Goal: Task Accomplishment & Management: Manage account settings

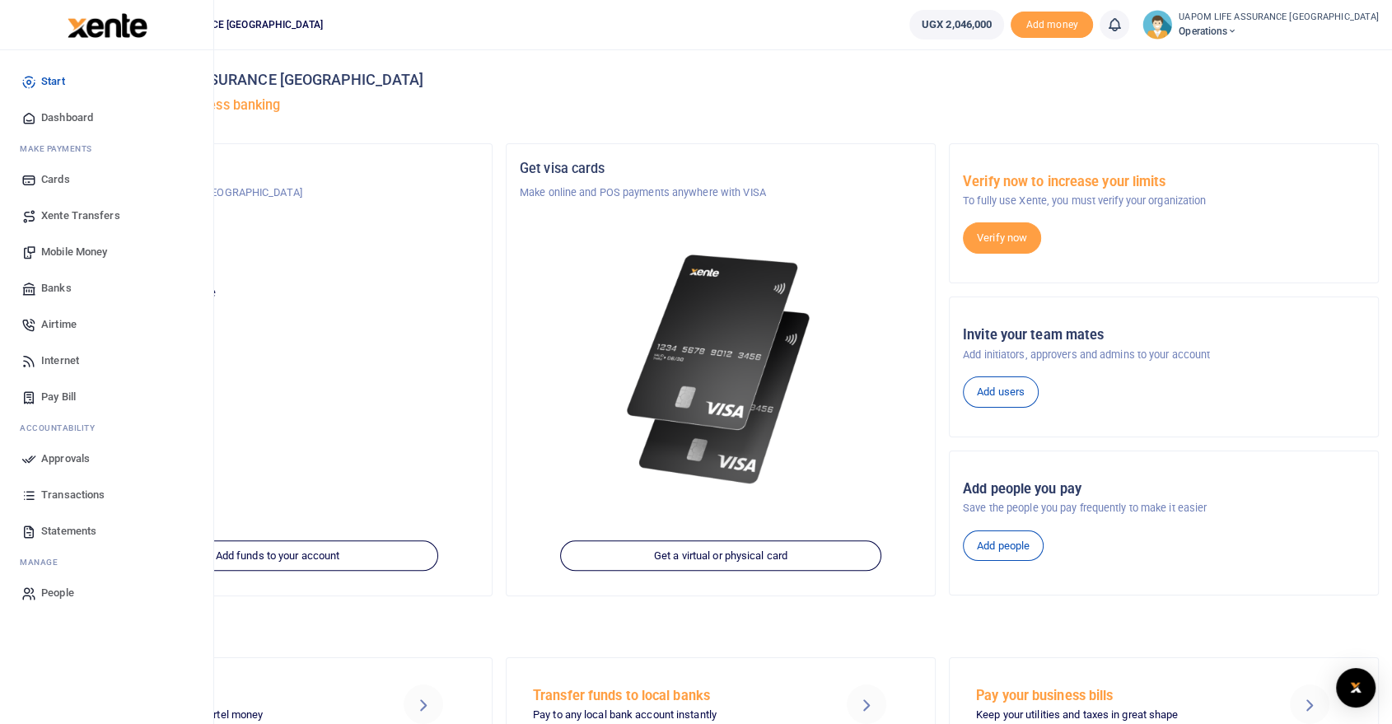
click at [64, 361] on span "Internet" at bounding box center [60, 361] width 38 height 16
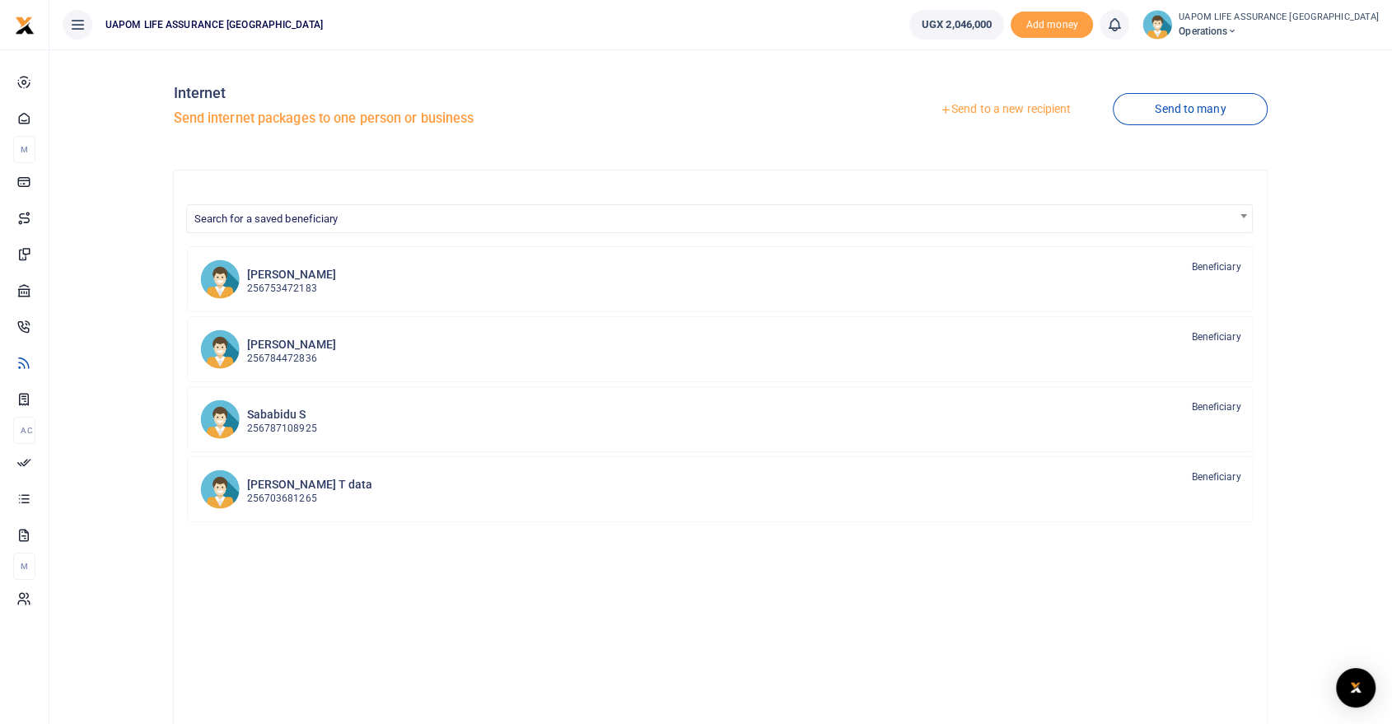
click at [1047, 105] on link "Send to a new recipient" at bounding box center [1005, 110] width 215 height 30
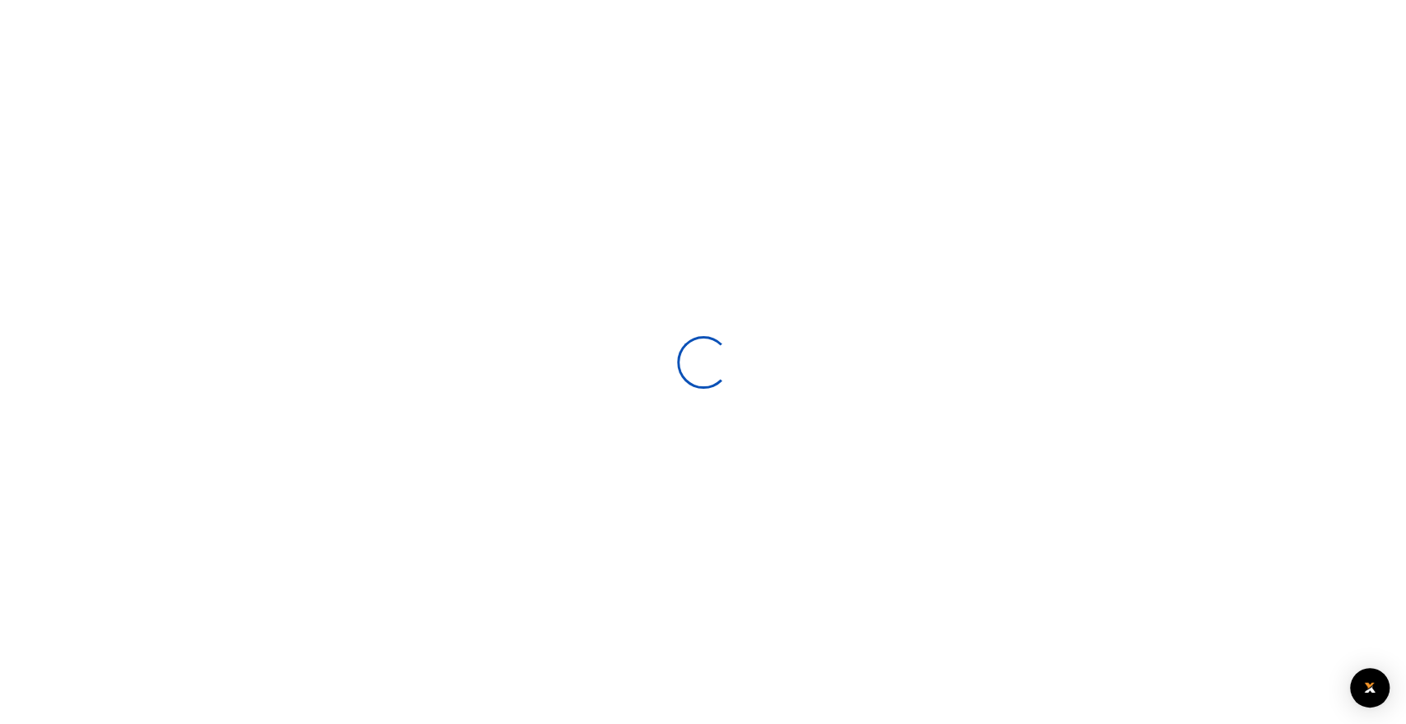
select select
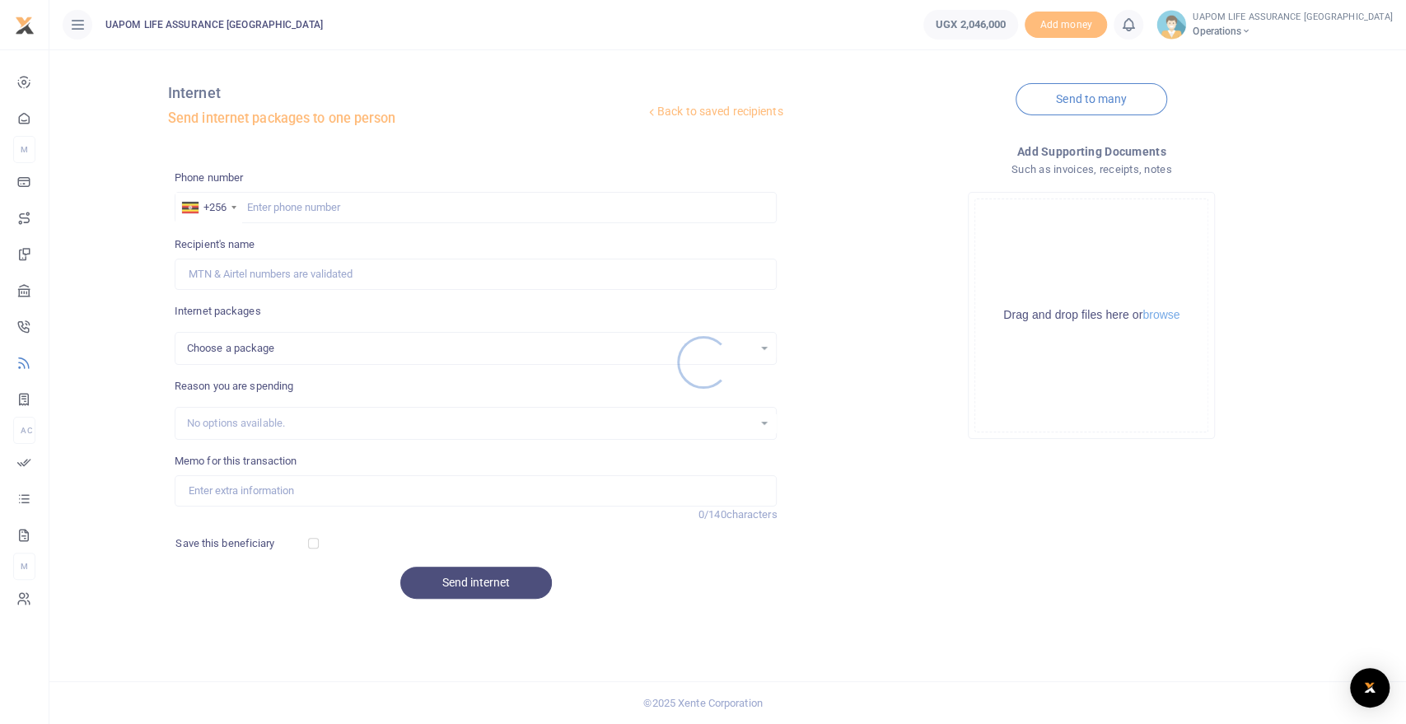
click at [290, 206] on div at bounding box center [703, 362] width 1406 height 724
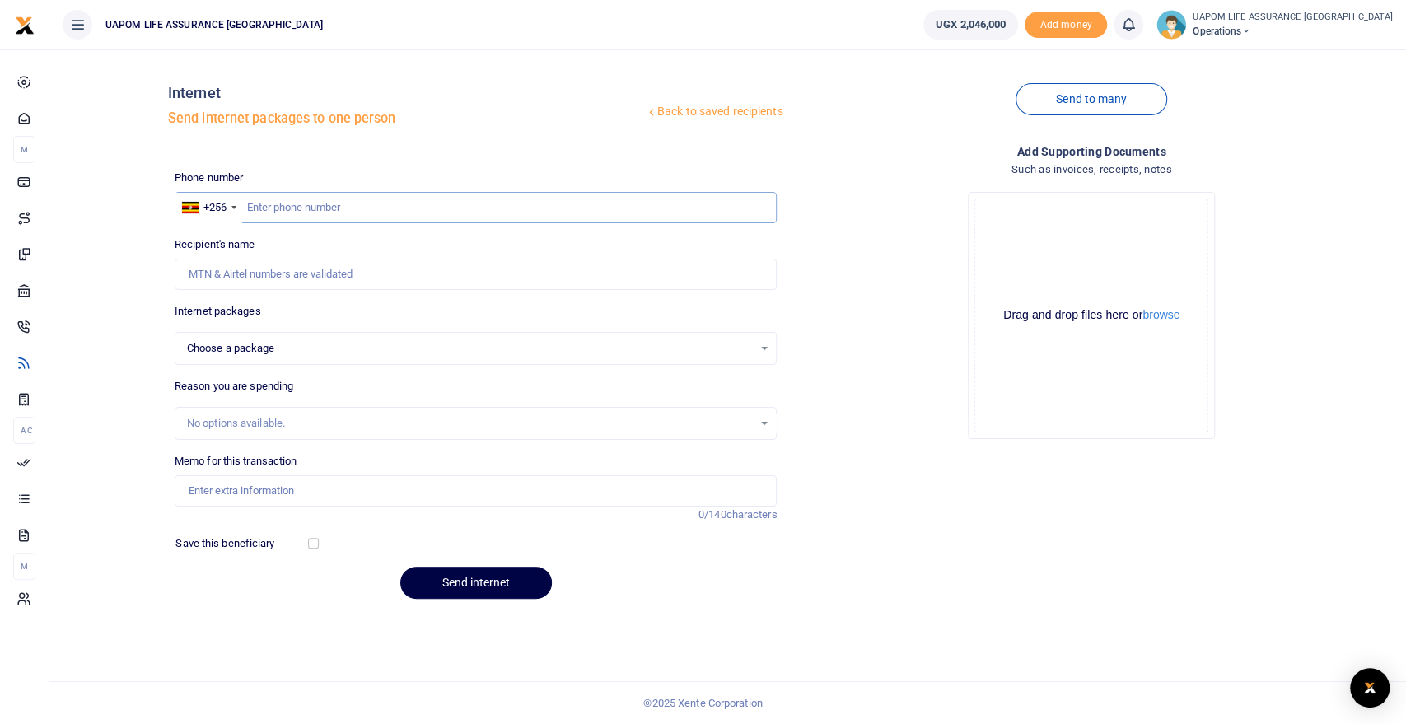
click at [290, 206] on input "text" at bounding box center [476, 207] width 603 height 31
paste input "753 600440"
click at [269, 207] on input "753 600440" at bounding box center [476, 207] width 603 height 31
type input "753600440"
click at [336, 215] on input "753600440" at bounding box center [476, 207] width 603 height 31
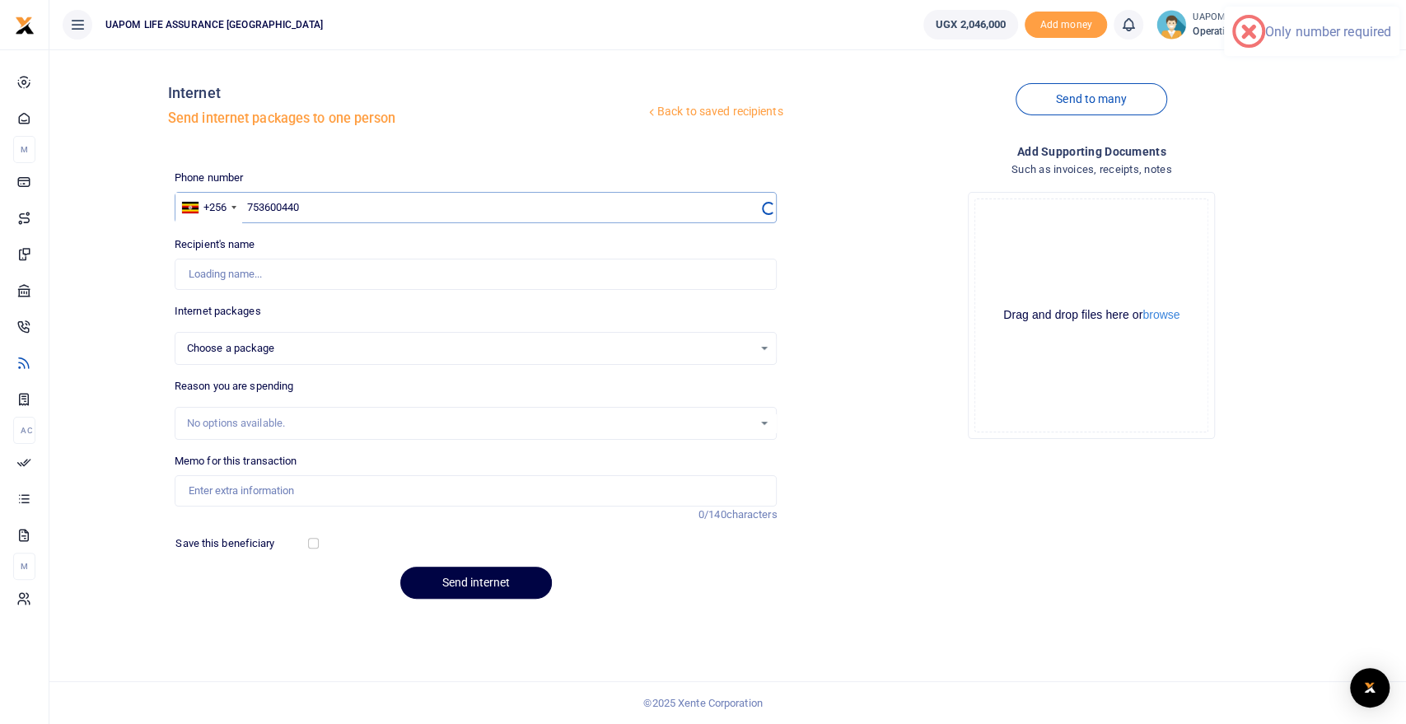
select select
type input "753600440"
click at [268, 354] on div "Choose a package" at bounding box center [470, 348] width 567 height 16
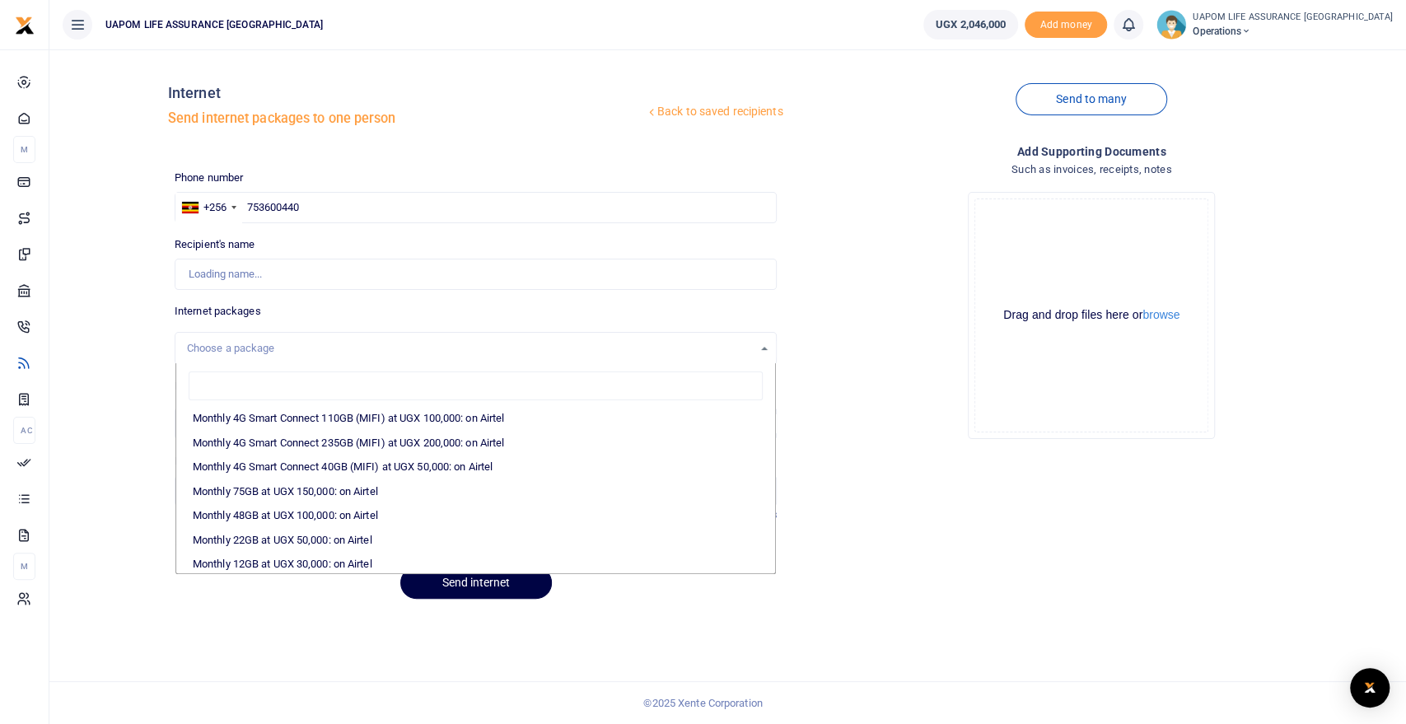
scroll to position [274, 0]
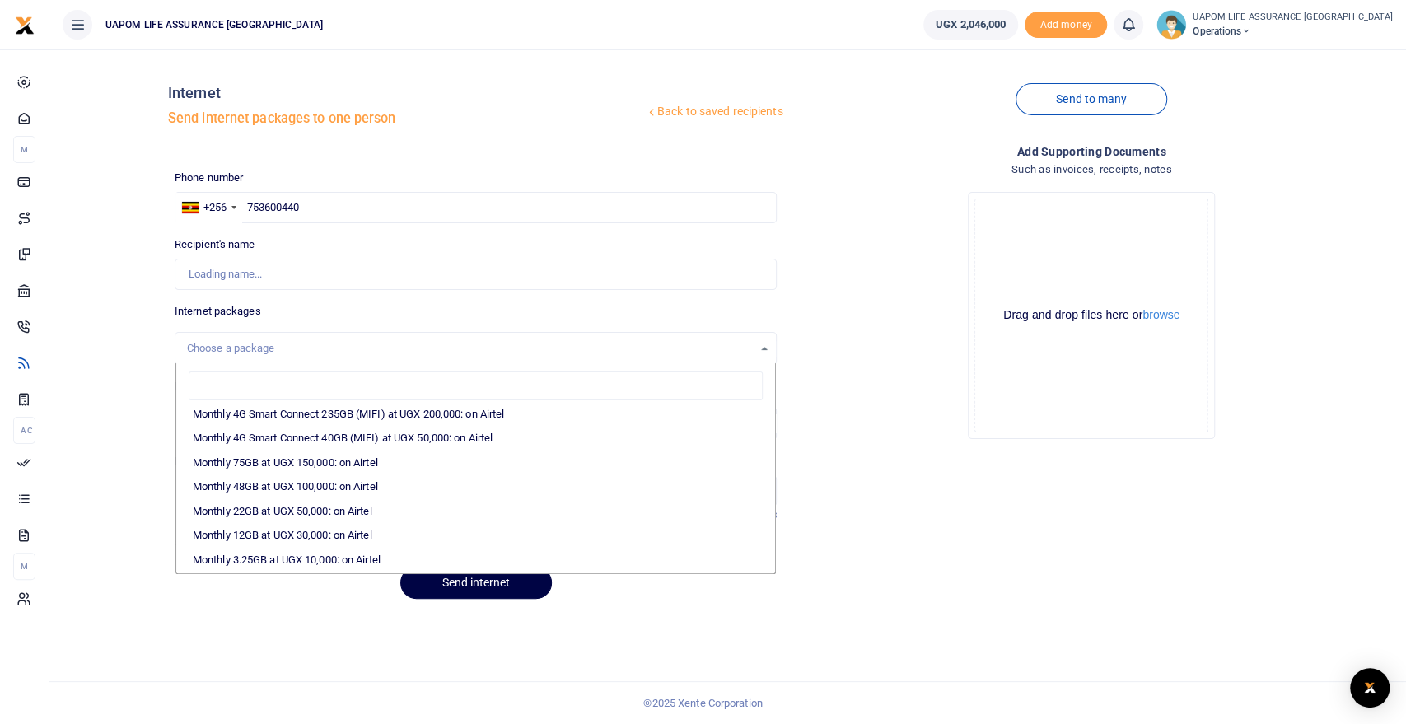
type input "Tonny Mudoola"
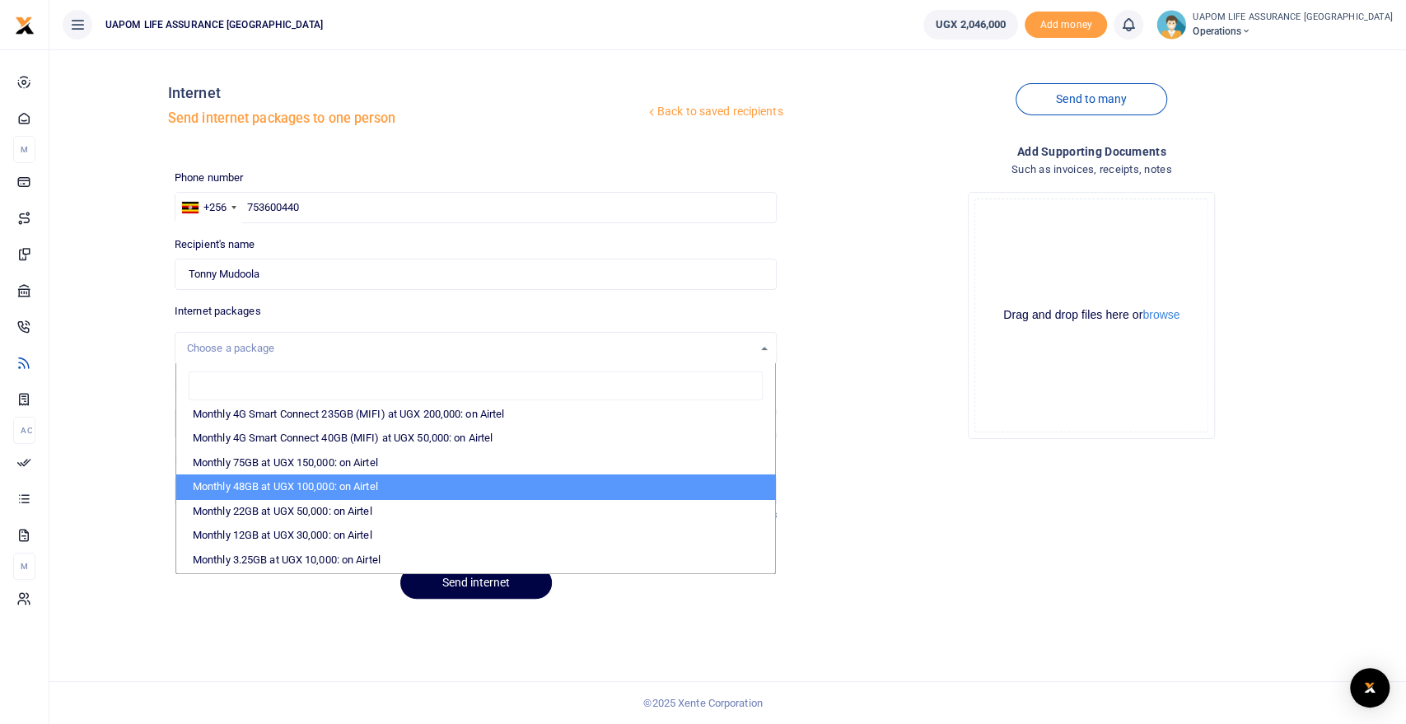
click at [362, 484] on li "Monthly 48GB at UGX 100,000: on Airtel" at bounding box center [476, 486] width 600 height 25
select select "bOgthpMmaC1ZLyOYxyMBh6+46a7Loe1zvY77EkG1sh4="
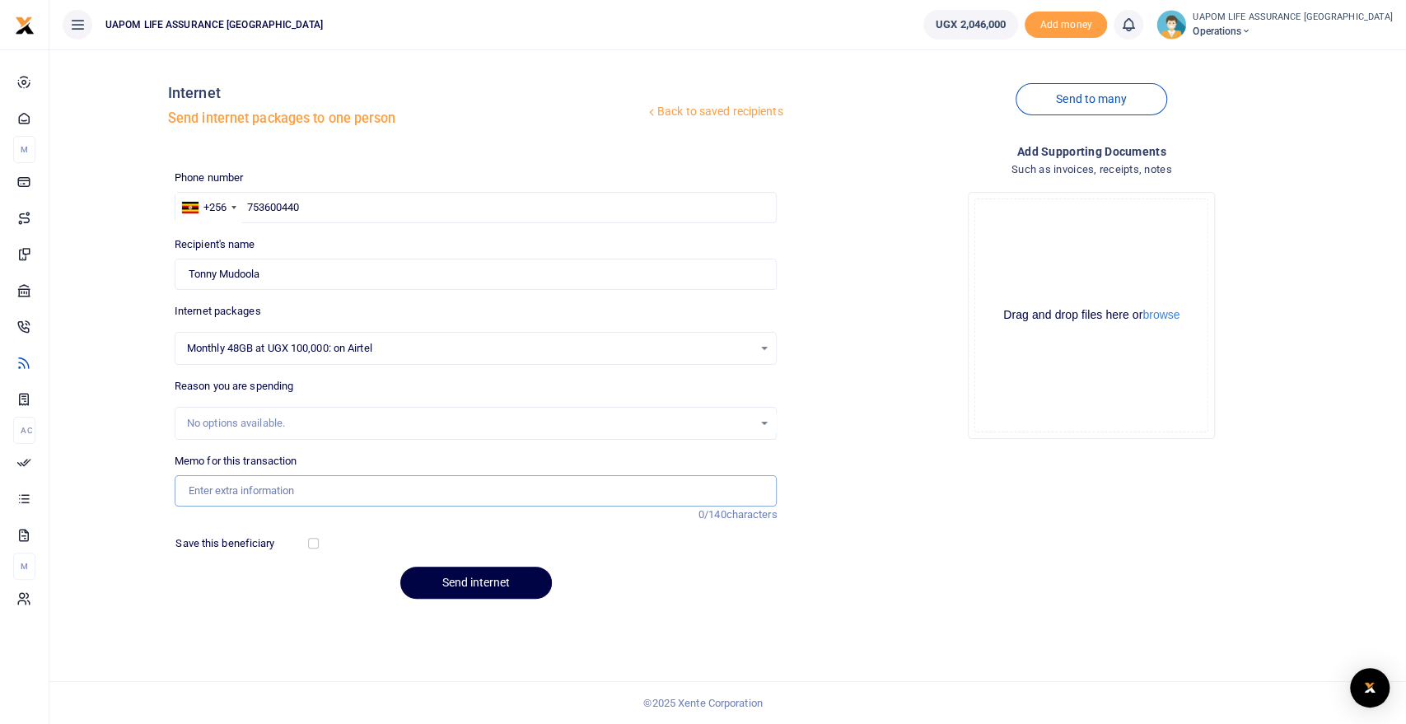
click at [298, 493] on input "Memo for this transaction" at bounding box center [476, 490] width 603 height 31
type input "Support work"
click at [467, 582] on button "Send internet" at bounding box center [476, 583] width 152 height 32
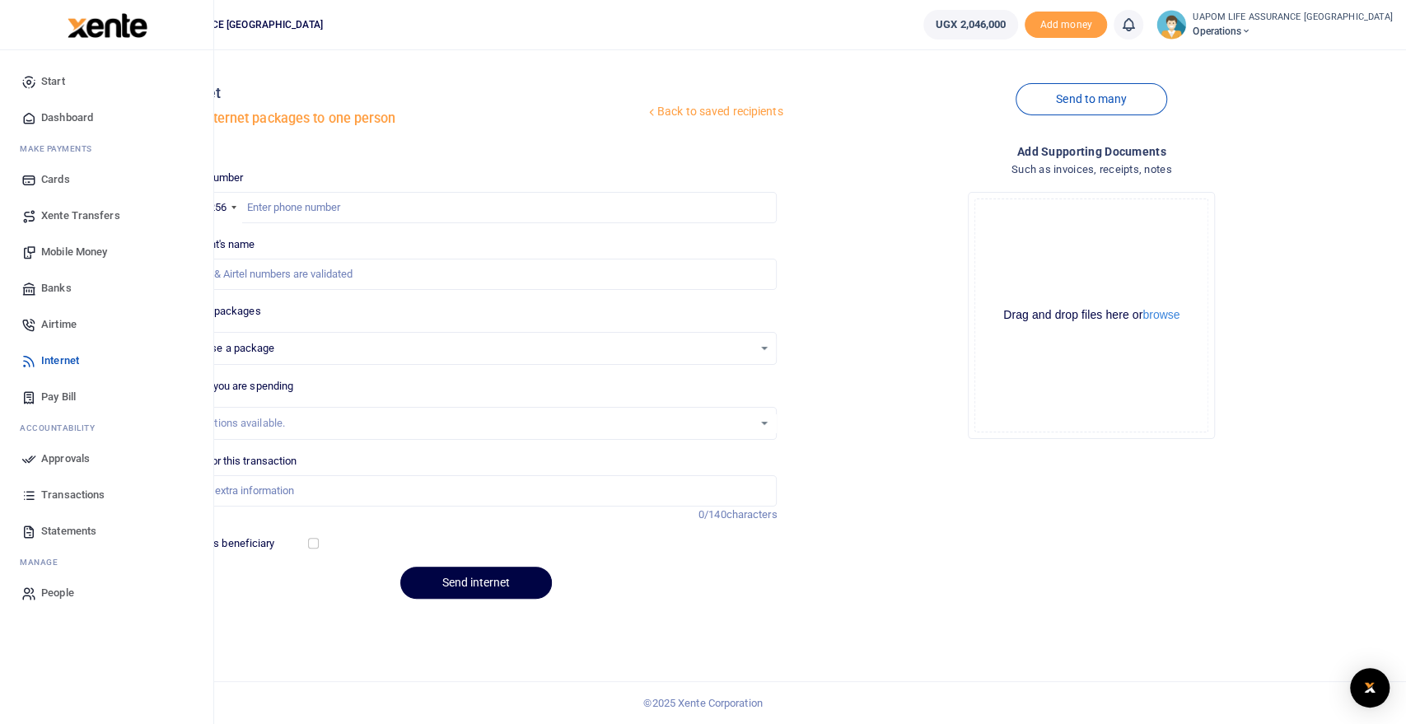
click at [58, 320] on span "Airtime" at bounding box center [58, 324] width 35 height 16
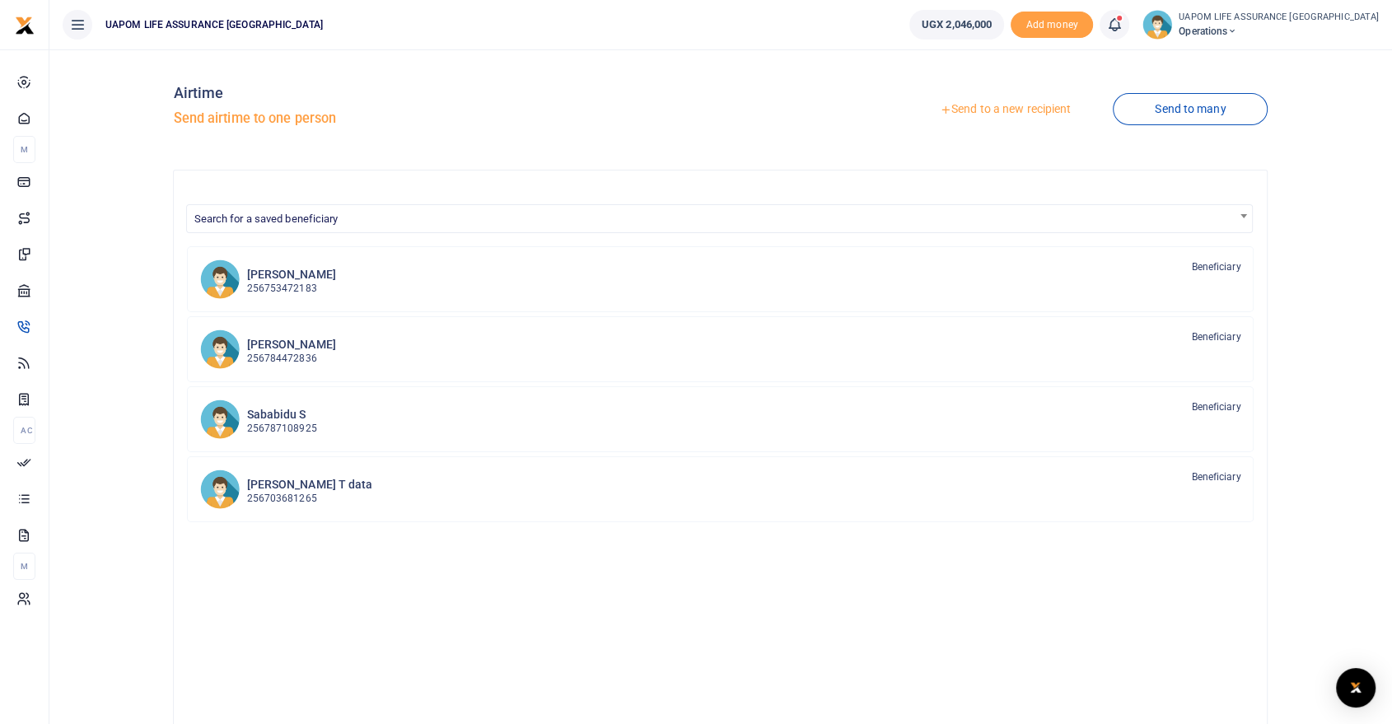
click at [998, 103] on link "Send to a new recipient" at bounding box center [1005, 110] width 215 height 30
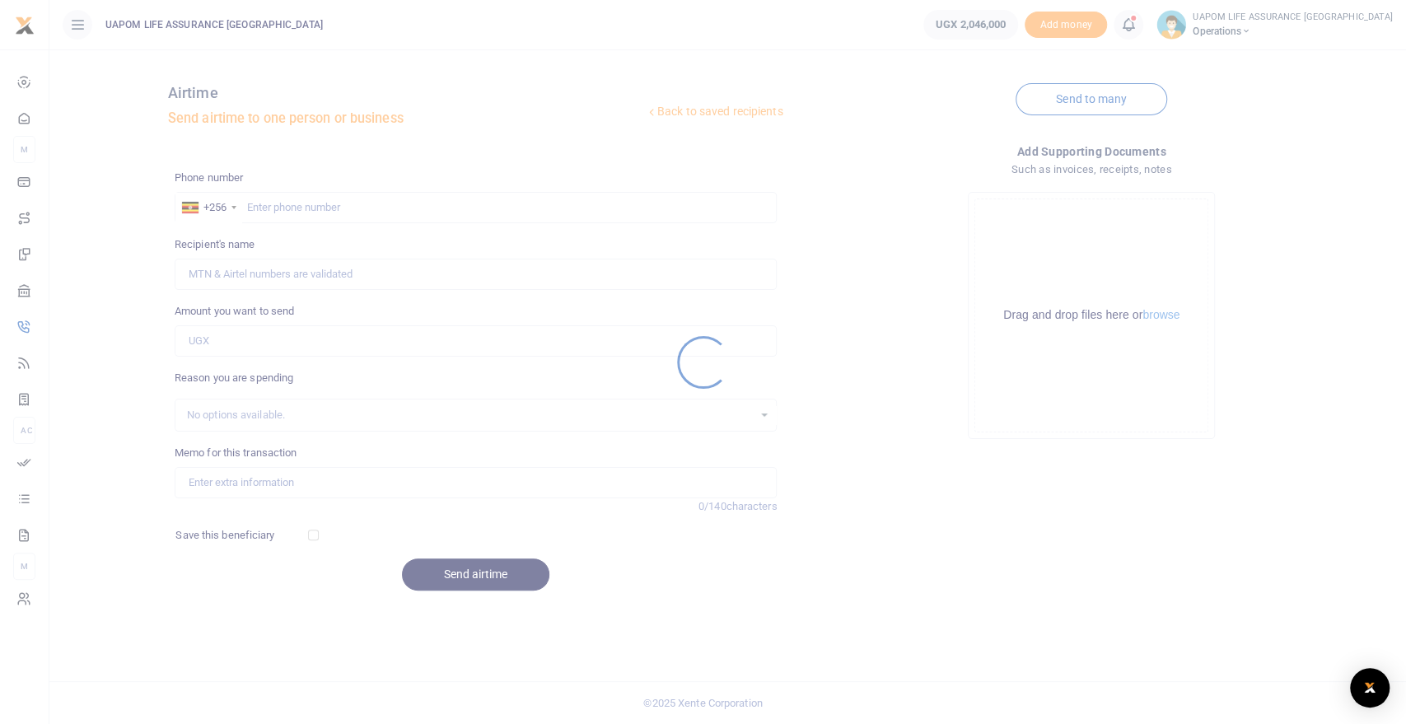
click at [283, 212] on div at bounding box center [703, 362] width 1406 height 724
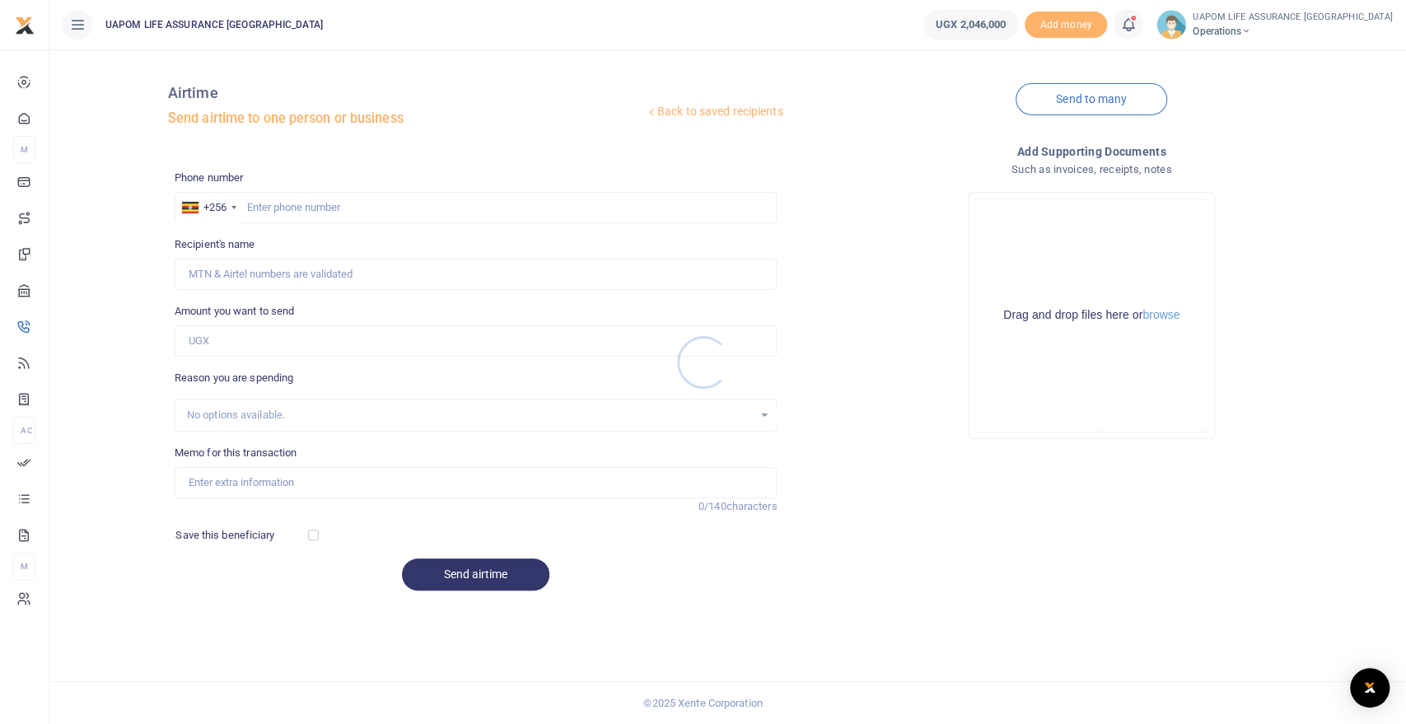
click at [288, 212] on div at bounding box center [703, 362] width 1406 height 724
click at [291, 208] on div at bounding box center [703, 362] width 1406 height 724
click at [291, 208] on input "text" at bounding box center [476, 207] width 603 height 31
paste input "753600440"
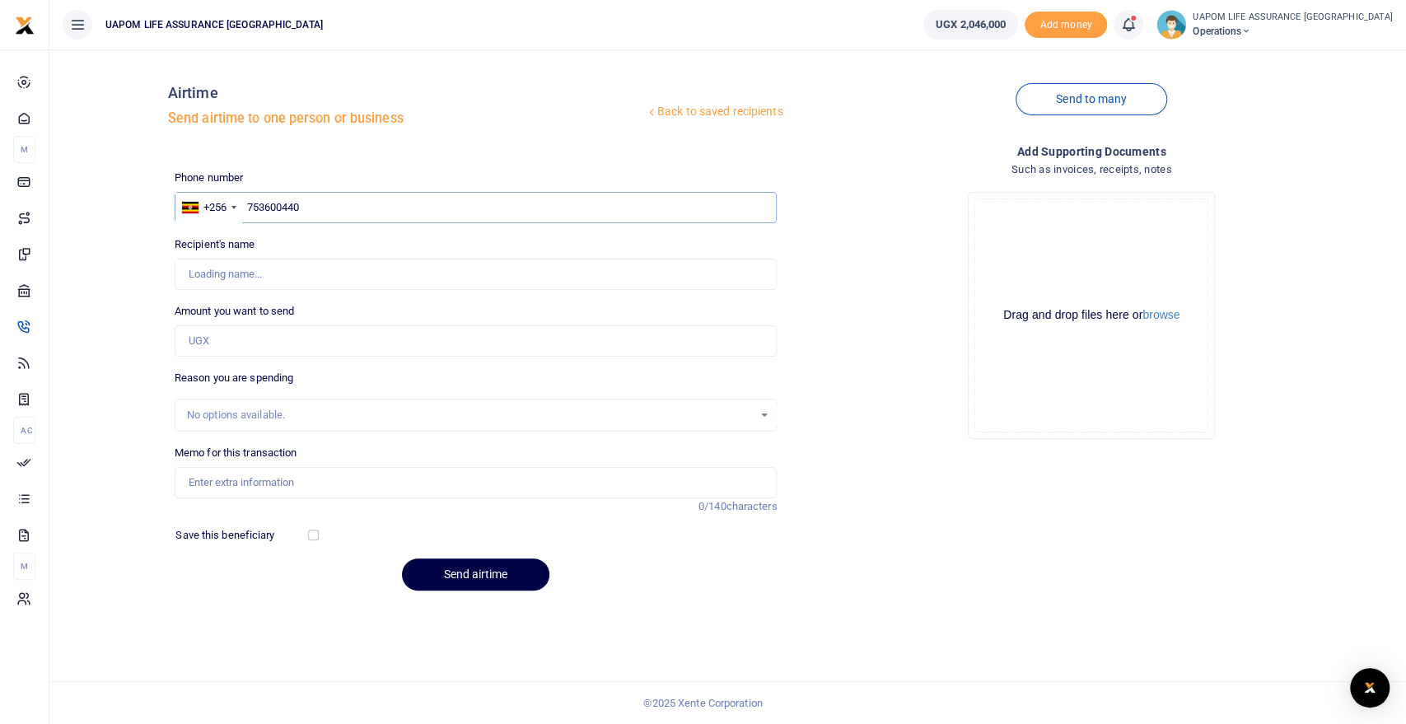
type input "753600440"
click at [277, 353] on input "Amount you want to send" at bounding box center [476, 340] width 603 height 31
type input "Tonny Mudoola"
type input "100,000"
click at [304, 478] on input "Memo for this transaction" at bounding box center [476, 482] width 603 height 31
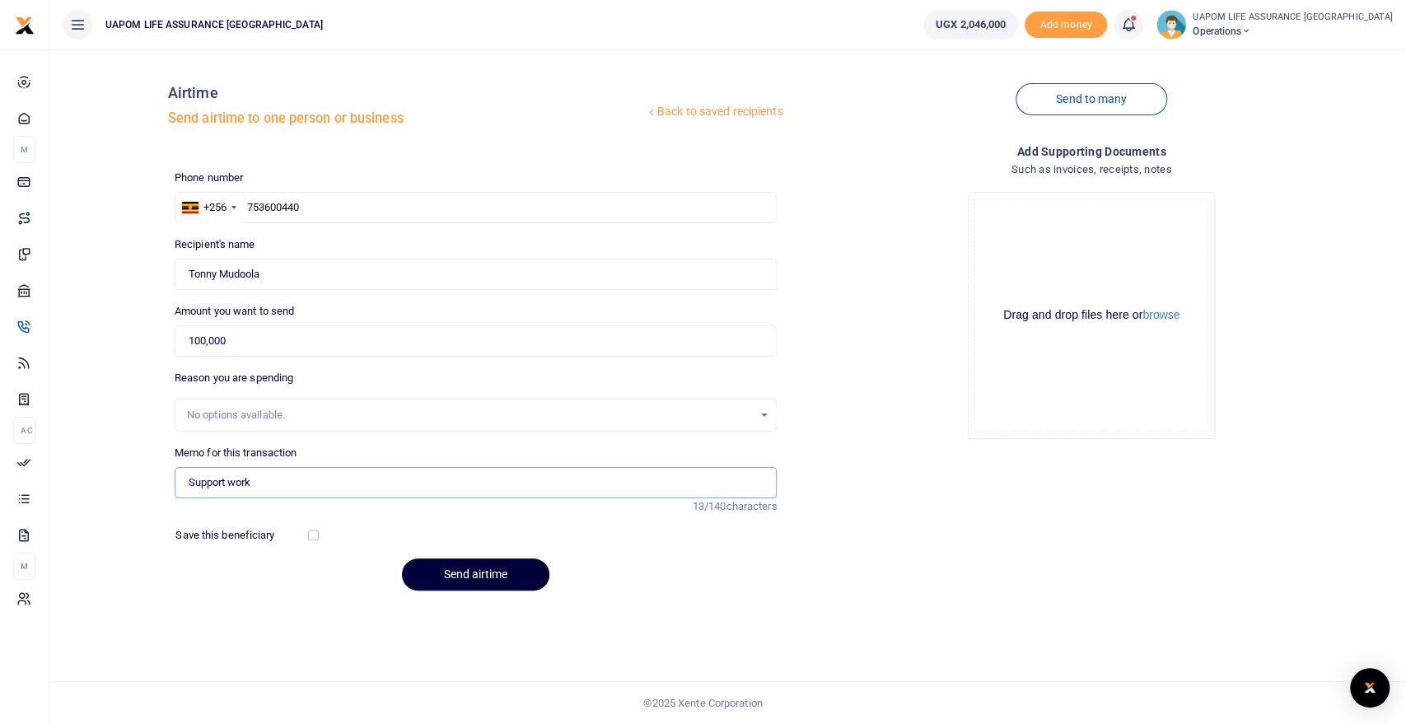
type input "Support work"
click at [501, 573] on button "Send airtime" at bounding box center [475, 574] width 147 height 32
click at [1137, 26] on icon at bounding box center [1128, 25] width 16 height 18
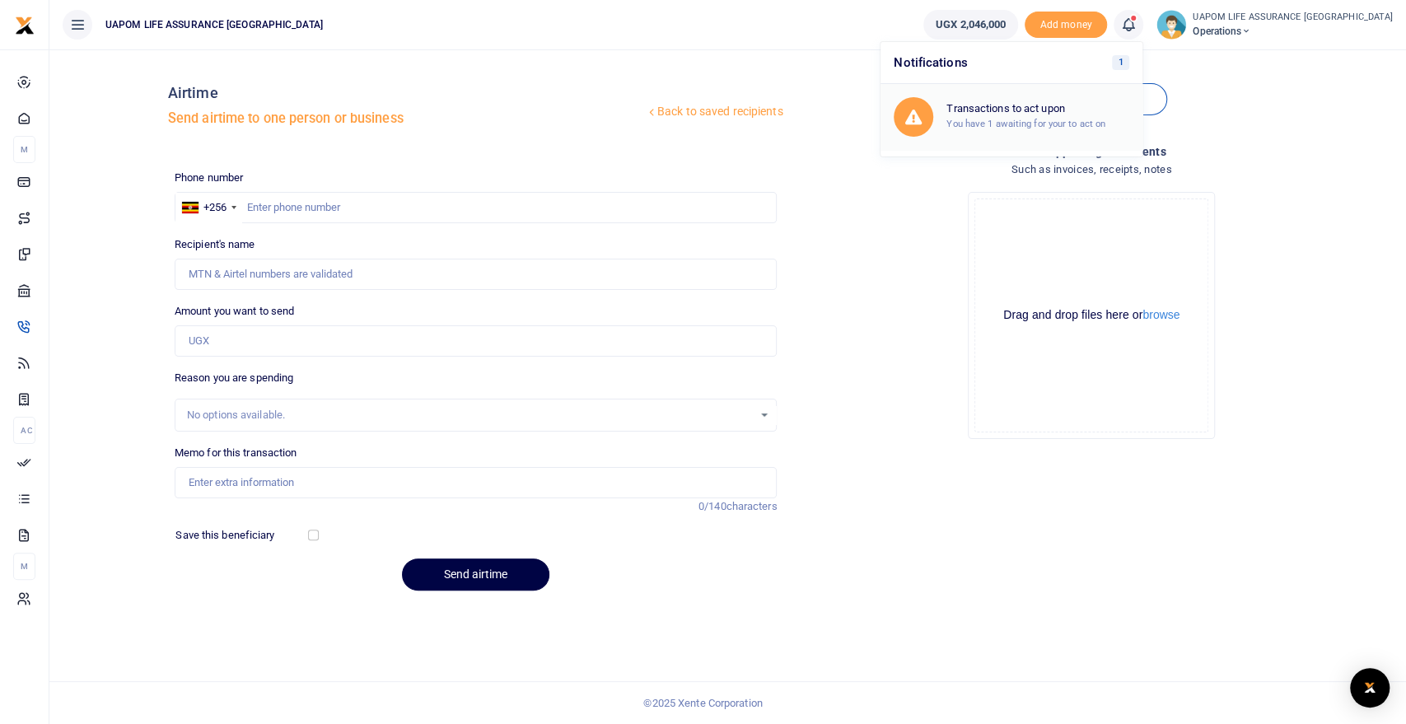
click at [1092, 115] on div "Transactions to act upon You have 1 awaiting for your to act on" at bounding box center [1037, 116] width 183 height 29
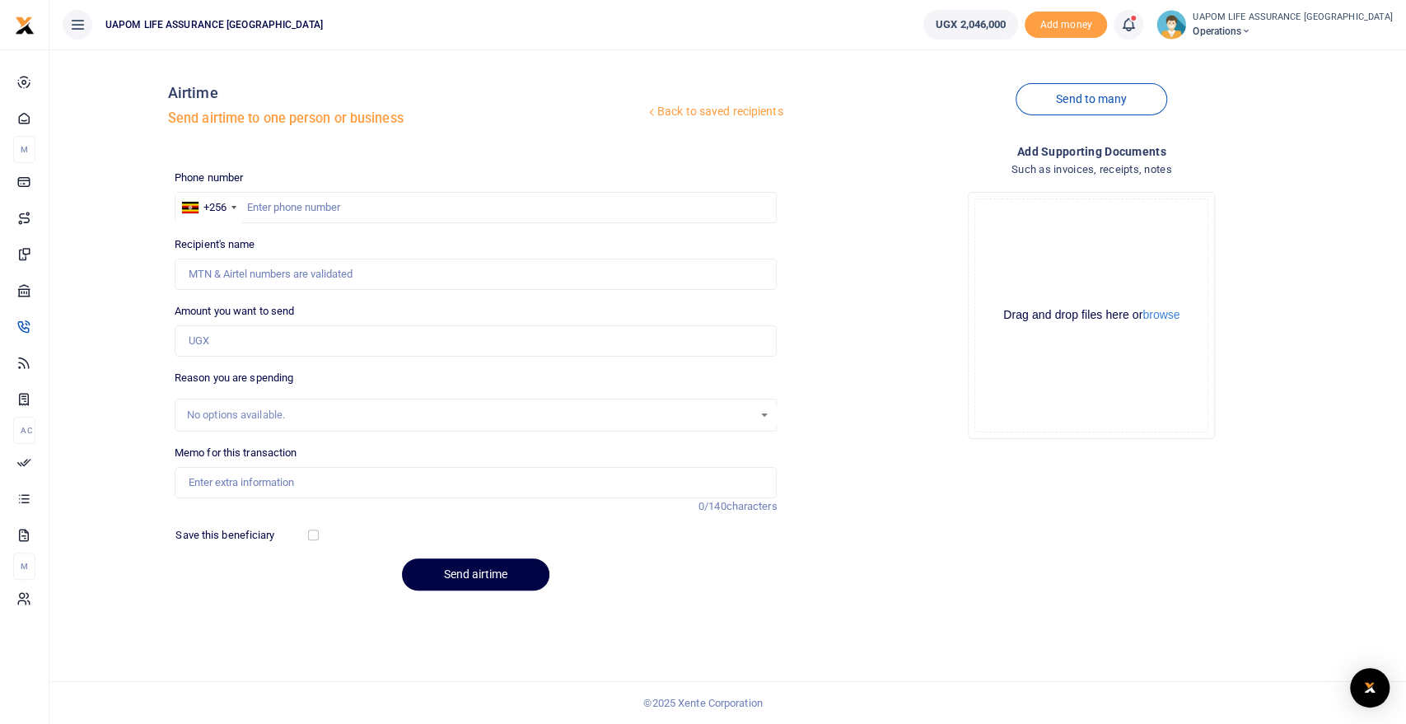
click at [1137, 23] on icon at bounding box center [1128, 25] width 16 height 18
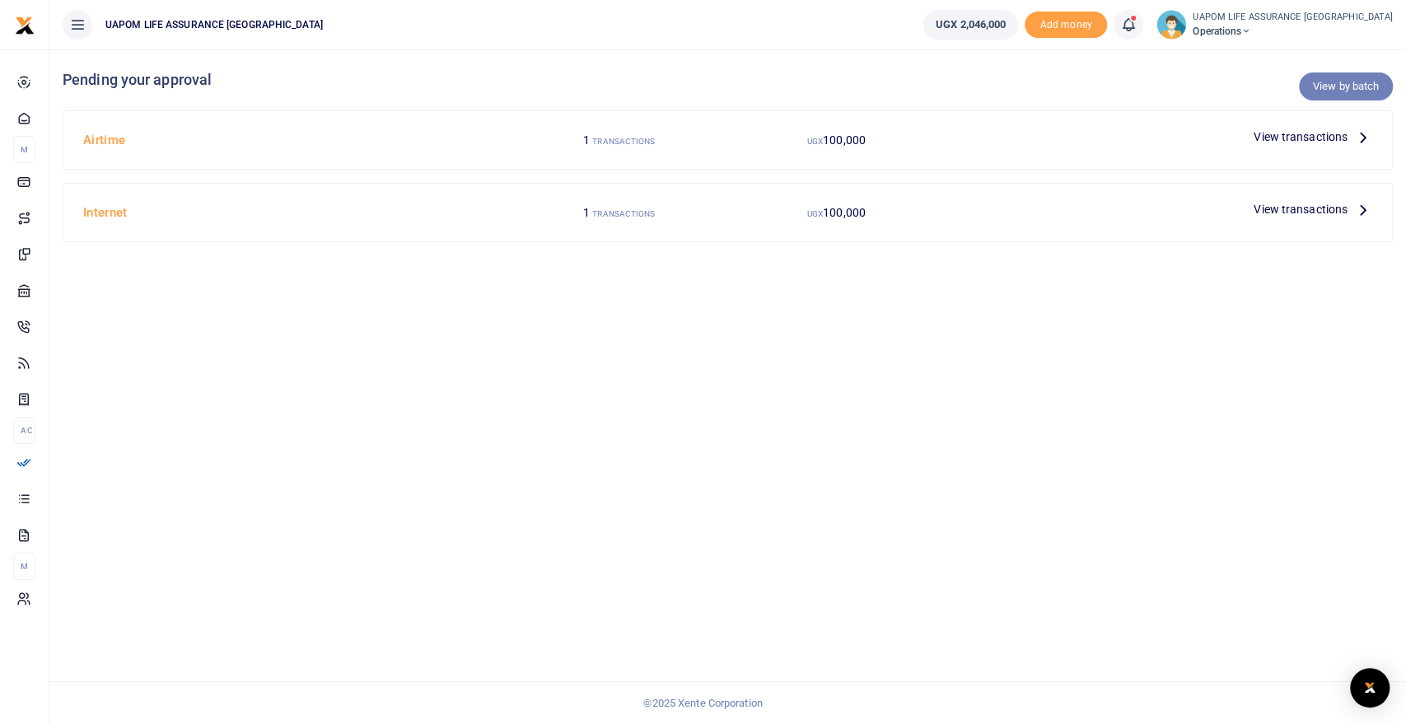
click at [1357, 84] on link "View by batch" at bounding box center [1346, 86] width 94 height 28
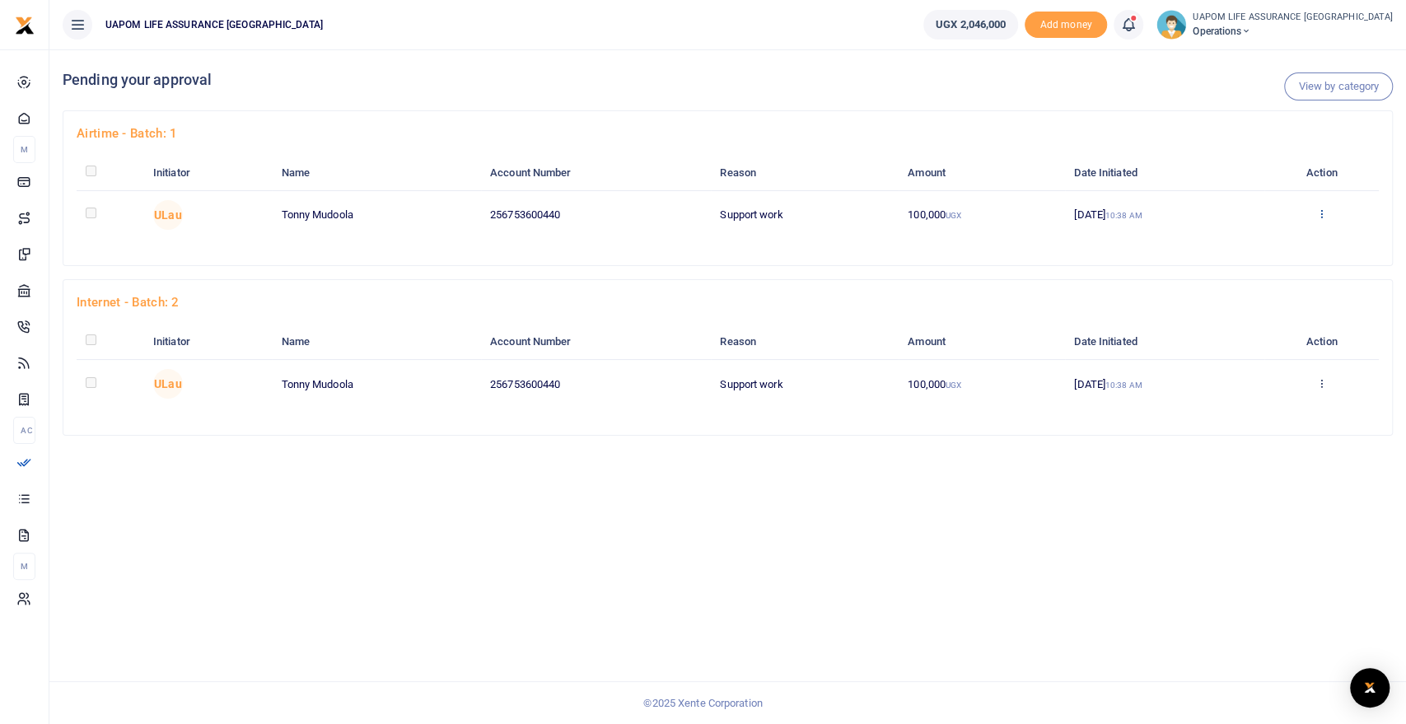
click at [1324, 212] on icon at bounding box center [1321, 214] width 11 height 12
click at [1252, 244] on link "Approve" at bounding box center [1264, 241] width 130 height 23
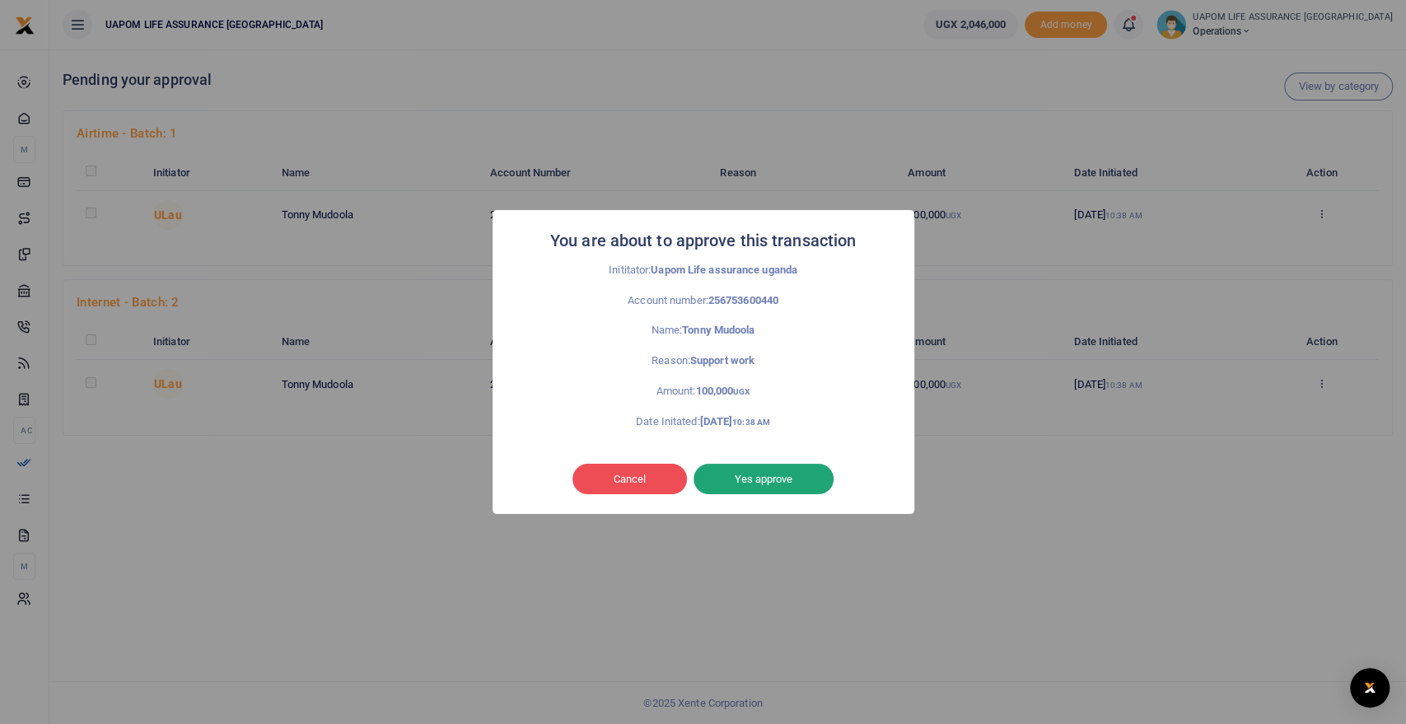
click at [777, 478] on button "Yes approve" at bounding box center [764, 479] width 140 height 31
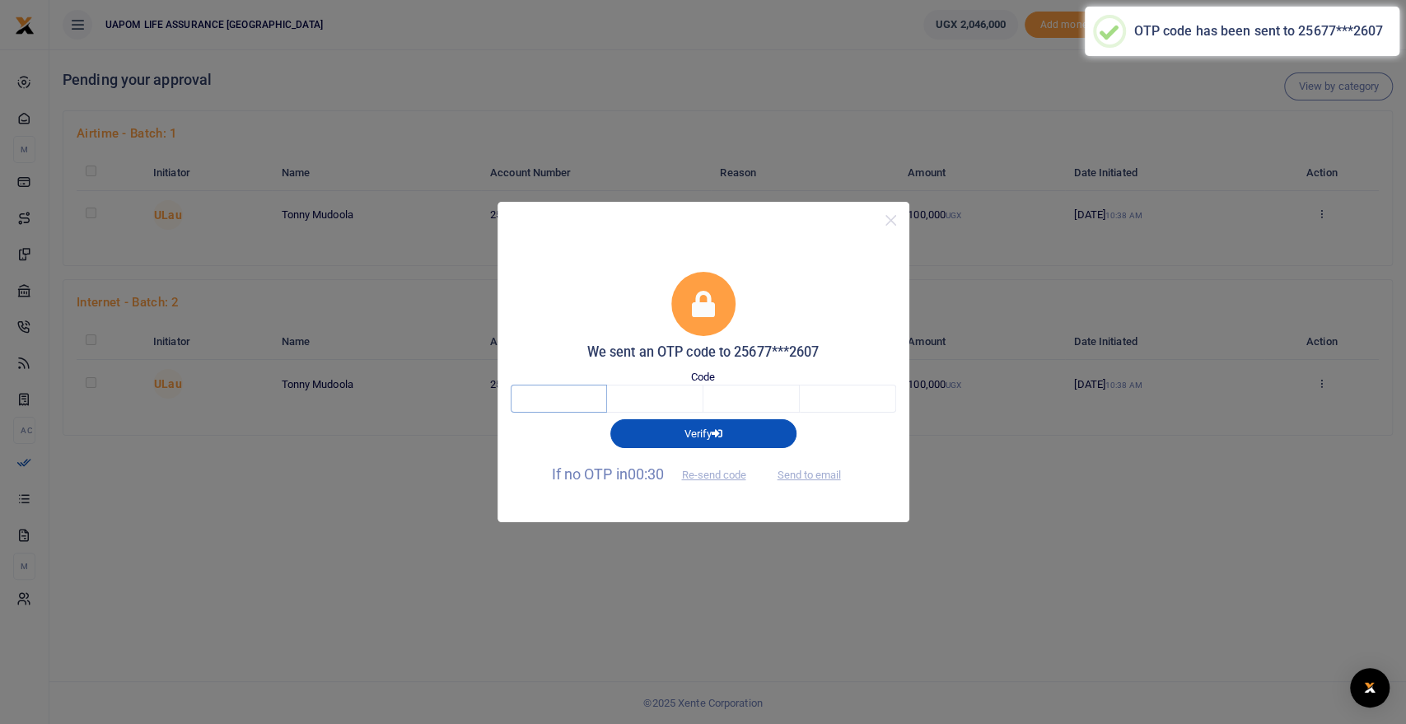
click at [554, 400] on input "text" at bounding box center [559, 399] width 96 height 28
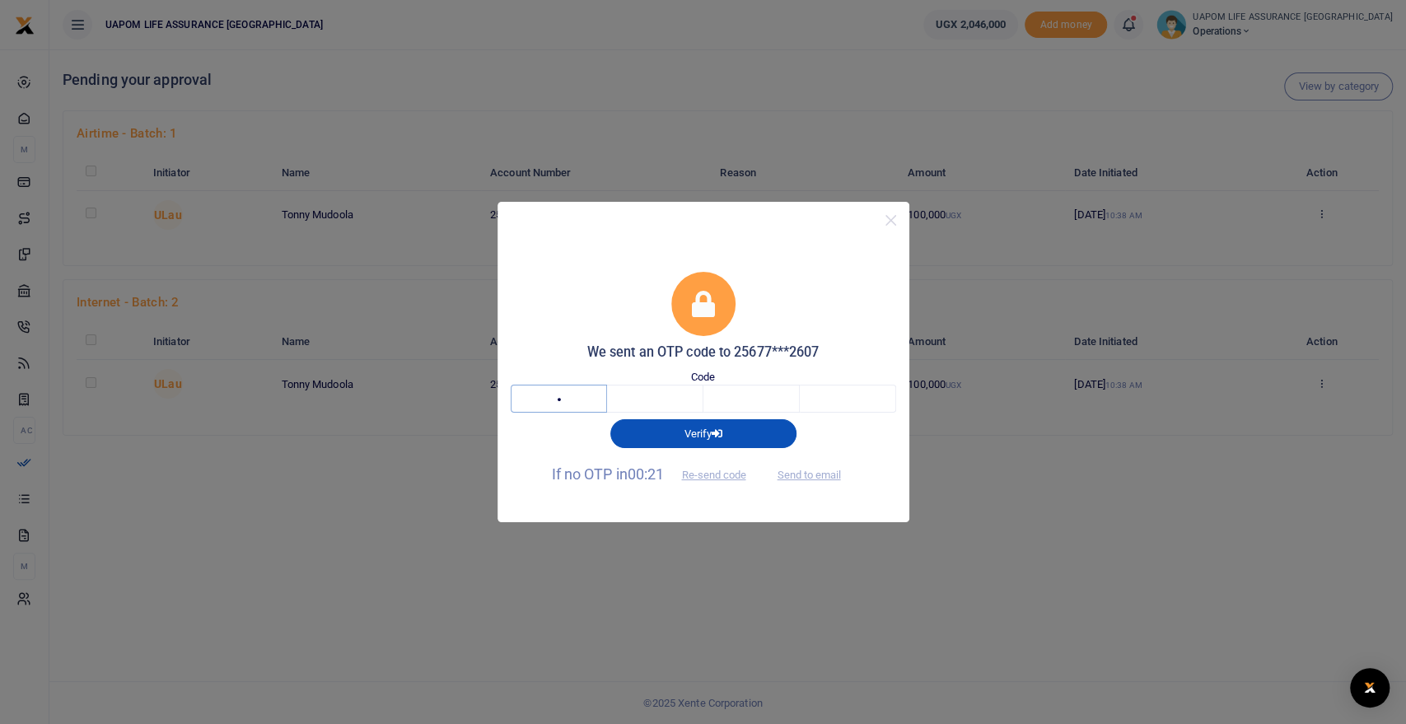
type input "6"
type input "3"
type input "8"
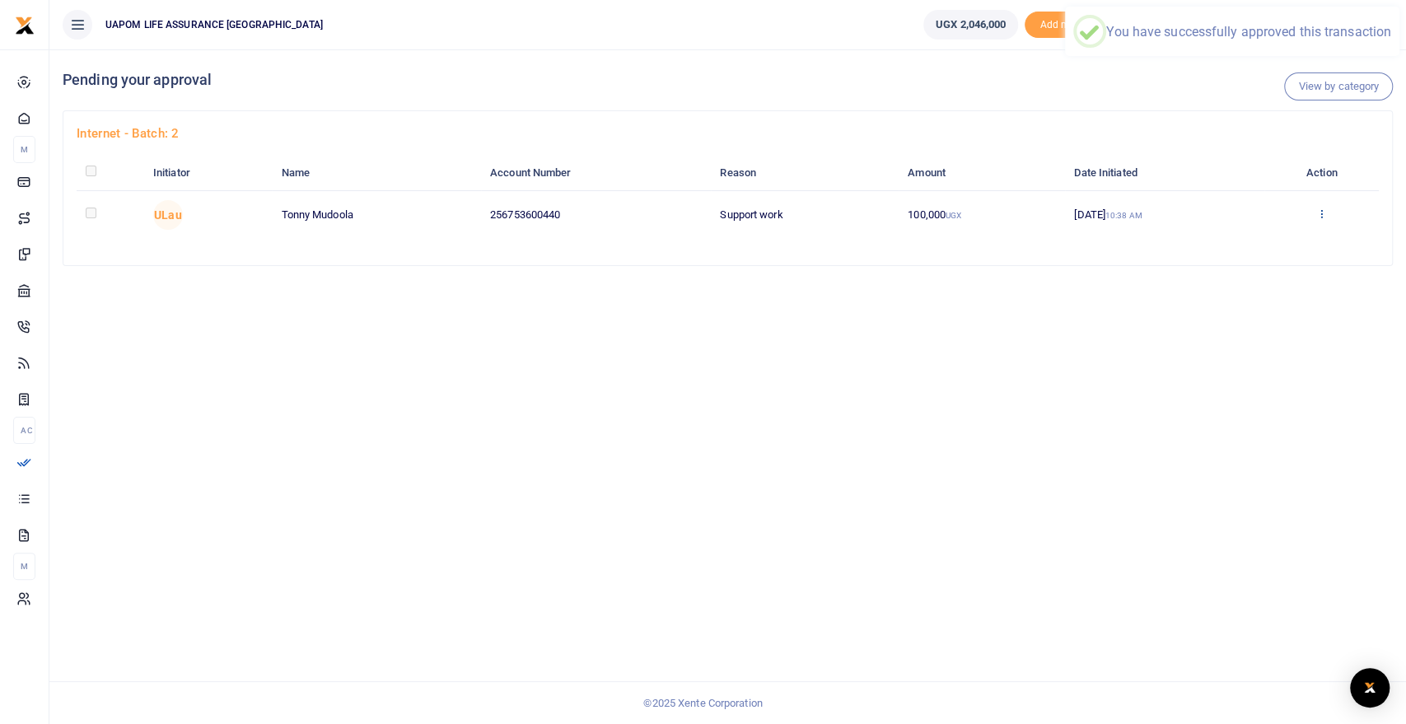
click at [1324, 217] on icon at bounding box center [1321, 214] width 11 height 12
click at [1262, 244] on link "Approve" at bounding box center [1264, 241] width 130 height 23
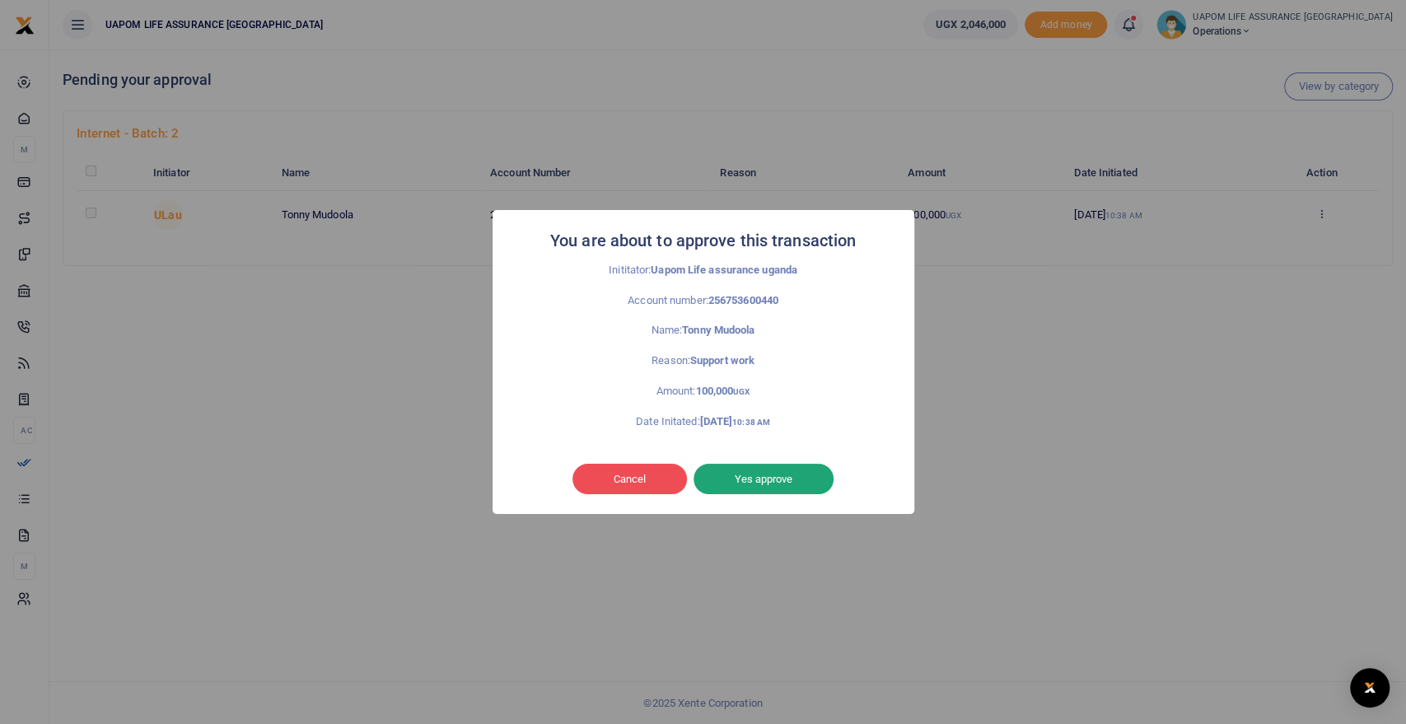
click at [786, 479] on button "Yes approve" at bounding box center [764, 479] width 140 height 31
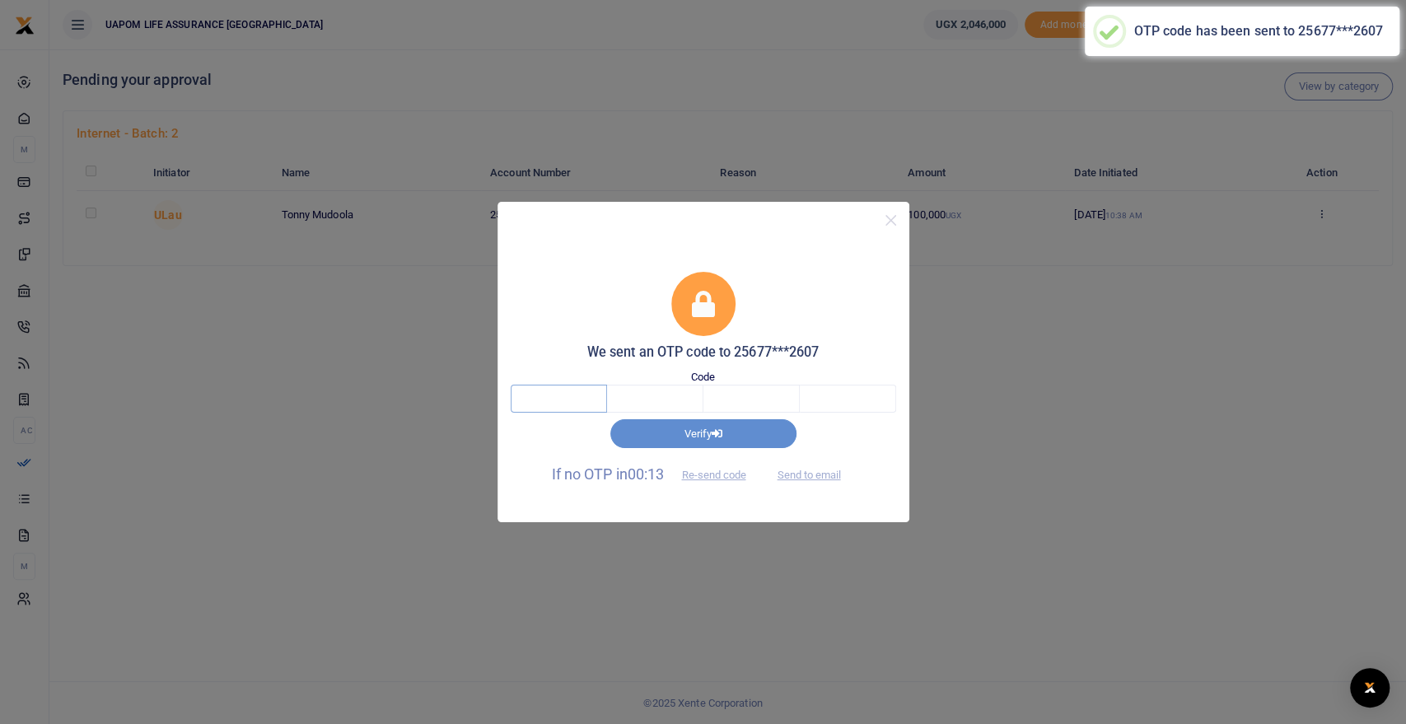
click at [578, 392] on input "text" at bounding box center [559, 399] width 96 height 28
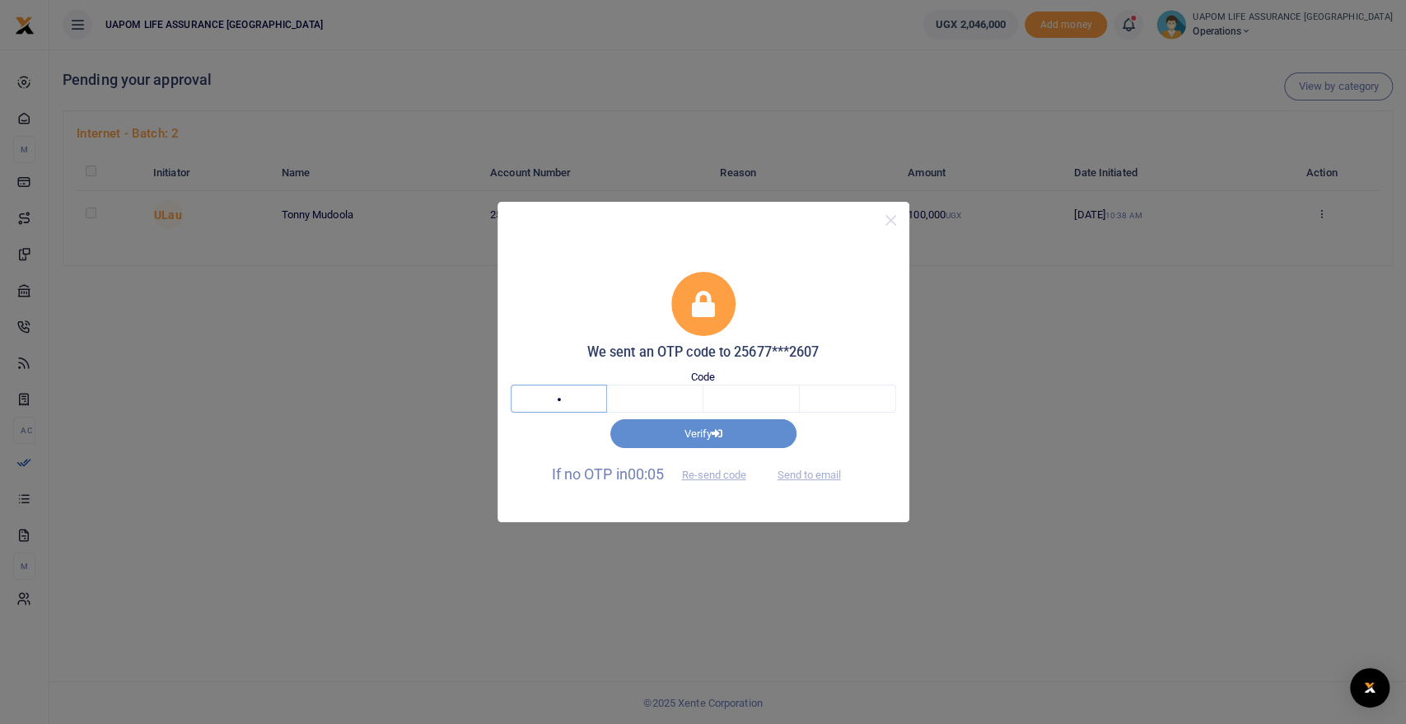
type input "3"
type input "4"
type input "5"
type input "6"
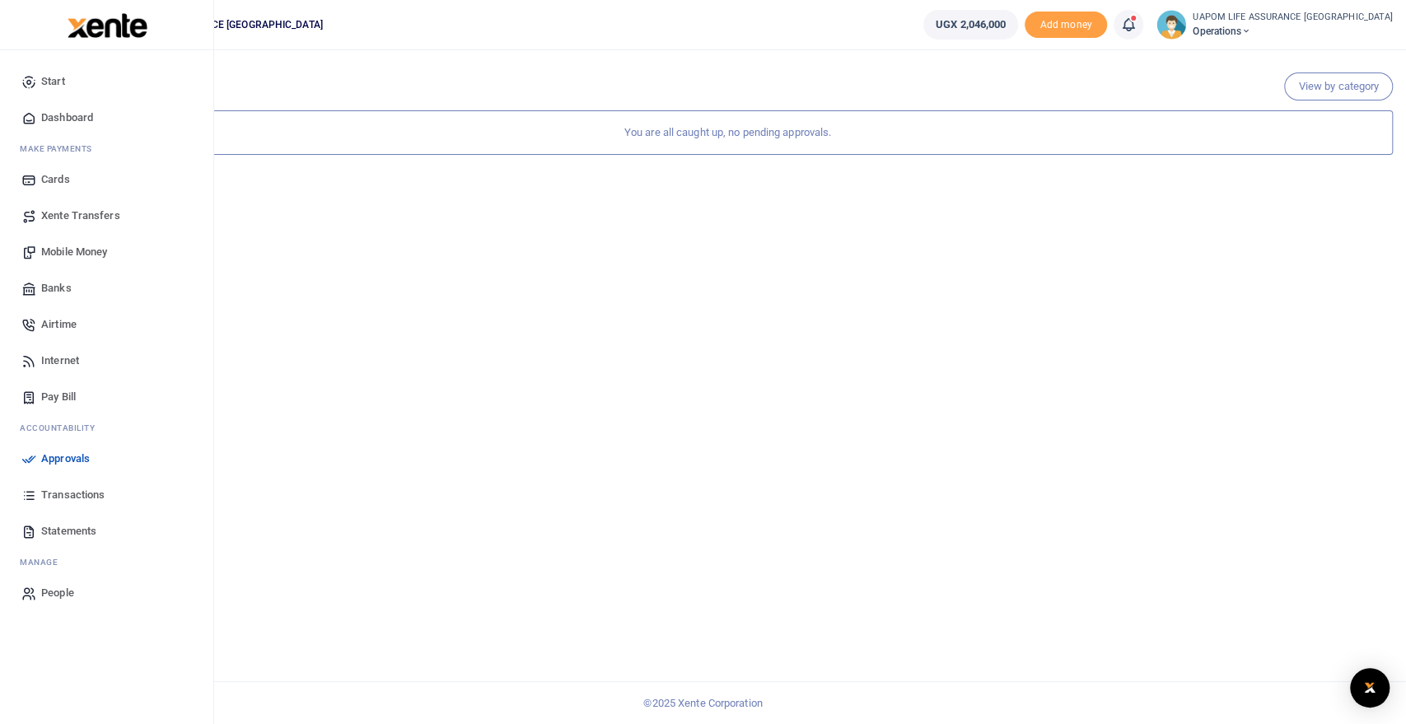
click at [64, 354] on span "Internet" at bounding box center [60, 361] width 38 height 16
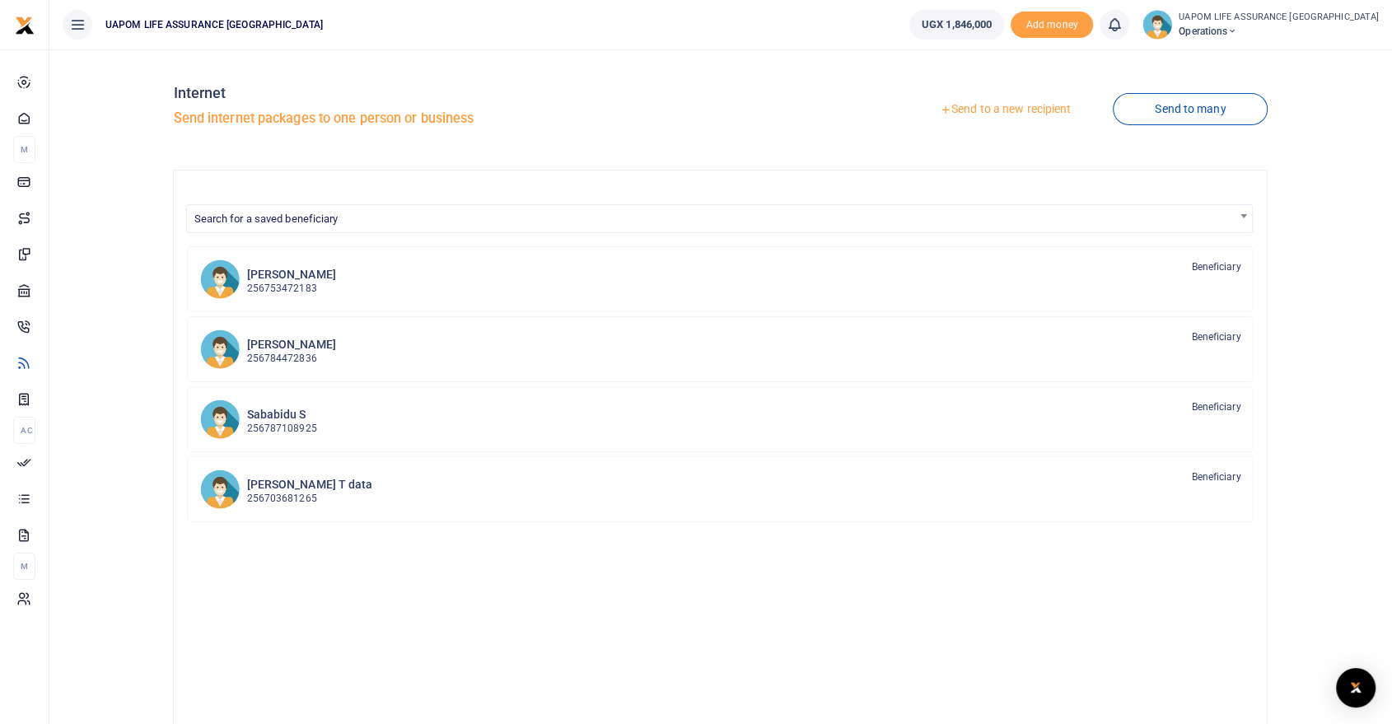
click at [1012, 106] on link "Send to a new recipient" at bounding box center [1005, 110] width 215 height 30
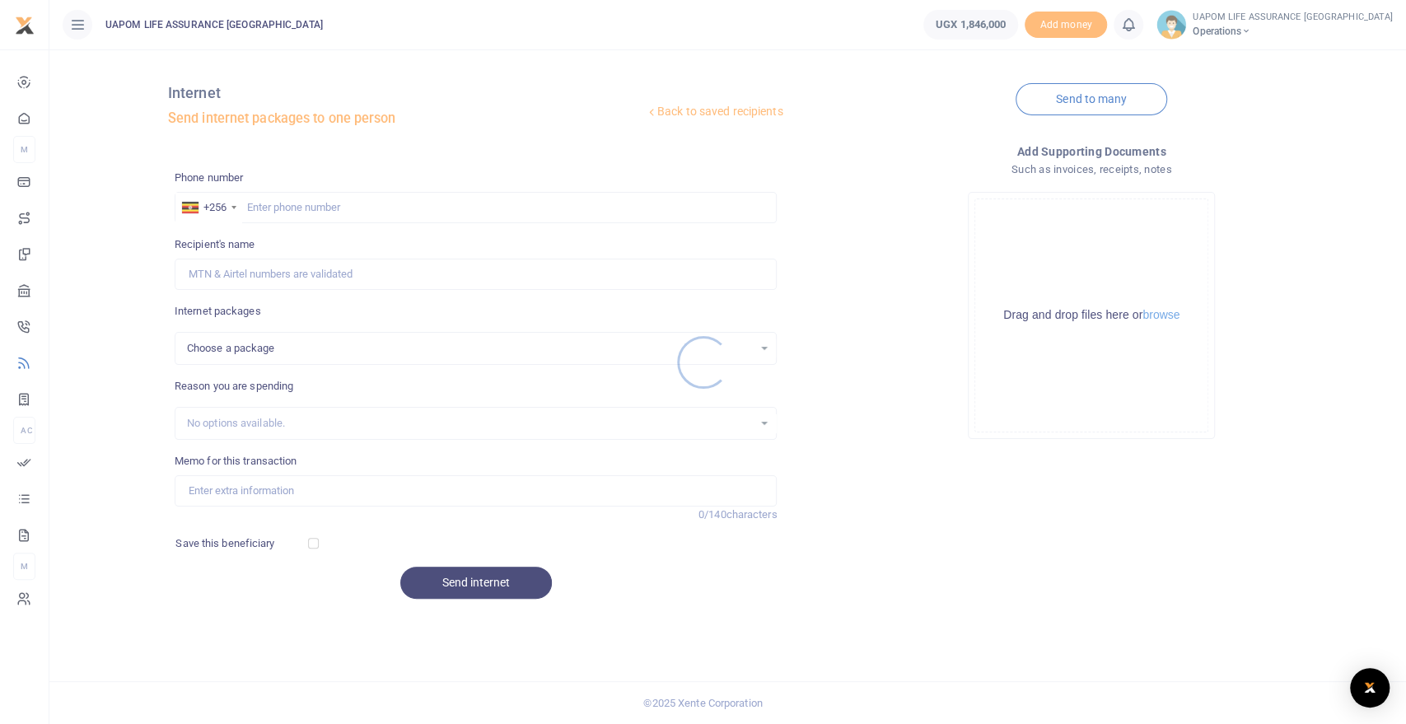
click at [317, 203] on div at bounding box center [703, 362] width 1406 height 724
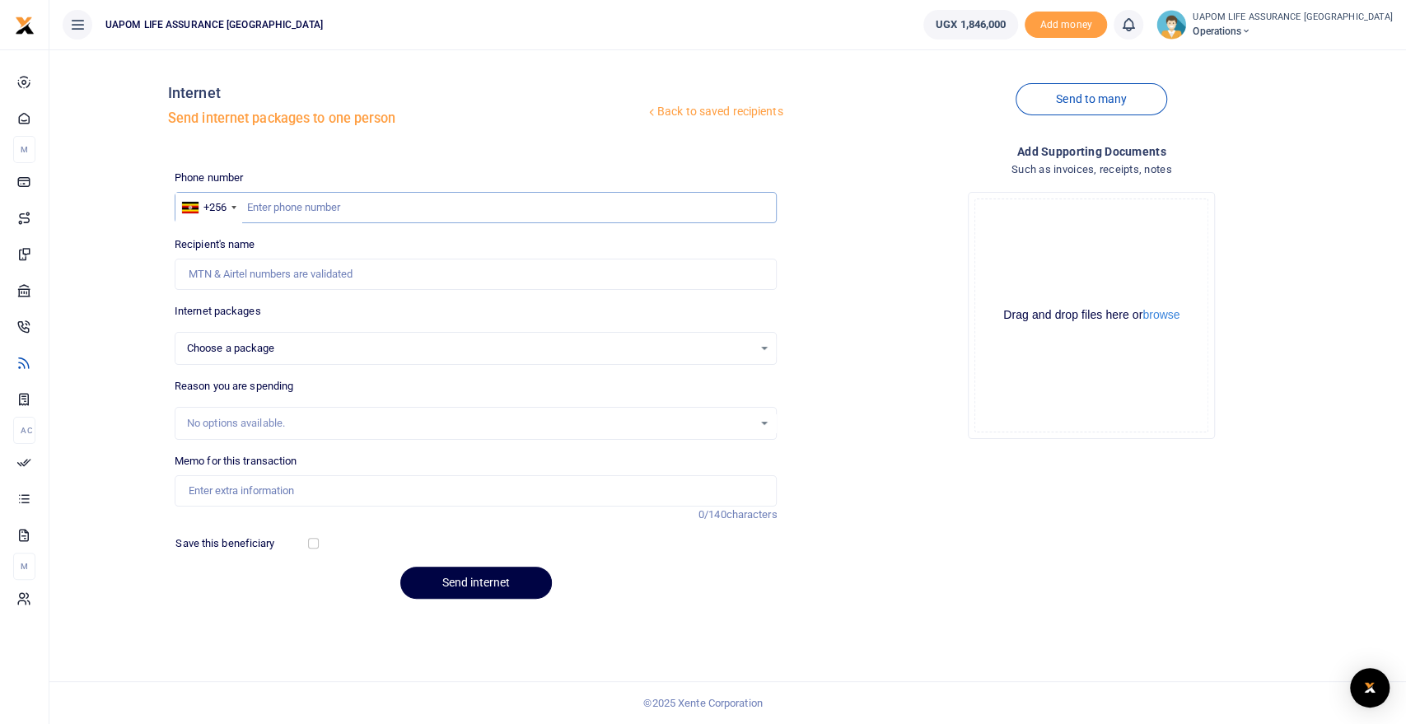
click at [317, 205] on input "text" at bounding box center [476, 207] width 603 height 31
paste input "0789 533020"
click at [272, 203] on input "0789 533020" at bounding box center [476, 207] width 603 height 31
click at [253, 203] on input "0789533020" at bounding box center [476, 207] width 603 height 31
type input "789533020"
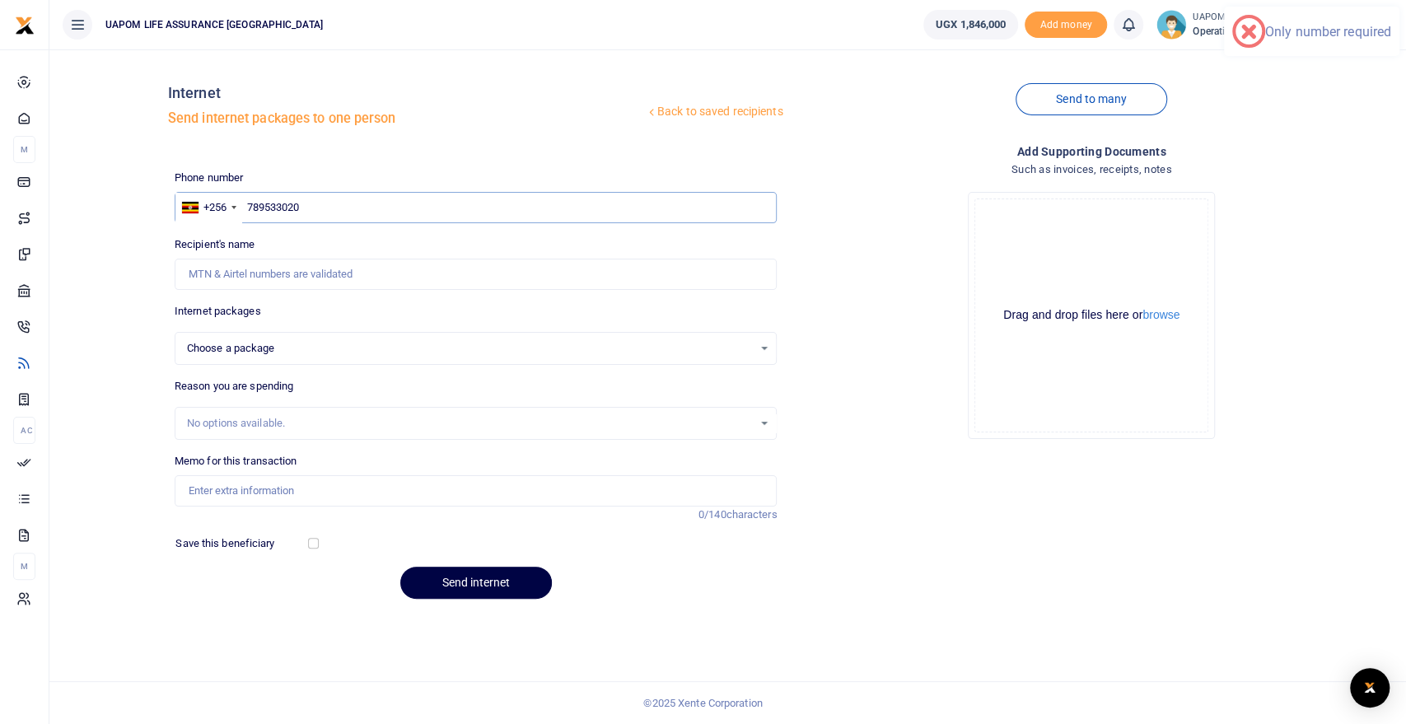
click at [316, 214] on input "789533020" at bounding box center [476, 207] width 603 height 31
select select
type input "789533020"
type input "Esther Flavia Tezikya"
click at [289, 349] on div "Choose a package" at bounding box center [470, 348] width 567 height 16
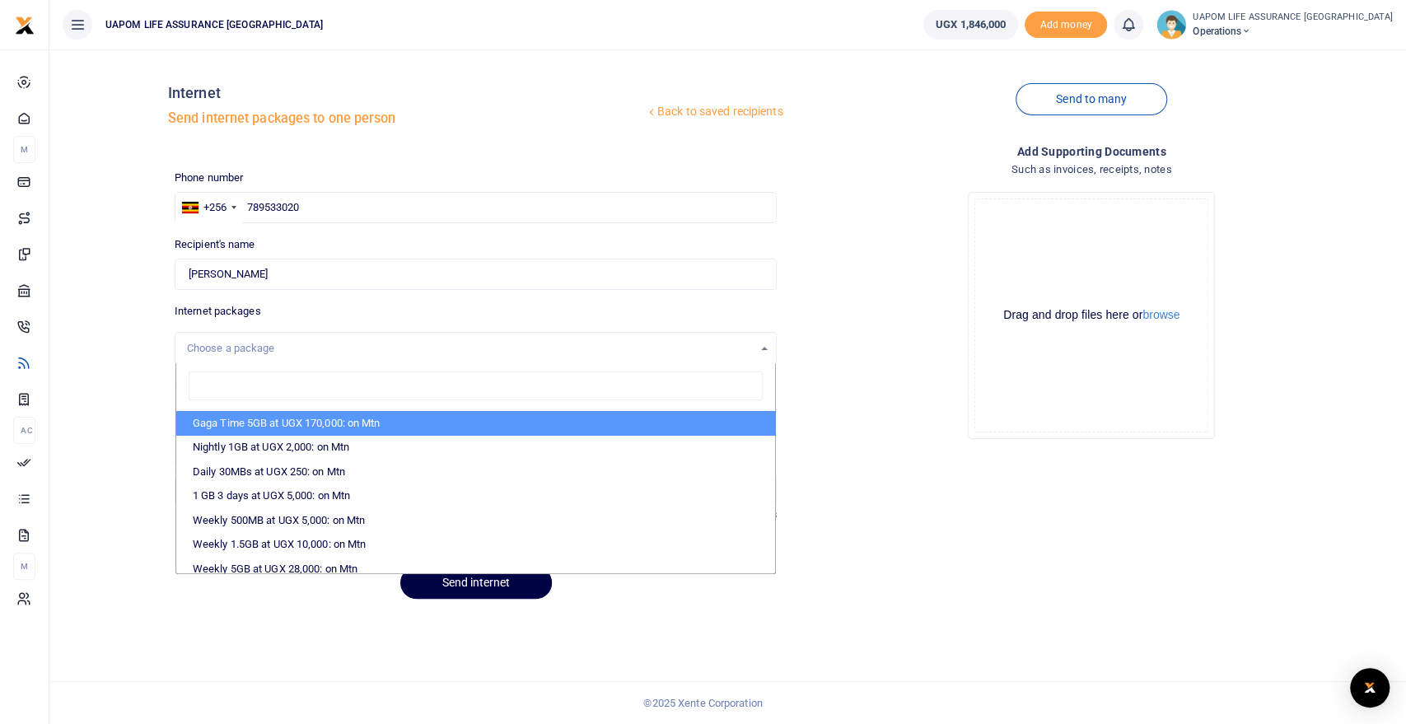
scroll to position [183, 0]
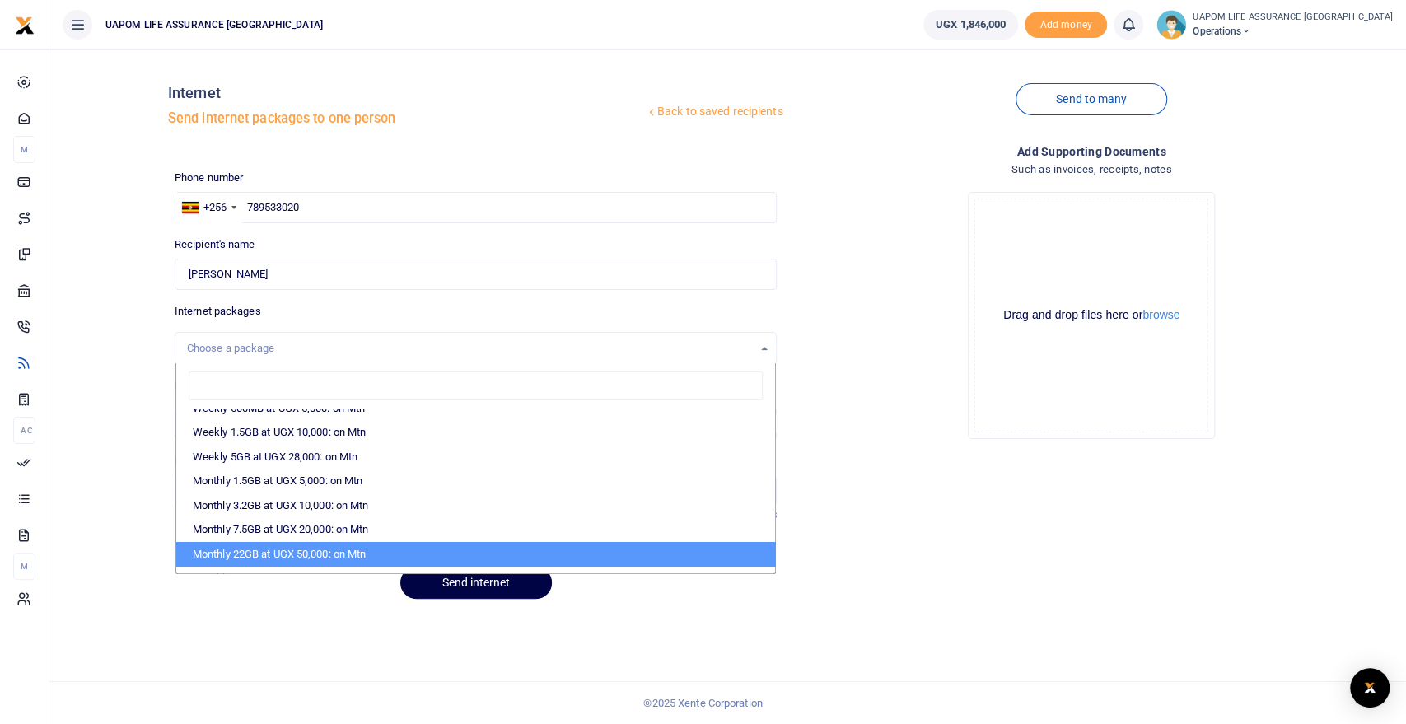
click at [309, 546] on li "Monthly 22GB at UGX 50,000: on Mtn" at bounding box center [476, 554] width 600 height 25
select select "CXpJYDqUGIMMdw3YXKilkAodr3ix5COxIAXy7MdavpbFAxMIqXt/dw=="
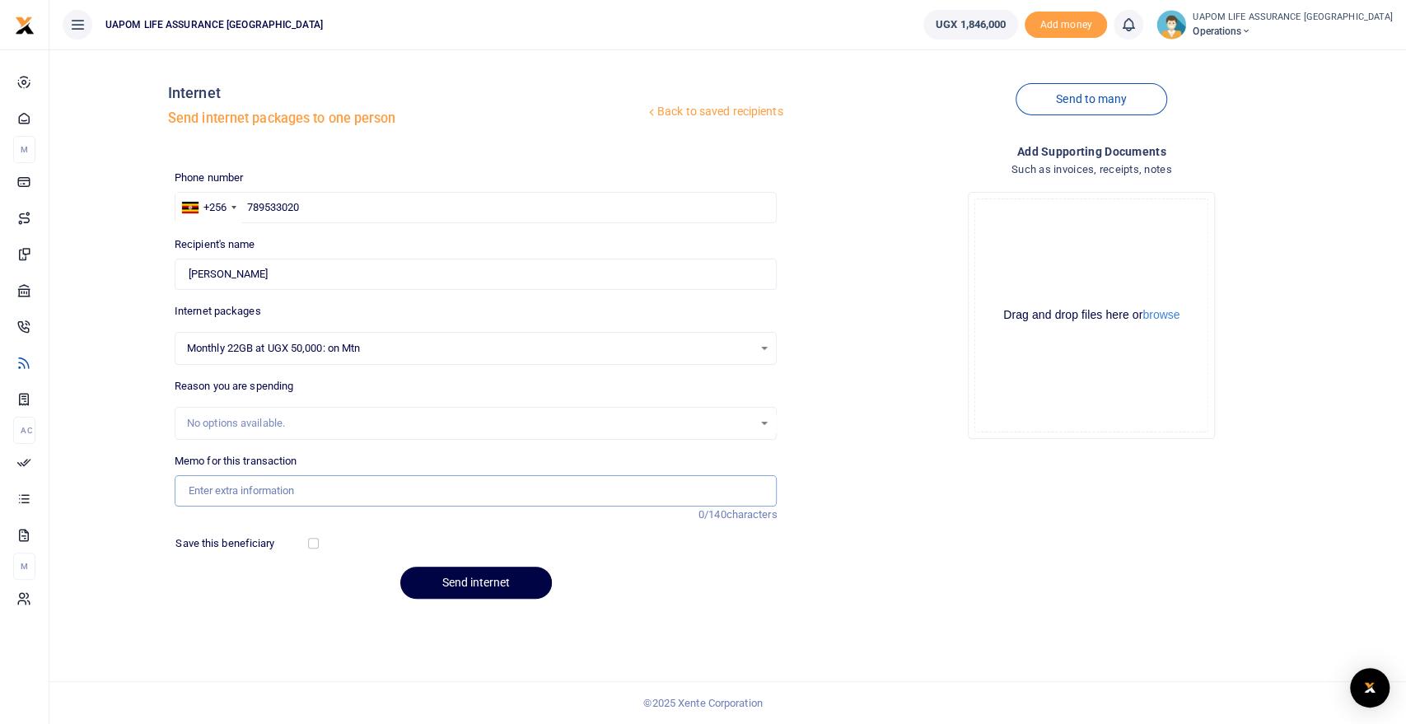
click at [260, 480] on input "Memo for this transaction" at bounding box center [476, 490] width 603 height 31
type input "Support worl"
click at [494, 576] on button "Send internet" at bounding box center [476, 583] width 152 height 32
click at [382, 273] on input "Recipient's name" at bounding box center [476, 274] width 603 height 31
paste input "0701 528658"
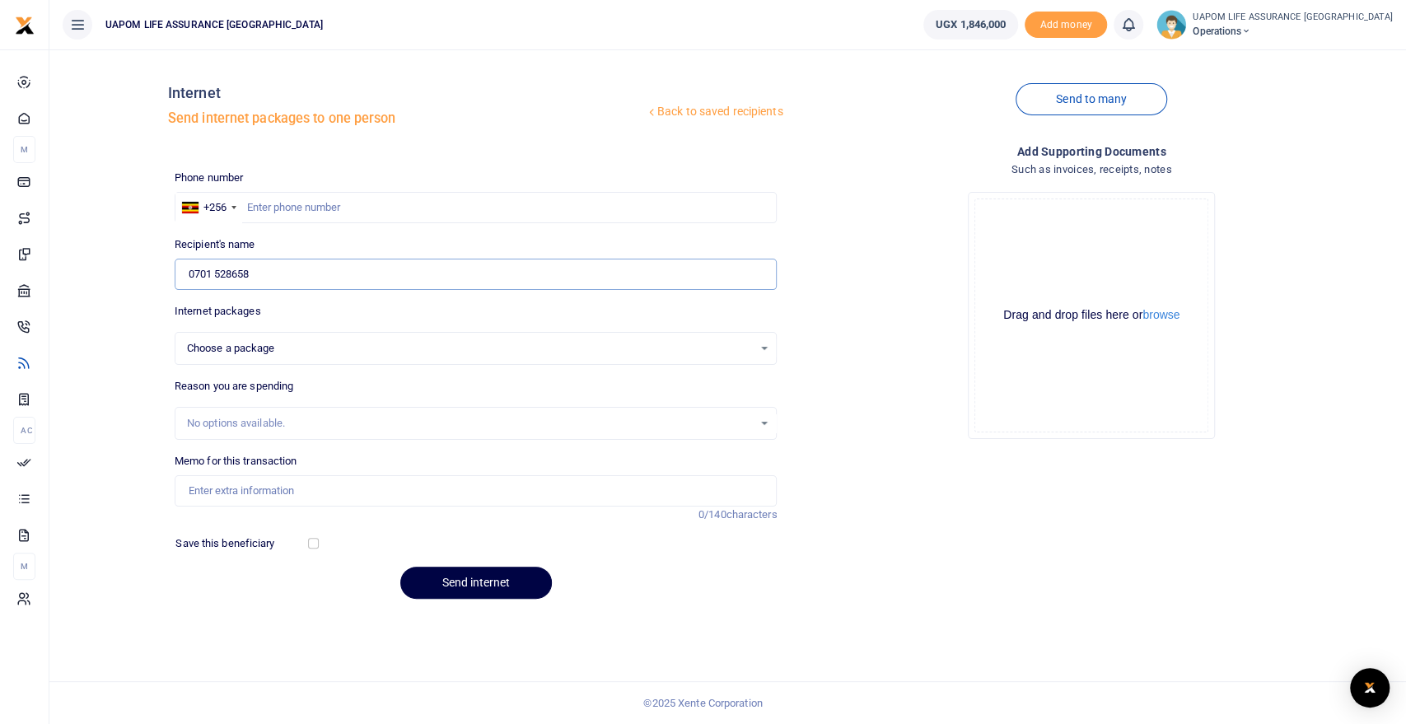
click at [218, 273] on input "0701 528658" at bounding box center [476, 274] width 603 height 31
drag, startPoint x: 217, startPoint y: 273, endPoint x: 257, endPoint y: 299, distance: 47.1
click at [225, 278] on input "0701 528658" at bounding box center [476, 274] width 603 height 31
click at [217, 268] on input "0701 528658" at bounding box center [476, 274] width 603 height 31
click at [199, 271] on input "0701528658" at bounding box center [476, 274] width 603 height 31
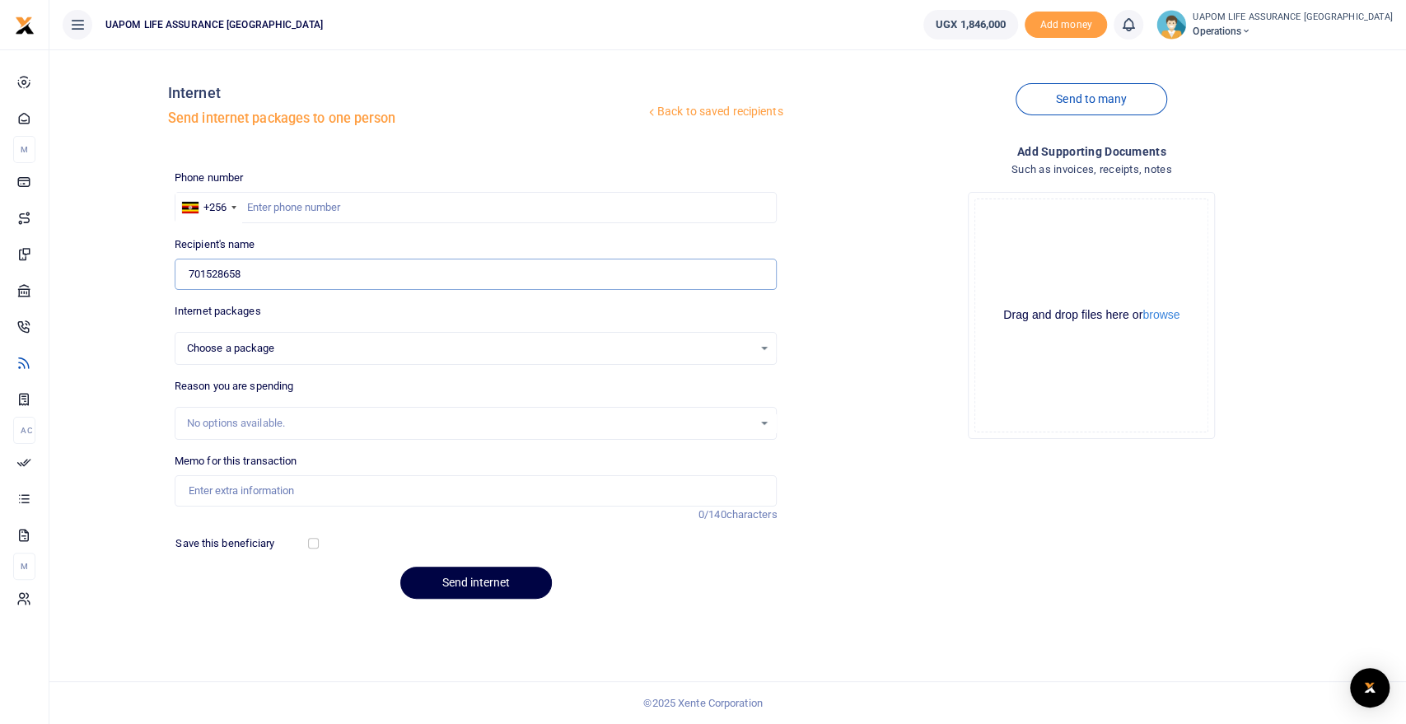
click at [290, 279] on input "701528658" at bounding box center [476, 274] width 603 height 31
type input "701528658"
click at [272, 348] on span "Choose a package" at bounding box center [470, 348] width 567 height 16
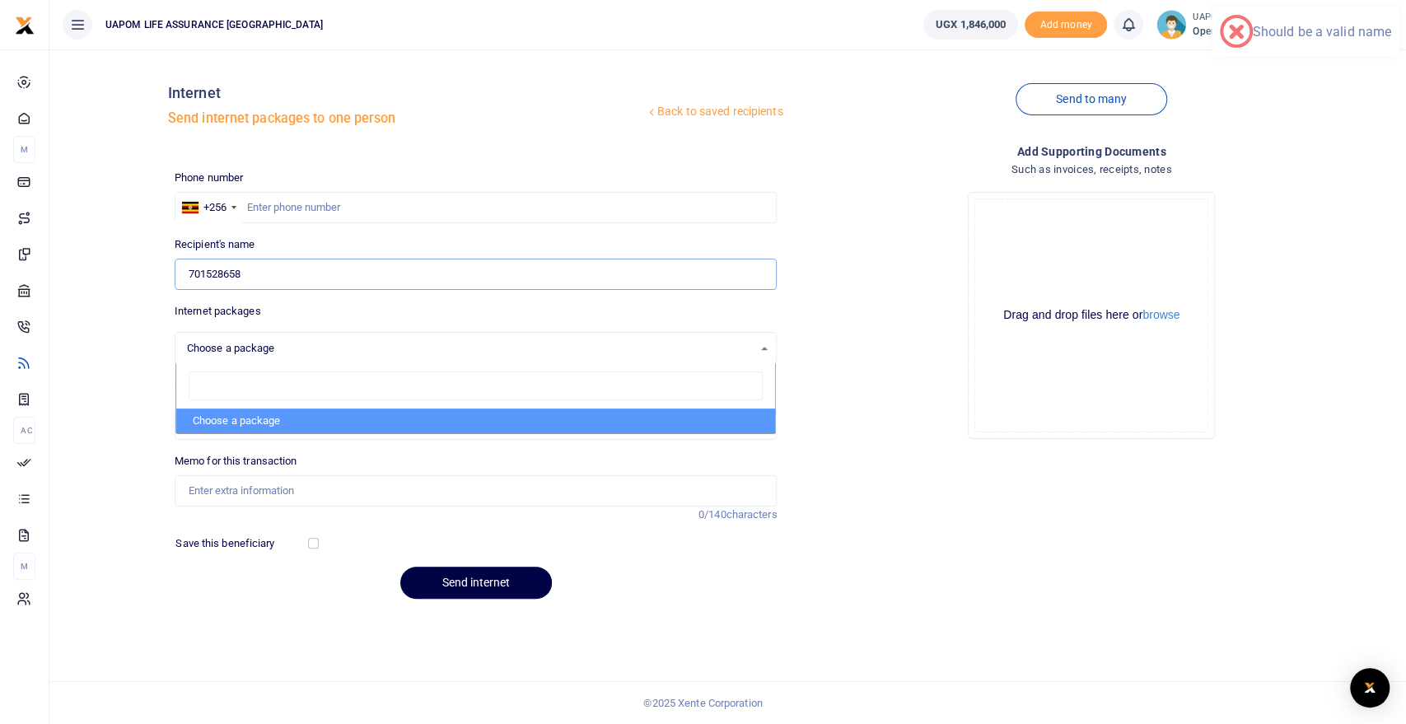
click at [298, 274] on input "701528658" at bounding box center [476, 274] width 603 height 31
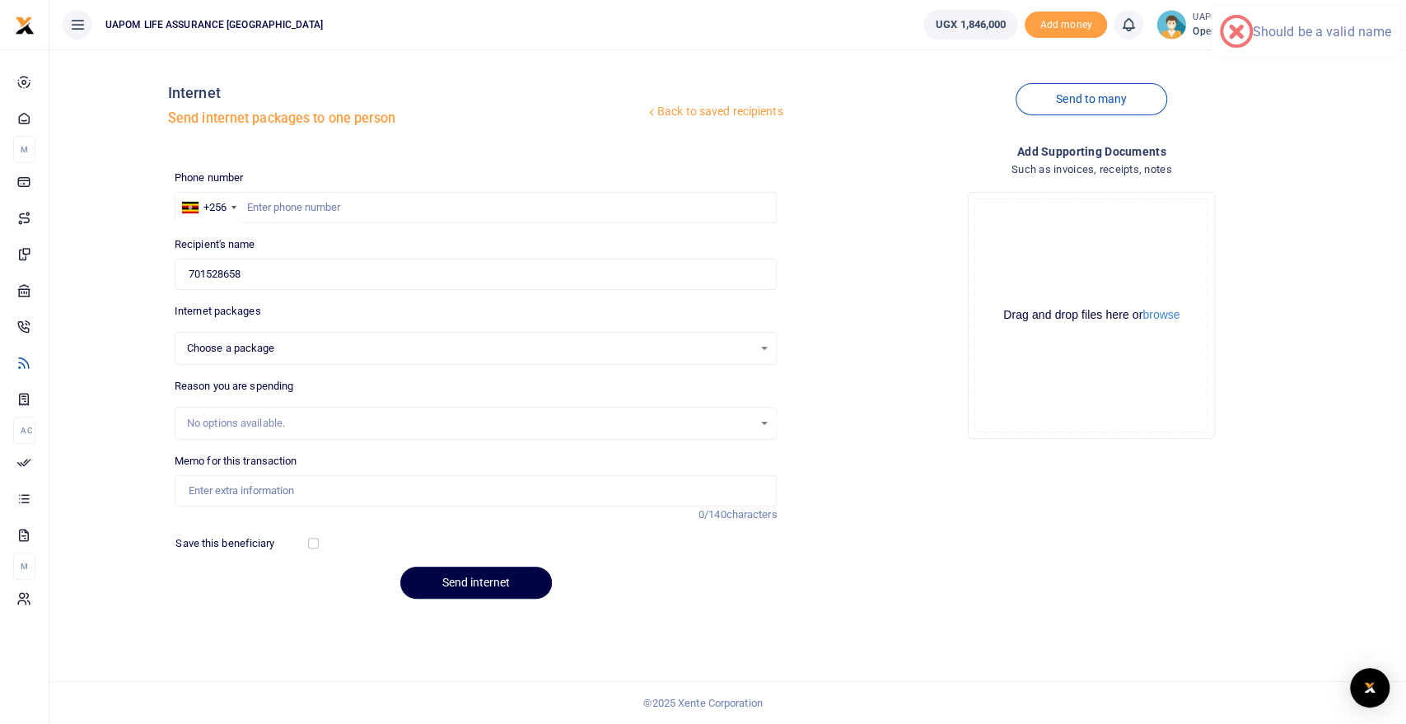
click at [262, 350] on span "Choose a package" at bounding box center [470, 348] width 567 height 16
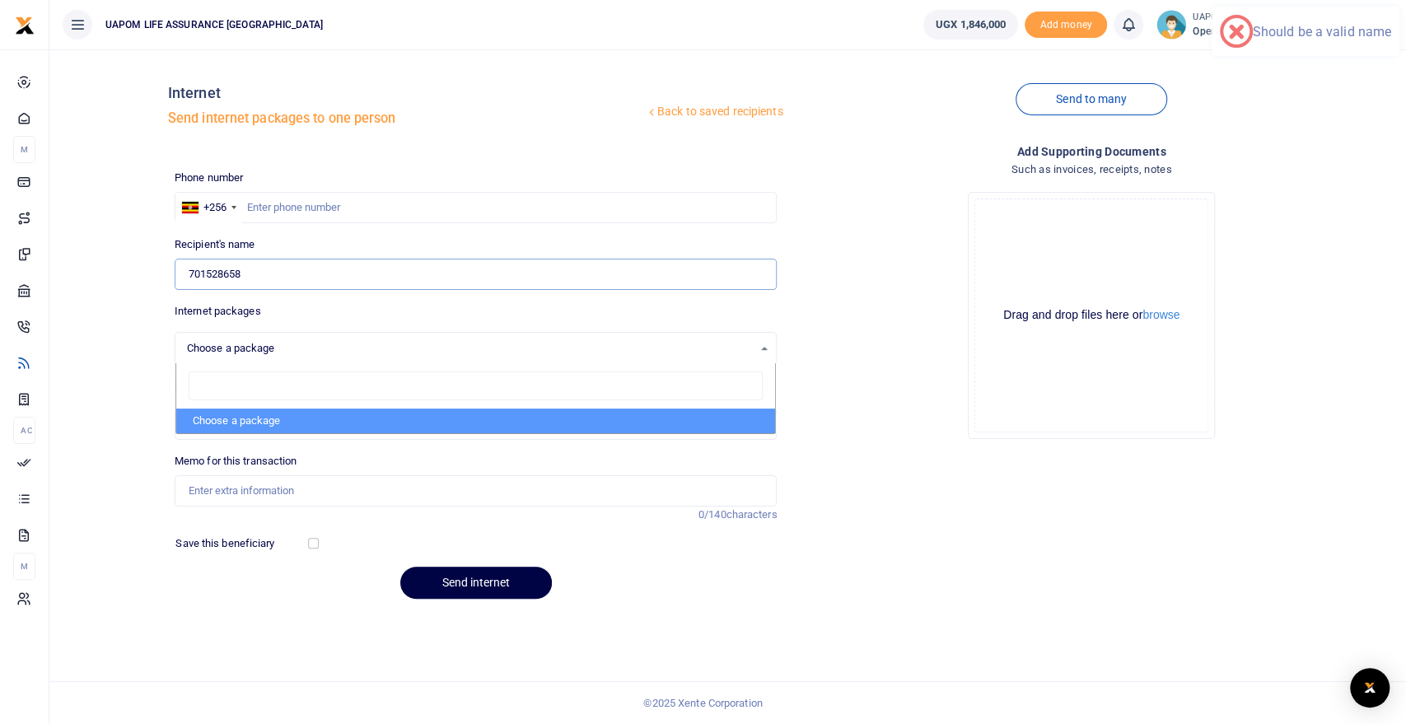
click at [283, 270] on input "701528658" at bounding box center [476, 274] width 603 height 31
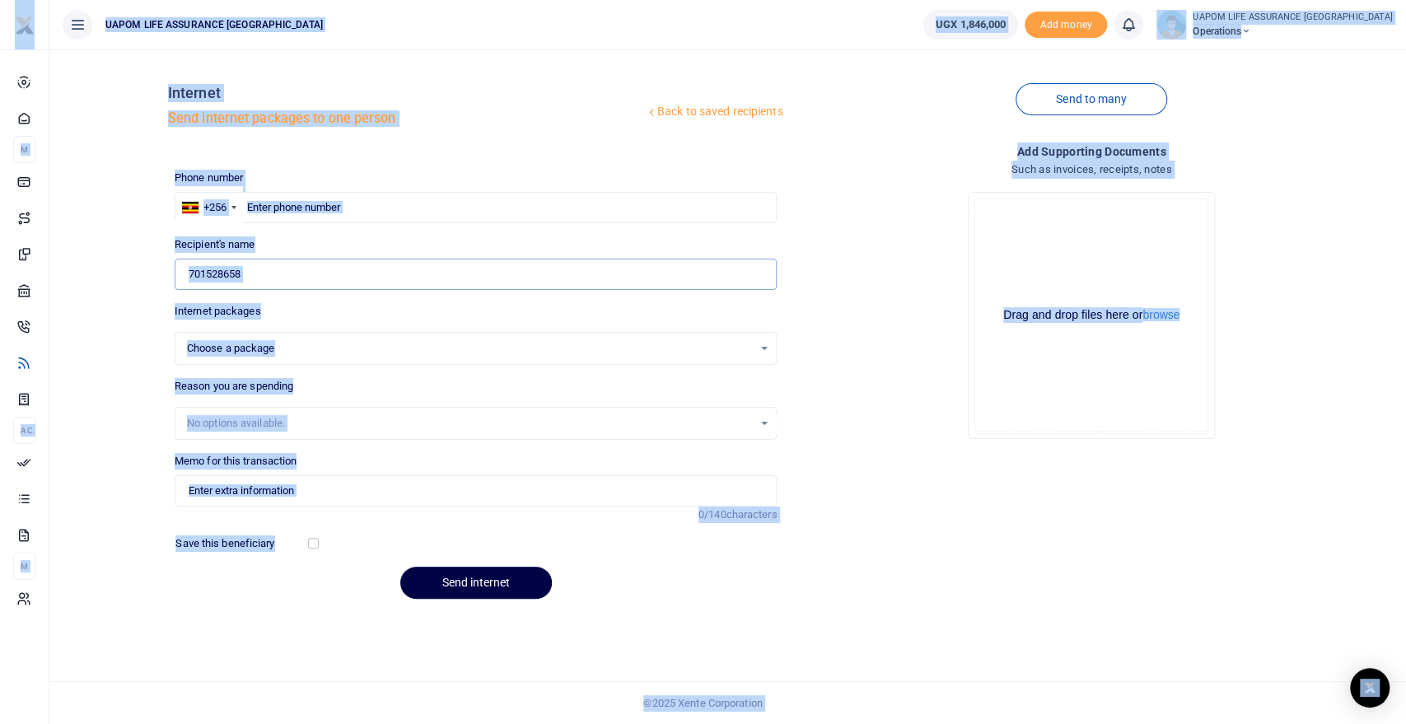
click at [278, 276] on input "701528658" at bounding box center [476, 274] width 603 height 31
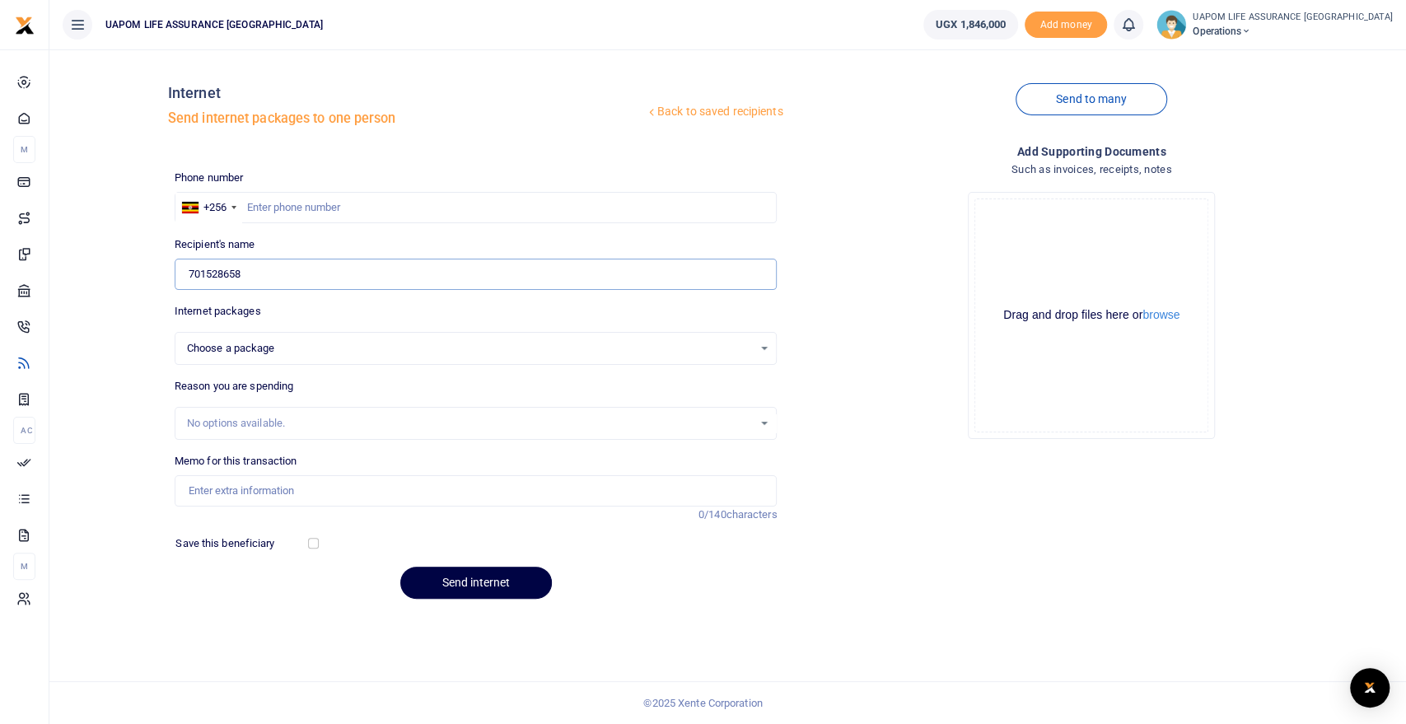
click at [278, 276] on input "701528658" at bounding box center [476, 274] width 603 height 31
click at [273, 208] on input "text" at bounding box center [476, 207] width 603 height 31
paste input "701528658"
type input "701528658"
select select
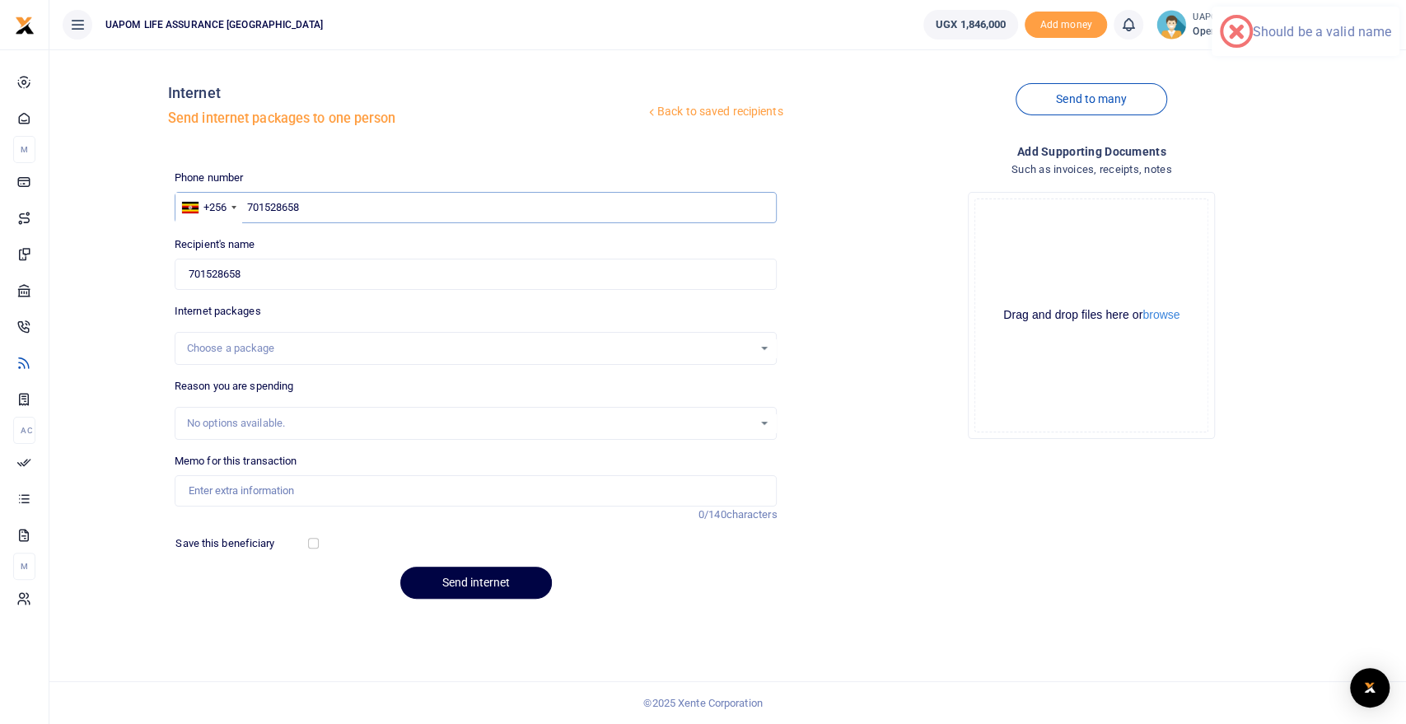
type input "701528658"
click at [269, 273] on input "701528658" at bounding box center [476, 274] width 603 height 31
click at [341, 203] on input "701528658" at bounding box center [476, 207] width 603 height 31
type input "Caroline Ntangaaza"
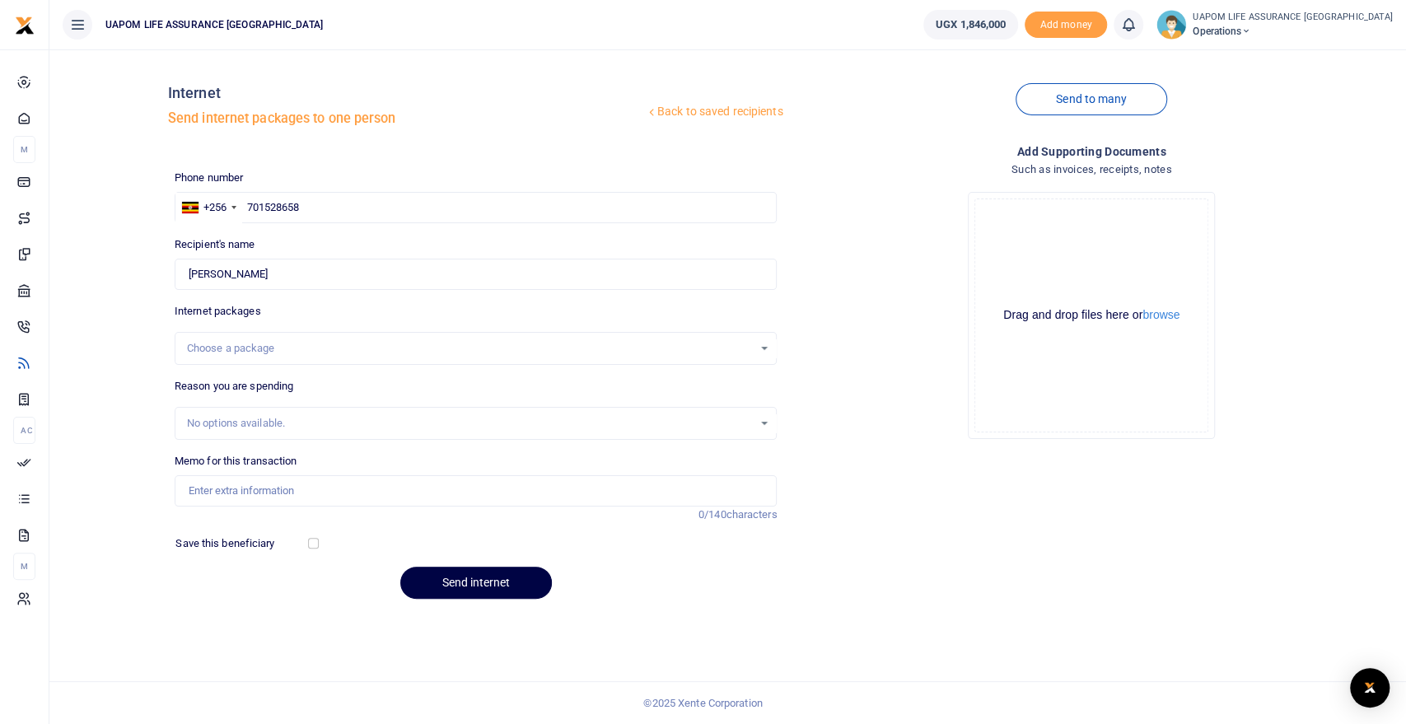
click at [277, 343] on div "Choose a package" at bounding box center [470, 348] width 567 height 16
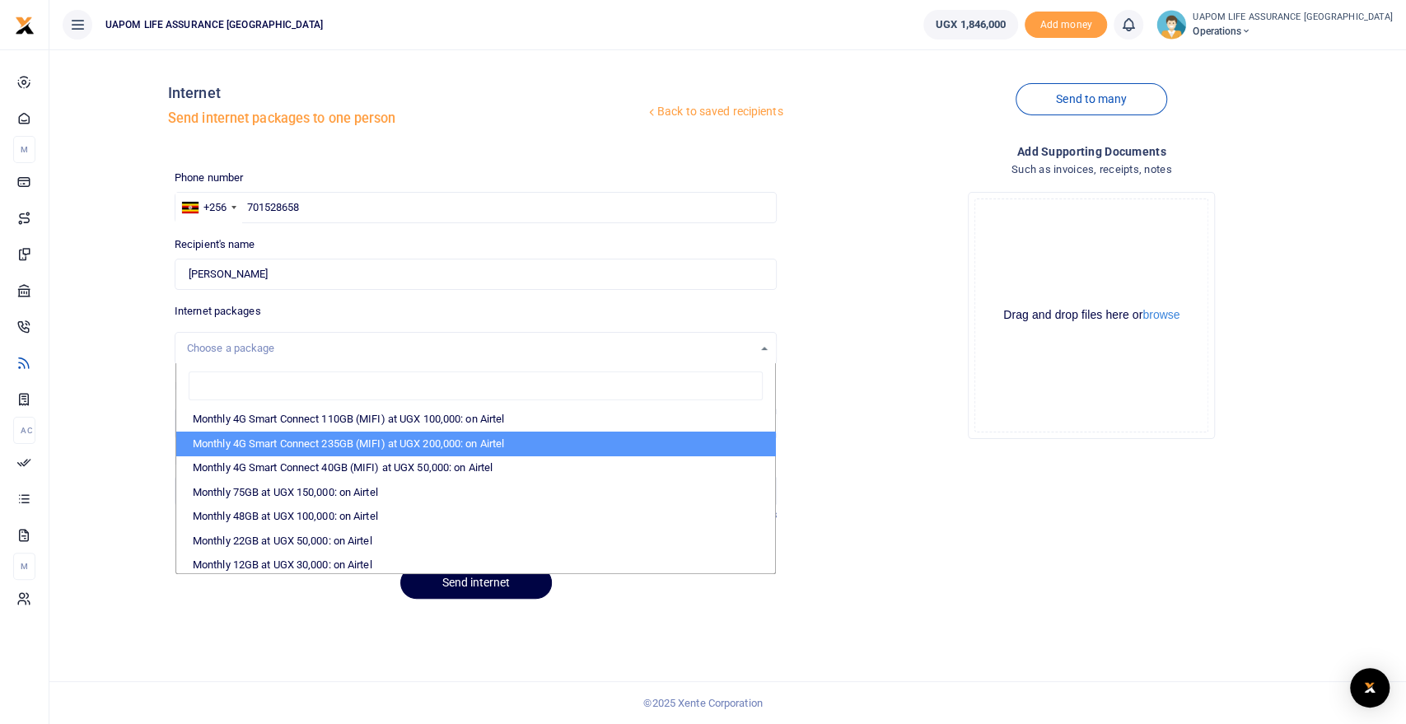
scroll to position [274, 0]
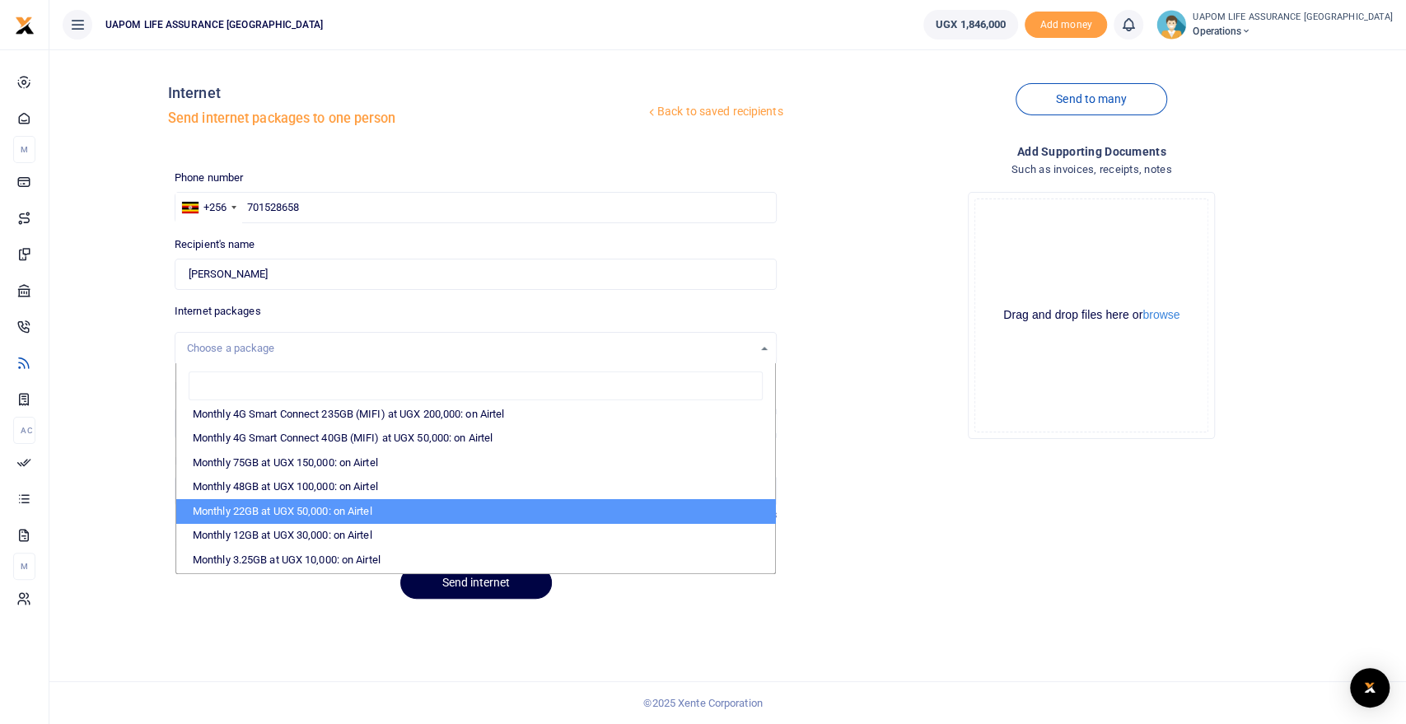
click at [325, 509] on li "Monthly 22GB at UGX 50,000: on Airtel" at bounding box center [476, 511] width 600 height 25
select select "bOgthpMmaC1ZLyOYxyMBh28re2LLS6fLvY77EkG1sh4="
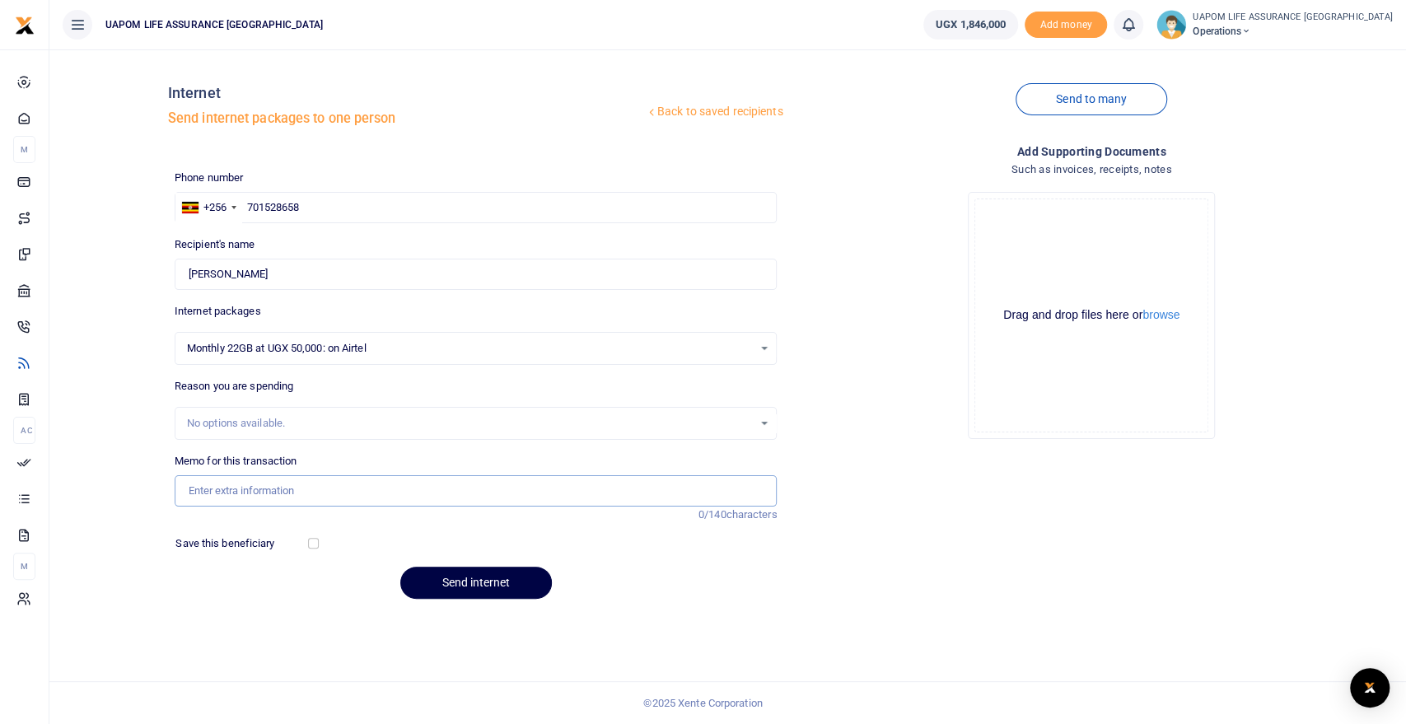
click at [283, 486] on input "Memo for this transaction" at bounding box center [476, 490] width 603 height 31
type input "Support work"
click at [507, 580] on button "Send internet" at bounding box center [476, 583] width 152 height 32
click at [328, 209] on input "text" at bounding box center [476, 207] width 603 height 31
paste input "0750 129727"
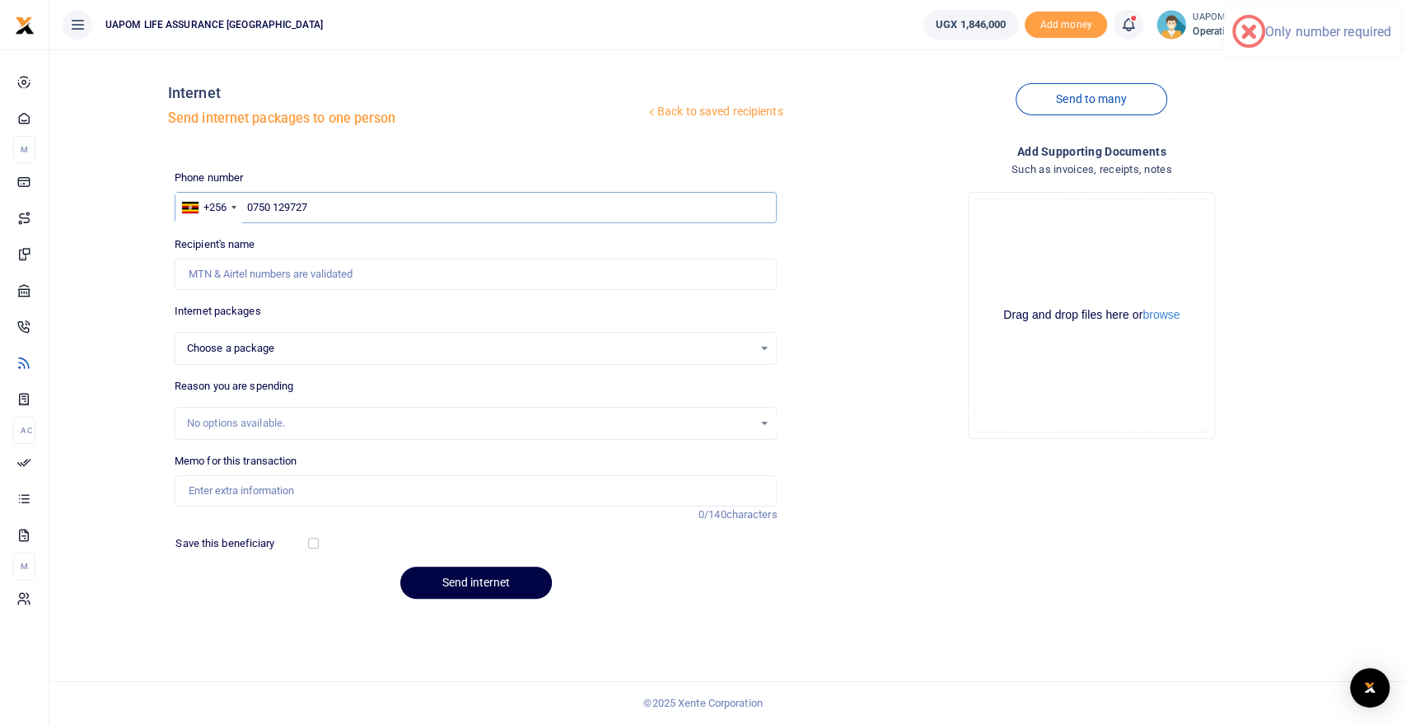
click at [274, 203] on input "0750 129727" at bounding box center [476, 207] width 603 height 31
click at [356, 209] on input "0750 9727" at bounding box center [476, 207] width 603 height 31
paste input "12"
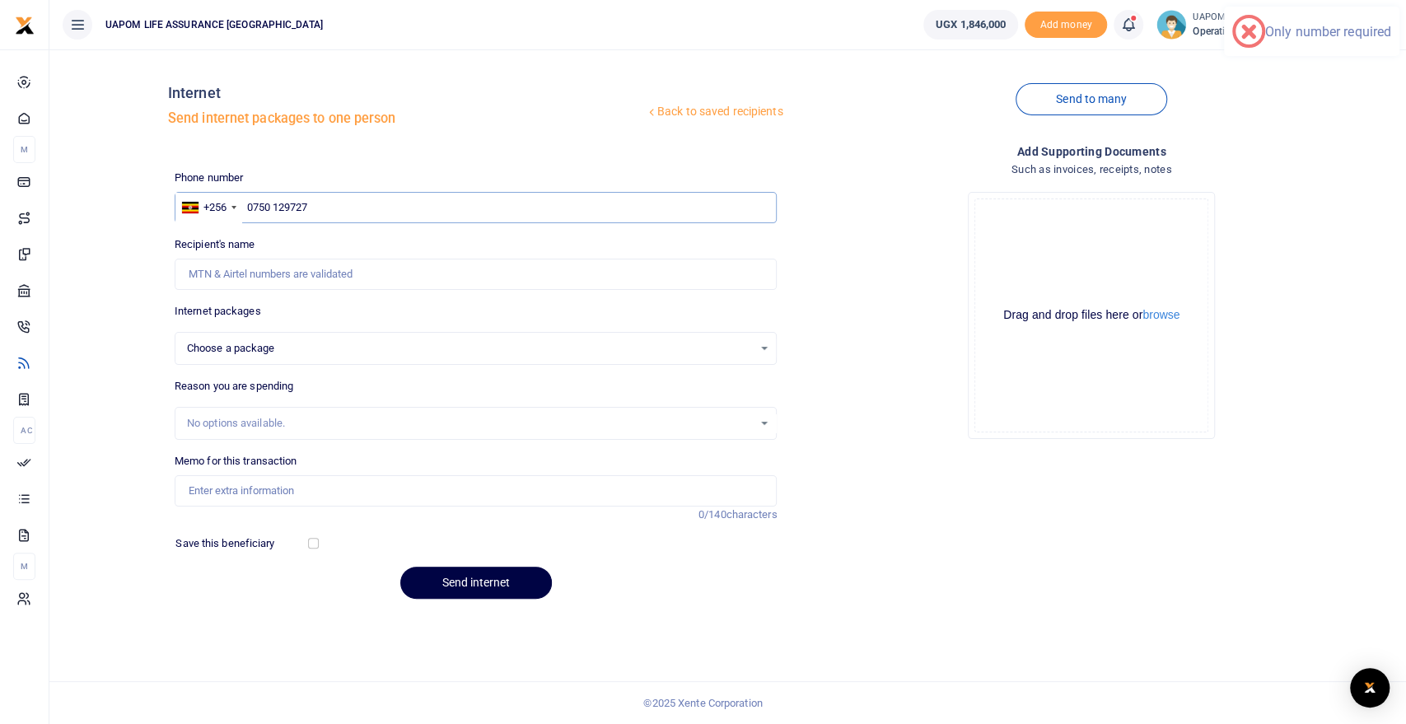
click at [250, 204] on input "0750 129727" at bounding box center [476, 207] width 603 height 31
click at [270, 211] on input "750 129727" at bounding box center [476, 207] width 603 height 31
click at [270, 203] on input "750 129727" at bounding box center [476, 207] width 603 height 31
type input "750129727"
click at [349, 208] on input "750129727" at bounding box center [476, 207] width 603 height 31
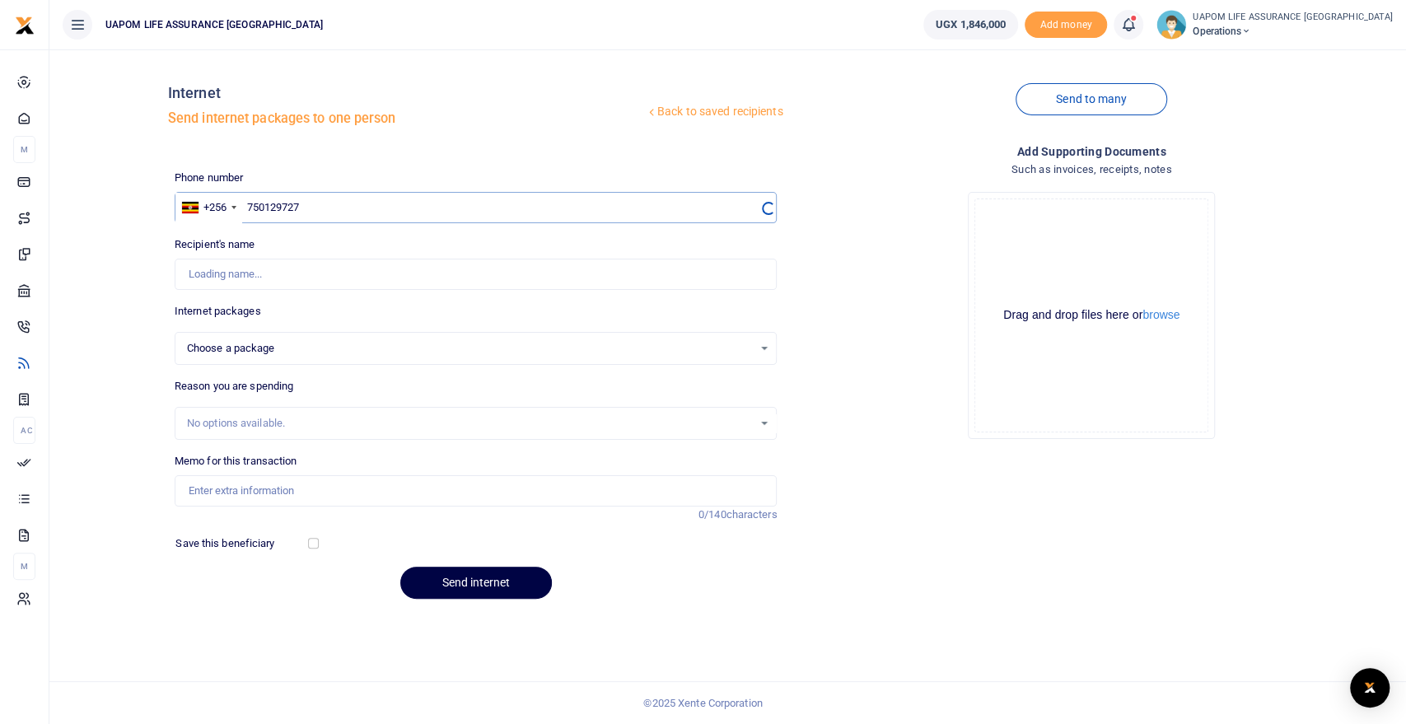
select select
type input "750129727"
click at [265, 353] on div "Choose a package" at bounding box center [470, 348] width 567 height 16
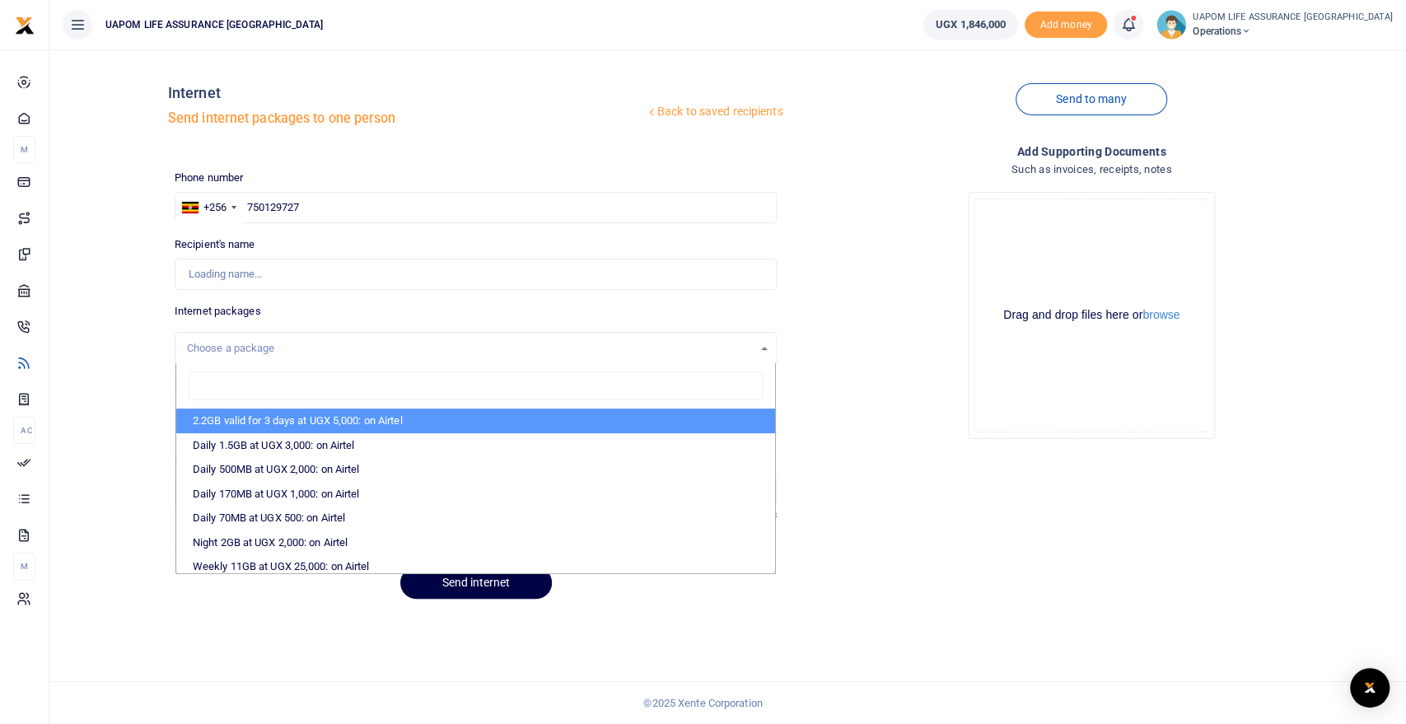
type input "Victor Mudoma"
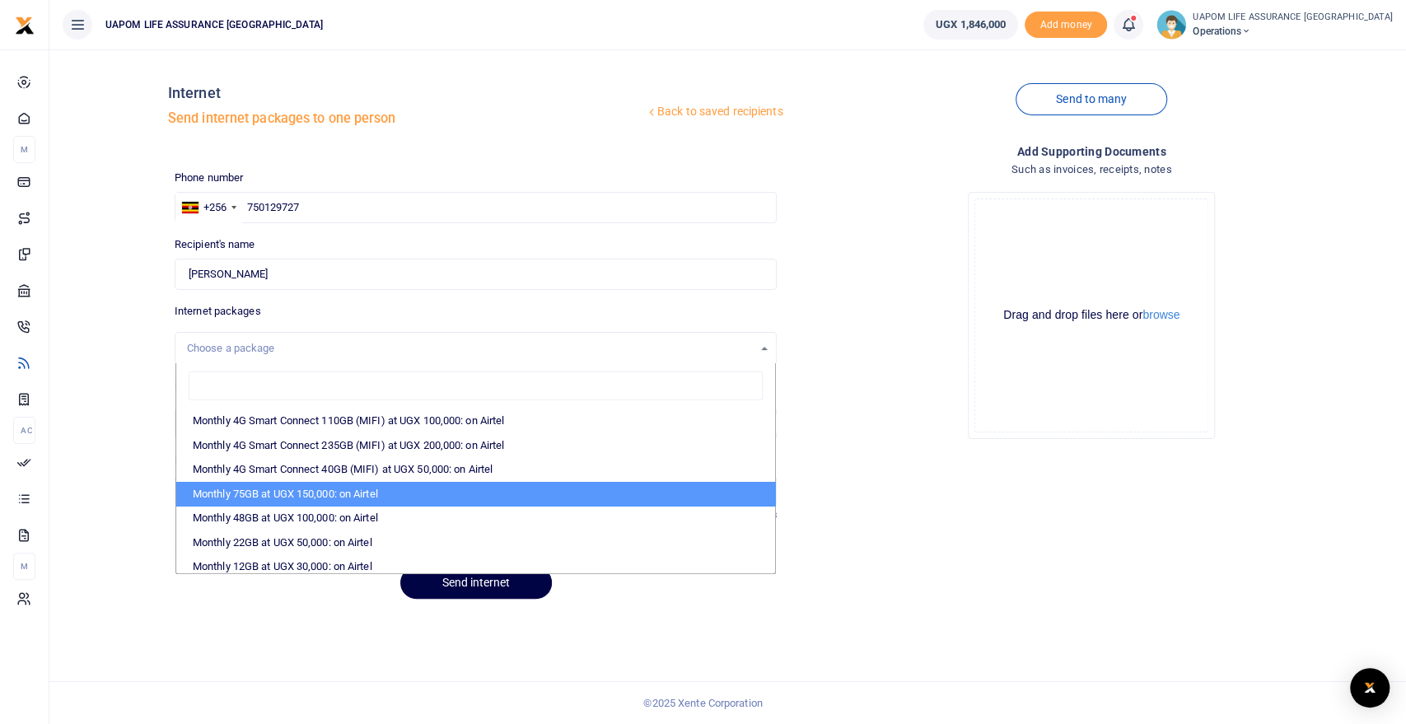
scroll to position [274, 0]
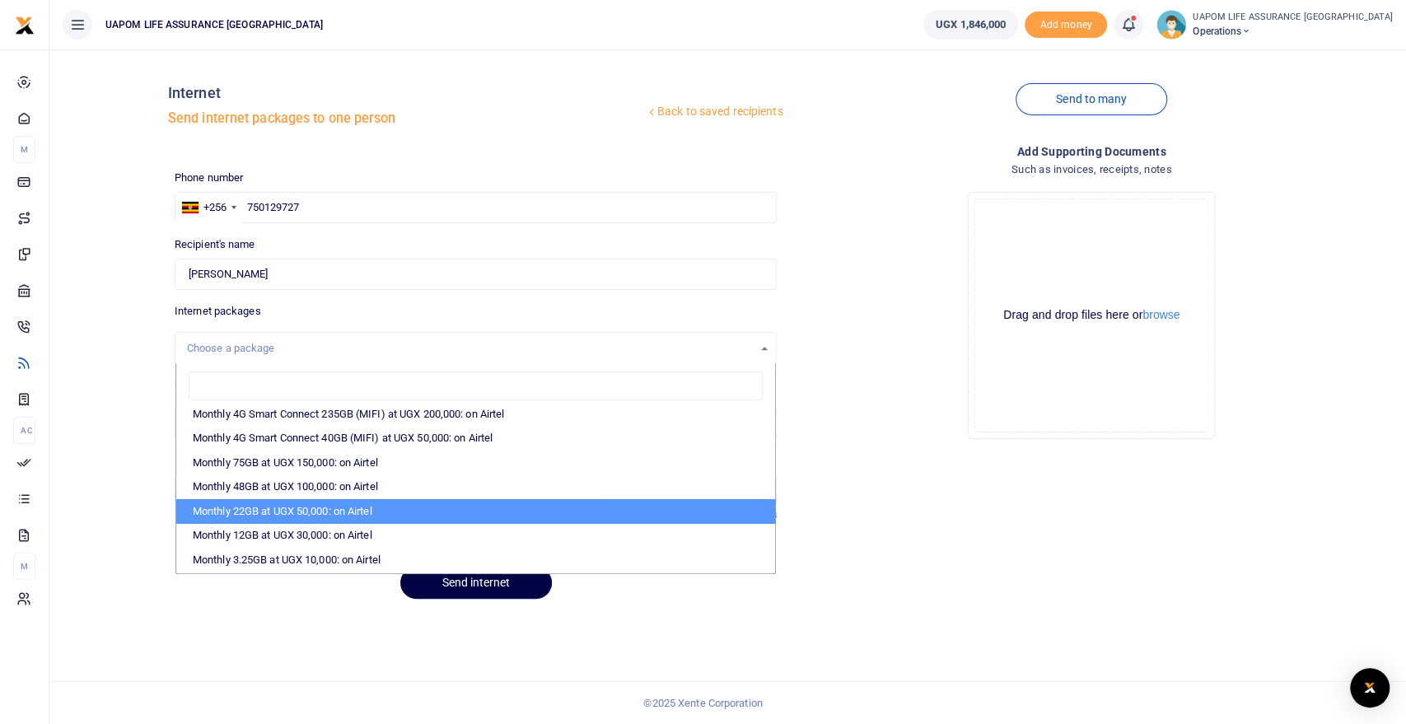
click at [329, 505] on li "Monthly 22GB at UGX 50,000: on Airtel" at bounding box center [476, 511] width 600 height 25
select select "bOgthpMmaC1ZLyOYxyMBh28re2LLS6fLvY77EkG1sh4="
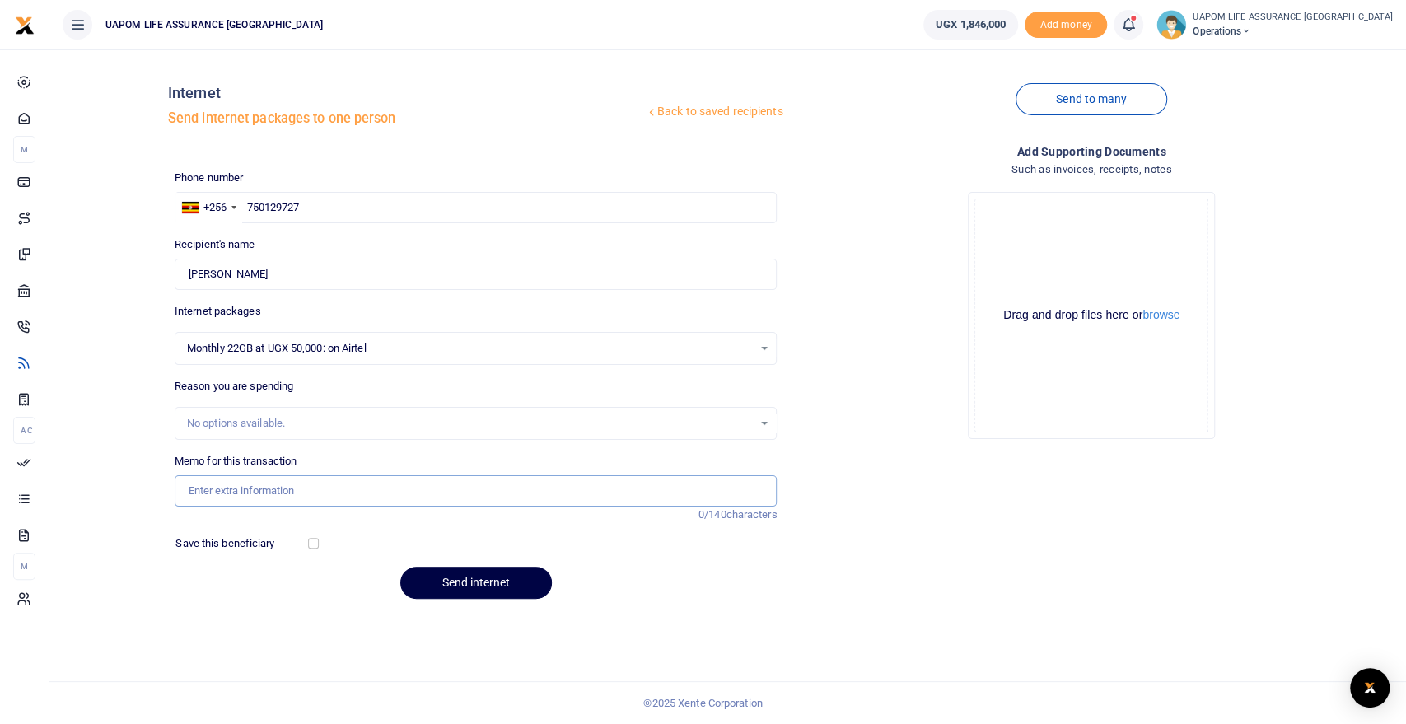
click at [240, 480] on input "Memo for this transaction" at bounding box center [476, 490] width 603 height 31
type input "Support work"
click at [485, 595] on button "Send internet" at bounding box center [476, 583] width 152 height 32
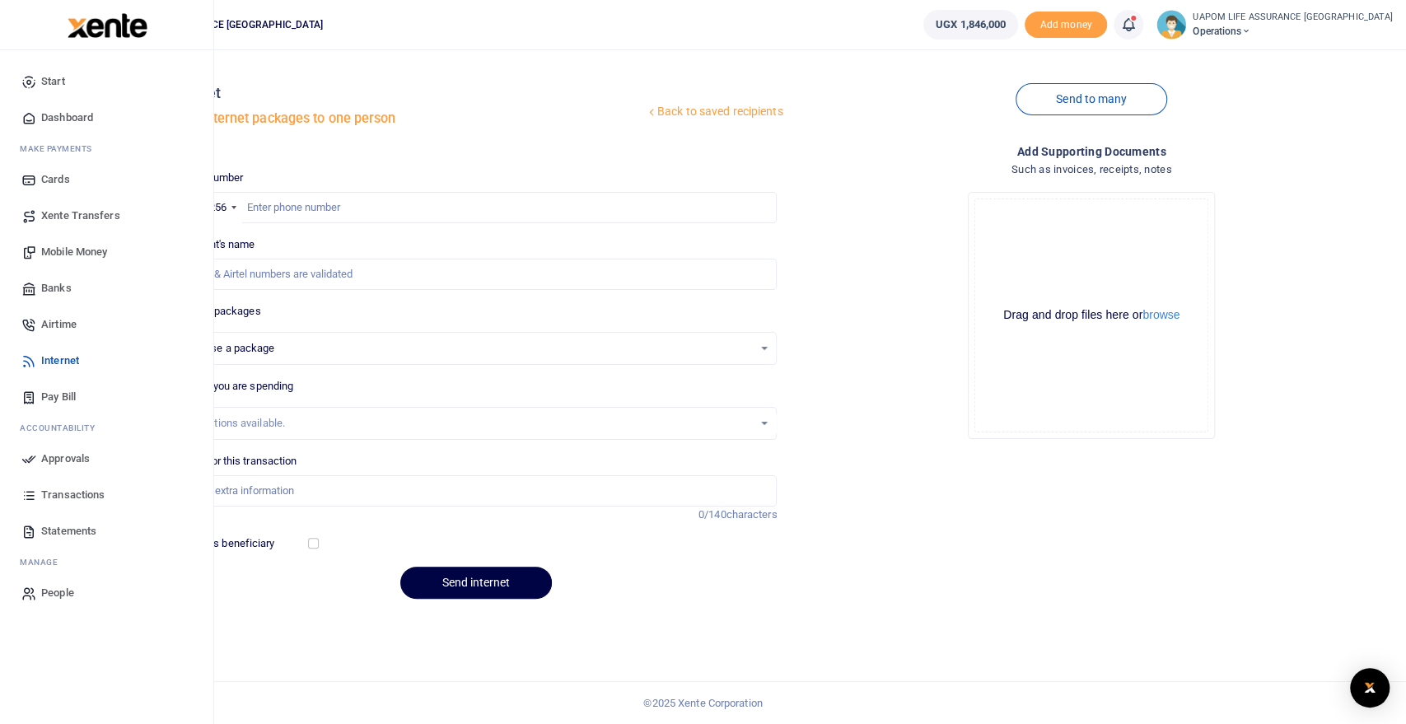
click at [70, 358] on span "Internet" at bounding box center [60, 361] width 38 height 16
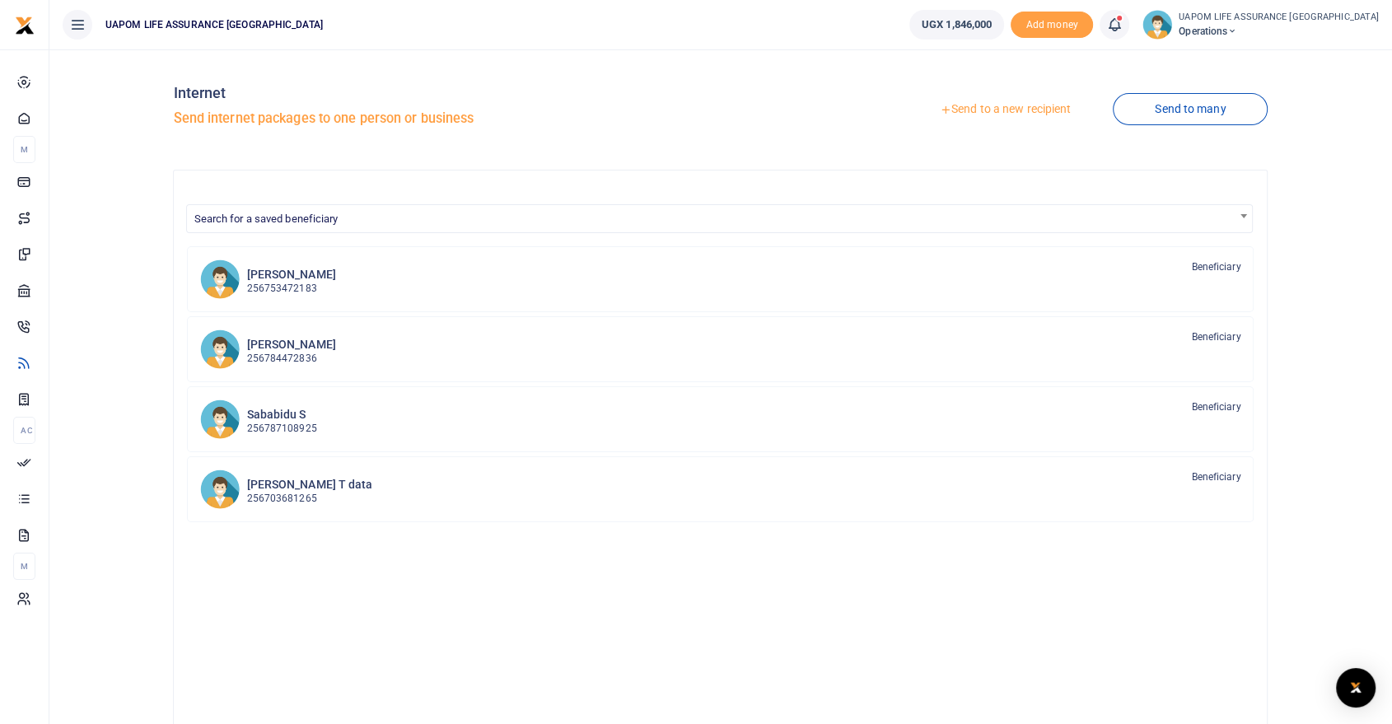
click at [79, 29] on icon at bounding box center [77, 25] width 16 height 18
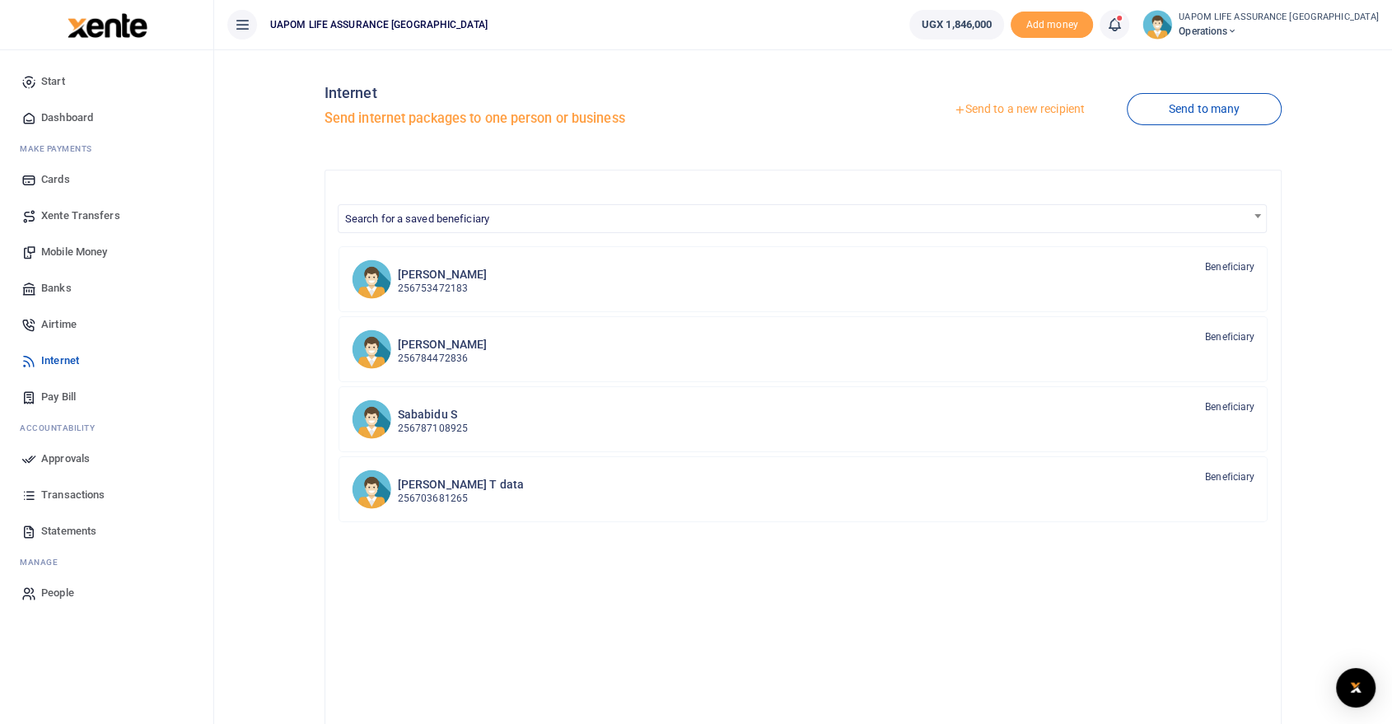
click at [58, 321] on span "Airtime" at bounding box center [58, 324] width 35 height 16
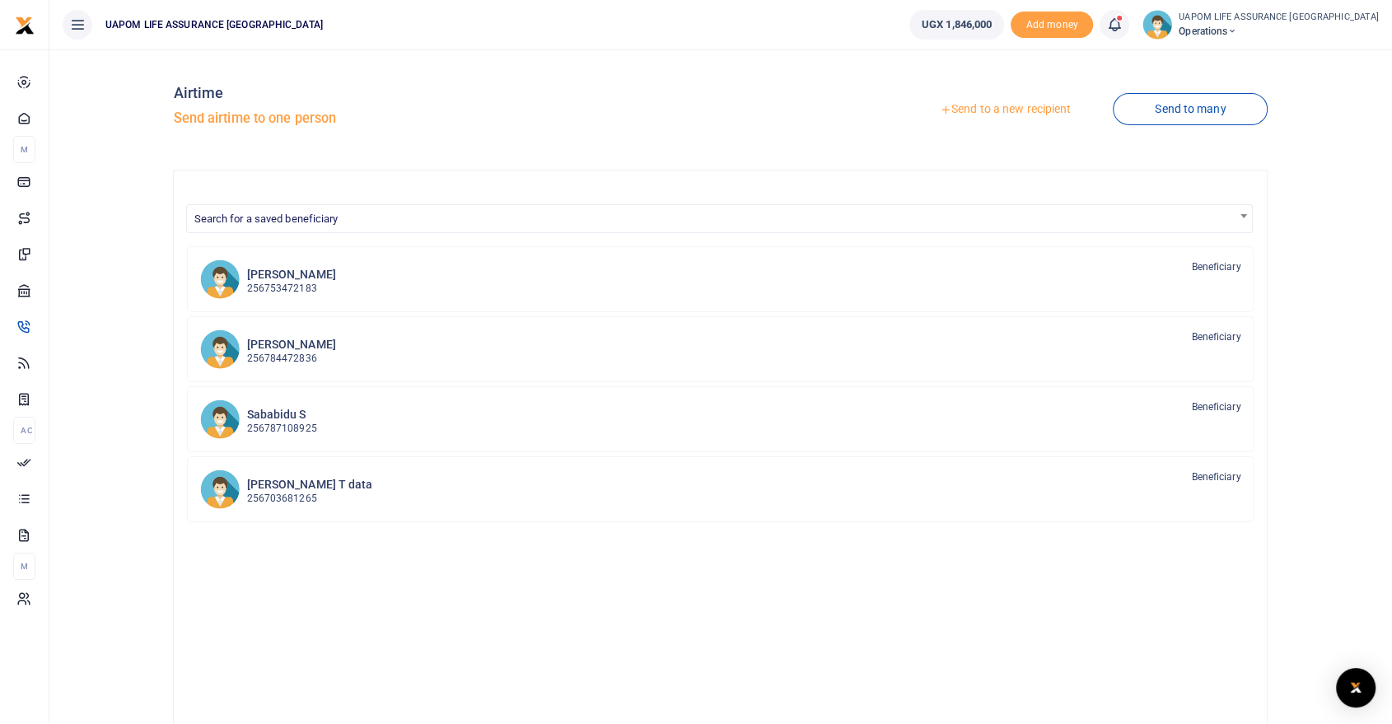
click at [1006, 103] on link "Send to a new recipient" at bounding box center [1005, 110] width 215 height 30
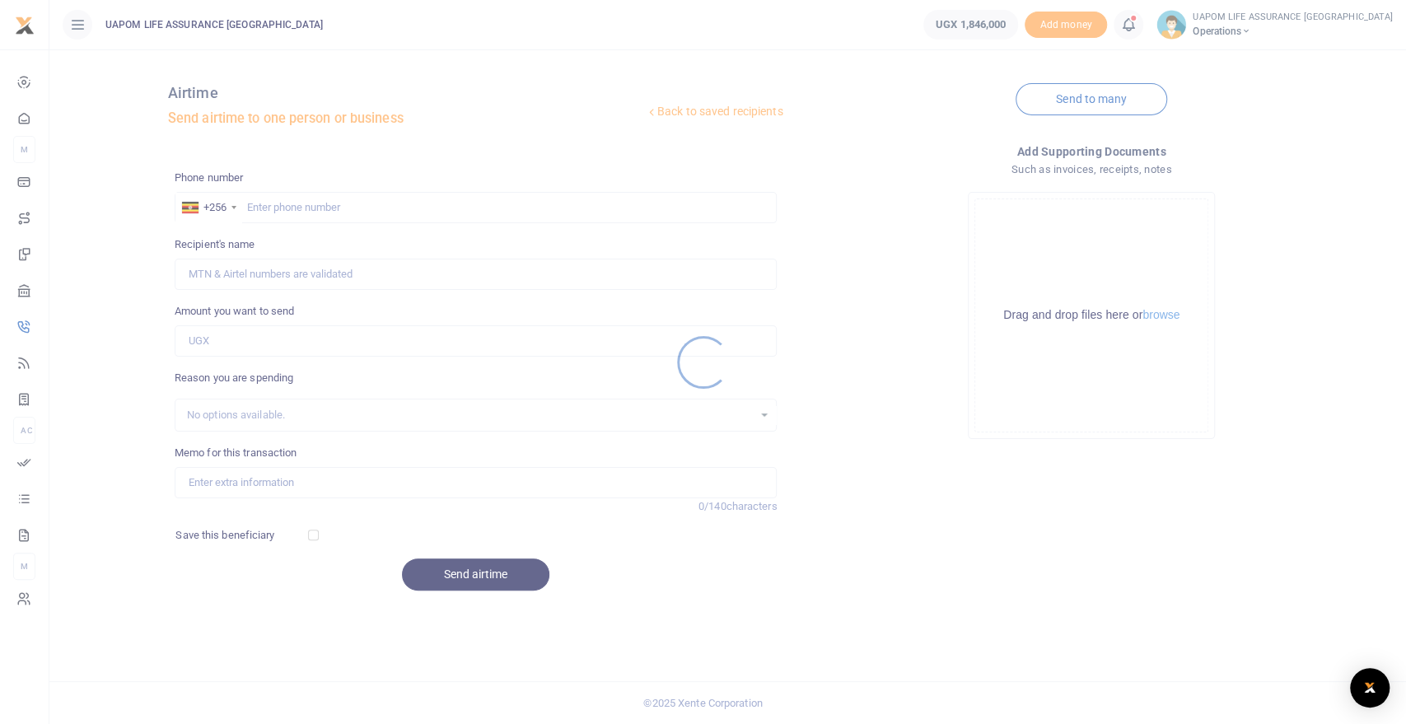
click at [437, 215] on div at bounding box center [703, 362] width 1406 height 724
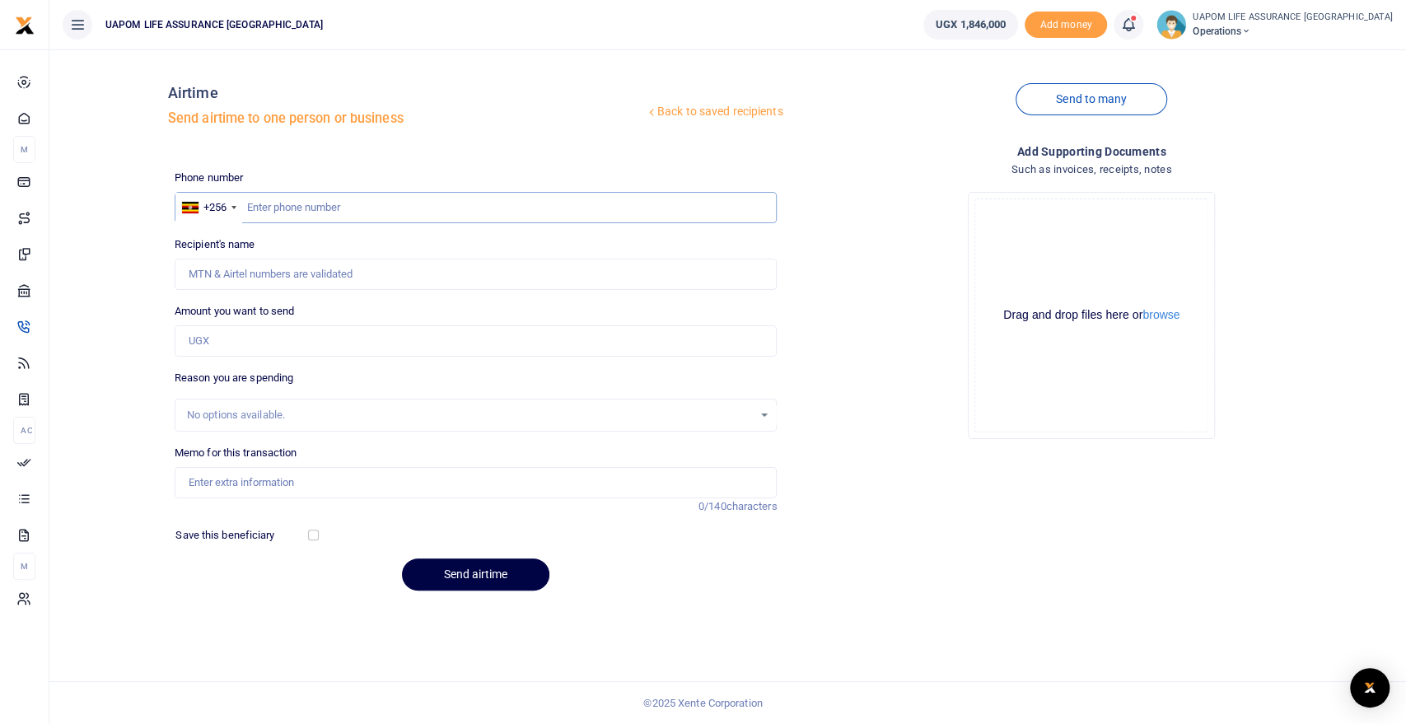
click at [437, 215] on input "text" at bounding box center [476, 207] width 603 height 31
paste input "705005652"
type input "705005652"
click at [297, 340] on input "Amount you want to send" at bounding box center [476, 340] width 603 height 31
type input "[PERSON_NAME]"
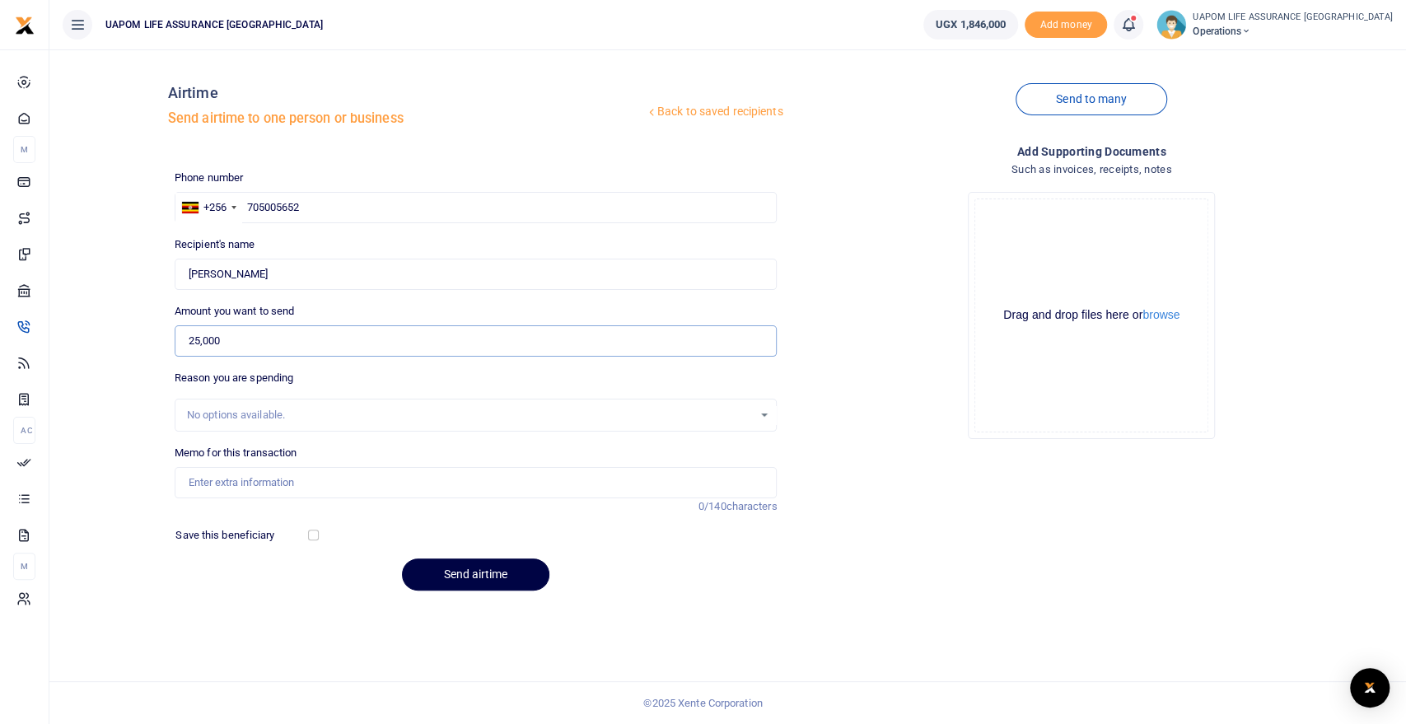
type input "25,000"
click at [289, 484] on input "Memo for this transaction" at bounding box center [476, 482] width 603 height 31
type input "Support work"
click at [494, 585] on button "Send airtime" at bounding box center [475, 574] width 147 height 32
click at [465, 210] on input "text" at bounding box center [476, 207] width 603 height 31
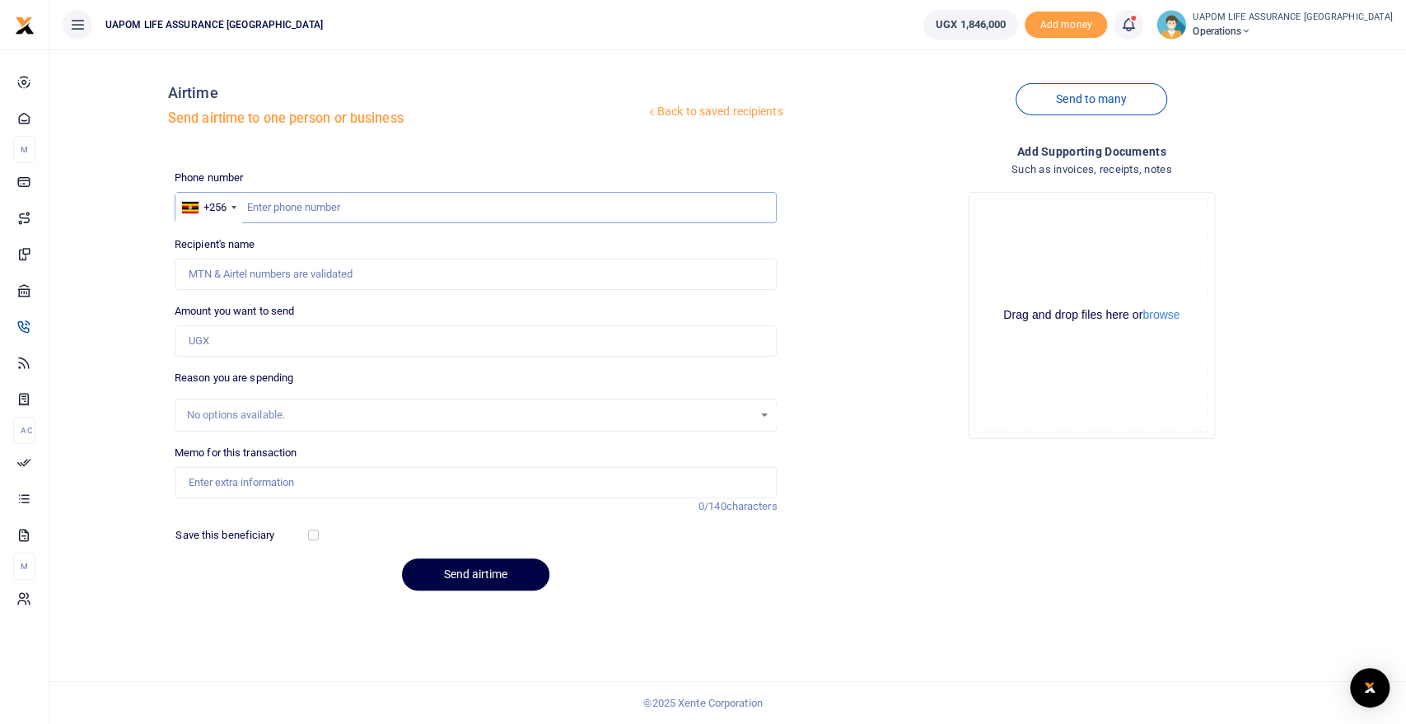
paste input "0782943817"
type input "0782943817"
type input "Caleb Mihingo"
click at [255, 201] on input "0782943817" at bounding box center [476, 207] width 603 height 31
type input "782943817"
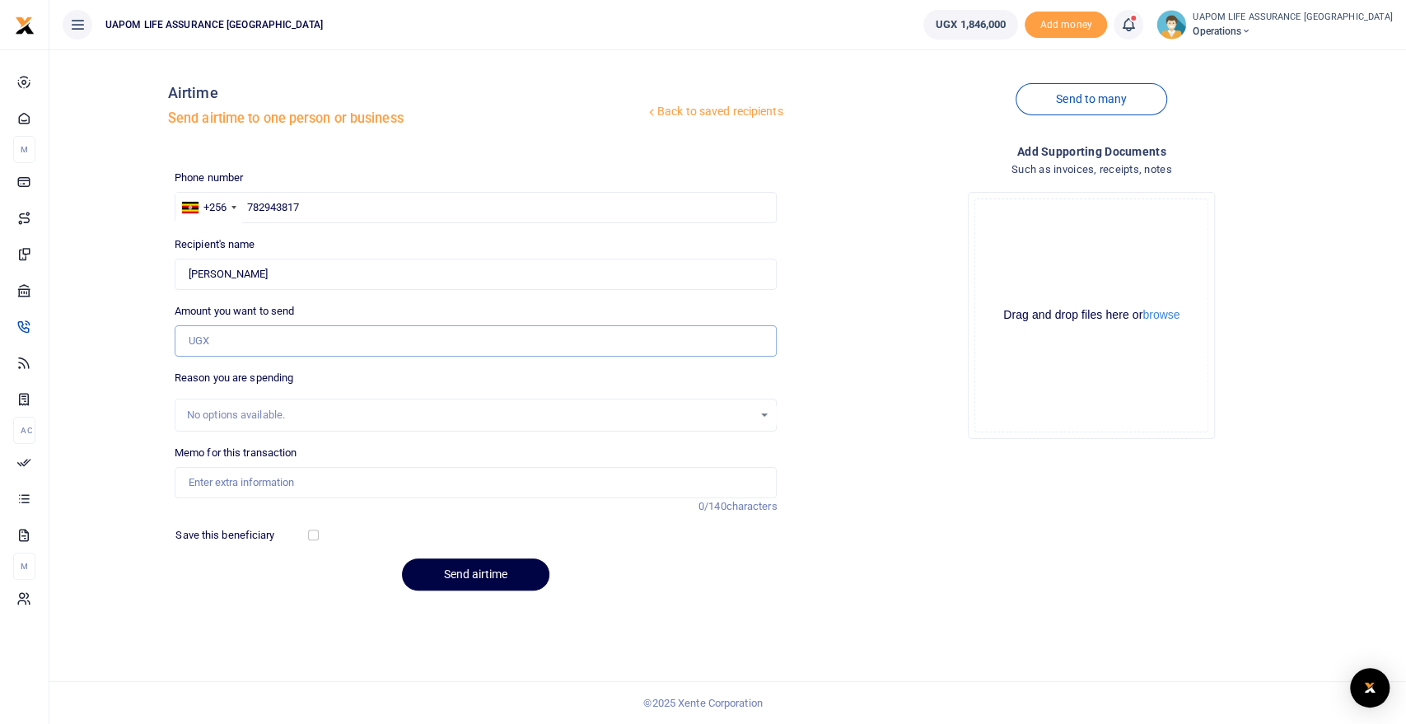
click at [247, 341] on input "Amount you want to send" at bounding box center [476, 340] width 603 height 31
type input "25,000"
click at [245, 479] on input "Memo for this transaction" at bounding box center [476, 482] width 603 height 31
type input "Support work"
click at [523, 580] on button "Send airtime" at bounding box center [475, 574] width 147 height 32
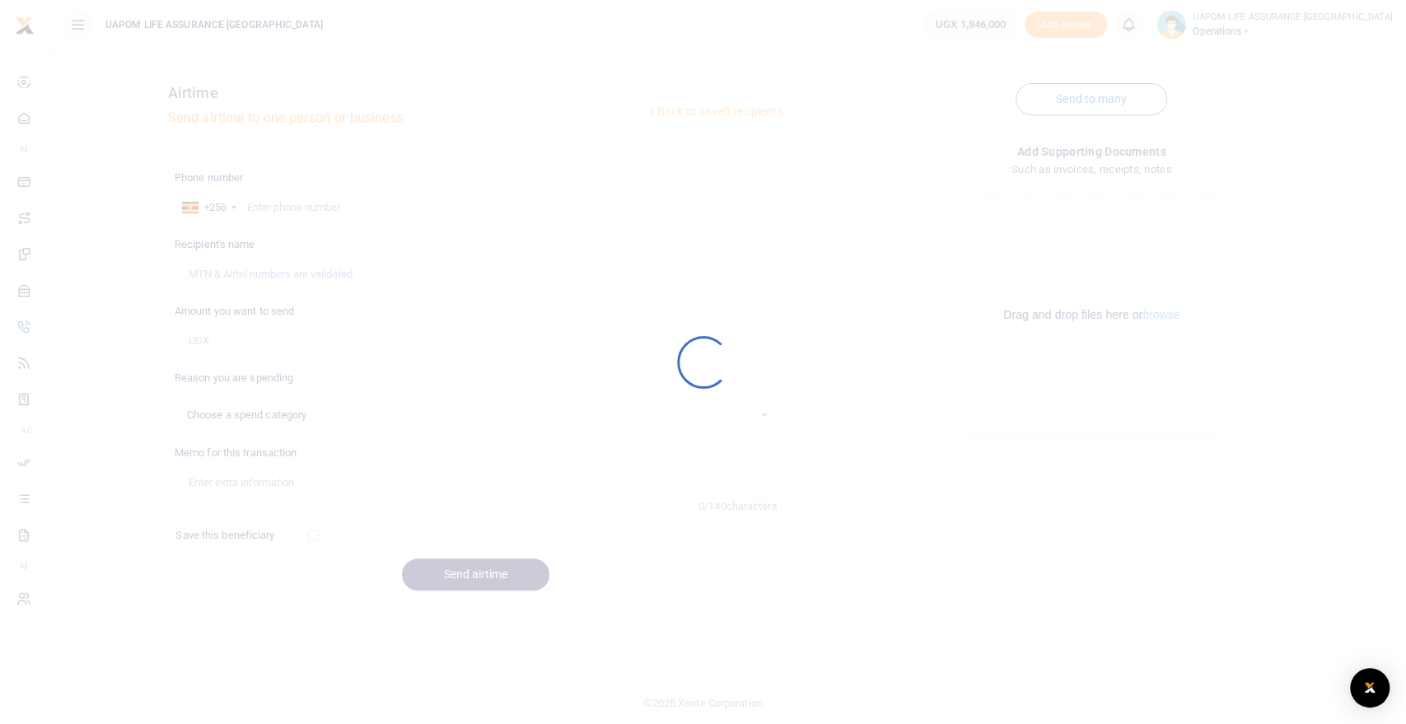
select select
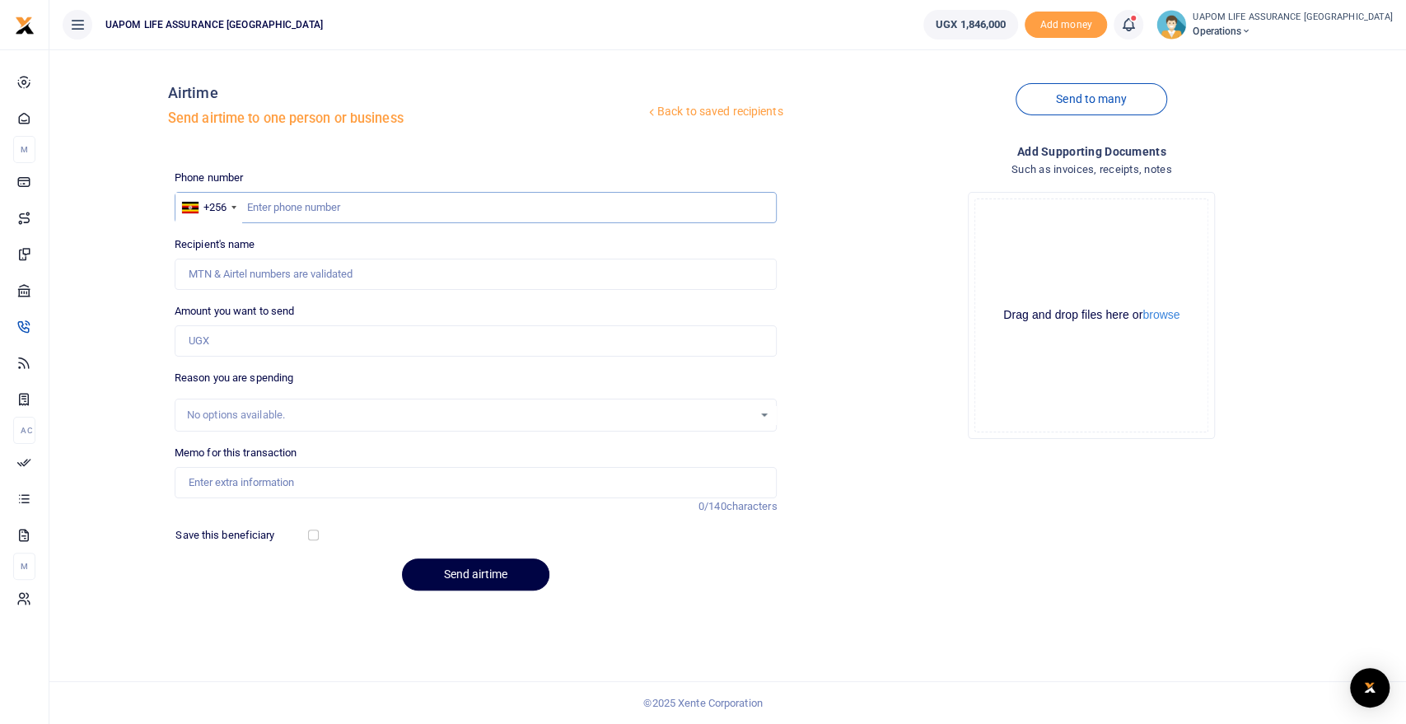
click at [402, 204] on input "text" at bounding box center [476, 207] width 603 height 31
paste input "0787078697"
type input "0787078697"
click at [253, 206] on input "0787078697" at bounding box center [476, 207] width 603 height 31
type input "Evans Obiero"
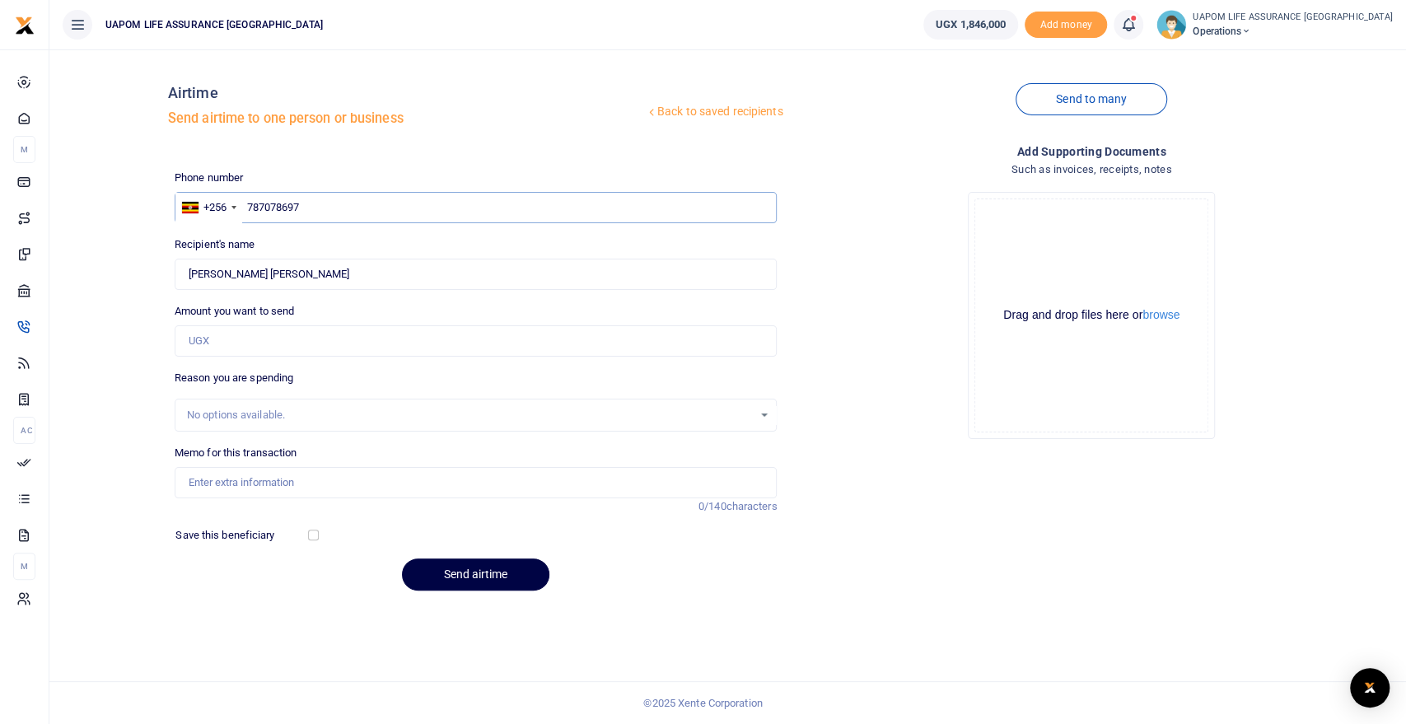
type input "787078697"
click at [237, 344] on input "Amount you want to send" at bounding box center [476, 340] width 603 height 31
type input "25,000"
click at [239, 480] on input "Memo for this transaction" at bounding box center [476, 482] width 603 height 31
type input "Support work"
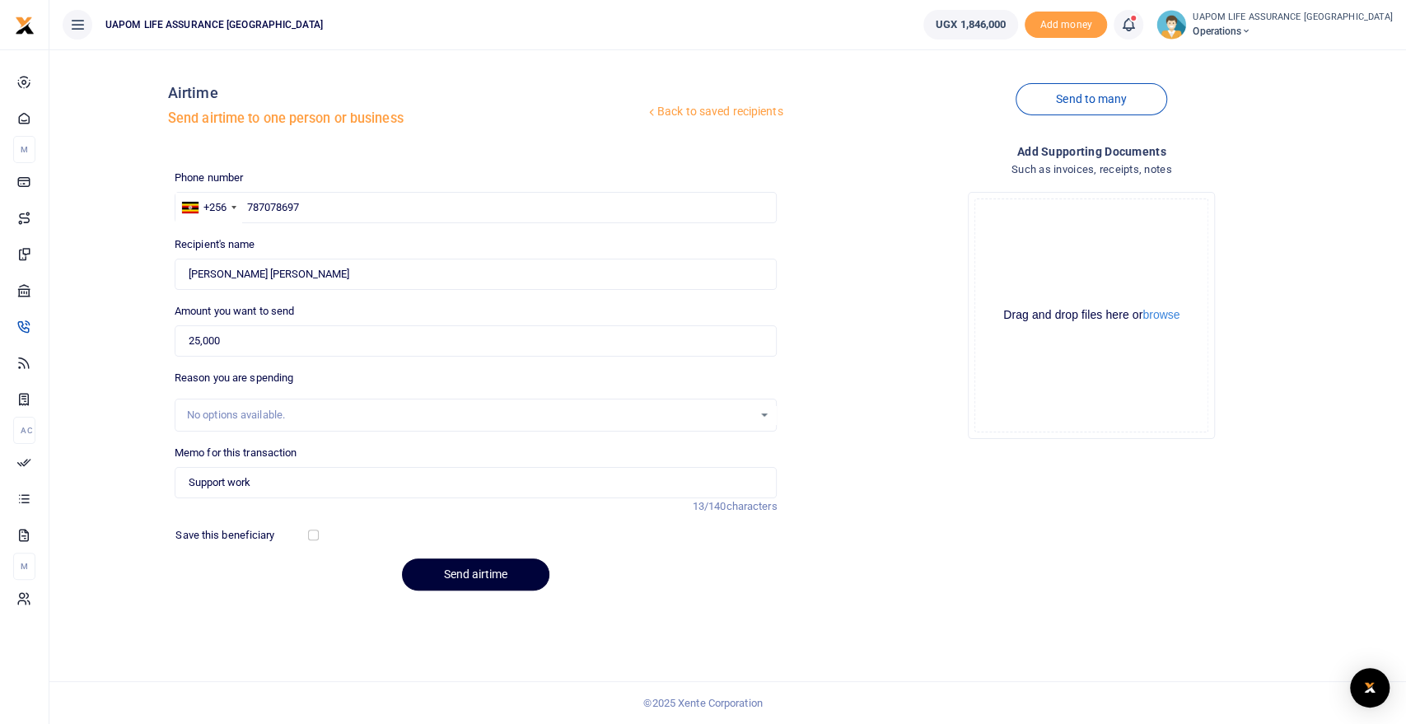
click at [465, 572] on button "Send airtime" at bounding box center [475, 574] width 147 height 32
click at [308, 264] on input "Recipient's name" at bounding box center [476, 274] width 603 height 31
paste input "702285458"
type input "702285458"
click at [252, 342] on input "Amount you want to send" at bounding box center [476, 340] width 603 height 31
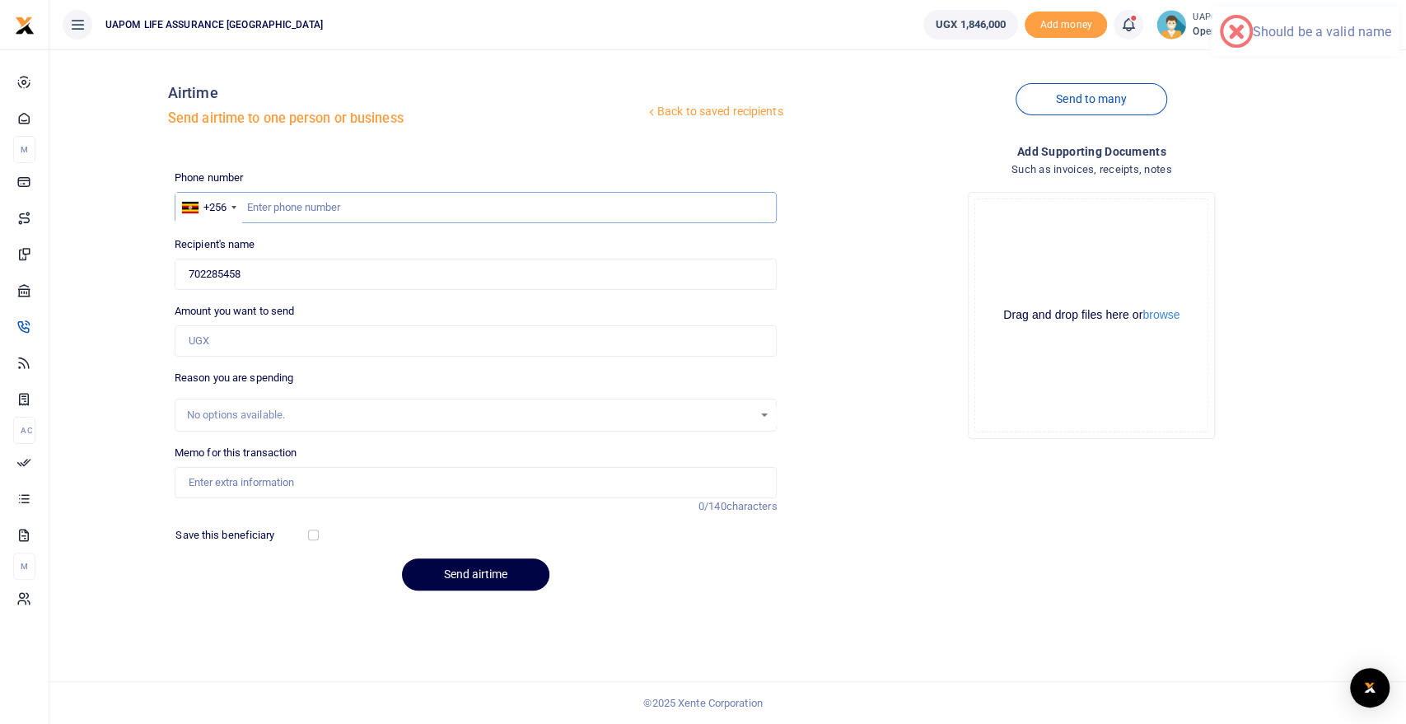
click at [307, 192] on input "text" at bounding box center [476, 207] width 603 height 31
paste input "702285458"
type input "702285458"
click at [300, 273] on input "702285458" at bounding box center [476, 274] width 603 height 31
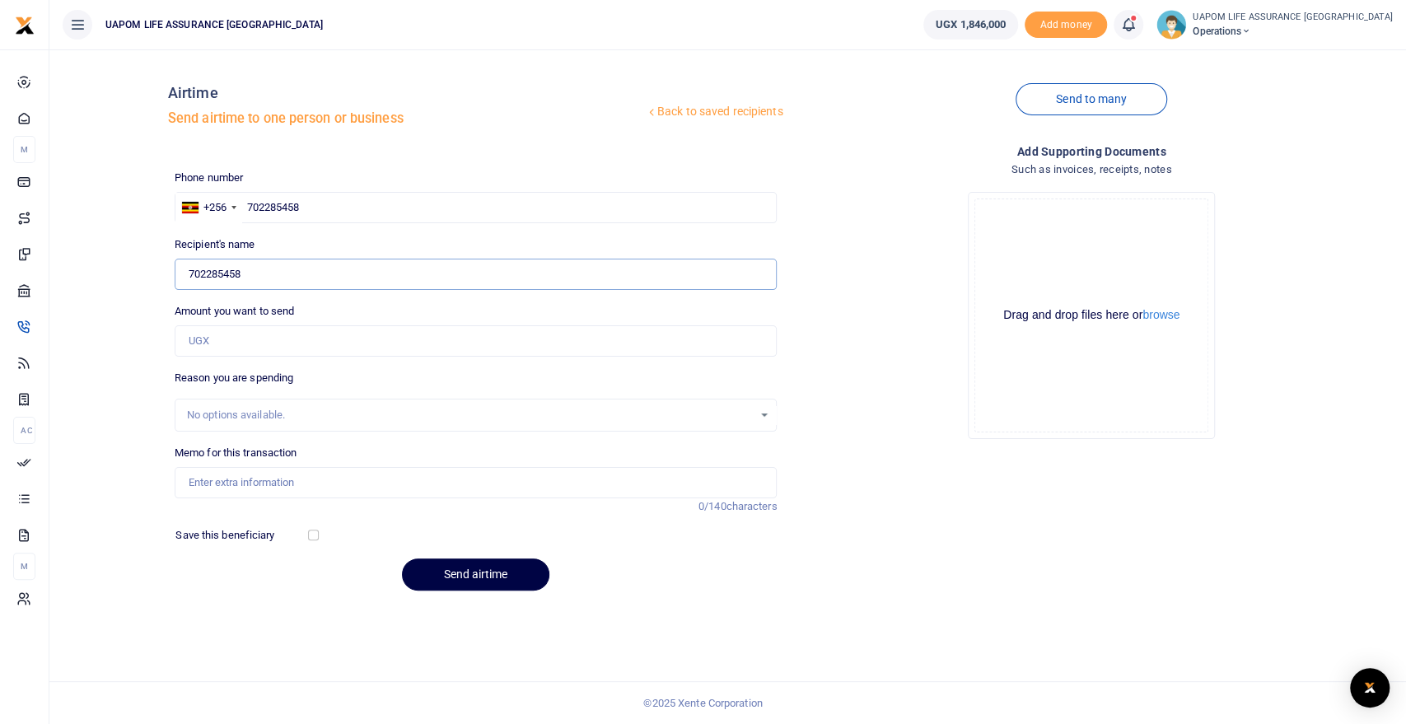
click at [300, 273] on input "702285458" at bounding box center [476, 274] width 603 height 31
type input "Evans Obiero"
click at [273, 334] on input "Amount you want to send" at bounding box center [476, 340] width 603 height 31
type input "25,000"
click at [304, 481] on input "Memo for this transaction" at bounding box center [476, 482] width 603 height 31
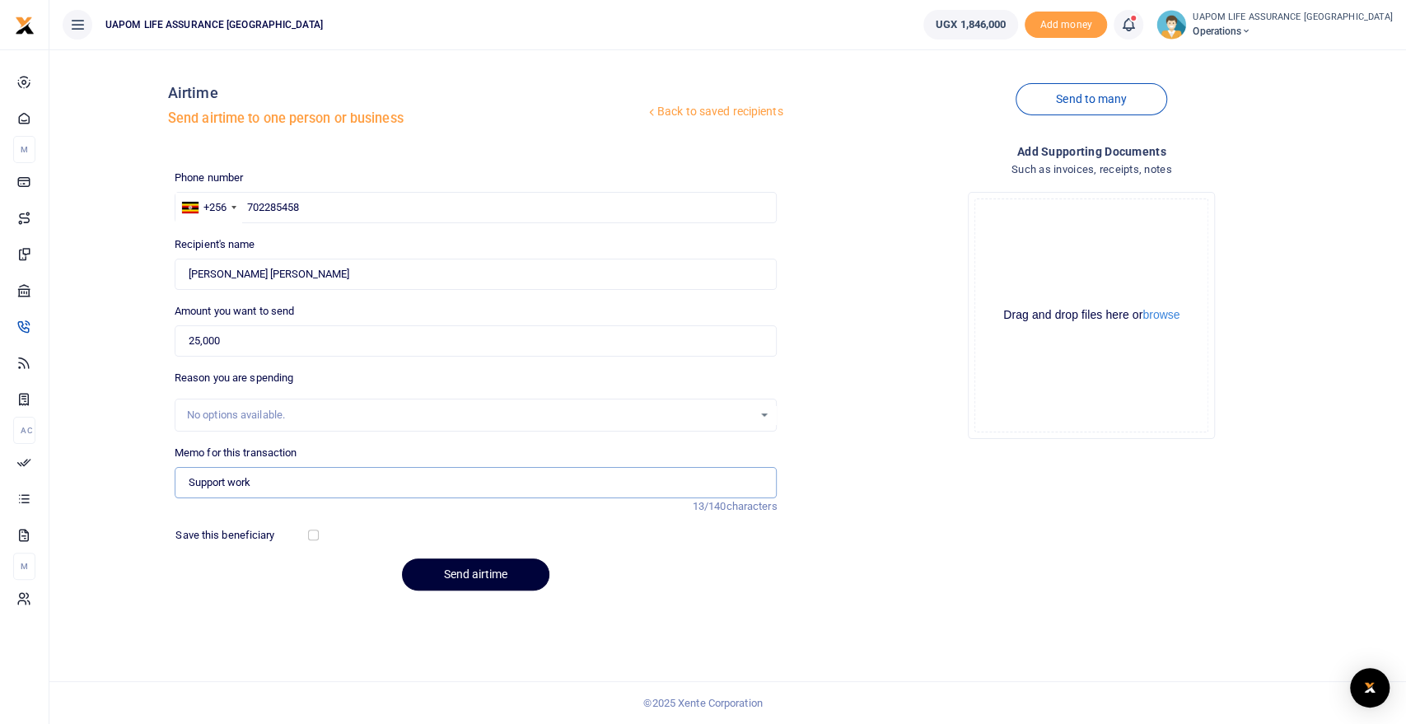
type input "Support work"
click at [521, 579] on button "Send airtime" at bounding box center [475, 574] width 147 height 32
click at [316, 212] on input "text" at bounding box center [476, 207] width 603 height 31
paste input "782 416703"
click at [267, 205] on input "782 416703" at bounding box center [476, 207] width 603 height 31
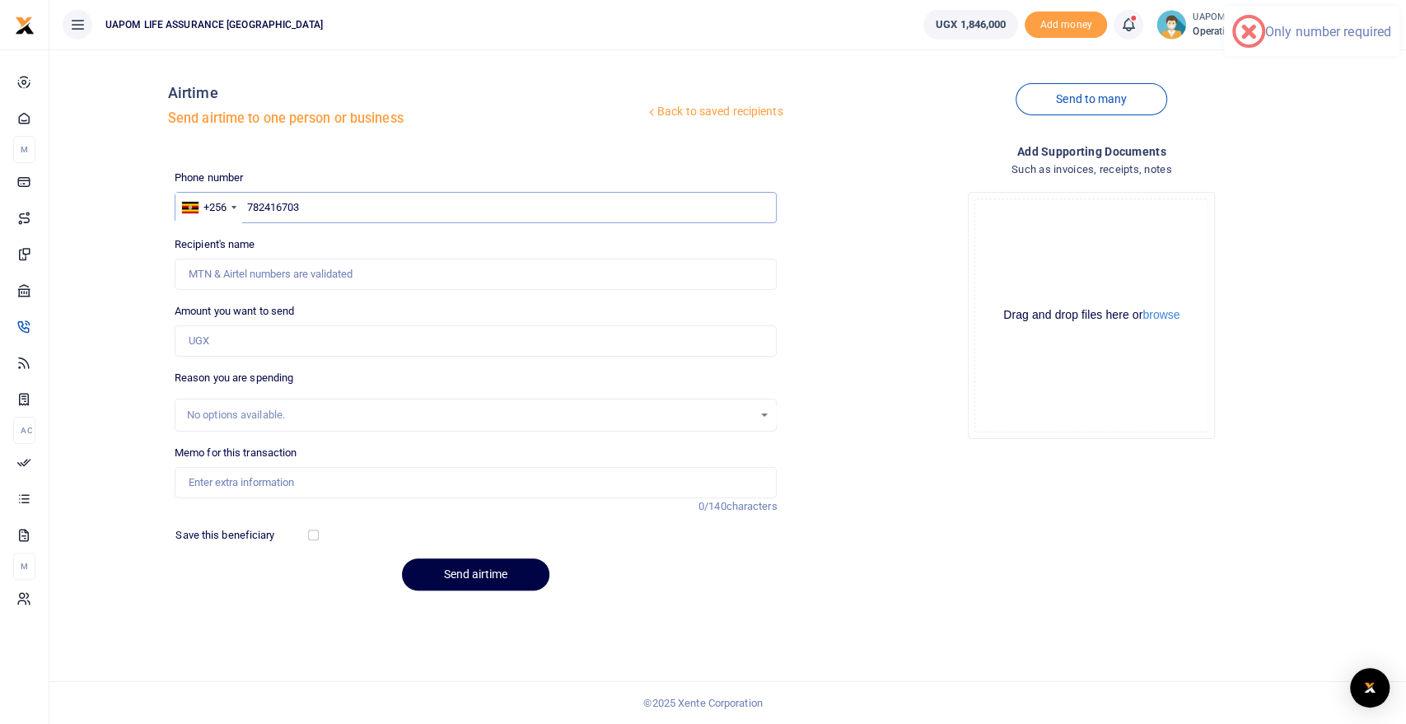
type input "782416703"
click at [258, 334] on input "Amount you want to send" at bounding box center [476, 340] width 603 height 31
type input "200,000"
click at [294, 478] on input "Memo for this transaction" at bounding box center [476, 482] width 603 height 31
type input "Support work"
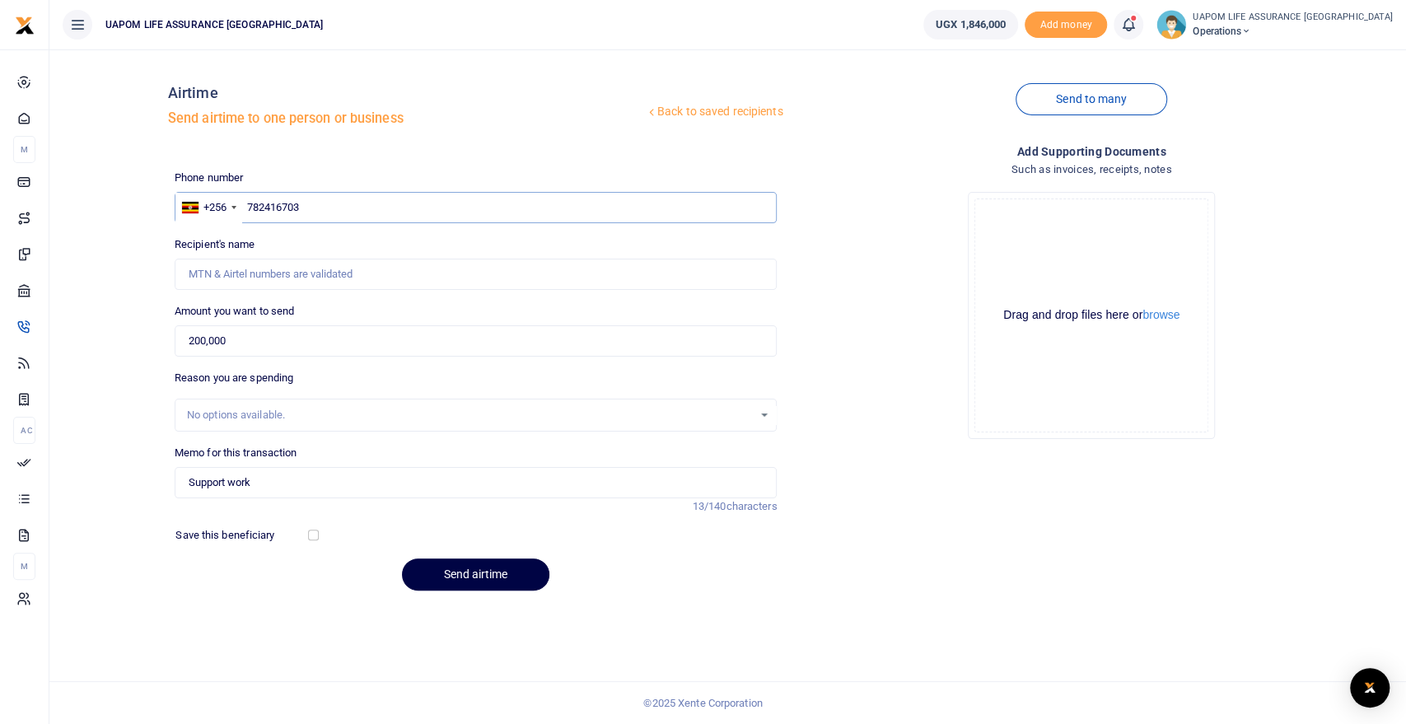
click at [369, 196] on input "782416703" at bounding box center [476, 207] width 603 height 31
type input "[PERSON_NAME] [PERSON_NAME] Tamale"
click at [480, 572] on button "Send airtime" at bounding box center [475, 574] width 147 height 32
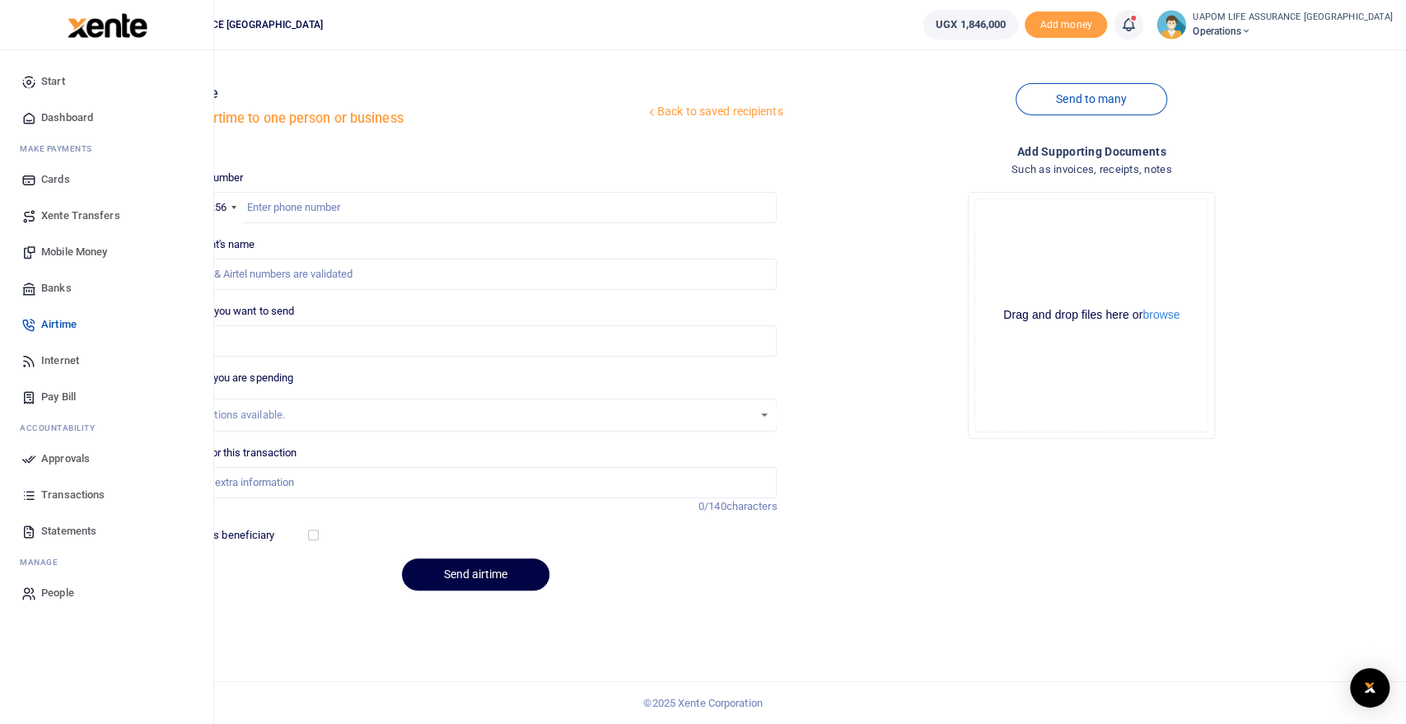
click at [65, 361] on span "Internet" at bounding box center [60, 361] width 38 height 16
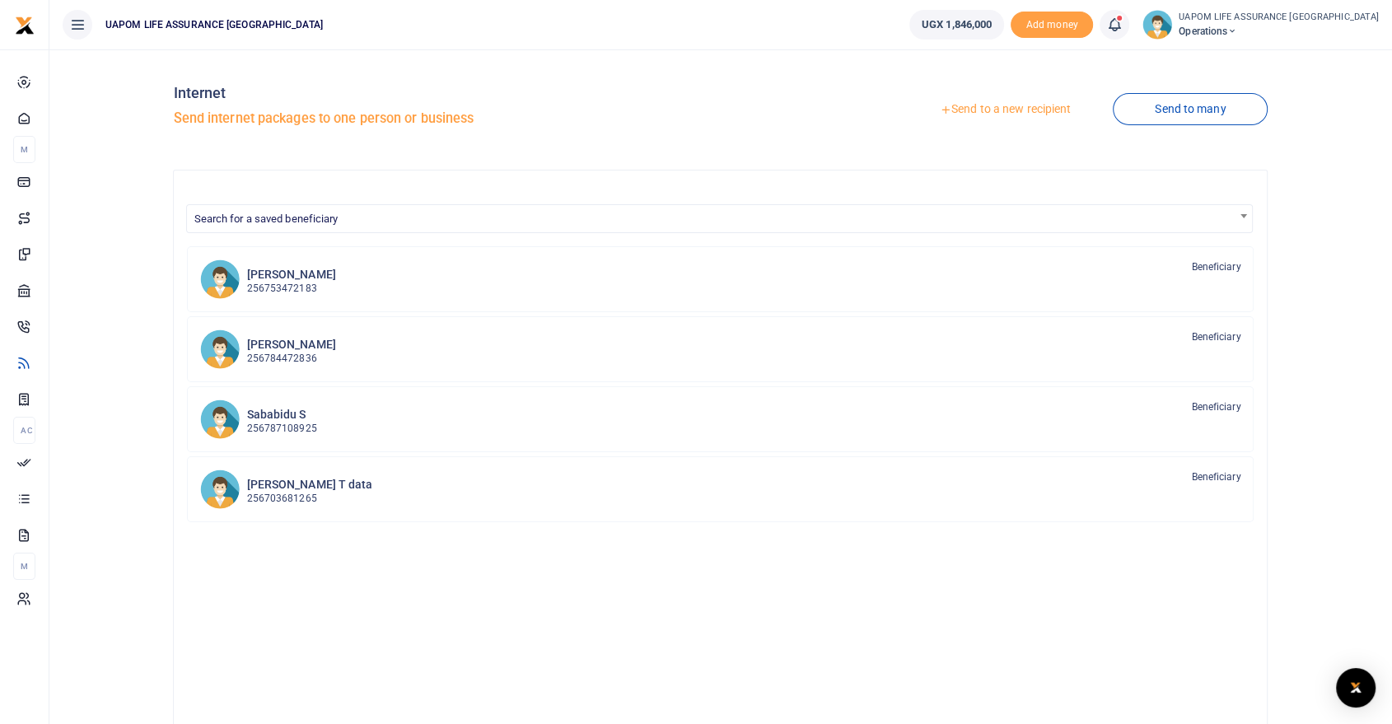
click at [993, 110] on link "Send to a new recipient" at bounding box center [1005, 110] width 215 height 30
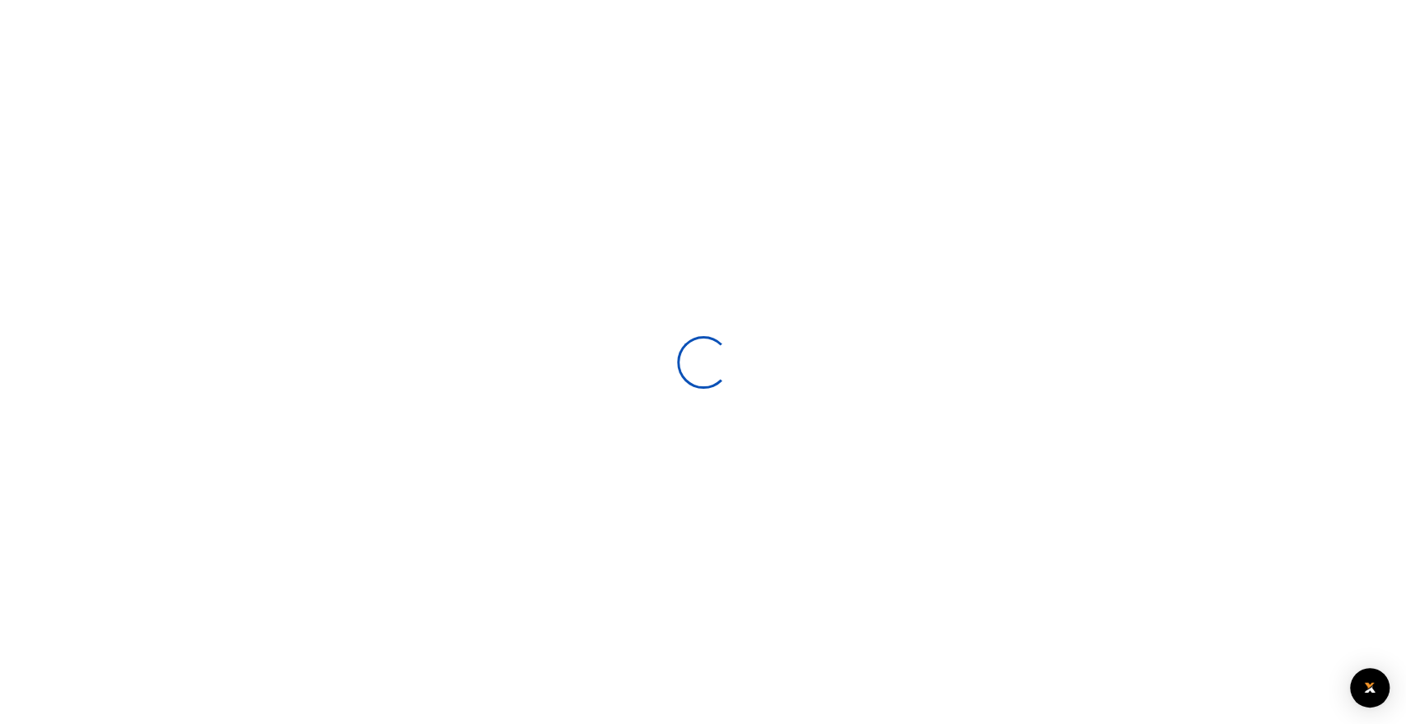
select select
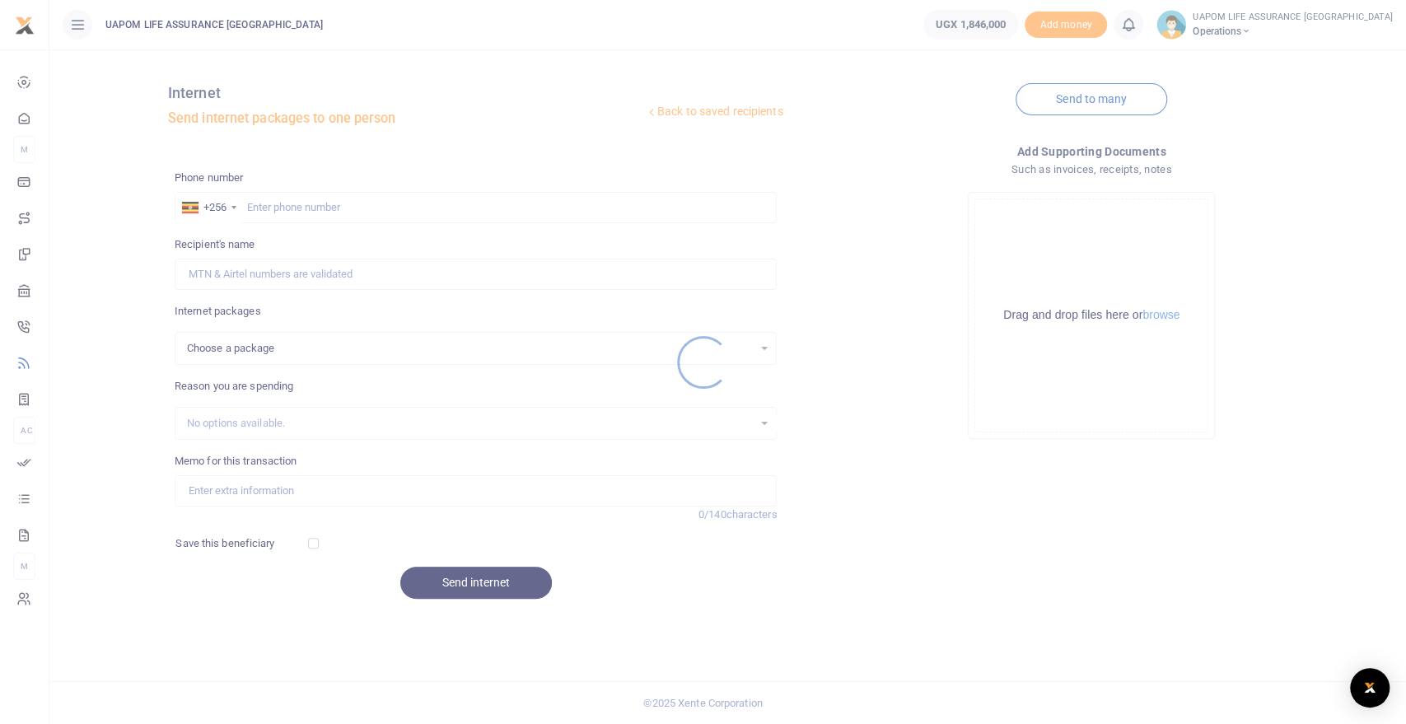
click at [332, 208] on div at bounding box center [703, 362] width 1406 height 724
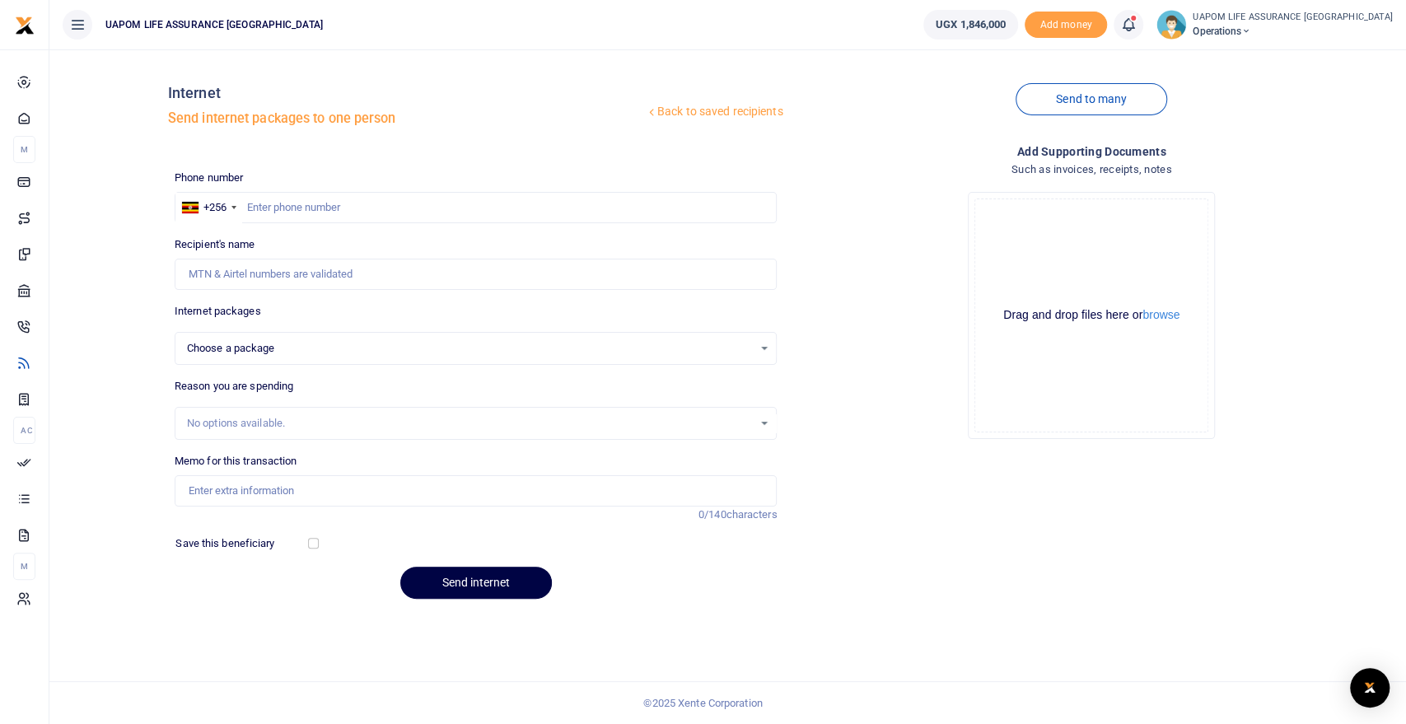
click at [332, 208] on div at bounding box center [703, 362] width 1406 height 724
click at [332, 208] on input "text" at bounding box center [476, 207] width 603 height 31
paste input "787 879513"
click at [271, 203] on input "787 879513" at bounding box center [476, 207] width 603 height 31
type input "787879513"
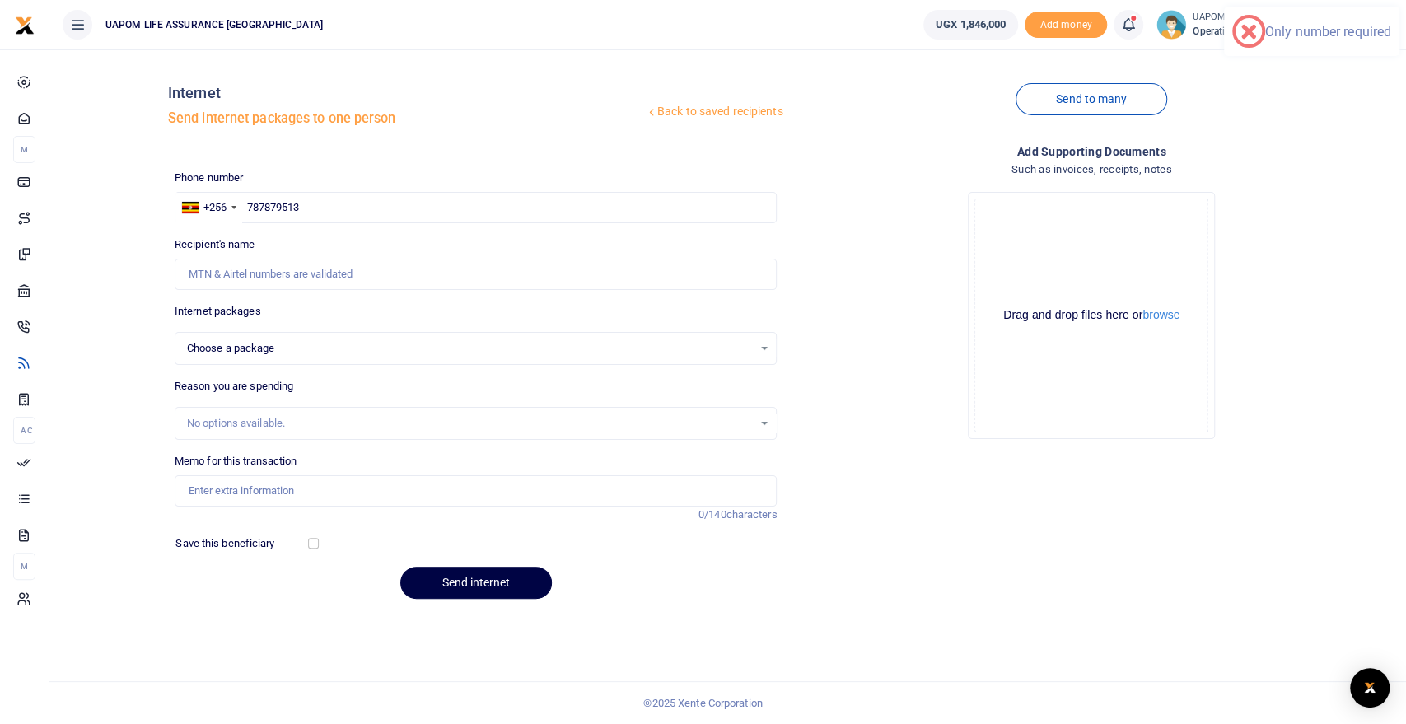
click at [259, 308] on label "Internet packages" at bounding box center [218, 311] width 86 height 16
click at [758, 344] on div "Choose a package Choose a package" at bounding box center [475, 348] width 601 height 18
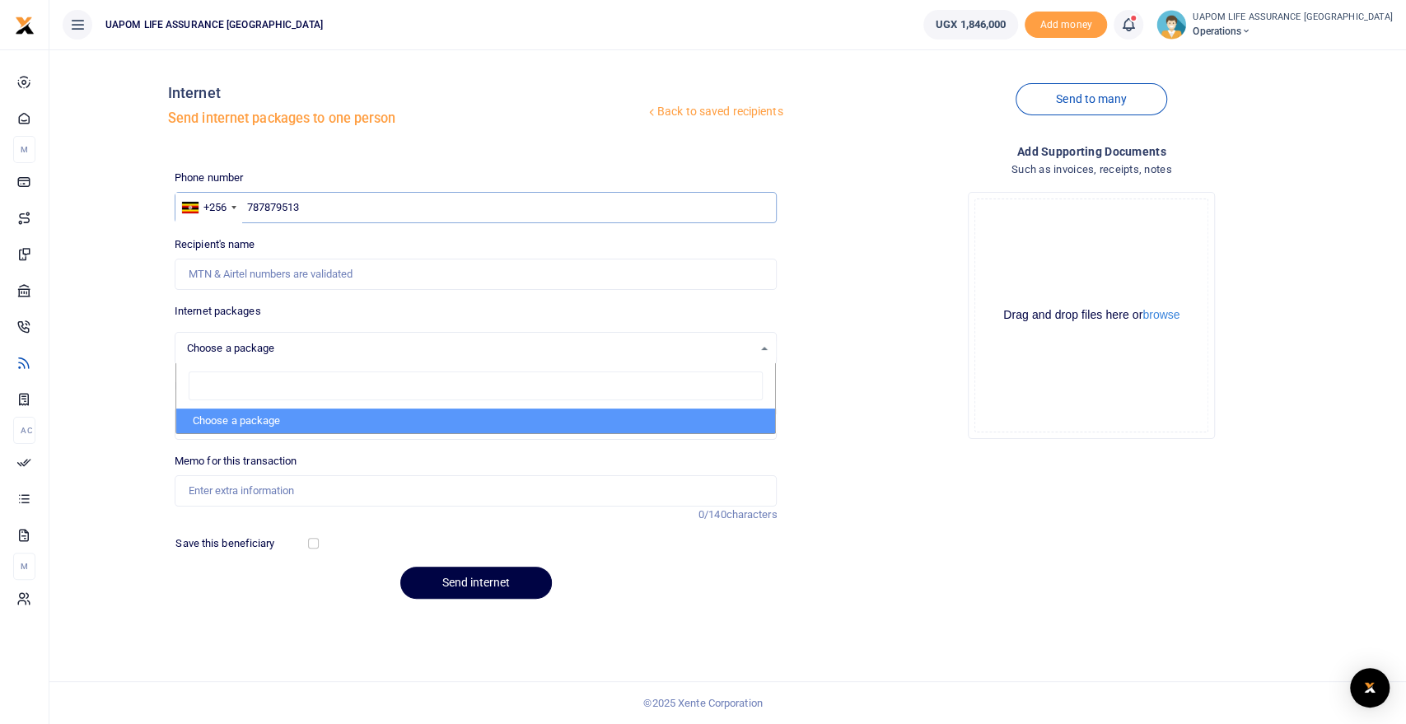
click at [399, 203] on input "787879513" at bounding box center [476, 207] width 603 height 31
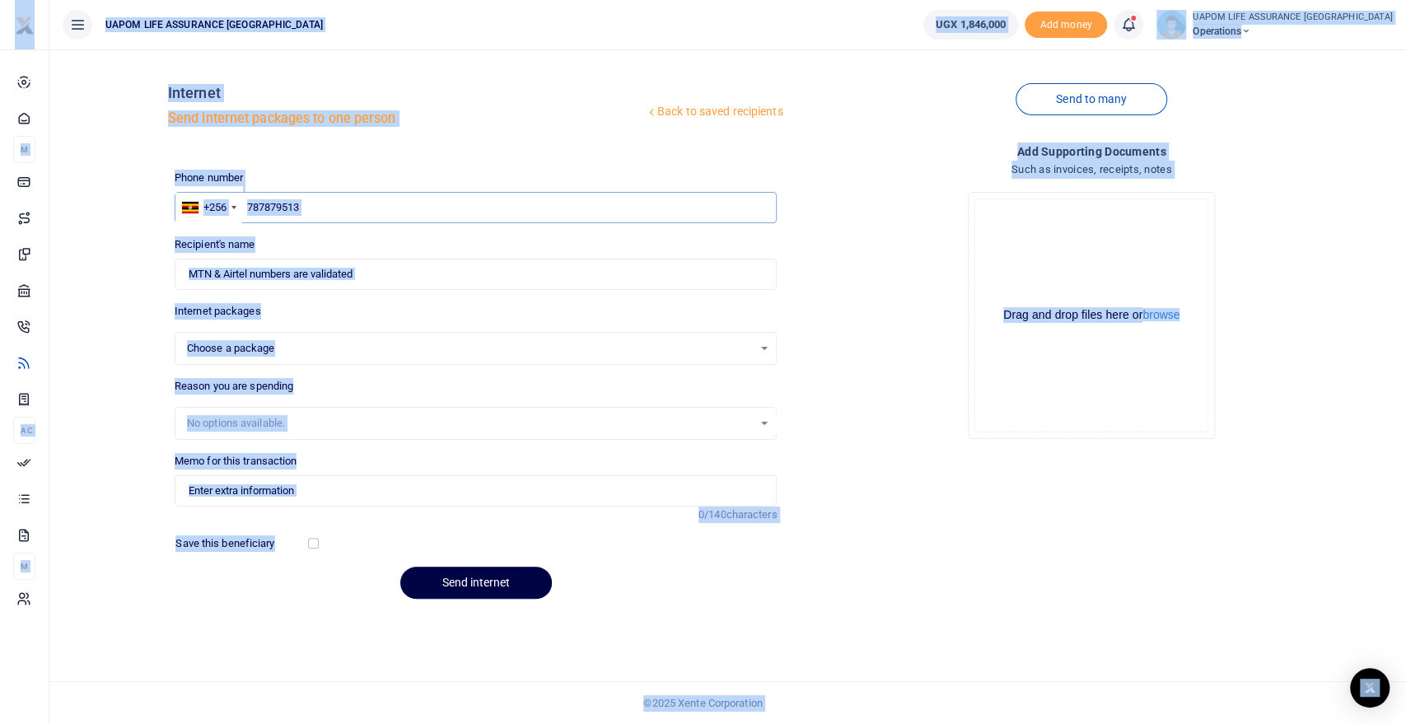
click at [395, 204] on input "787879513" at bounding box center [476, 207] width 603 height 31
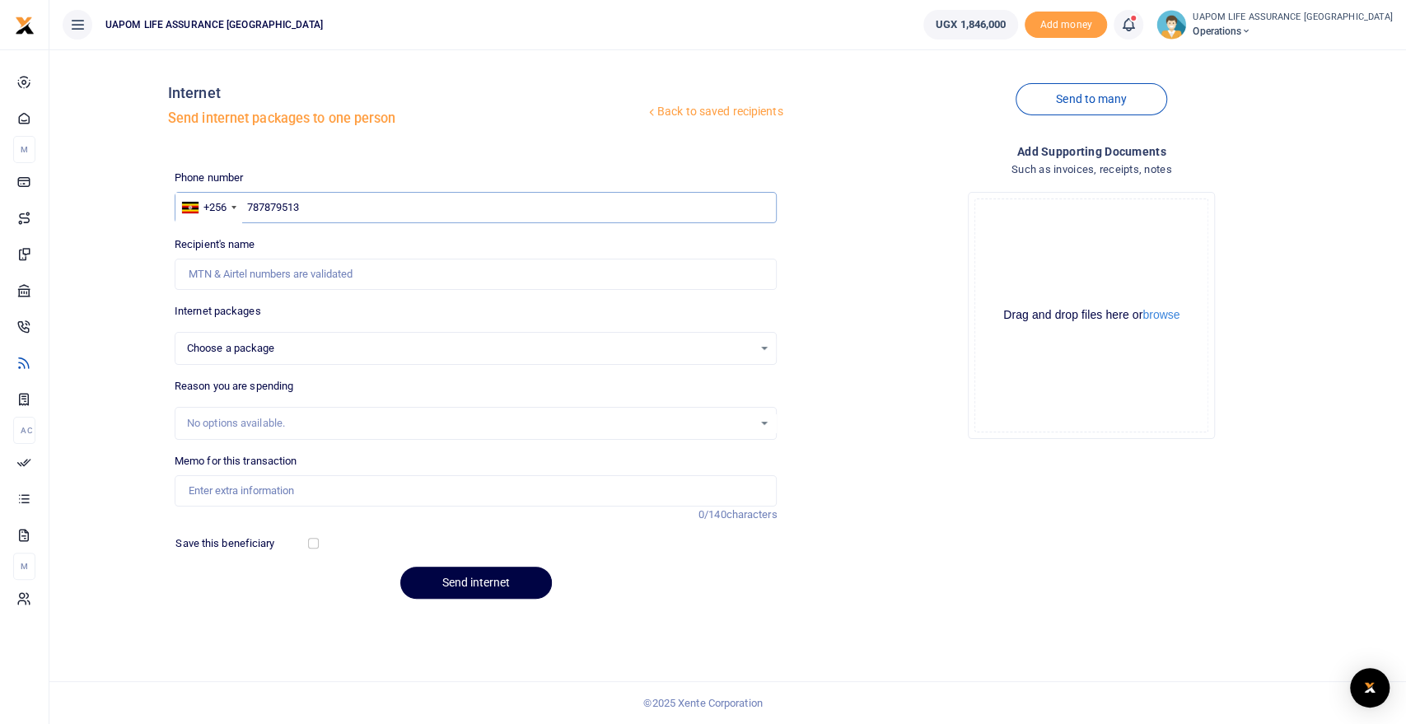
click at [395, 204] on input "787879513" at bounding box center [476, 207] width 603 height 31
type input "Jerry Okullo"
click at [312, 347] on span "Choose a package" at bounding box center [470, 348] width 567 height 16
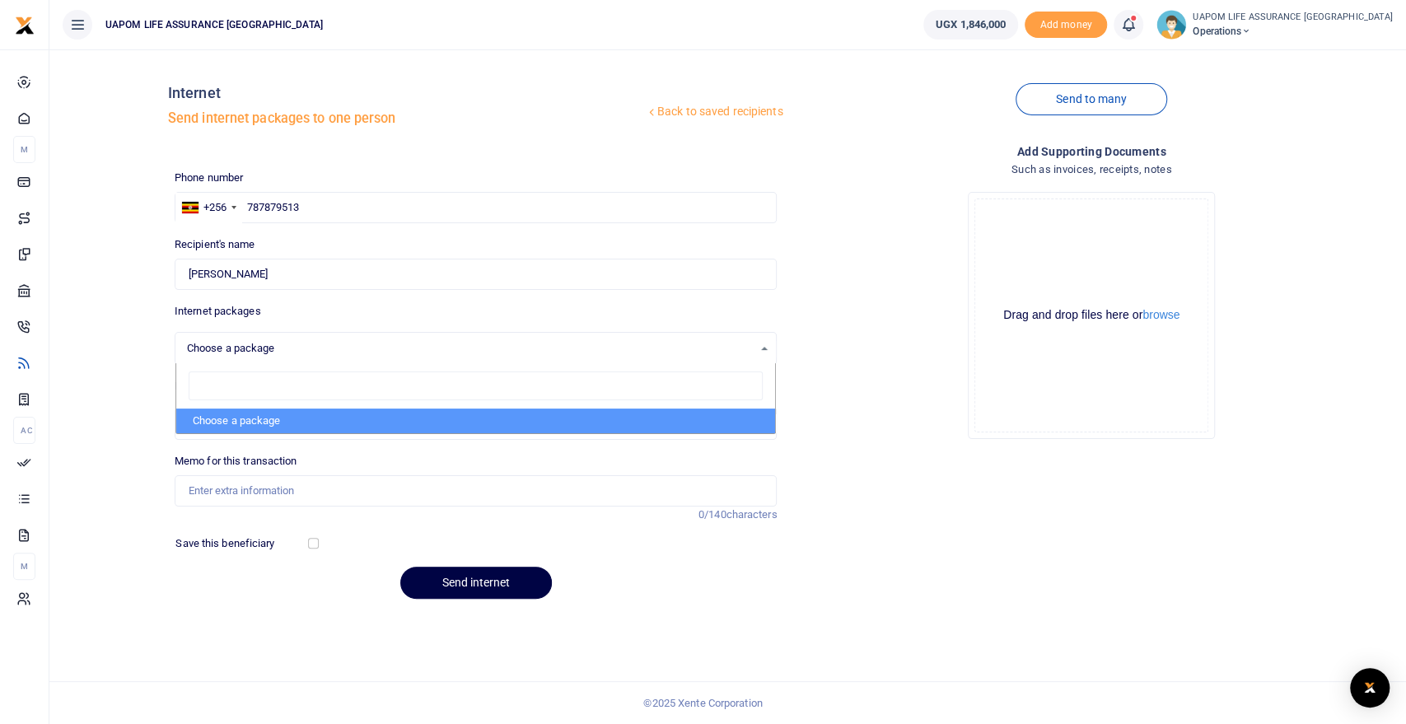
click at [447, 351] on span "Choose a package" at bounding box center [470, 348] width 567 height 16
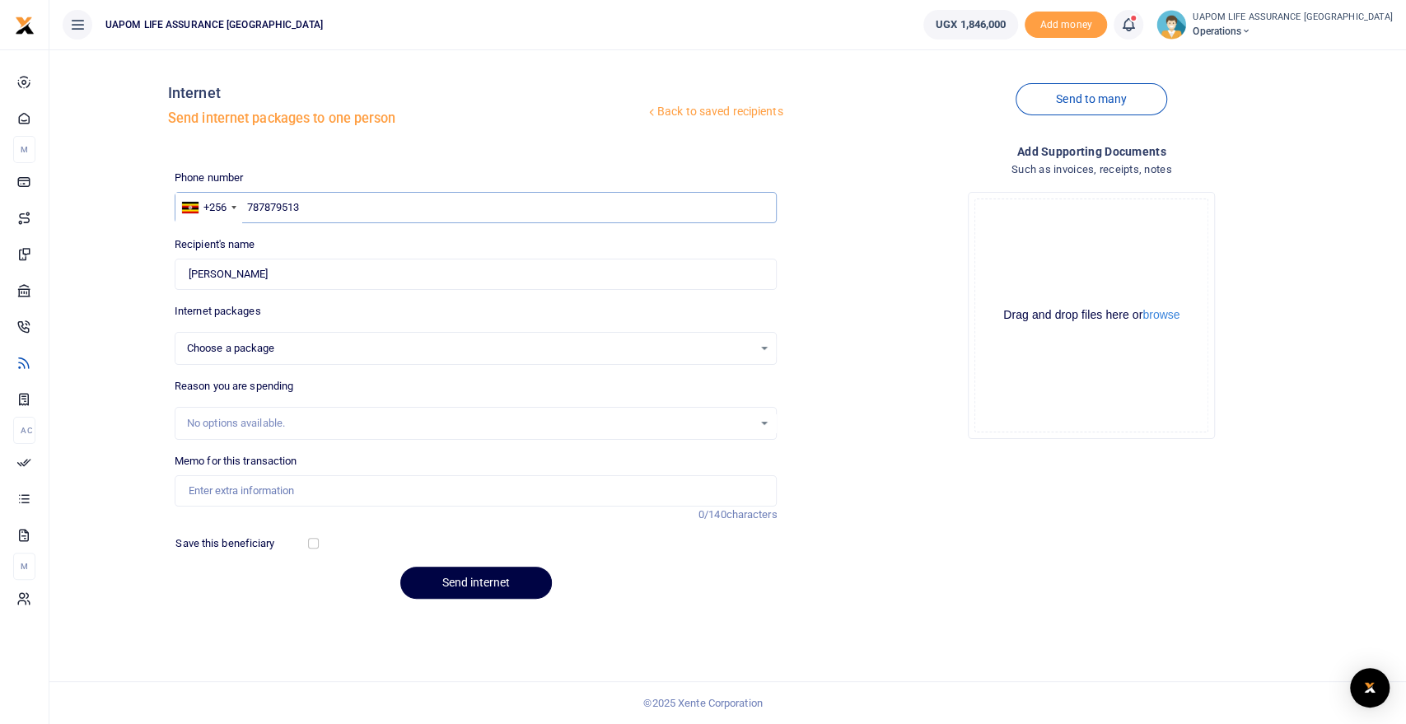
click at [379, 213] on input "787879513" at bounding box center [476, 207] width 603 height 31
click at [251, 205] on input "787879513" at bounding box center [476, 207] width 603 height 31
type input "787879513"
click at [353, 348] on span "Choose a package" at bounding box center [470, 348] width 567 height 16
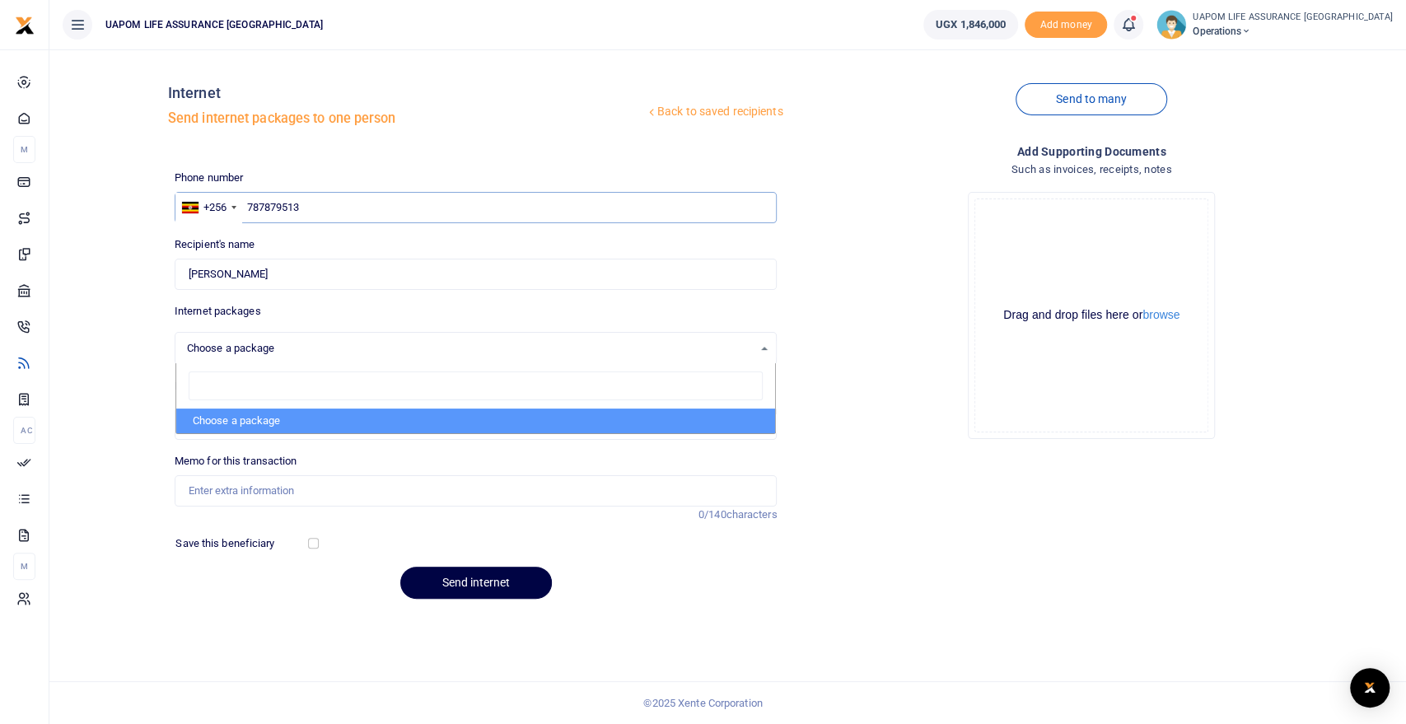
click at [363, 196] on input "787879513" at bounding box center [476, 207] width 603 height 31
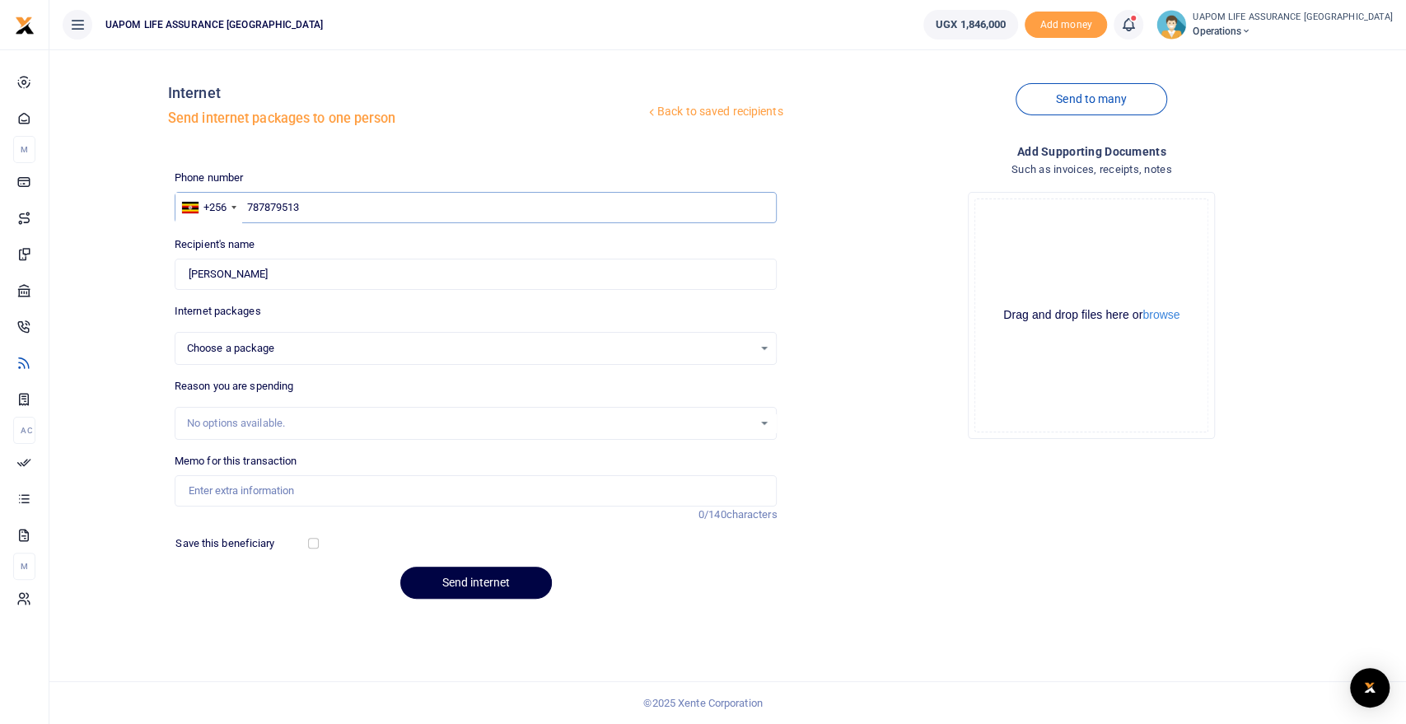
click at [362, 198] on input "787879513" at bounding box center [476, 207] width 603 height 31
select select
click at [307, 344] on div "Choose a package" at bounding box center [470, 348] width 567 height 16
click at [758, 342] on div "Choose a package" at bounding box center [475, 348] width 601 height 18
click at [760, 352] on div "Choose a package" at bounding box center [475, 348] width 601 height 18
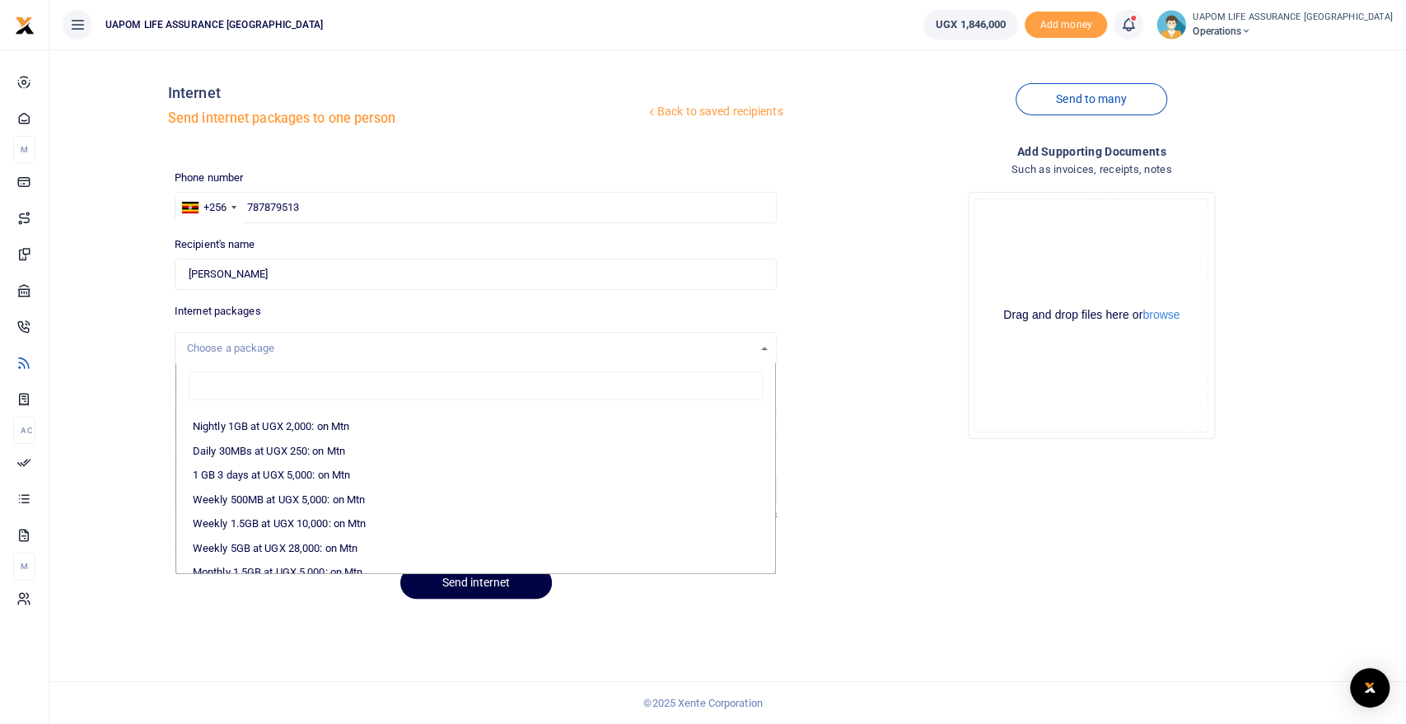
scroll to position [183, 0]
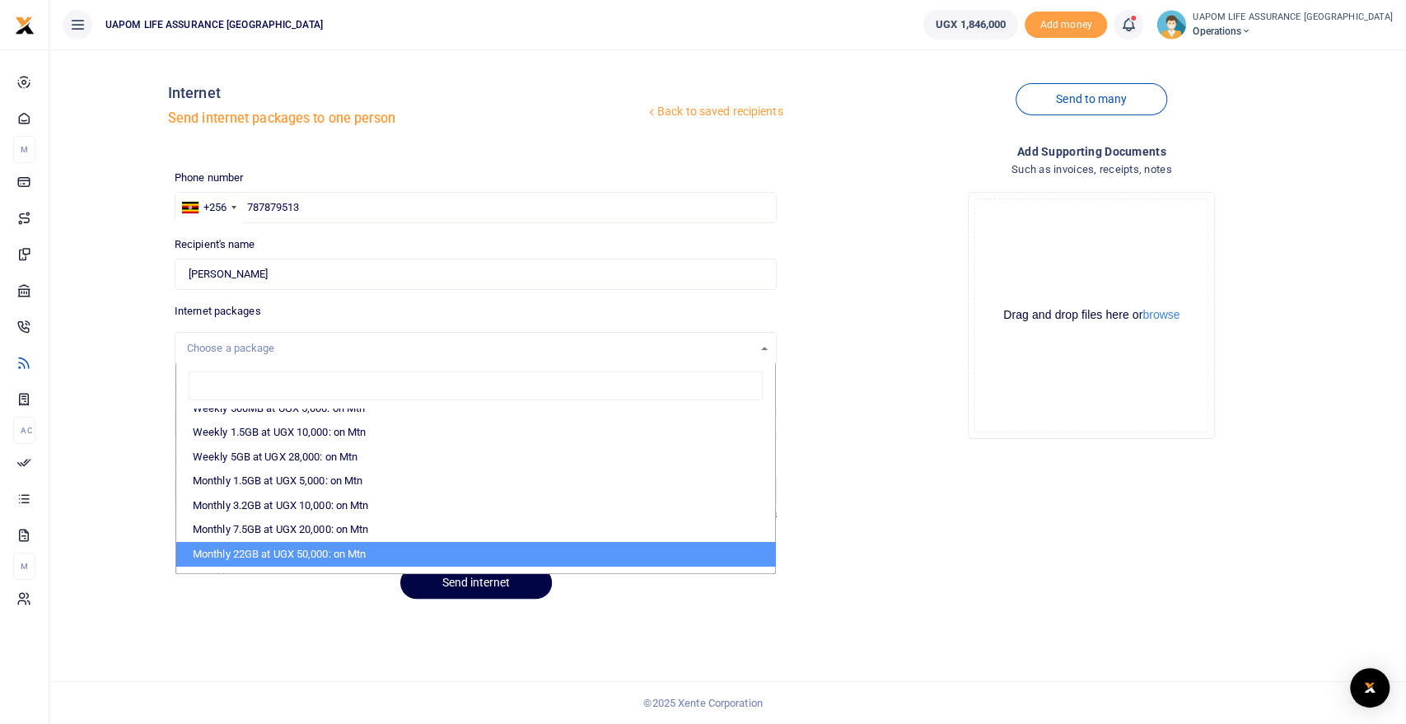
click at [313, 549] on li "Monthly 22GB at UGX 50,000: on Mtn" at bounding box center [476, 554] width 600 height 25
select select "CXpJYDqUGIMMdw3YXKilkAodr3ix5COxIAXy7MdavpbFAxMIqXt/dw=="
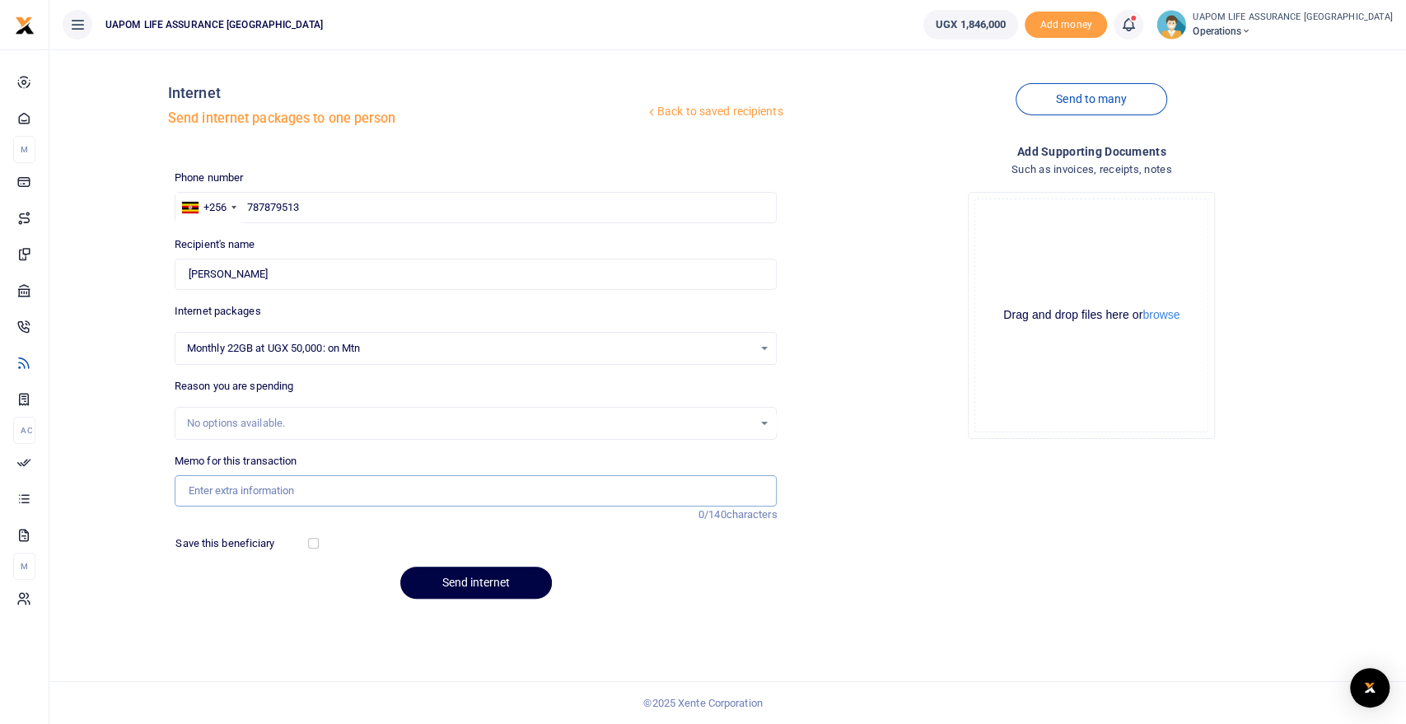
click at [254, 486] on input "Memo for this transaction" at bounding box center [476, 490] width 603 height 31
type input "Support work"
click at [502, 586] on button "Send internet" at bounding box center [476, 583] width 152 height 32
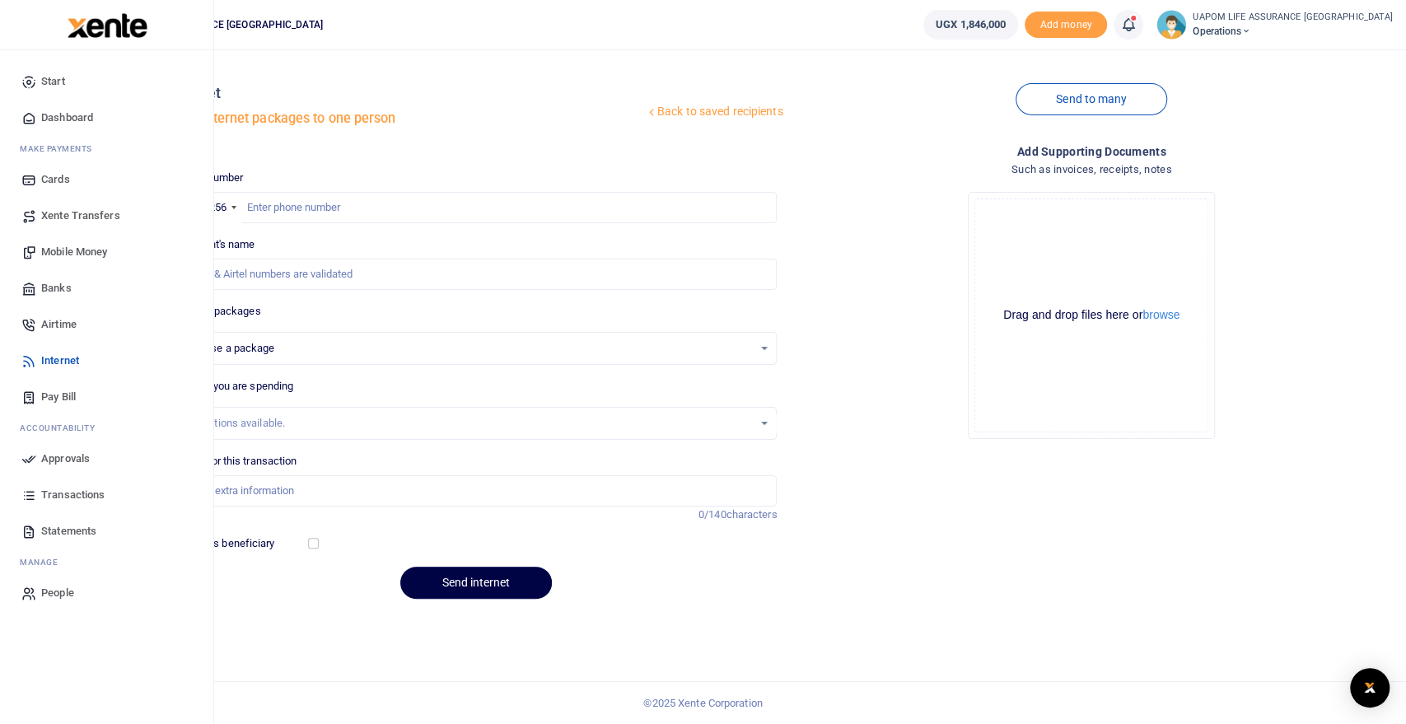
click at [66, 325] on span "Airtime" at bounding box center [58, 324] width 35 height 16
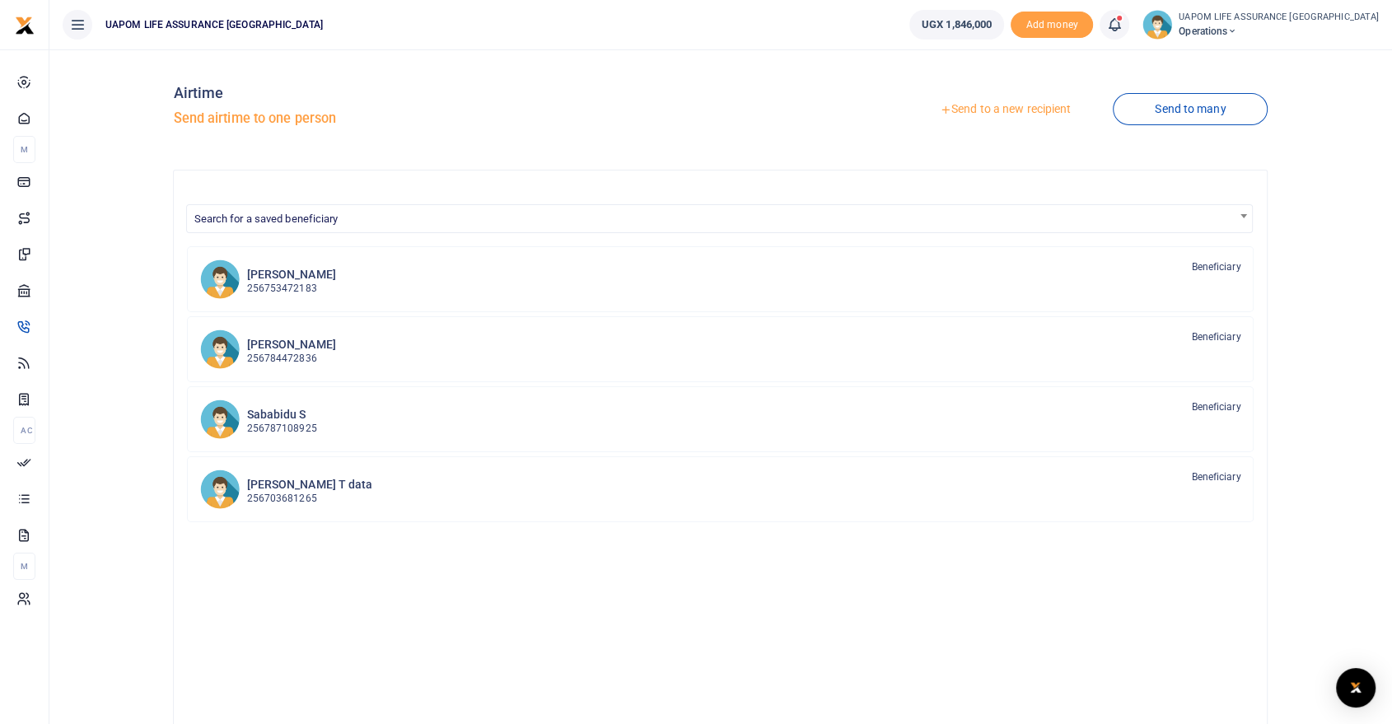
click at [997, 105] on link "Send to a new recipient" at bounding box center [1005, 110] width 215 height 30
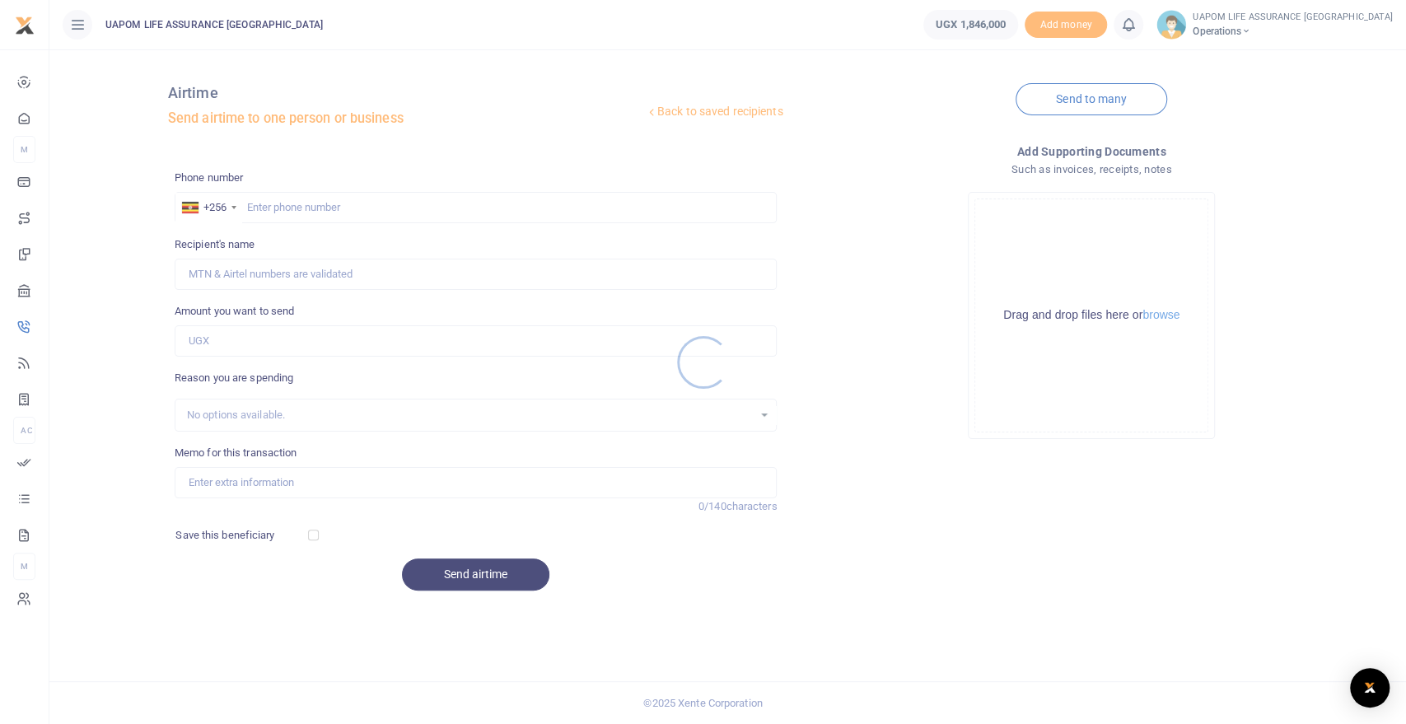
click at [391, 209] on div at bounding box center [703, 362] width 1406 height 724
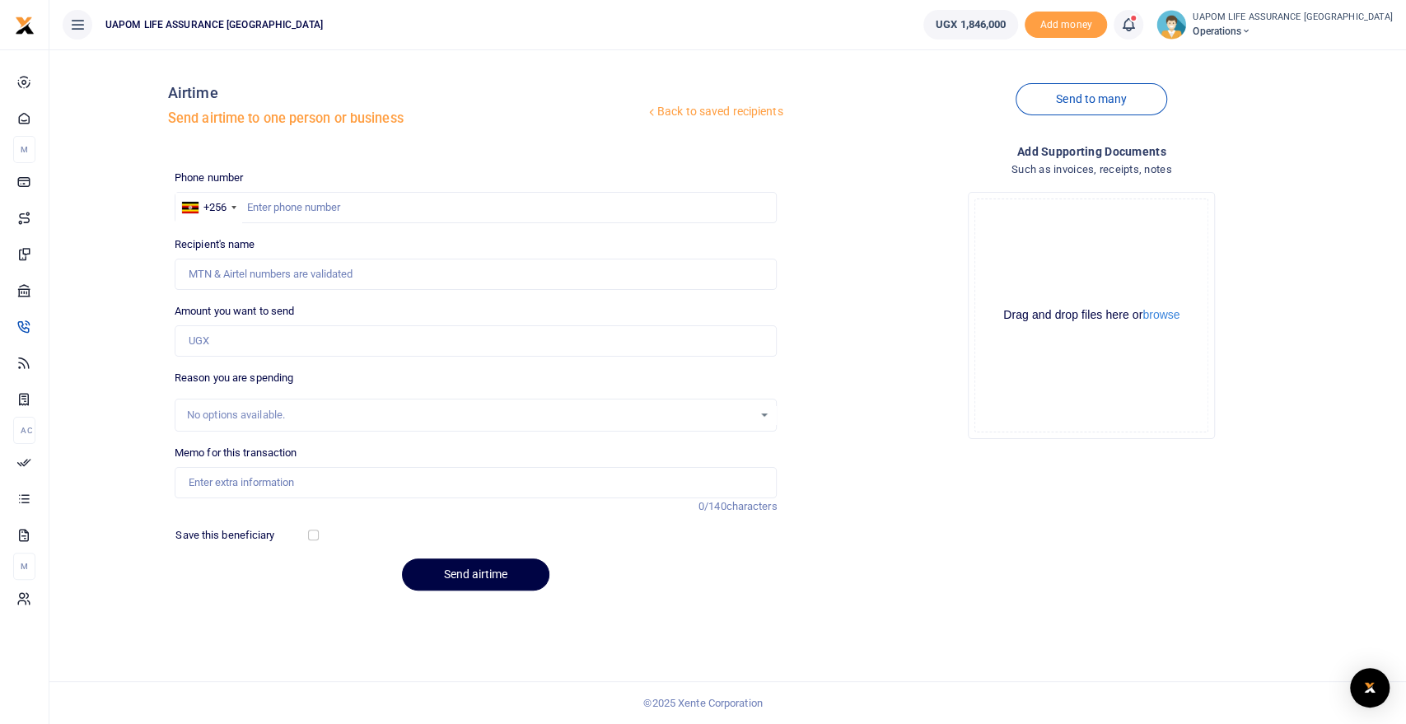
click at [391, 209] on div at bounding box center [703, 362] width 1406 height 724
click at [391, 209] on input "text" at bounding box center [476, 207] width 603 height 31
paste input "0776212431"
type input "0776212431"
type input "[PERSON_NAME]"
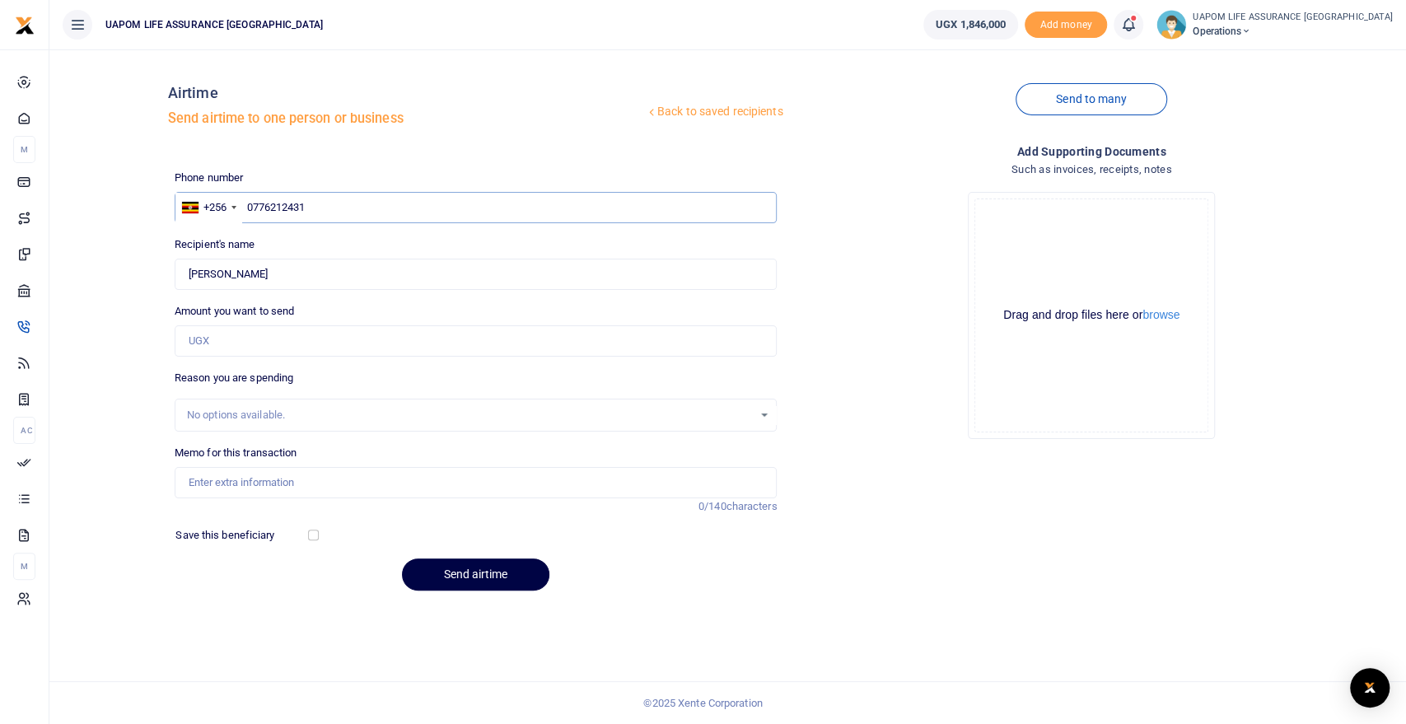
type input "0776212431"
click at [238, 343] on input "Amount you want to send" at bounding box center [476, 340] width 603 height 31
type input "50,000"
click at [269, 488] on input "Memo for this transaction" at bounding box center [476, 482] width 603 height 31
type input "Support work"
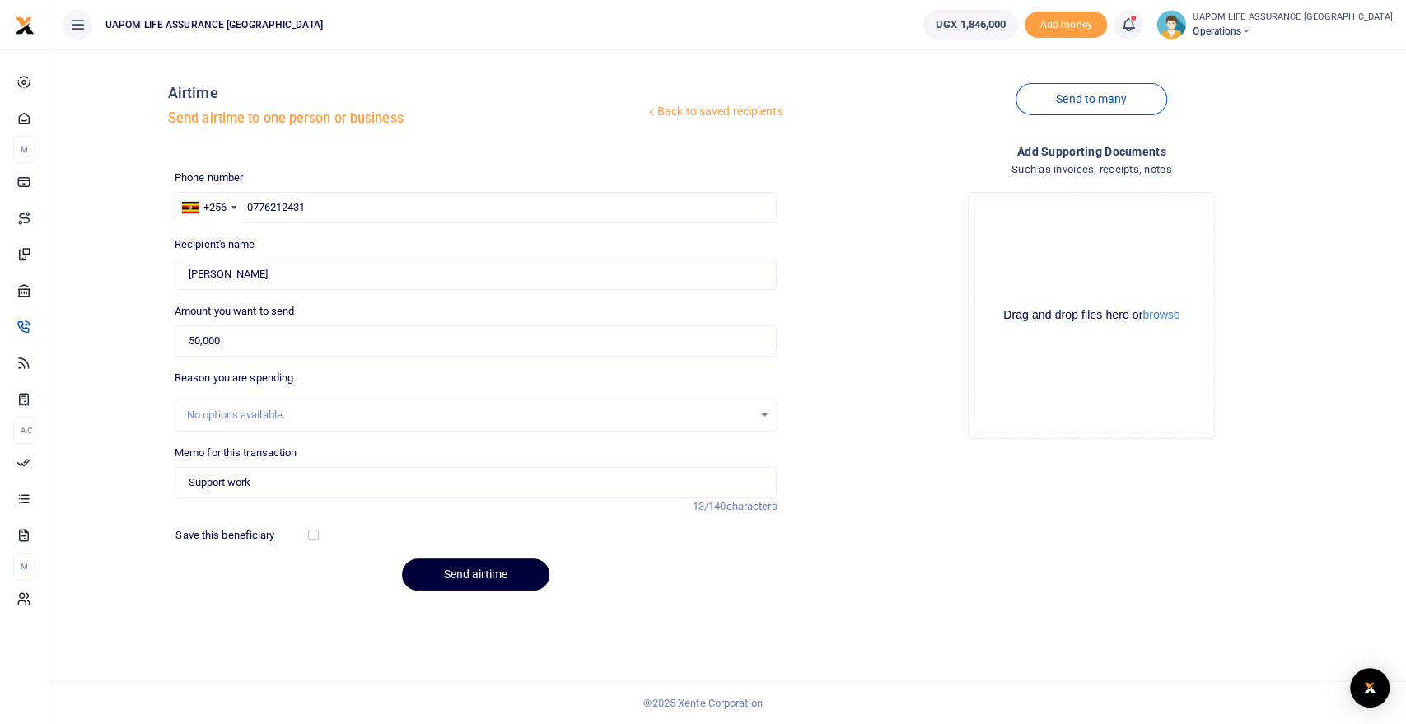
click at [504, 572] on button "Send airtime" at bounding box center [475, 574] width 147 height 32
click at [311, 282] on input "Recipient's name" at bounding box center [476, 274] width 603 height 31
click at [322, 196] on input "text" at bounding box center [476, 207] width 603 height 31
paste input "0776212433"
type input "0776212433"
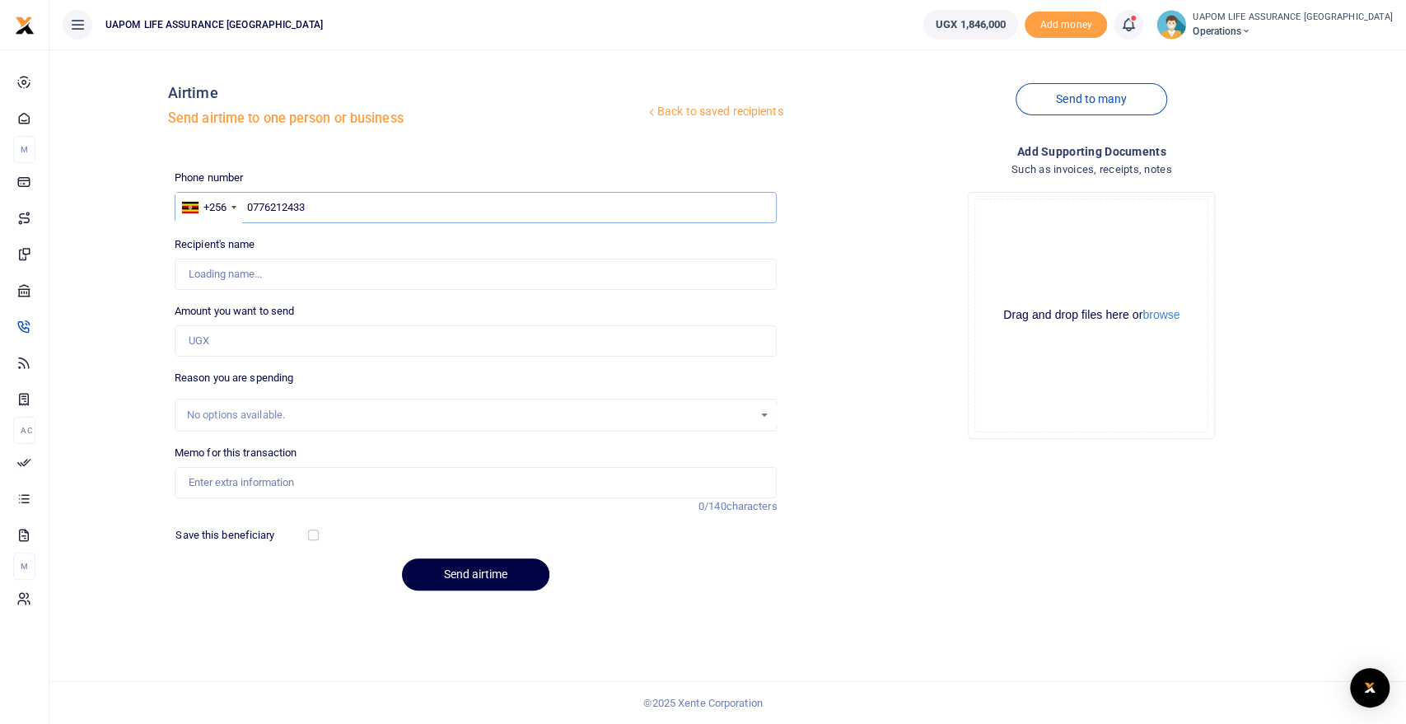
type input "Patricia Tuhairwe"
type input "0776212433"
click at [269, 339] on input "Amount you want to send" at bounding box center [476, 340] width 603 height 31
type input "50,000"
click at [277, 477] on input "Memo for this transaction" at bounding box center [476, 482] width 603 height 31
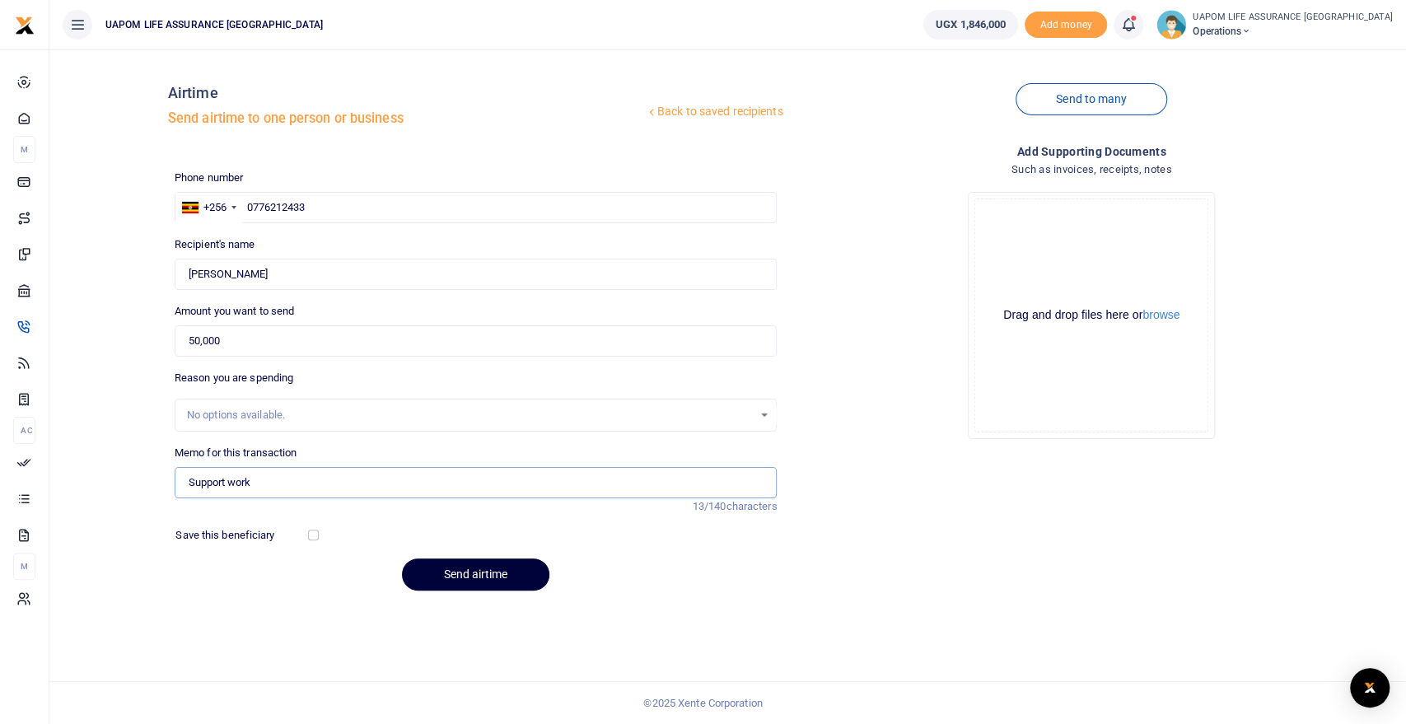
type input "Support work"
click at [501, 568] on button "Send airtime" at bounding box center [475, 574] width 147 height 32
click at [404, 207] on div at bounding box center [703, 362] width 1406 height 724
click at [404, 216] on input "text" at bounding box center [476, 207] width 603 height 31
type input "775852607"
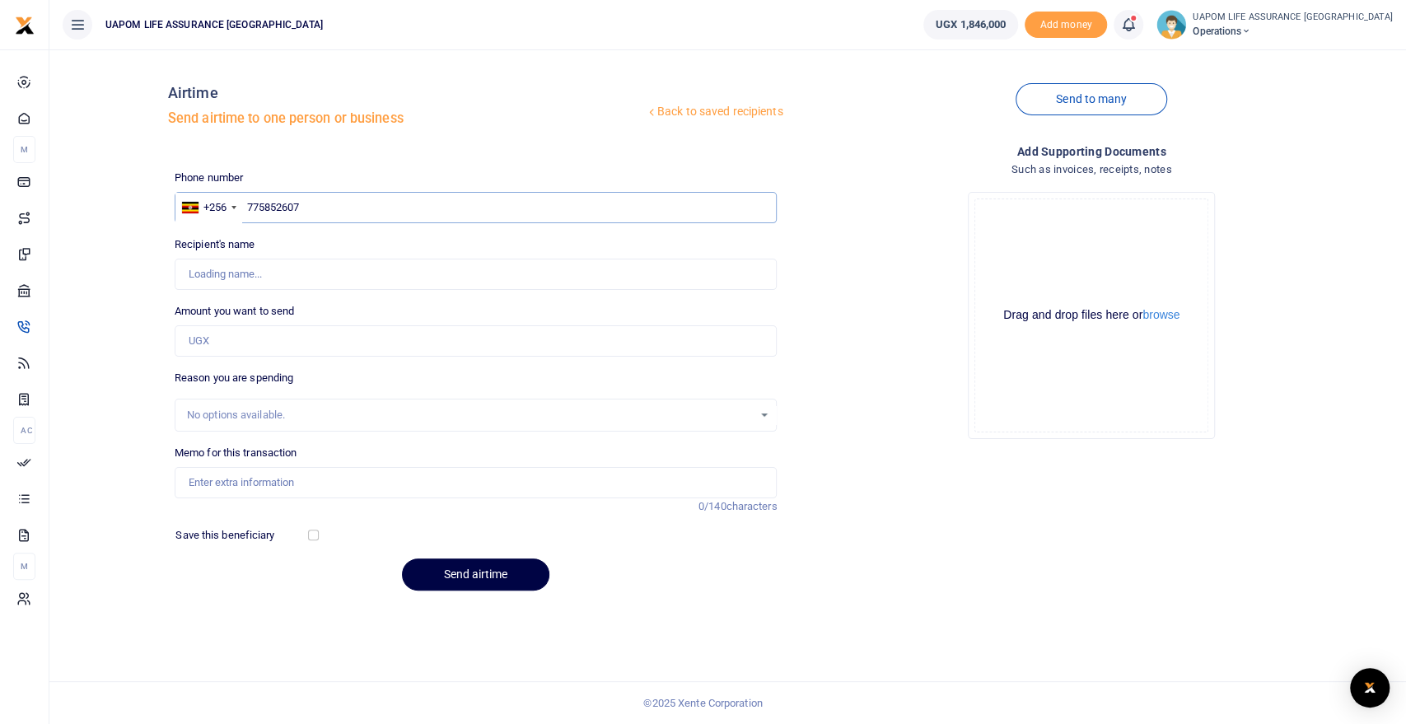
type input "[PERSON_NAME]"
type input "775852607"
click at [228, 348] on input "Amount you want to send" at bounding box center [476, 340] width 603 height 31
type input "50,000"
click at [261, 495] on input "Memo for this transaction" at bounding box center [476, 482] width 603 height 31
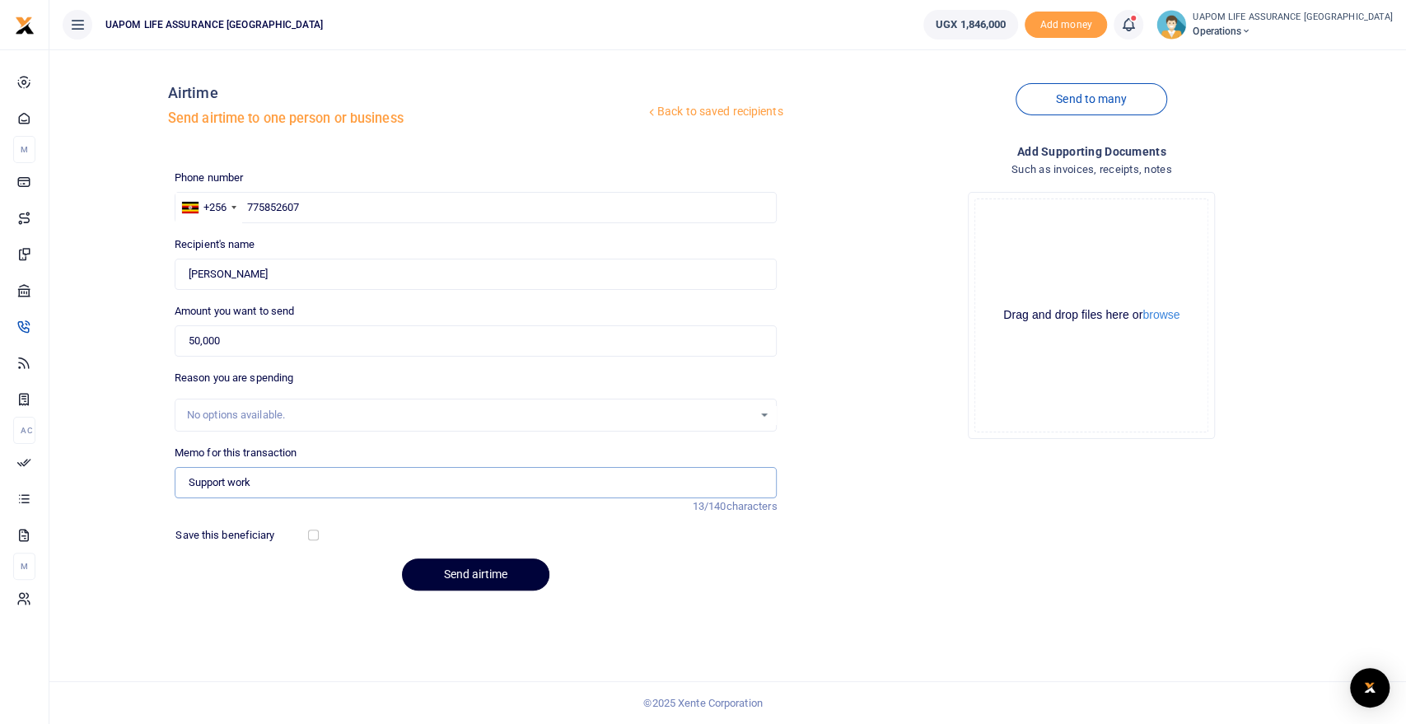
type input "Support work"
click at [507, 572] on button "Send airtime" at bounding box center [475, 574] width 147 height 32
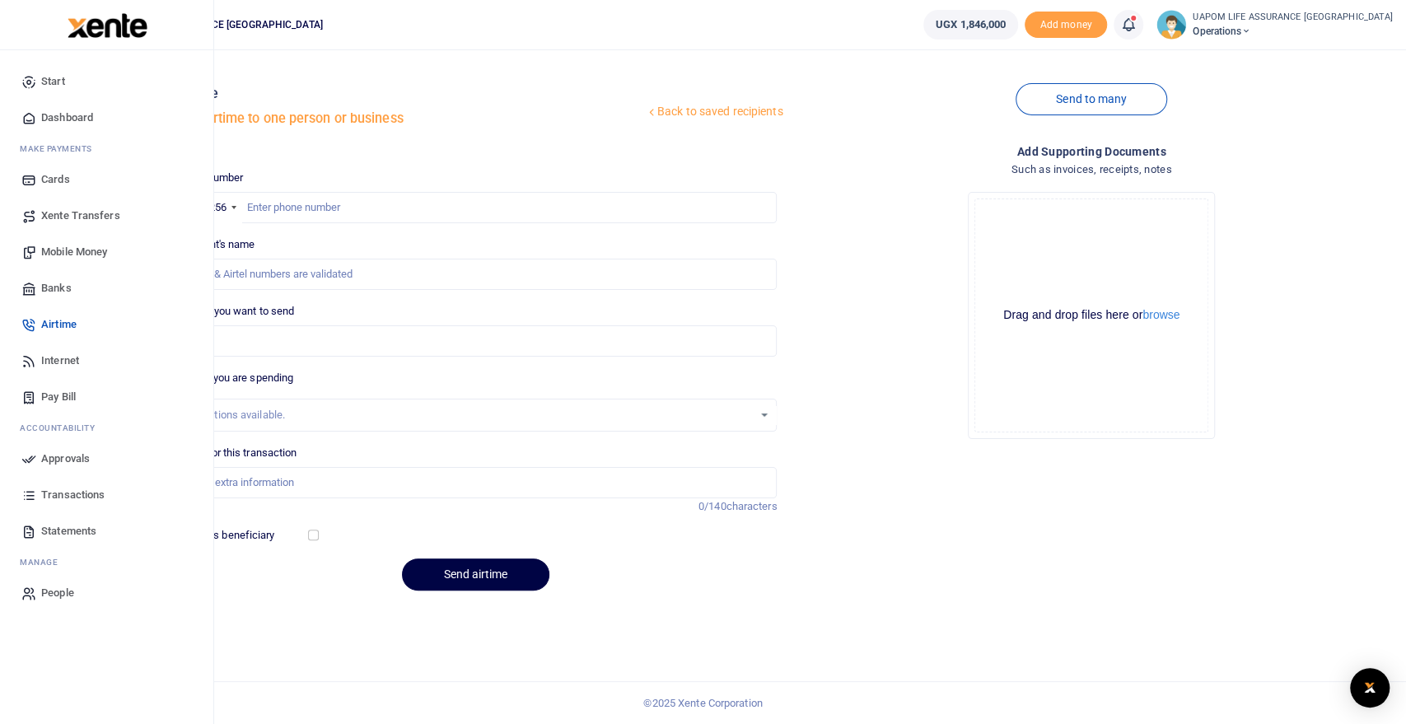
click at [71, 354] on span "Internet" at bounding box center [60, 361] width 38 height 16
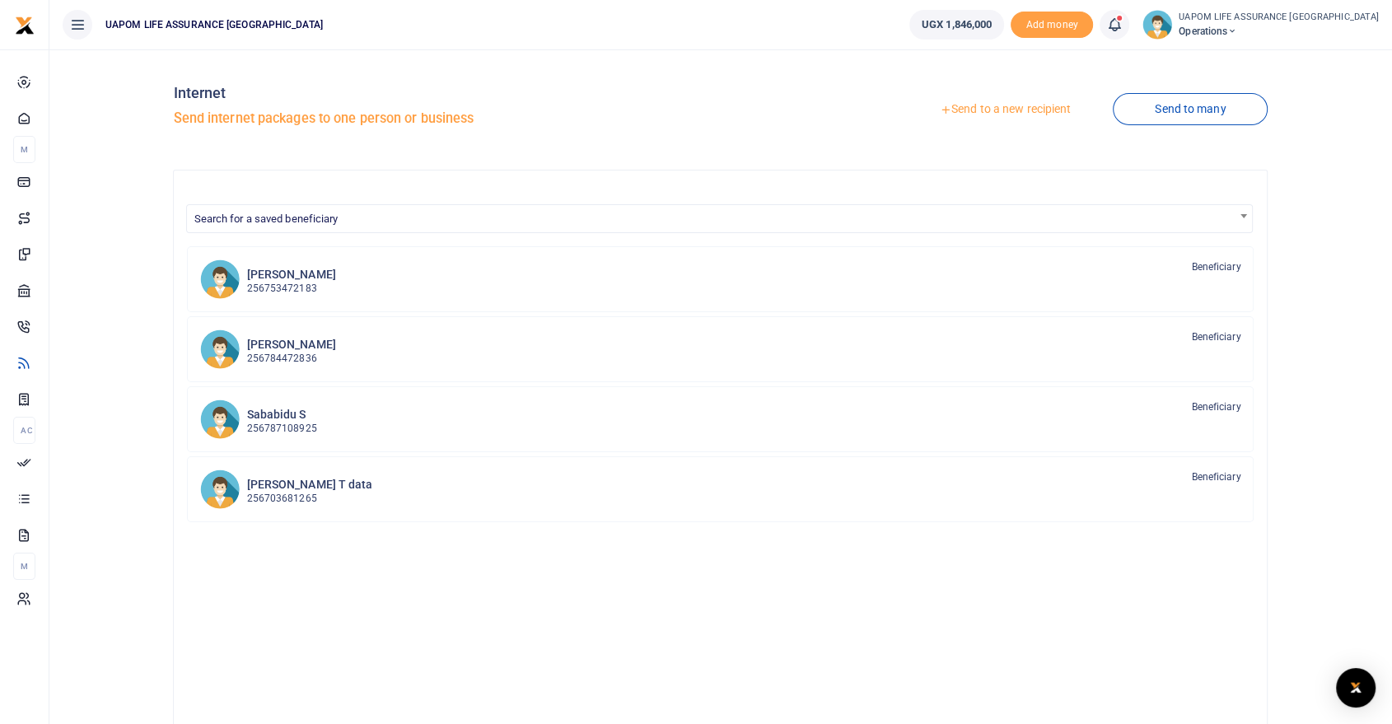
click at [1040, 110] on link "Send to a new recipient" at bounding box center [1005, 110] width 215 height 30
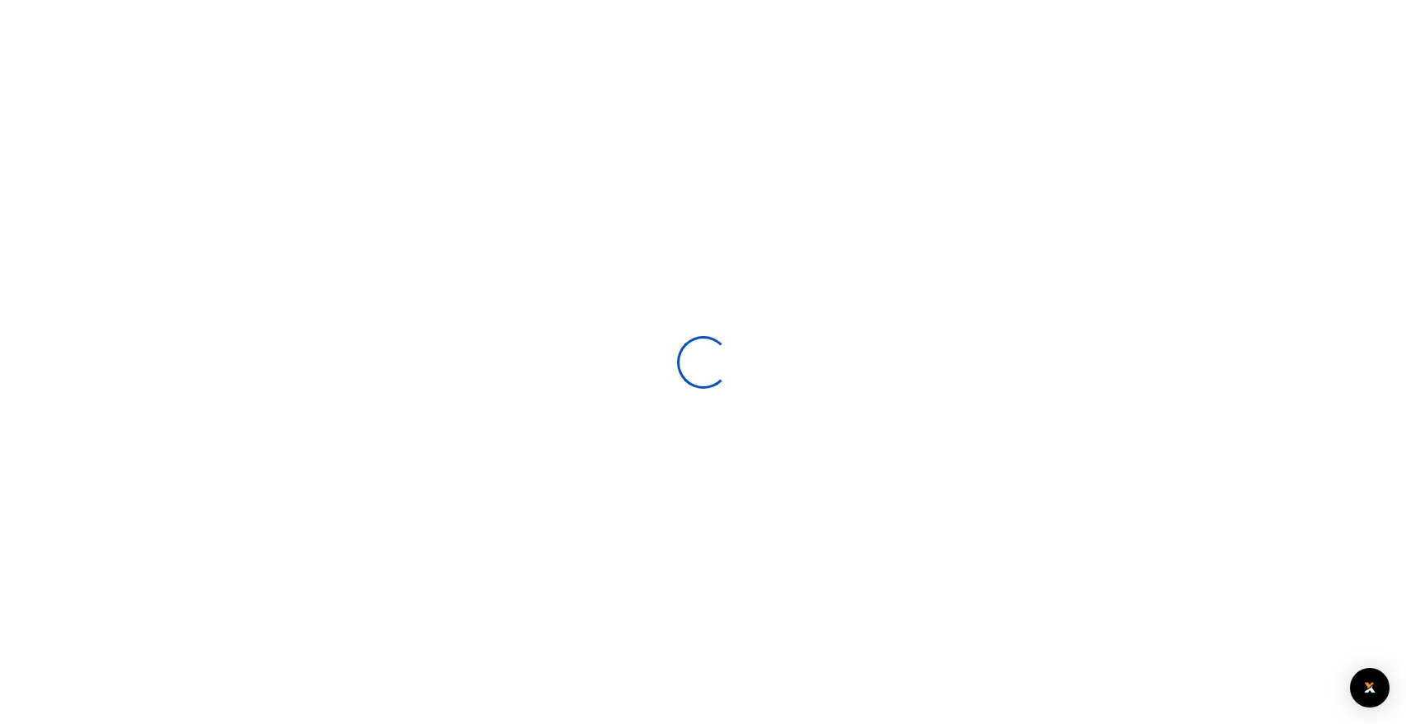
select select
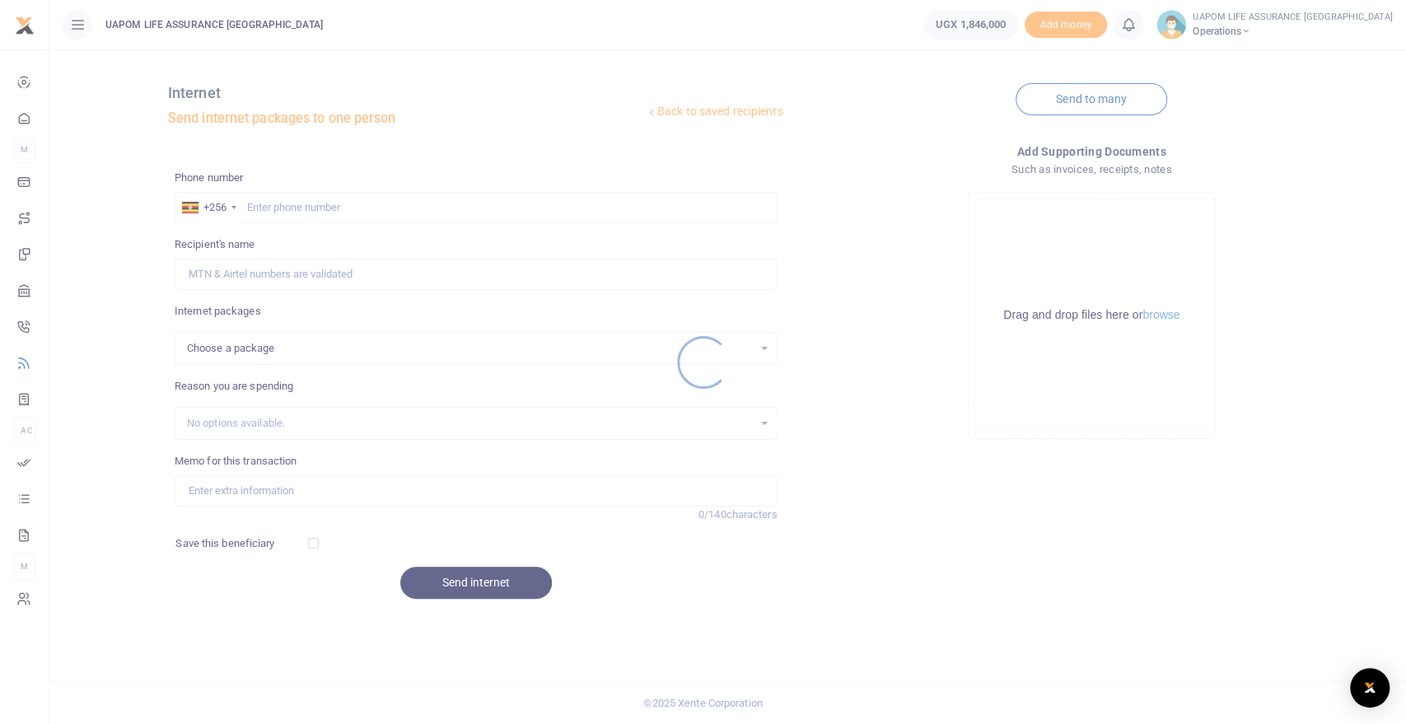
click at [339, 203] on div at bounding box center [703, 362] width 1406 height 724
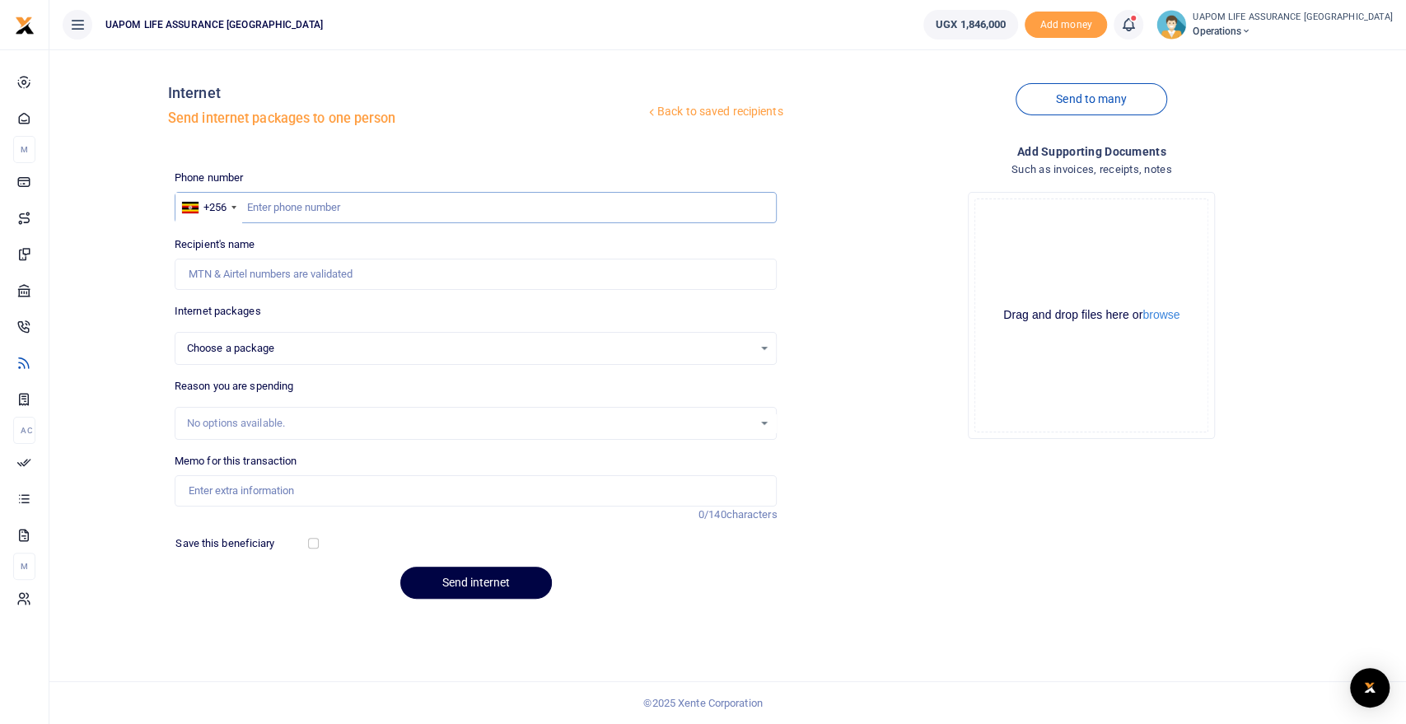
click at [339, 203] on input "text" at bounding box center [476, 207] width 603 height 31
type input "775852607"
select select
type input "Isaac Okiror"
type input "775852607"
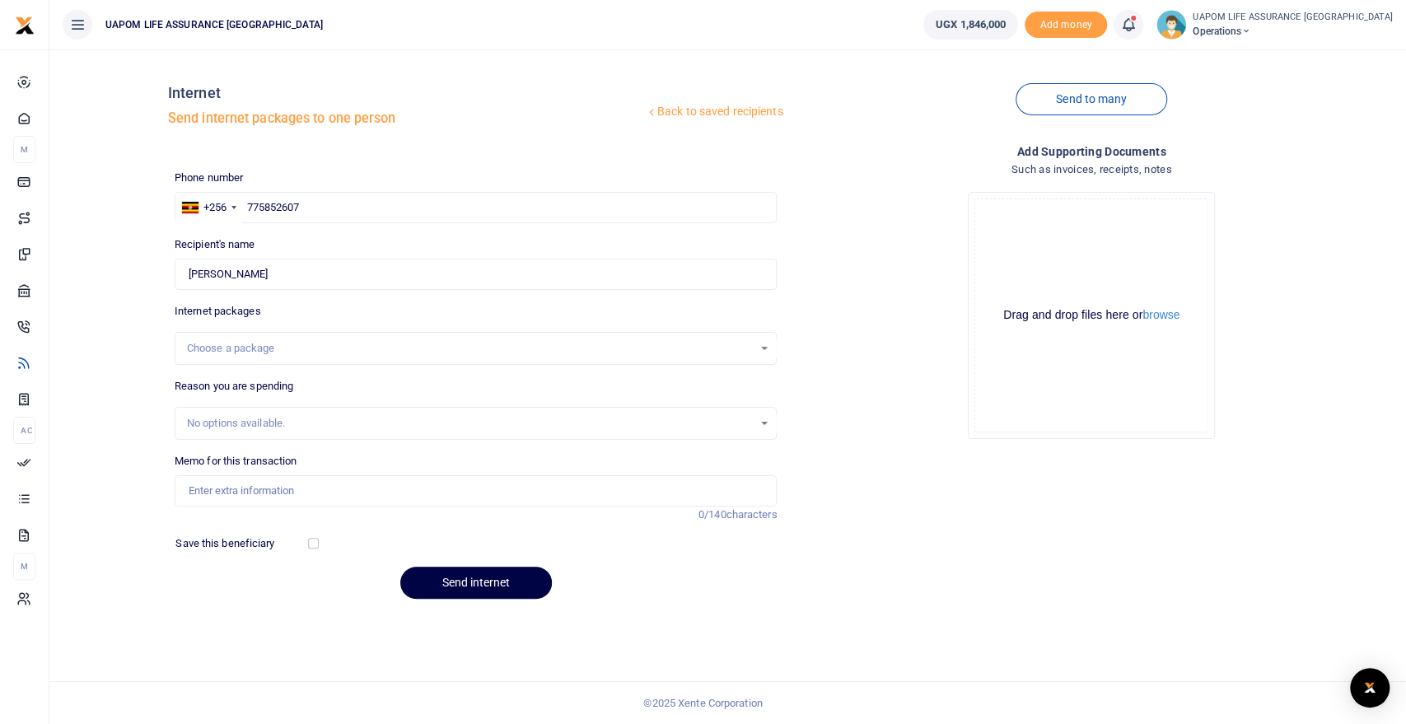
click at [363, 353] on div "Choose a package" at bounding box center [470, 348] width 567 height 16
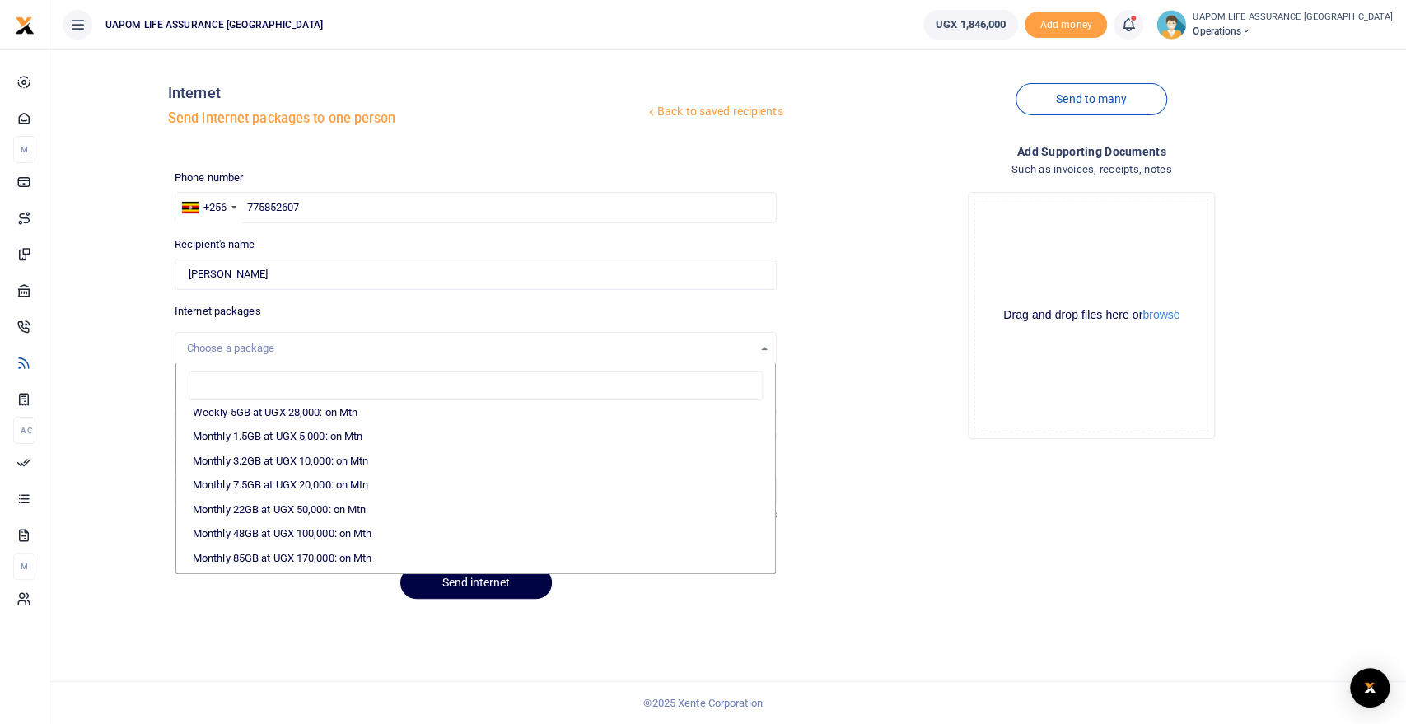
scroll to position [274, 0]
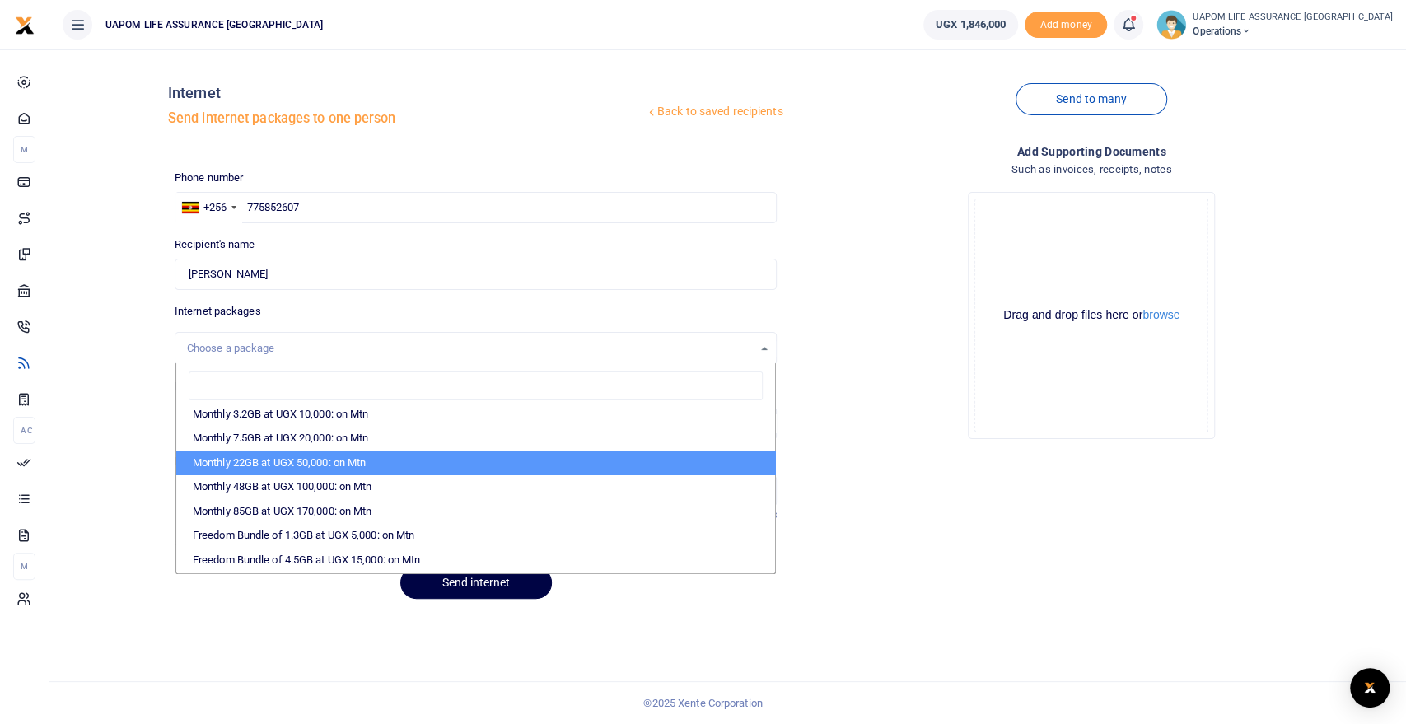
click at [345, 461] on li "Monthly 22GB at UGX 50,000: on Mtn" at bounding box center [476, 463] width 600 height 25
select select "CXpJYDqUGIMMdw3YXKilkAodr3ix5COxIAXy7MdavpbFAxMIqXt/dw=="
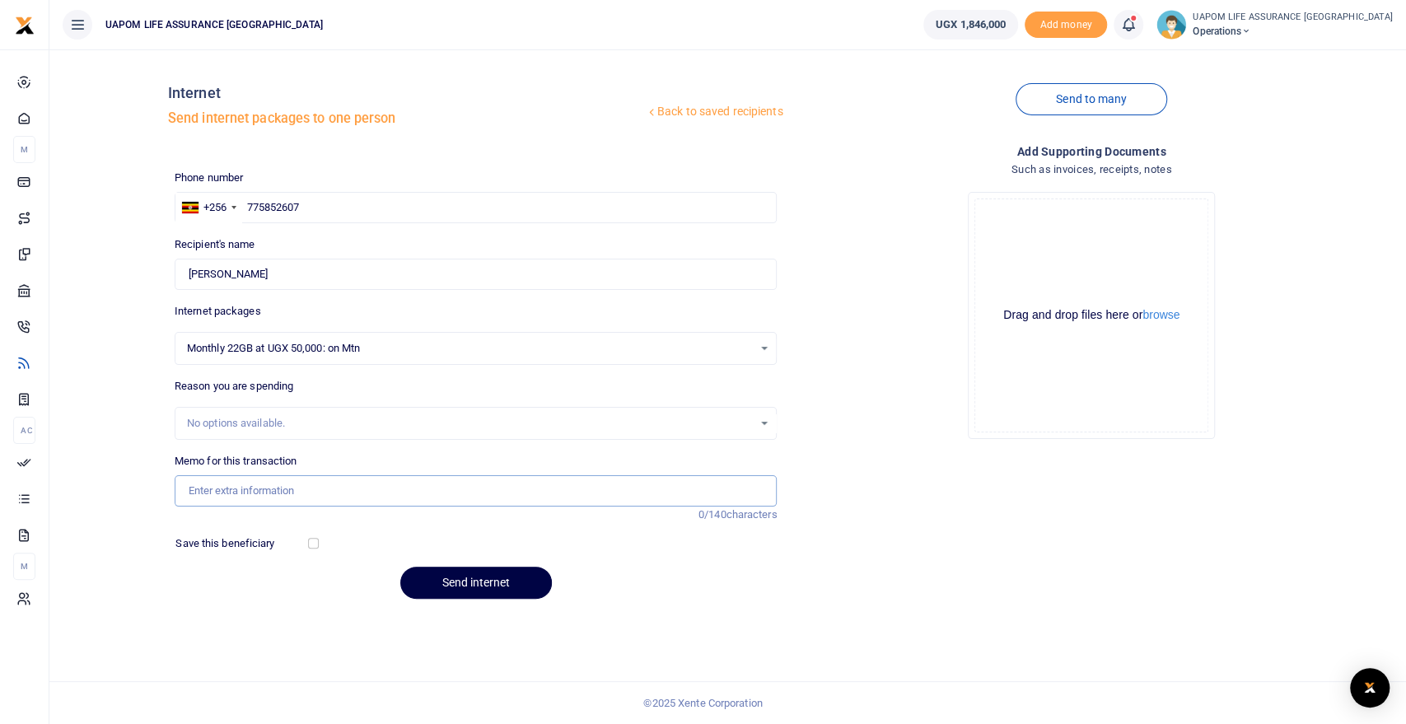
click at [316, 493] on input "Memo for this transaction" at bounding box center [476, 490] width 603 height 31
type input "Support work"
click at [479, 591] on button "Send internet" at bounding box center [476, 583] width 152 height 32
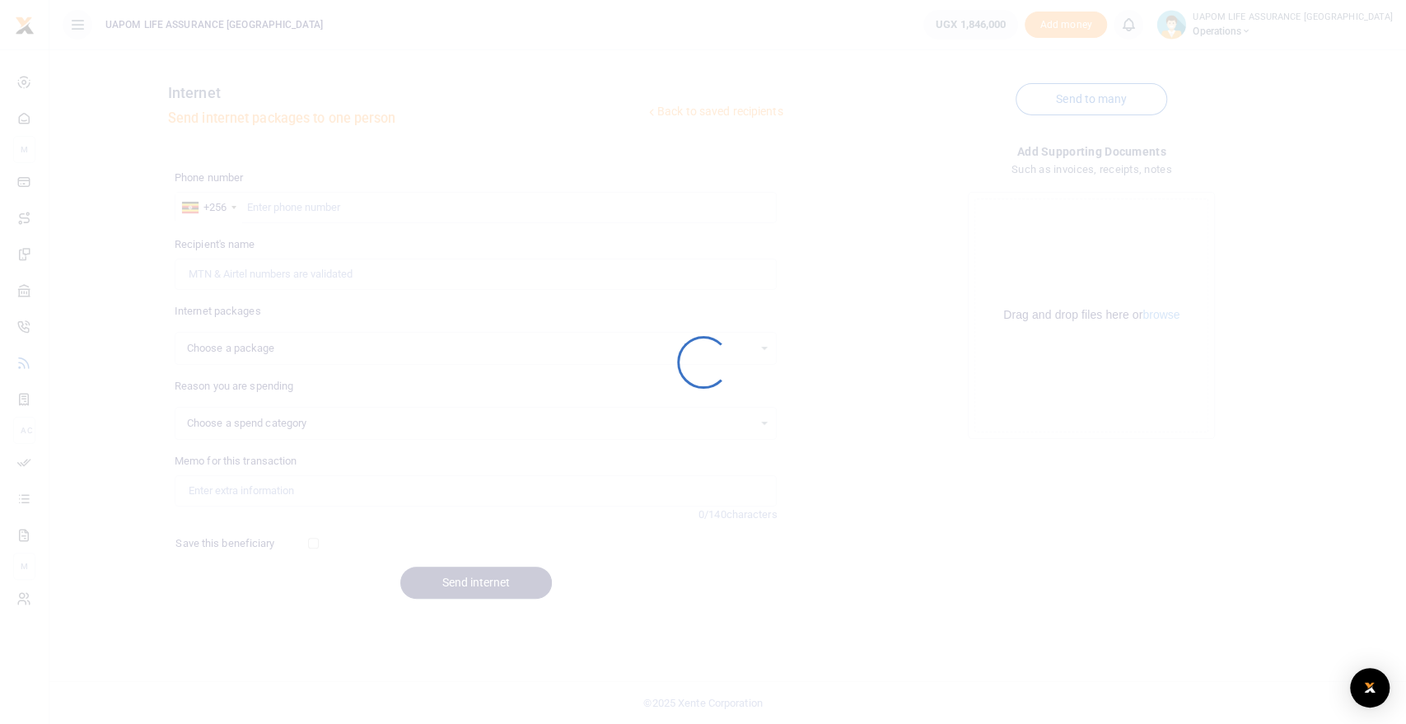
select select
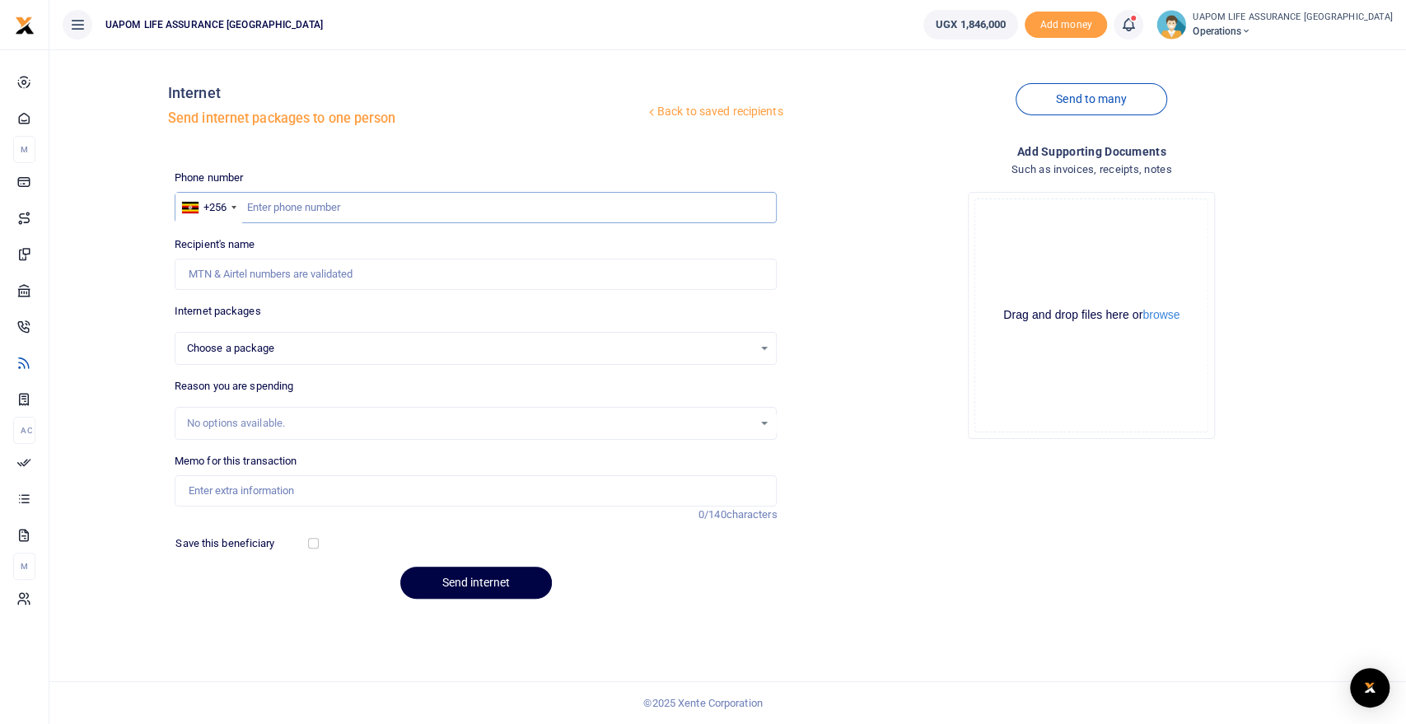
click at [324, 208] on input "text" at bounding box center [476, 207] width 603 height 31
paste input "701 339904"
click at [269, 206] on input "701 339904" at bounding box center [476, 207] width 603 height 31
type input "701339904"
click at [316, 208] on input "701339904" at bounding box center [476, 207] width 603 height 31
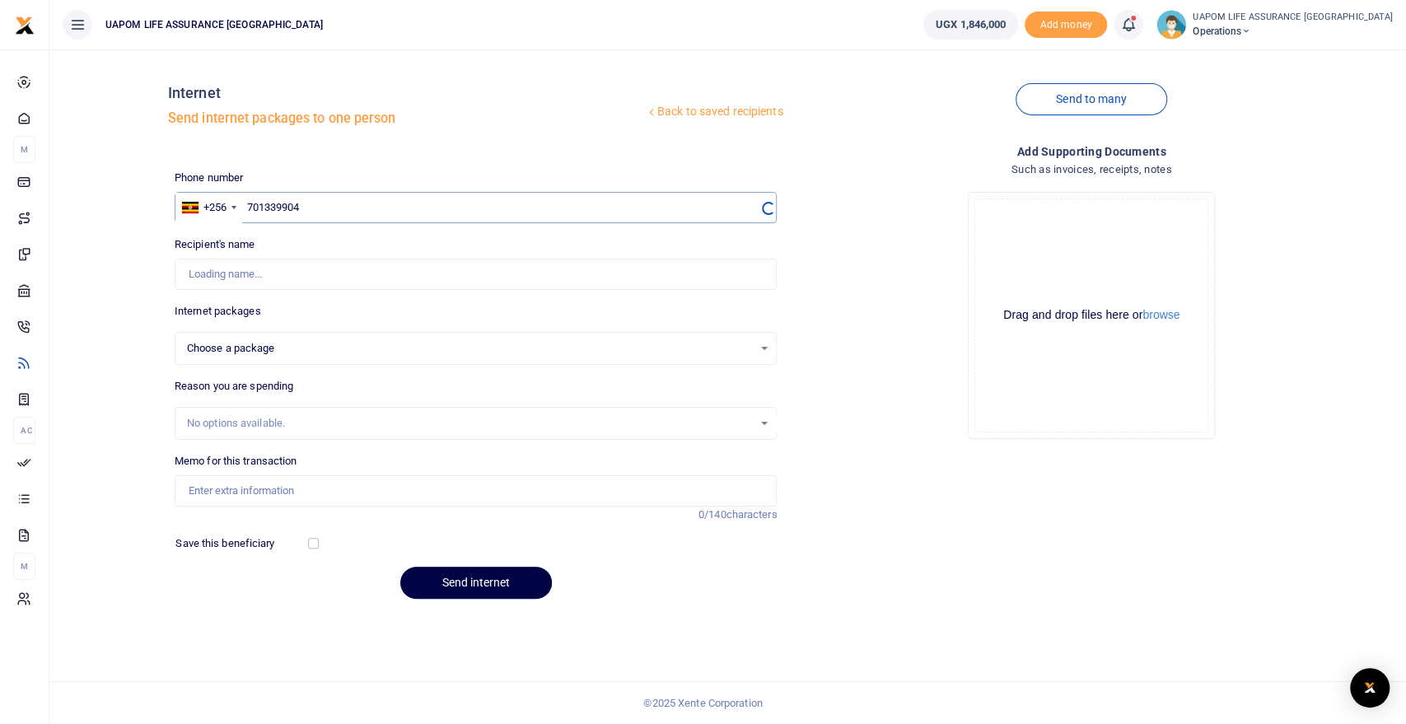
select select
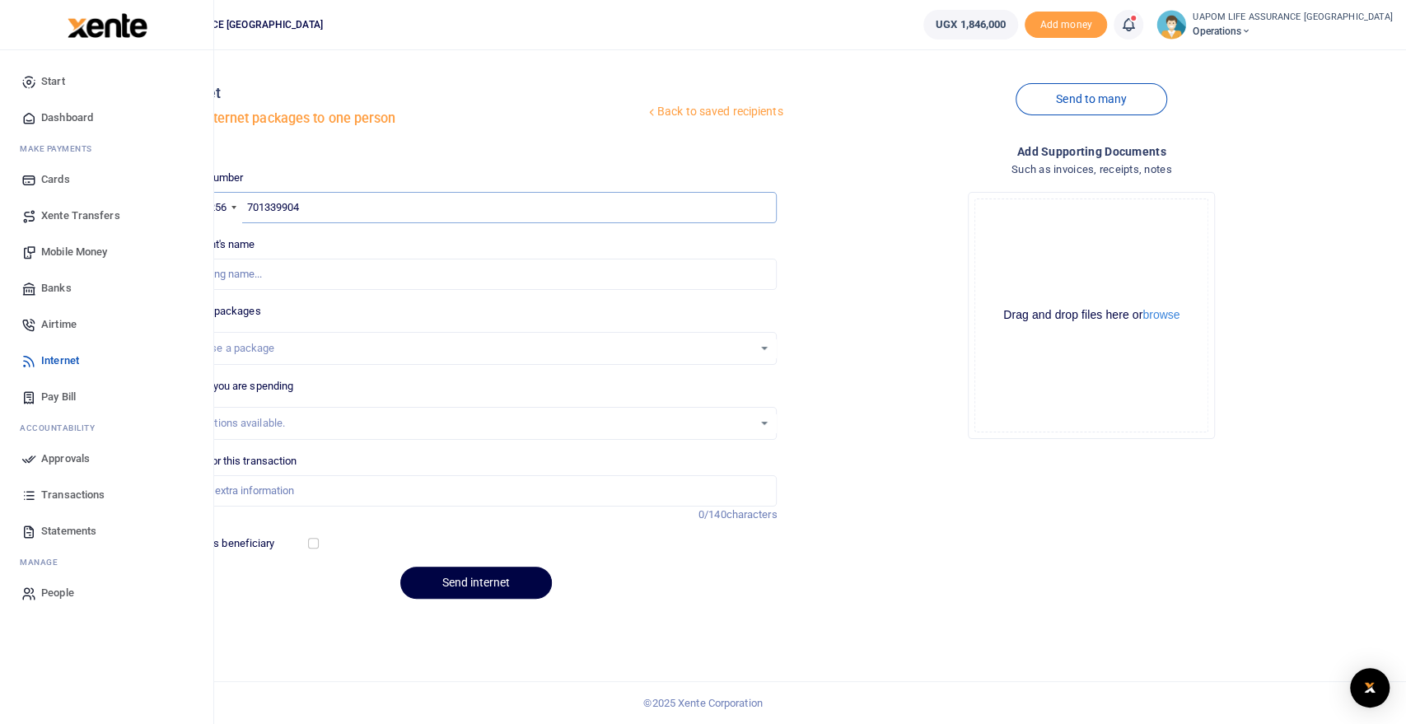
type input "701339904"
click at [65, 320] on span "Airtime" at bounding box center [58, 324] width 35 height 16
type input "[PERSON_NAME]"
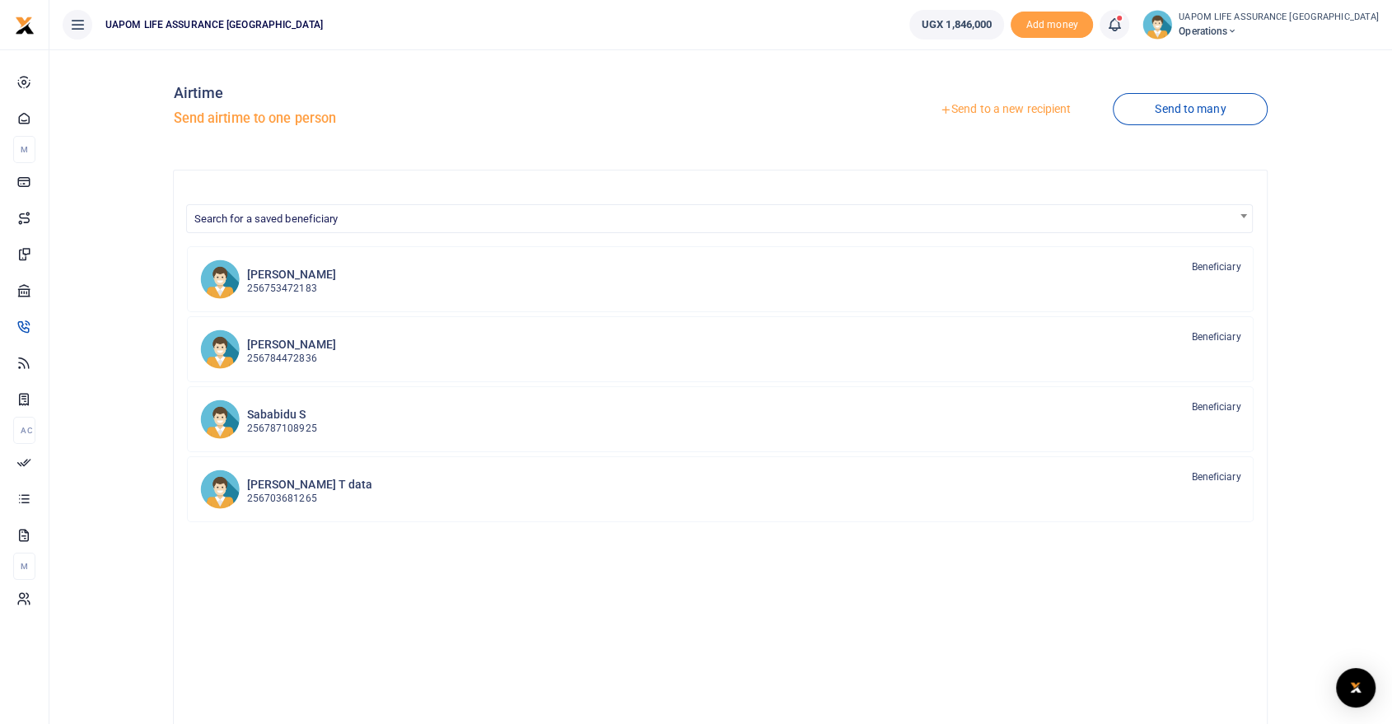
click at [1030, 110] on link "Send to a new recipient" at bounding box center [1005, 110] width 215 height 30
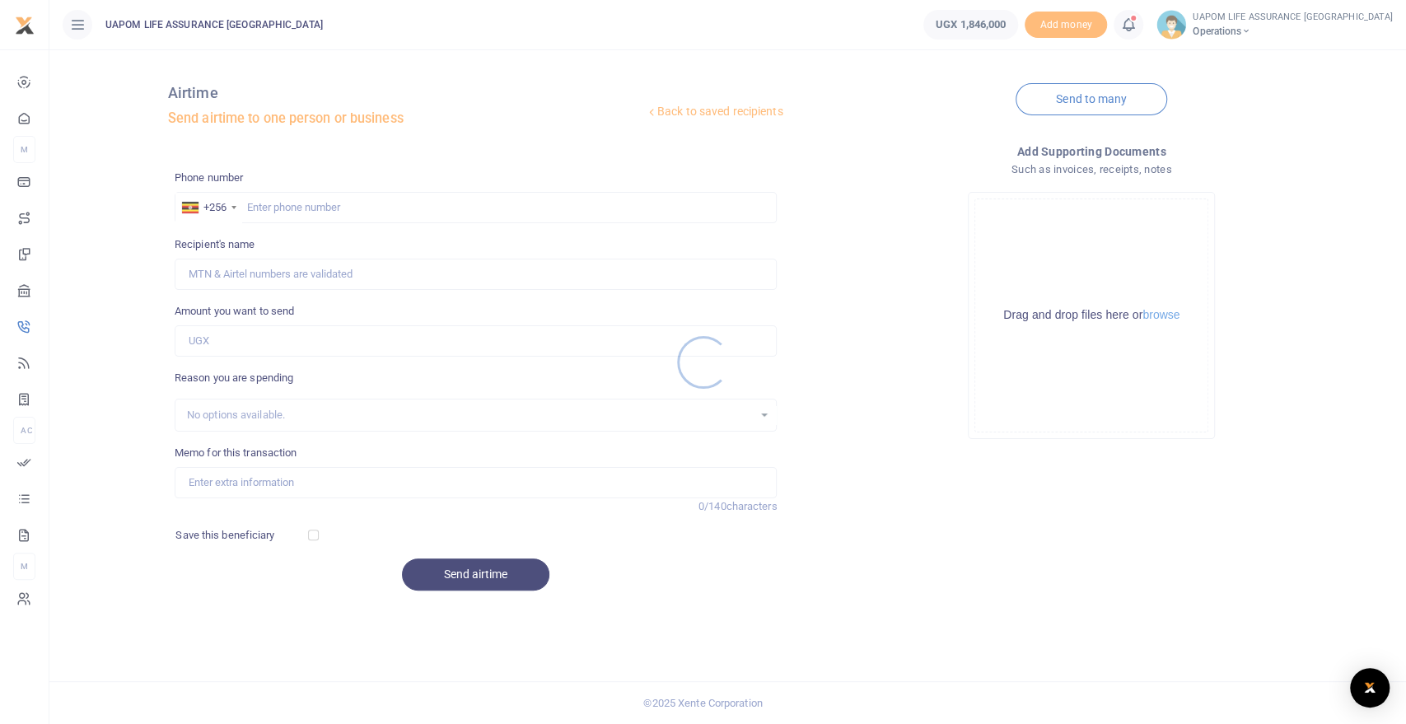
click at [394, 203] on div at bounding box center [703, 362] width 1406 height 724
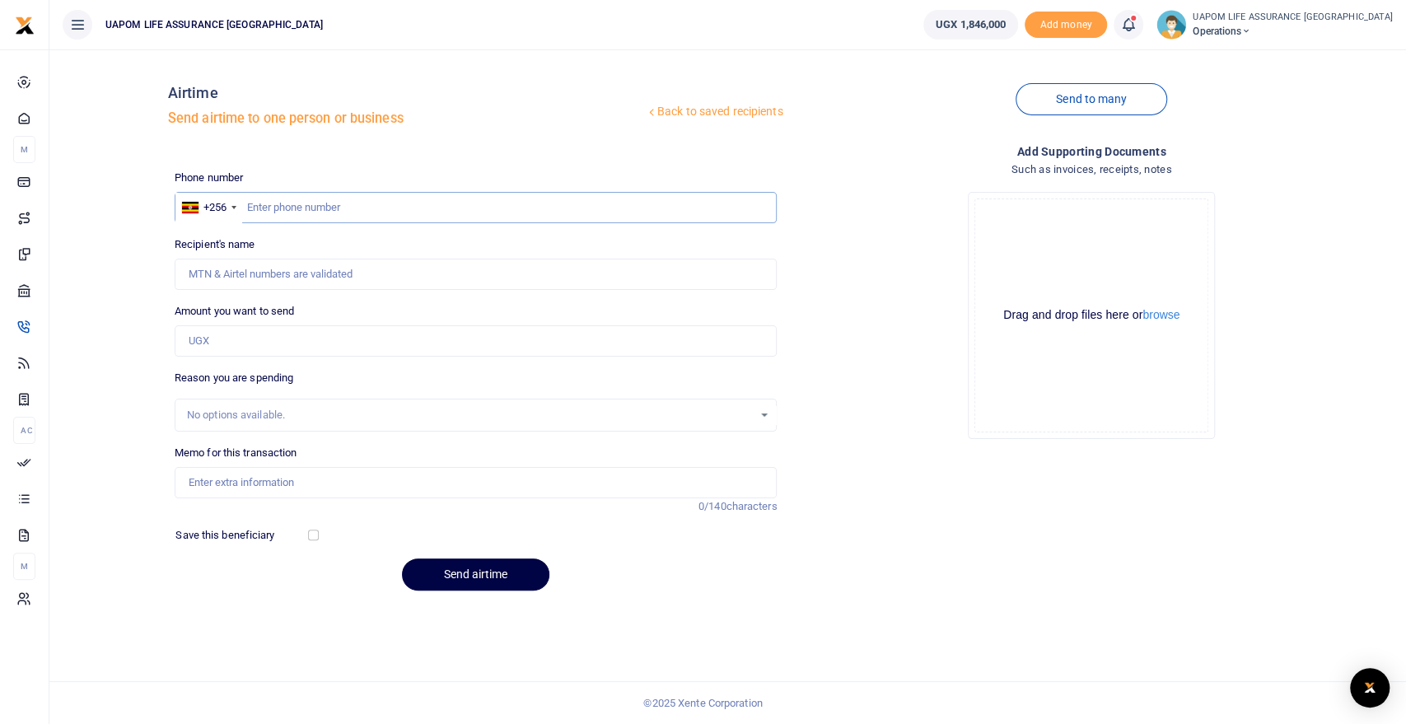
click at [394, 203] on input "text" at bounding box center [476, 207] width 603 height 31
paste input "701 339904"
type input "701 339904"
click at [261, 340] on input "Amount you want to send" at bounding box center [476, 340] width 603 height 31
type input "50,000"
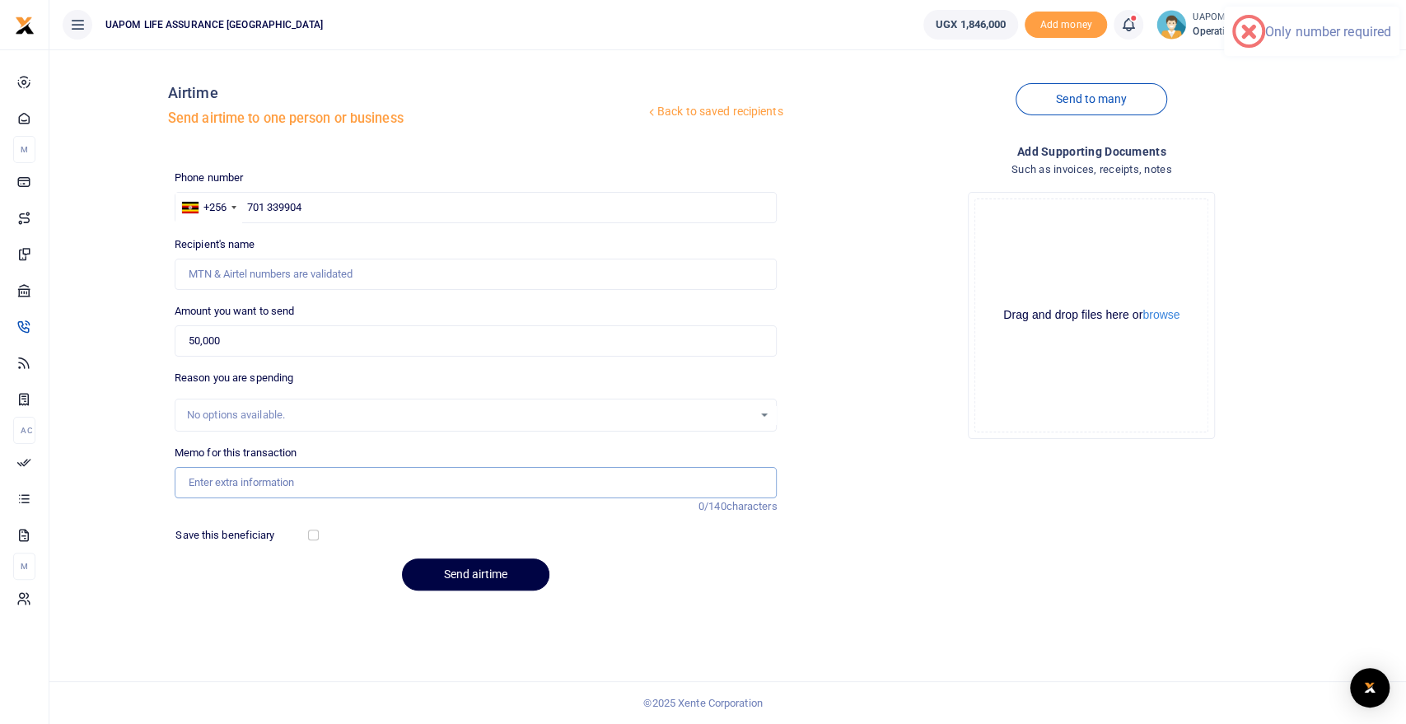
click at [269, 483] on input "Memo for this transaction" at bounding box center [476, 482] width 603 height 31
type input "Support work"
click at [266, 205] on input "701 339904" at bounding box center [476, 207] width 603 height 31
type input "701339904"
click at [353, 206] on input "701339904" at bounding box center [476, 207] width 603 height 31
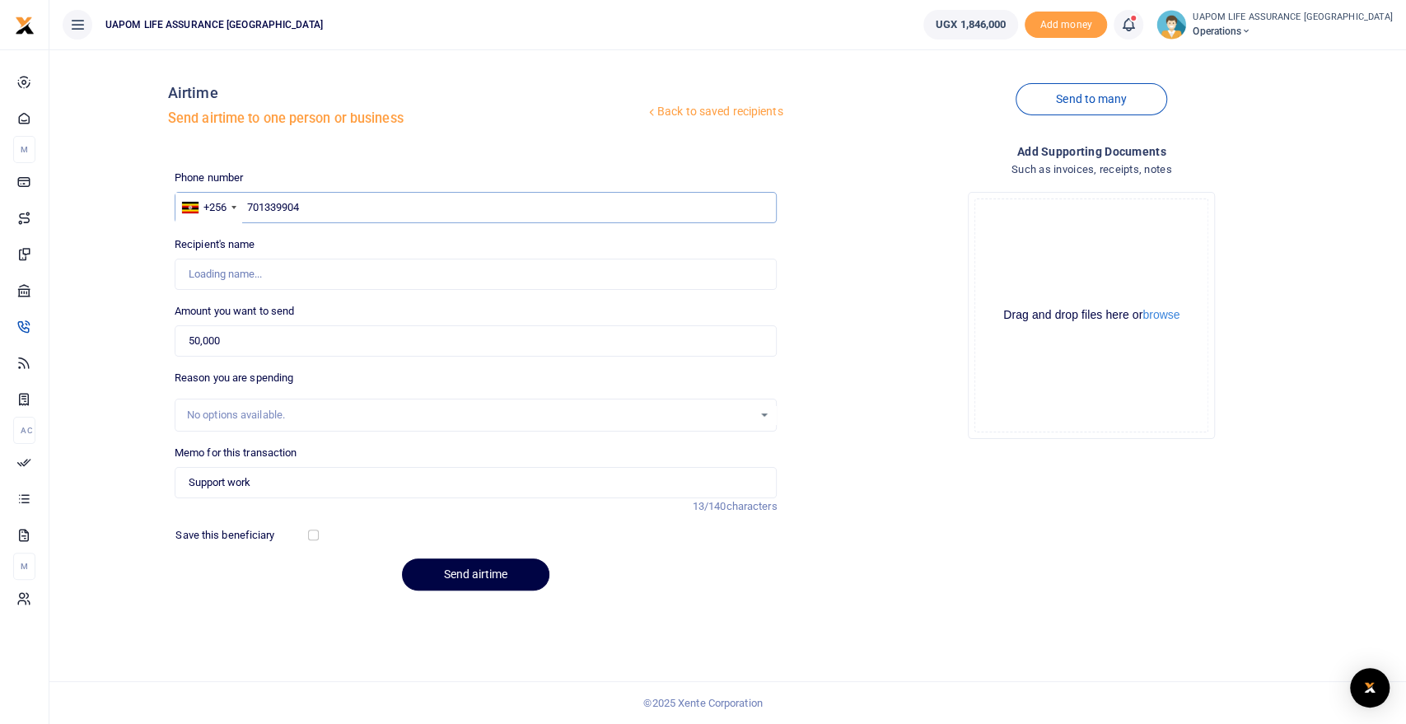
type input "[PERSON_NAME]"
type input "701339904"
click at [480, 572] on button "Send airtime" at bounding box center [475, 574] width 147 height 32
click at [603, 205] on input "text" at bounding box center [476, 207] width 603 height 31
type input "700652466"
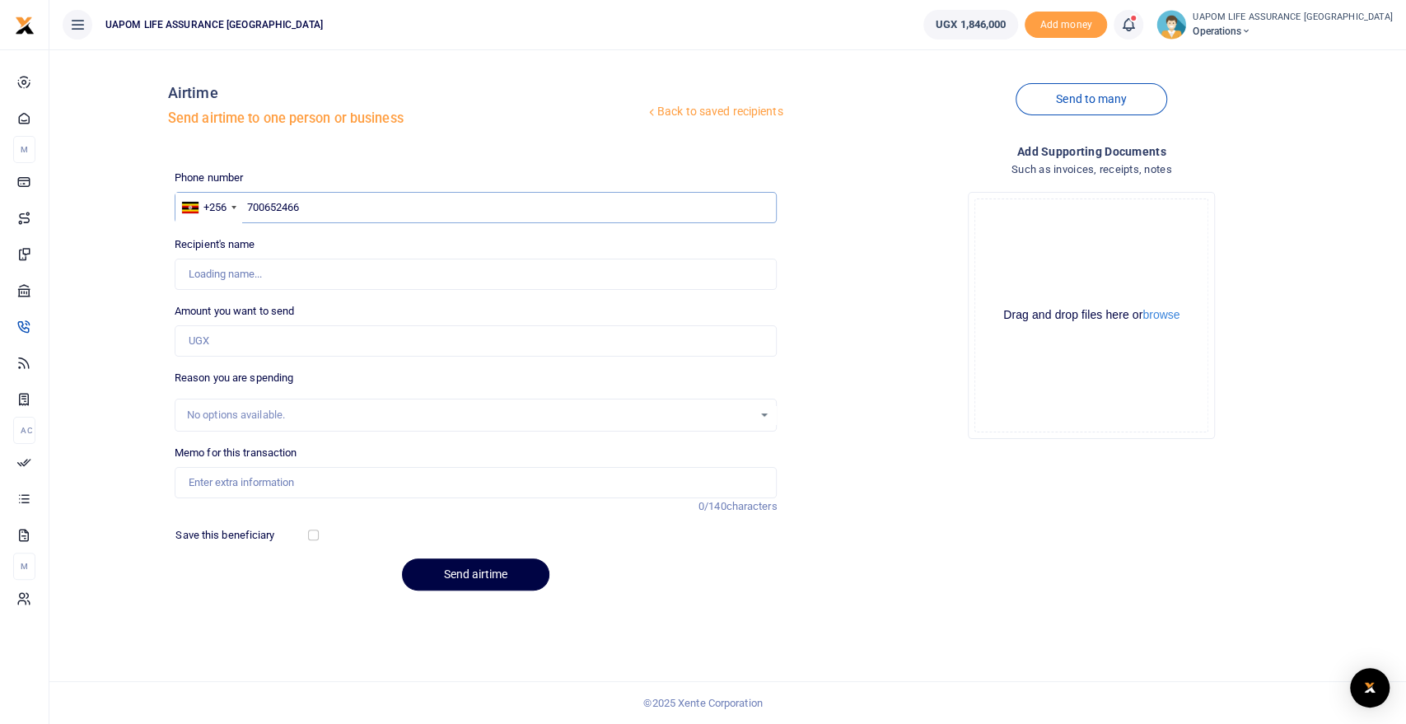
type input "[PERSON_NAME]"
type input "700652466"
click at [497, 342] on input "Amount you want to send" at bounding box center [476, 340] width 603 height 31
type input "30,000"
click at [493, 487] on input "Memo for this transaction" at bounding box center [476, 482] width 603 height 31
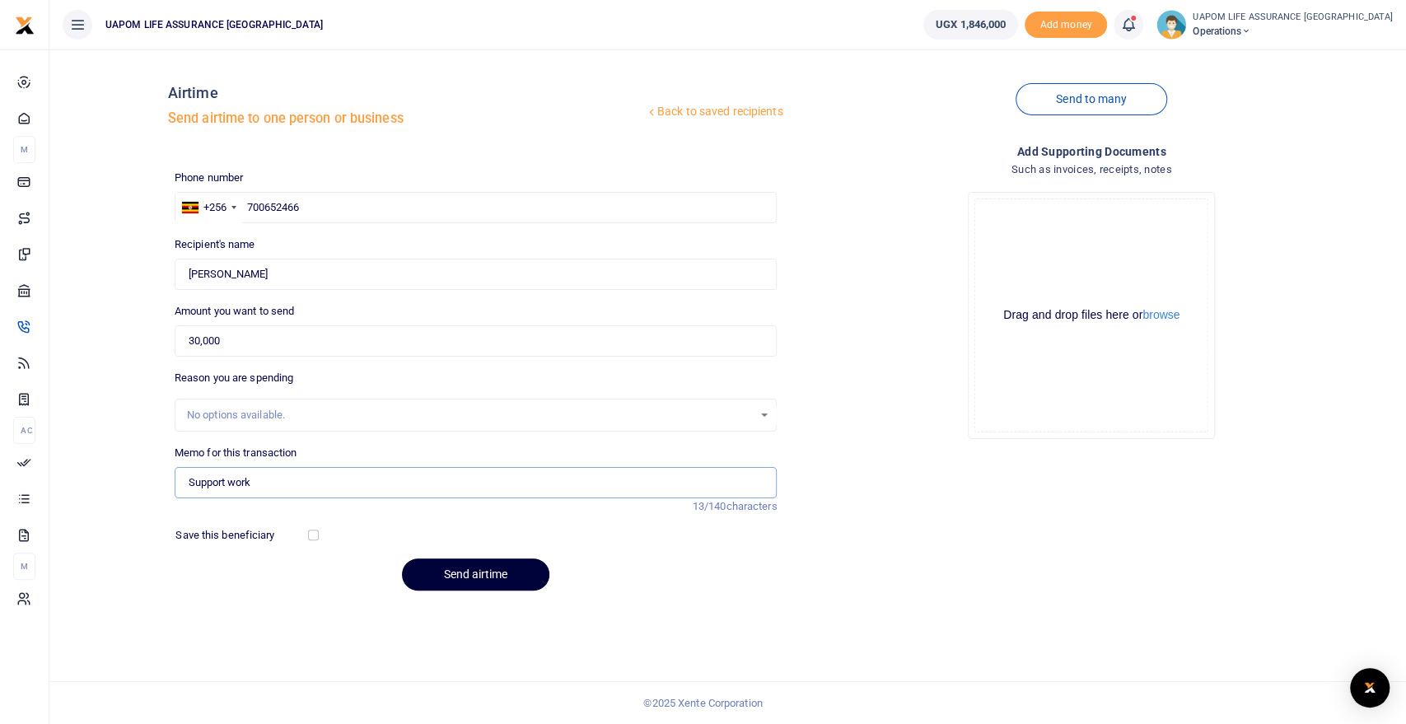
type input "Support work"
click at [512, 581] on button "Send airtime" at bounding box center [475, 574] width 147 height 32
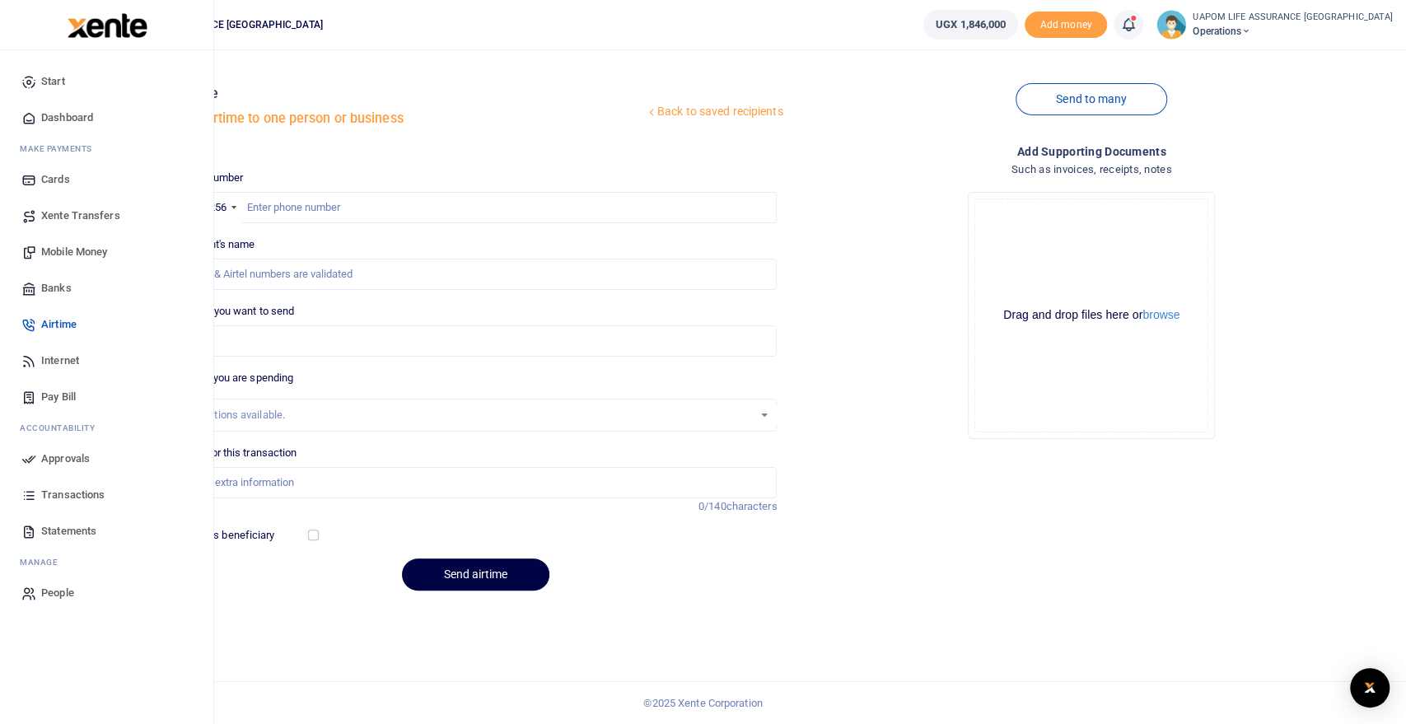
click at [63, 360] on span "Internet" at bounding box center [60, 361] width 38 height 16
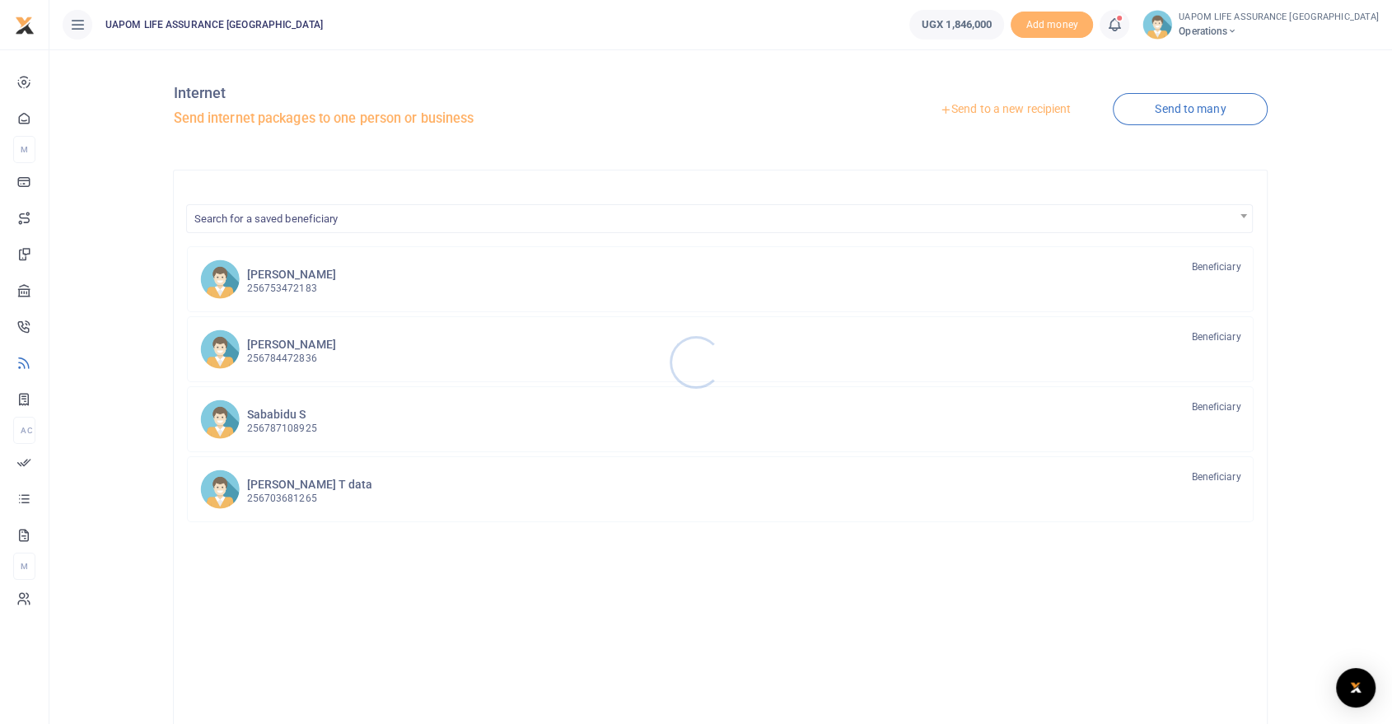
click at [992, 113] on div at bounding box center [696, 362] width 1392 height 724
click at [1019, 111] on link "Send to a new recipient" at bounding box center [1005, 110] width 215 height 30
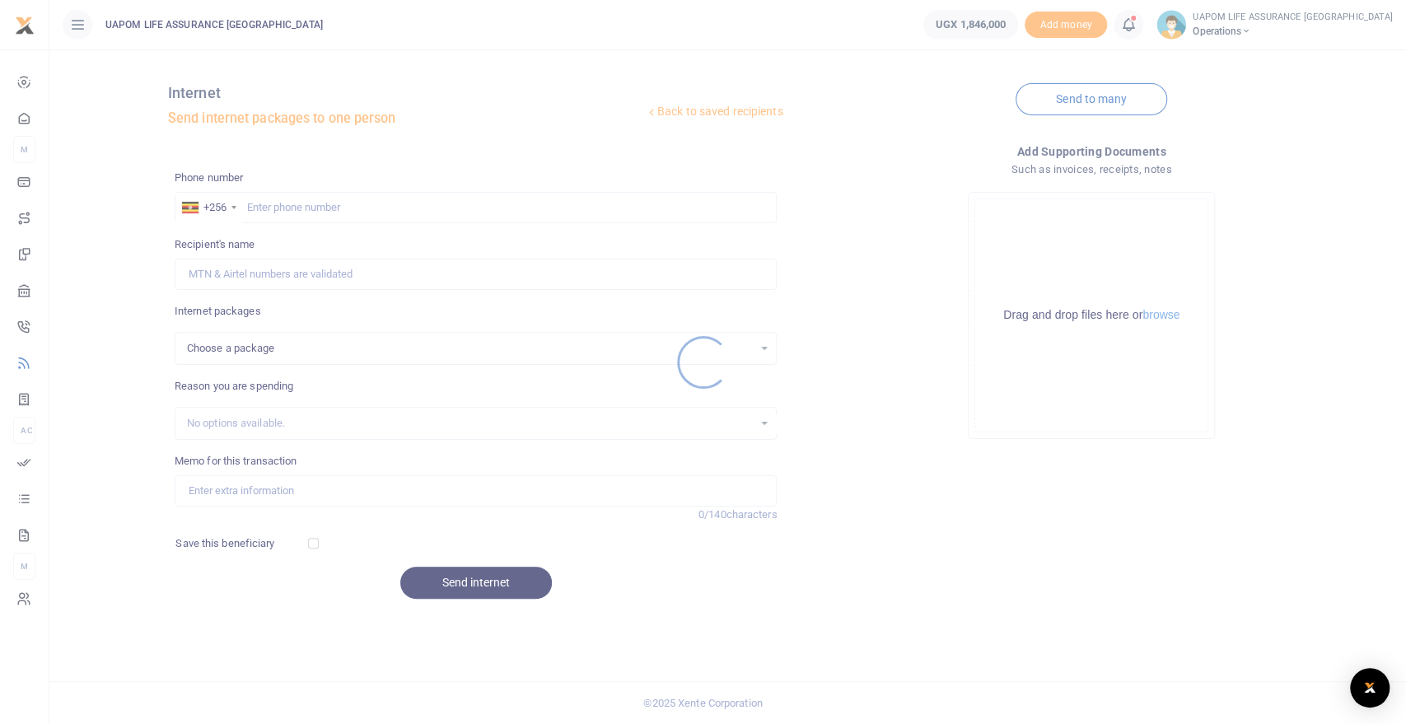
click at [444, 212] on div at bounding box center [703, 362] width 1406 height 724
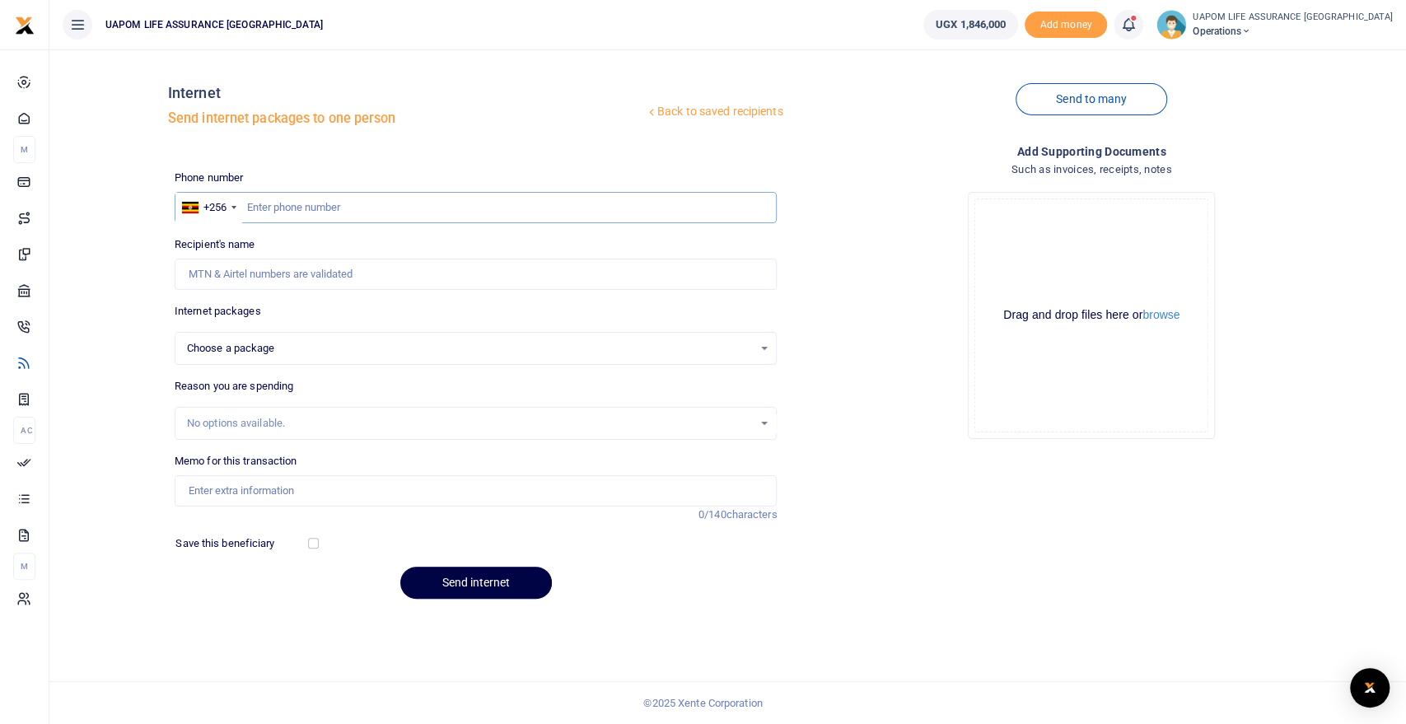
click at [444, 212] on input "text" at bounding box center [476, 207] width 603 height 31
paste input "702832972"
type input "702832972"
select select
type input "702832972"
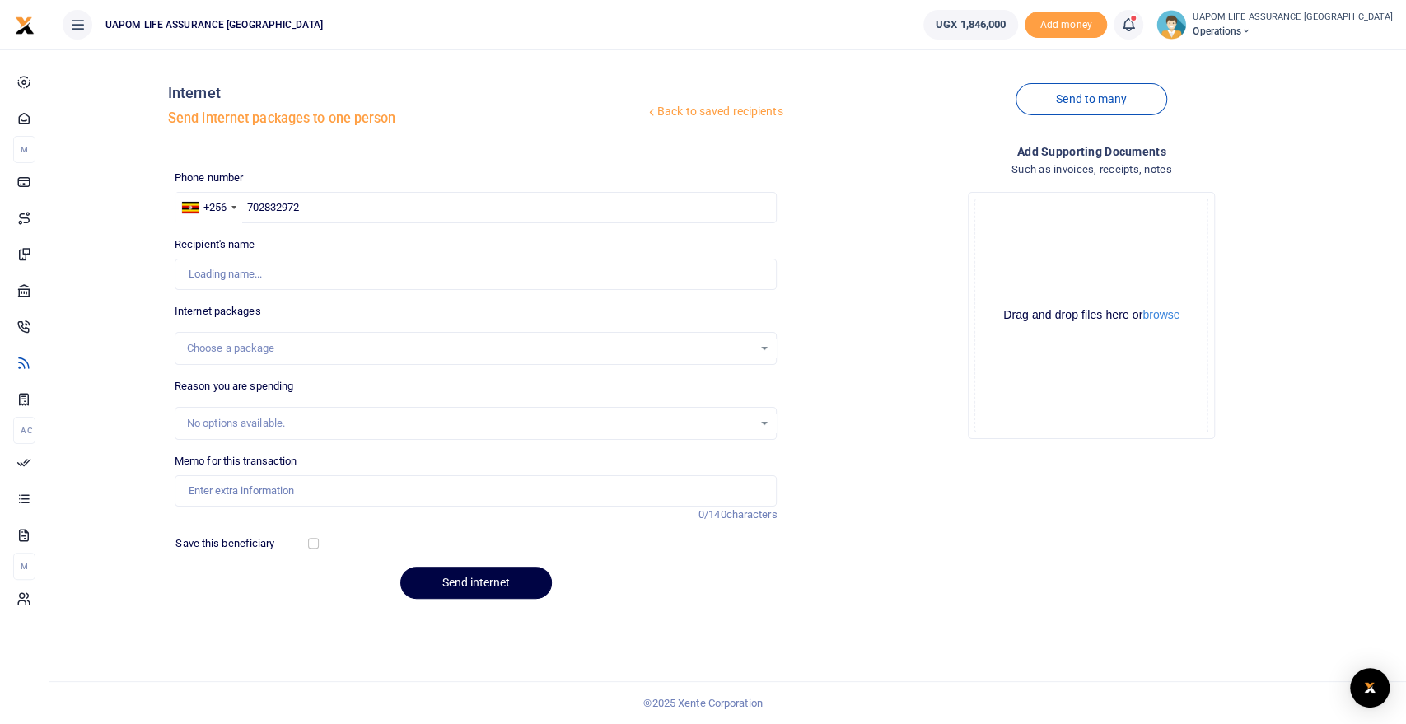
click at [268, 346] on div "Choose a package" at bounding box center [470, 348] width 567 height 16
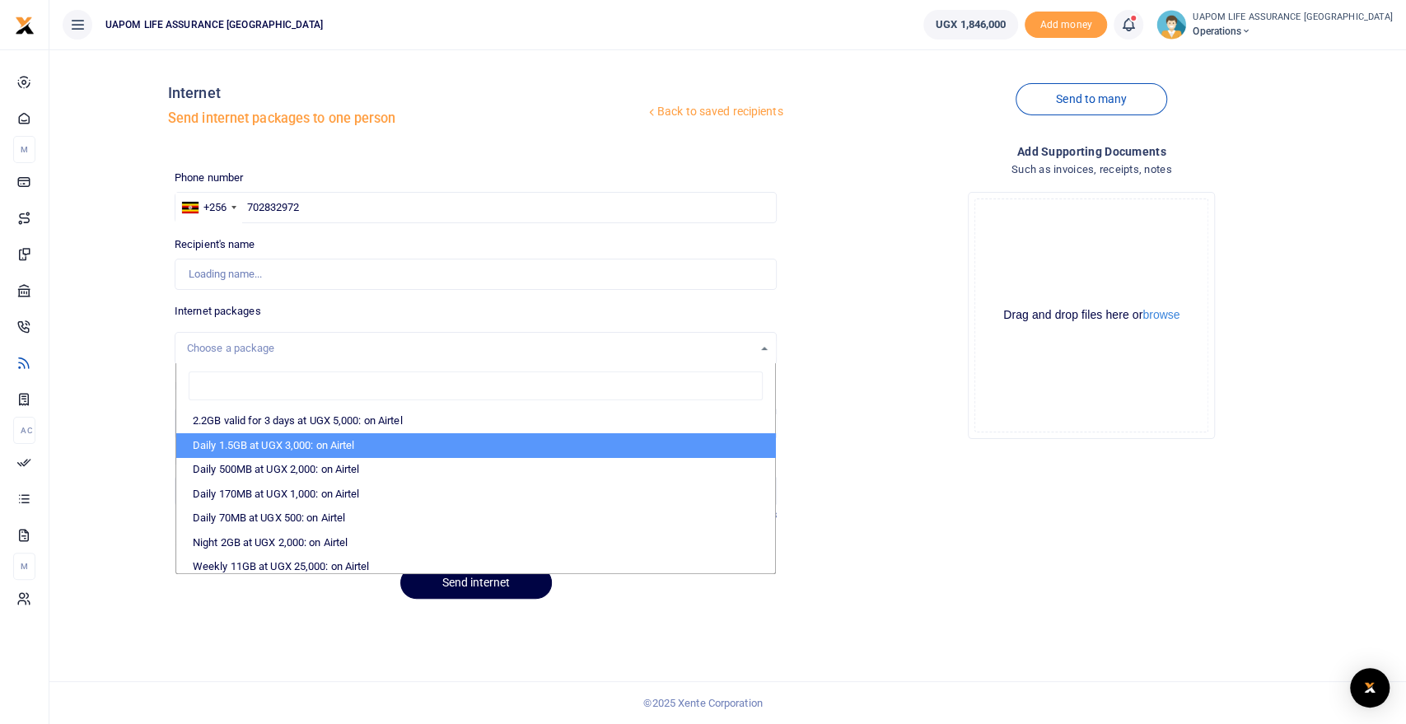
type input "[PERSON_NAME]"
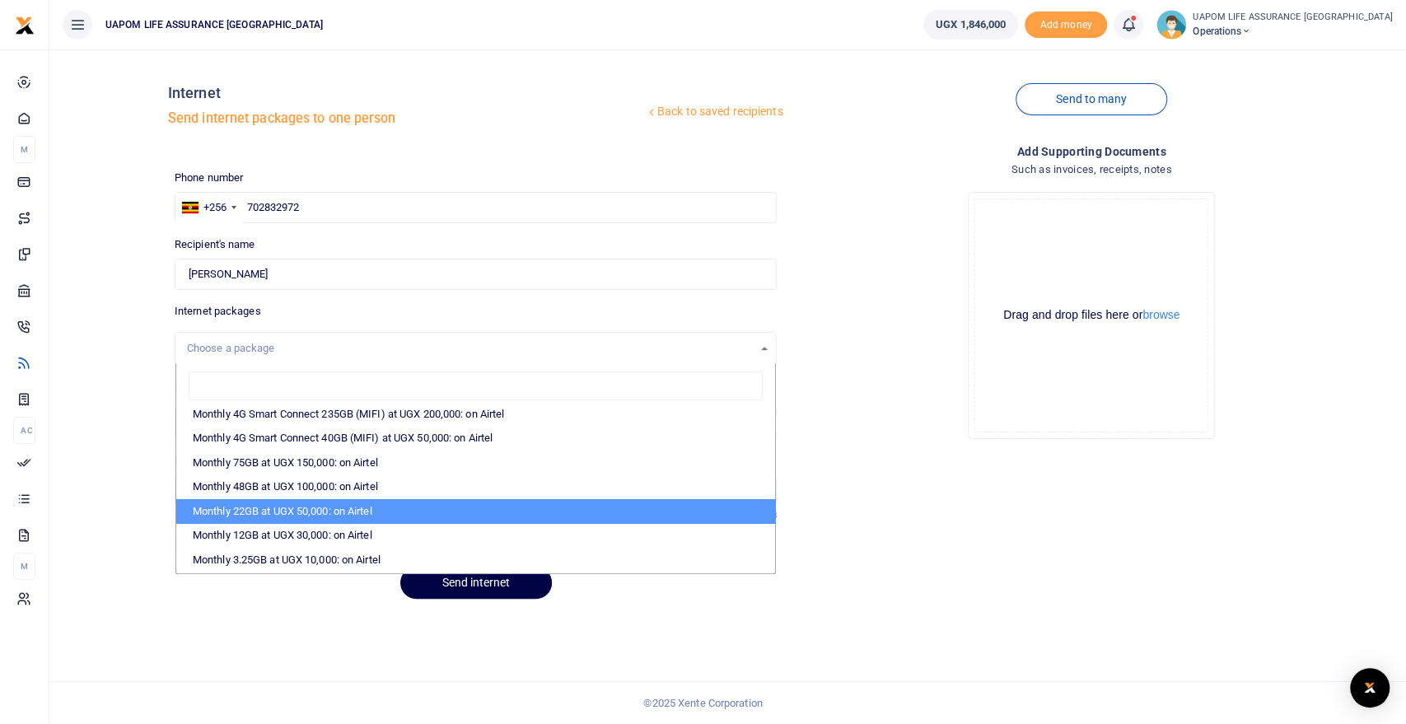
click at [339, 508] on li "Monthly 22GB at UGX 50,000: on Airtel" at bounding box center [476, 511] width 600 height 25
select select "bOgthpMmaC1ZLyOYxyMBh28re2LLS6fLvY77EkG1sh4="
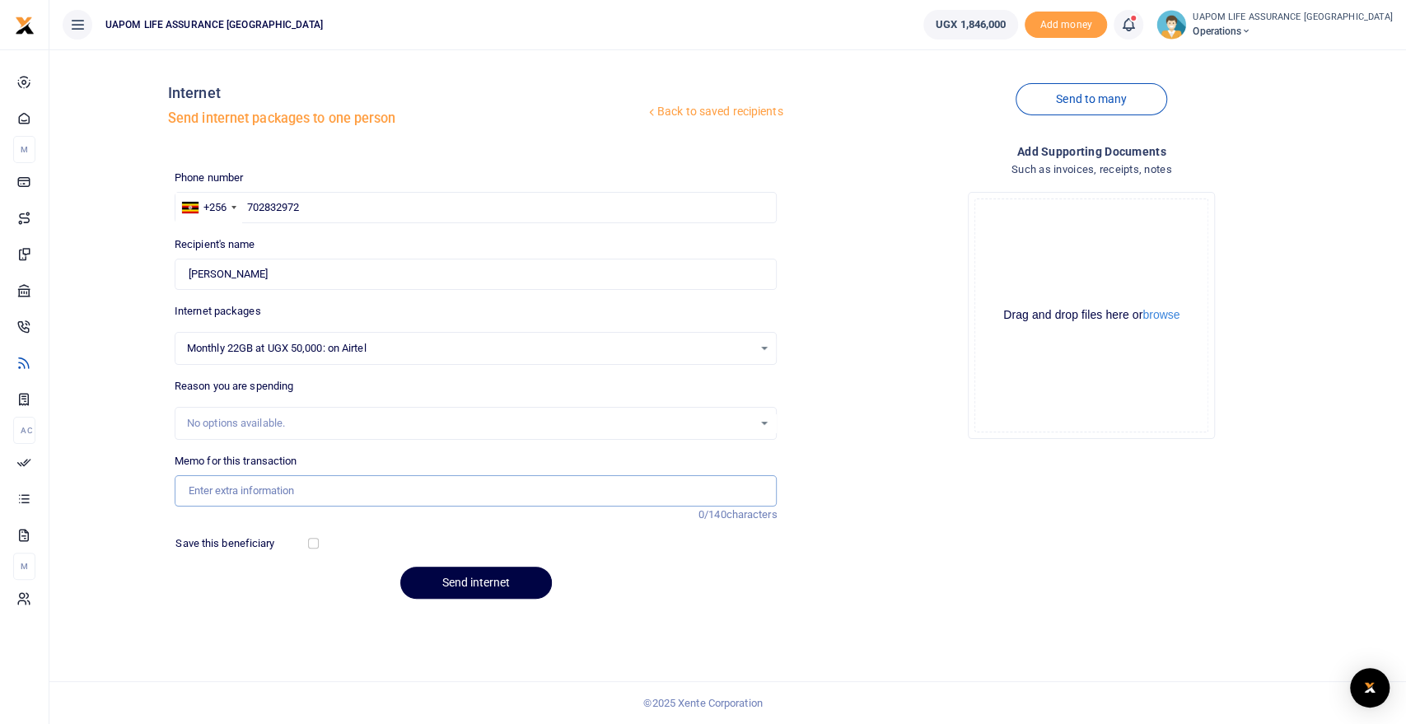
click at [311, 487] on input "Memo for this transaction" at bounding box center [476, 490] width 603 height 31
type input "Support work"
click at [483, 580] on button "Send internet" at bounding box center [476, 583] width 152 height 32
click at [334, 199] on input "text" at bounding box center [476, 207] width 603 height 31
paste input "708148349"
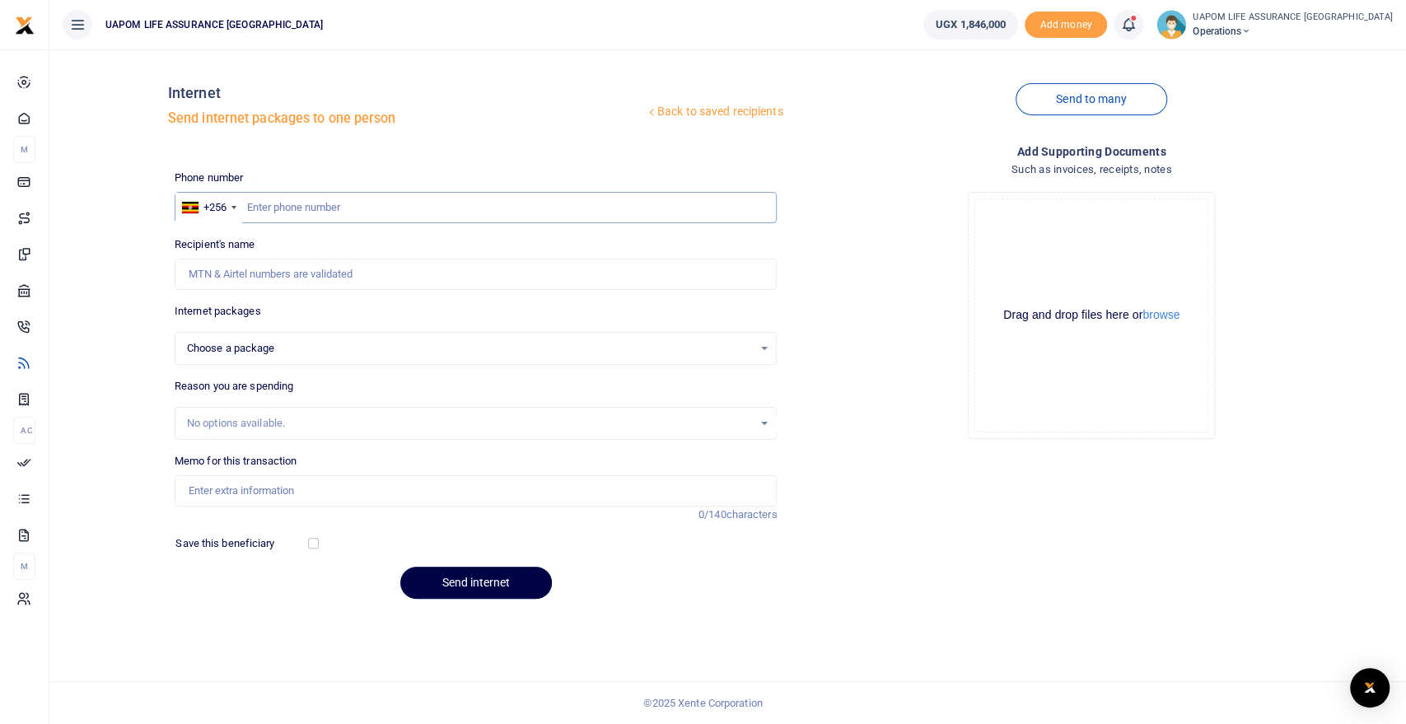
type input "708148349"
select select
type input "708148349"
click at [255, 345] on div "Choose a package" at bounding box center [470, 348] width 567 height 16
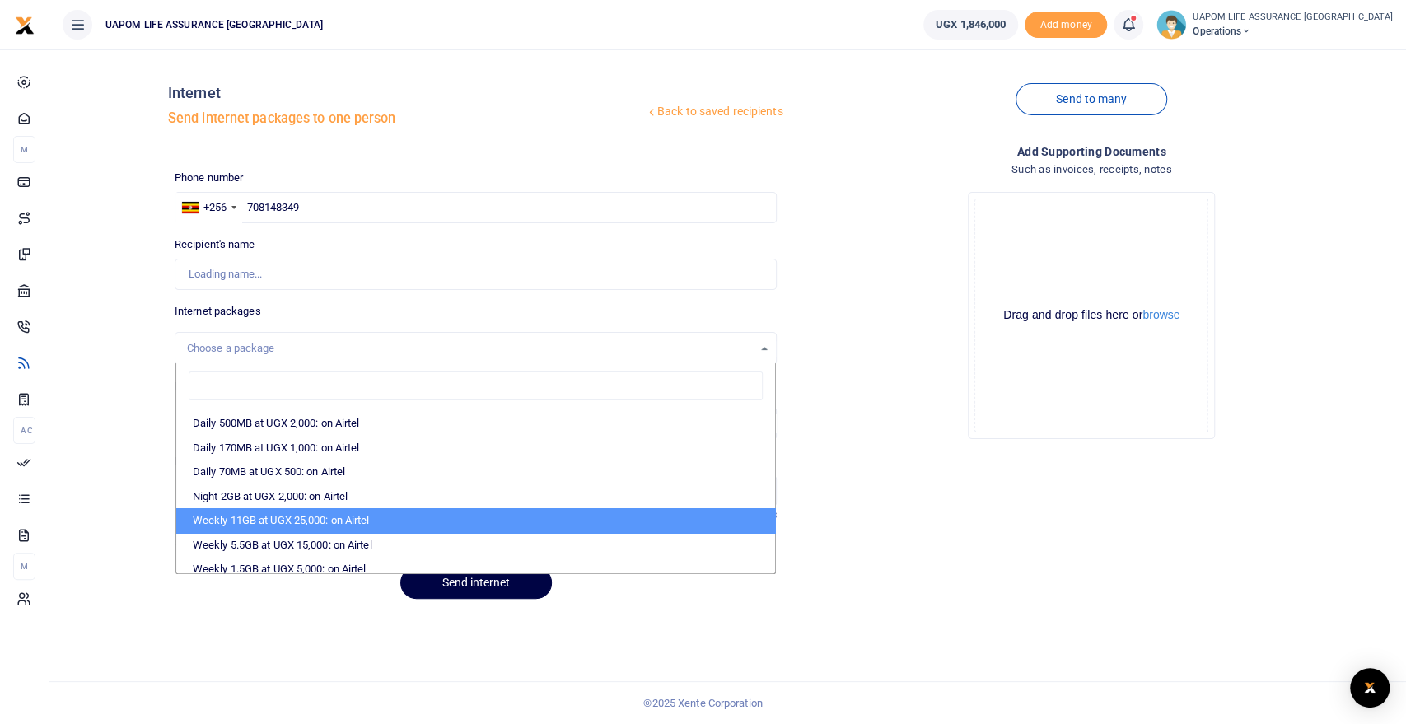
scroll to position [91, 0]
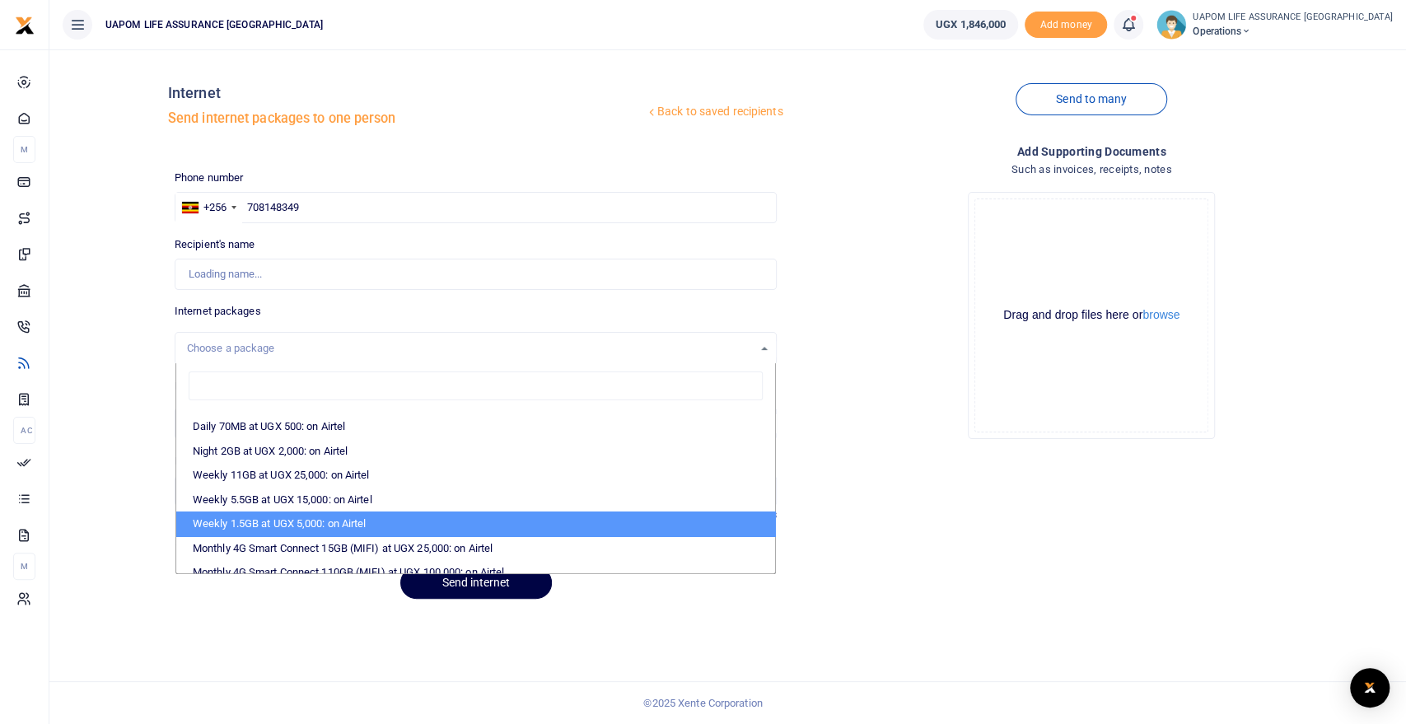
type input "[PERSON_NAME]"
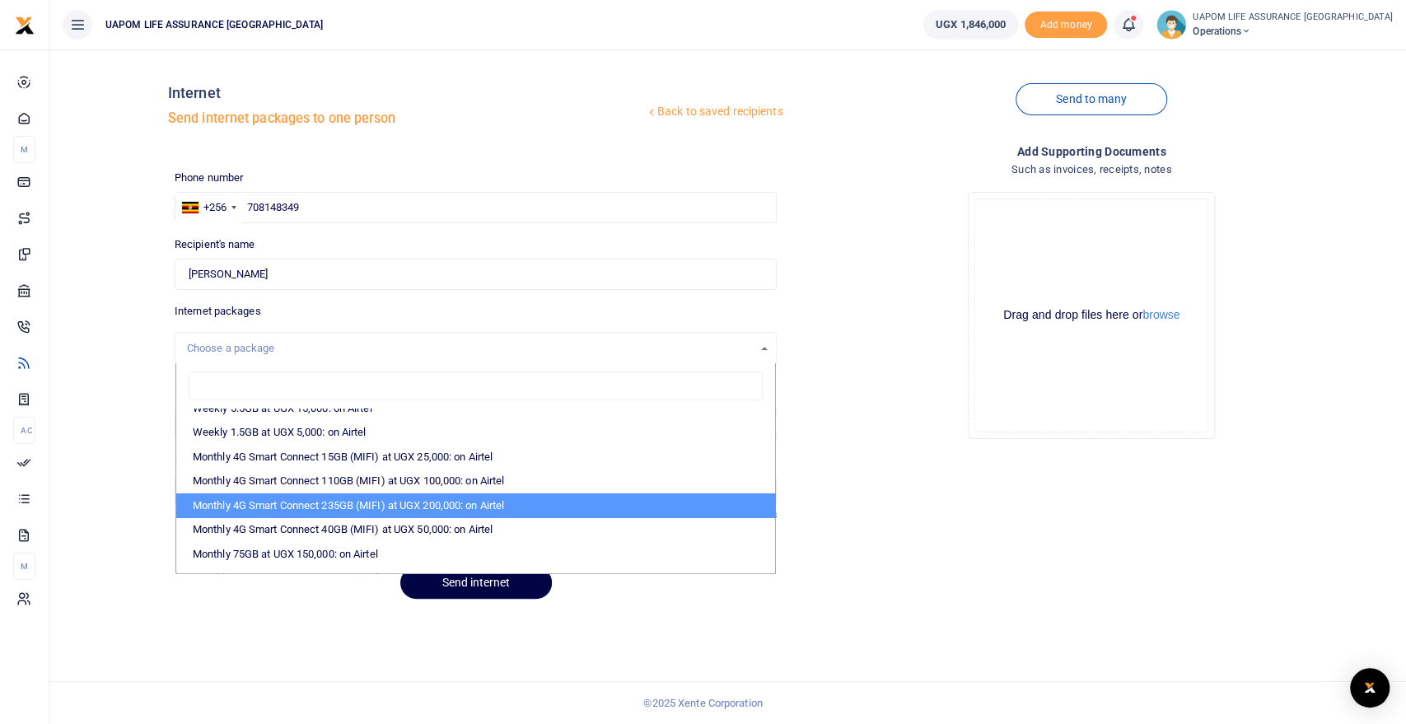
scroll to position [274, 0]
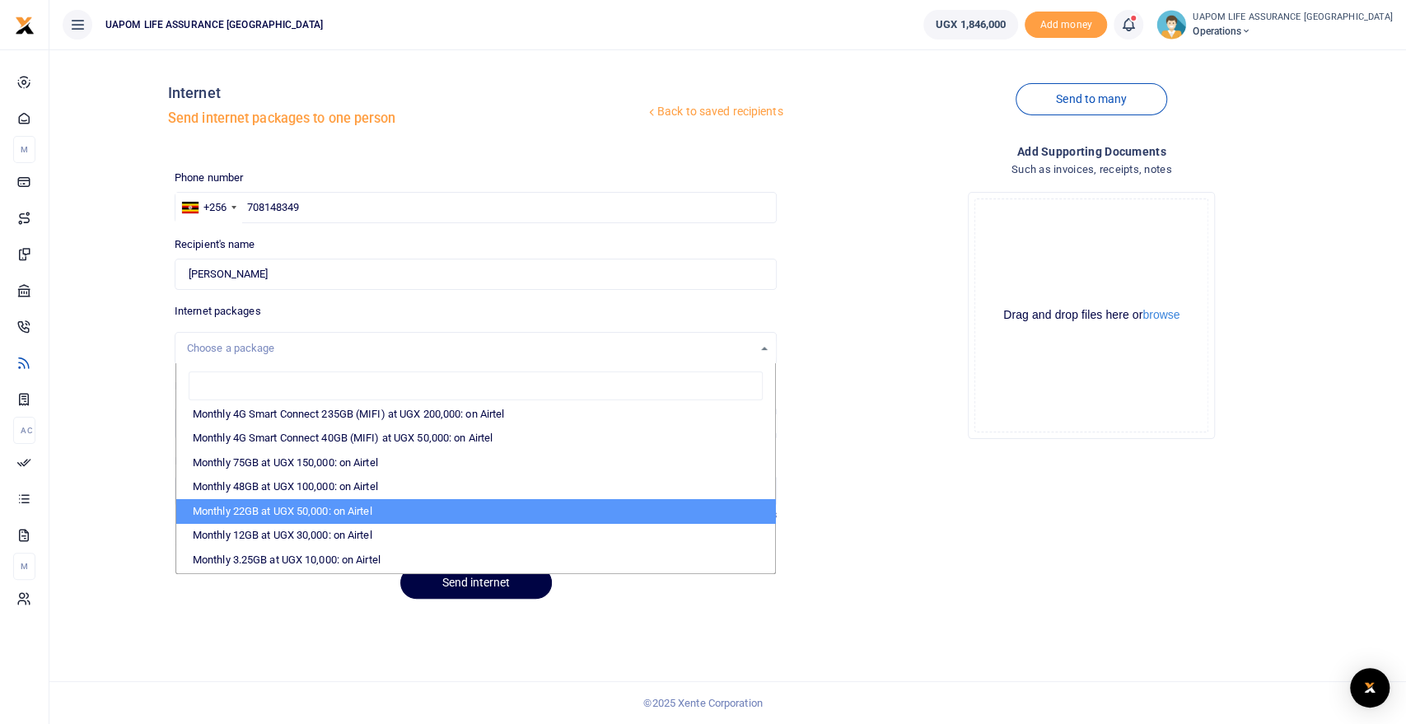
click at [328, 510] on li "Monthly 22GB at UGX 50,000: on Airtel" at bounding box center [476, 511] width 600 height 25
select select "bOgthpMmaC1ZLyOYxyMBh28re2LLS6fLvY77EkG1sh4="
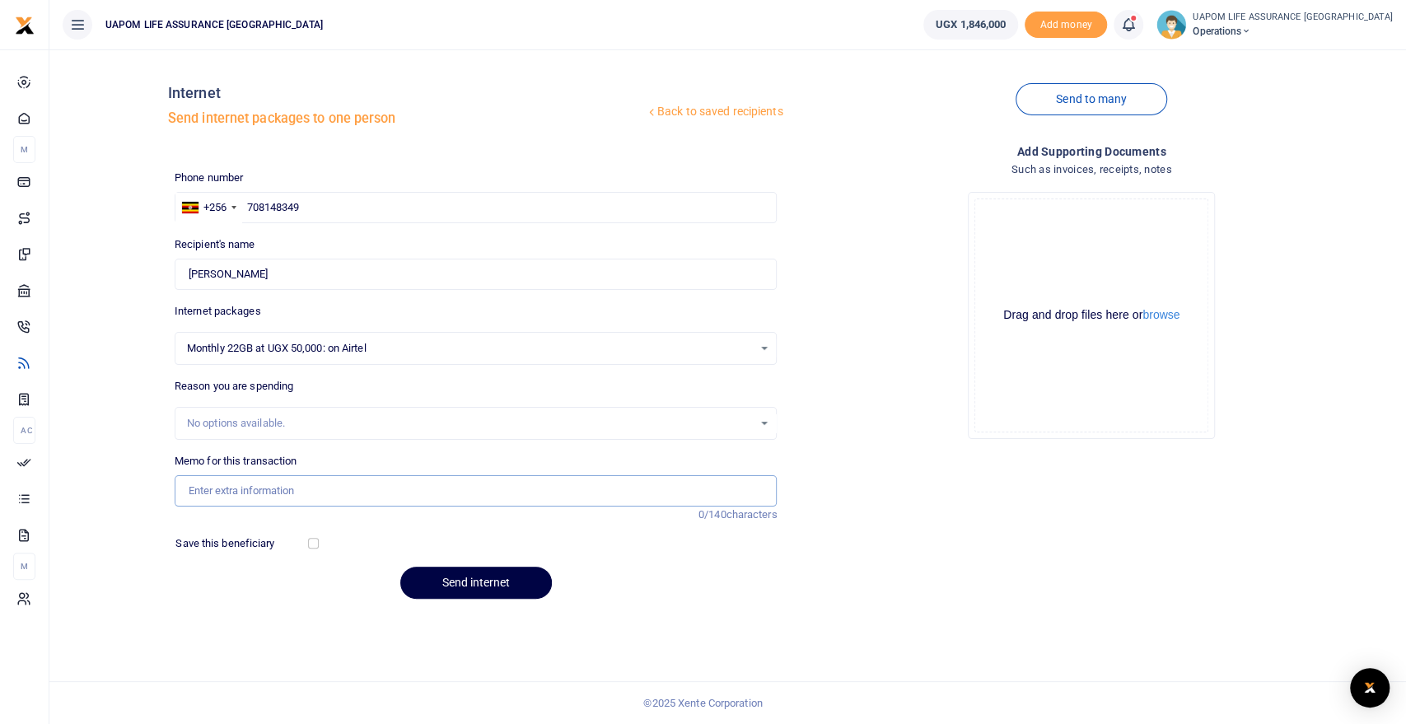
click at [310, 497] on input "Memo for this transaction" at bounding box center [476, 490] width 603 height 31
type input "Support work"
click at [446, 579] on button "Send internet" at bounding box center [476, 583] width 152 height 32
click at [1137, 25] on icon at bounding box center [1128, 25] width 16 height 18
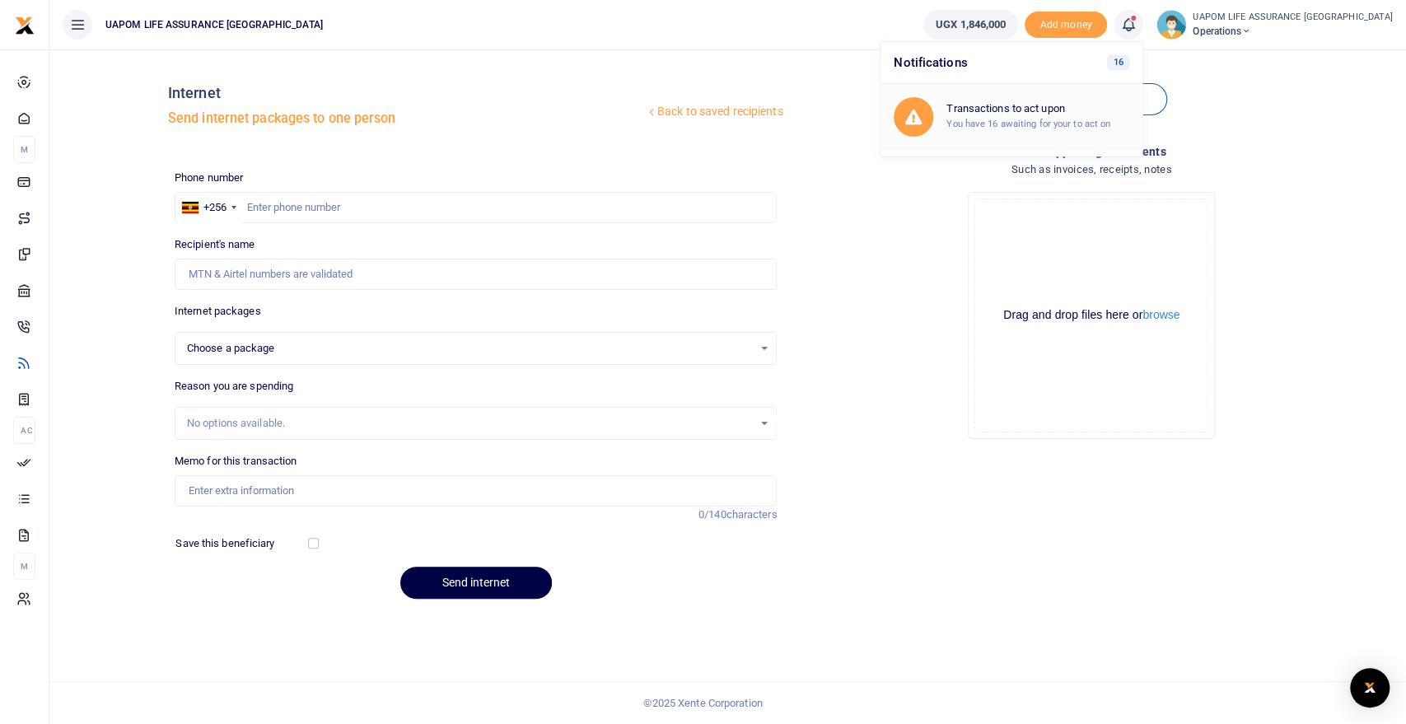
click at [1061, 124] on small "You have 16 awaiting for your to act on" at bounding box center [1028, 124] width 164 height 12
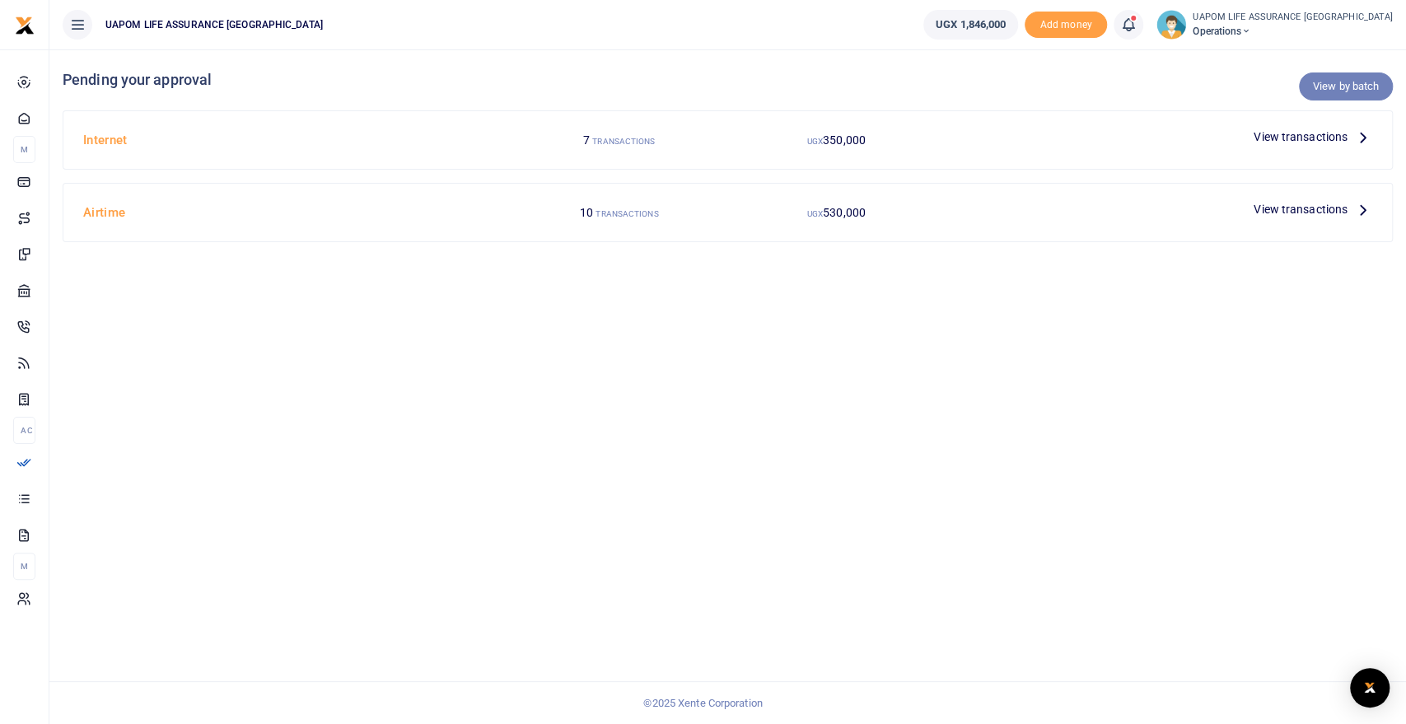
click at [1357, 94] on link "View by batch" at bounding box center [1346, 86] width 94 height 28
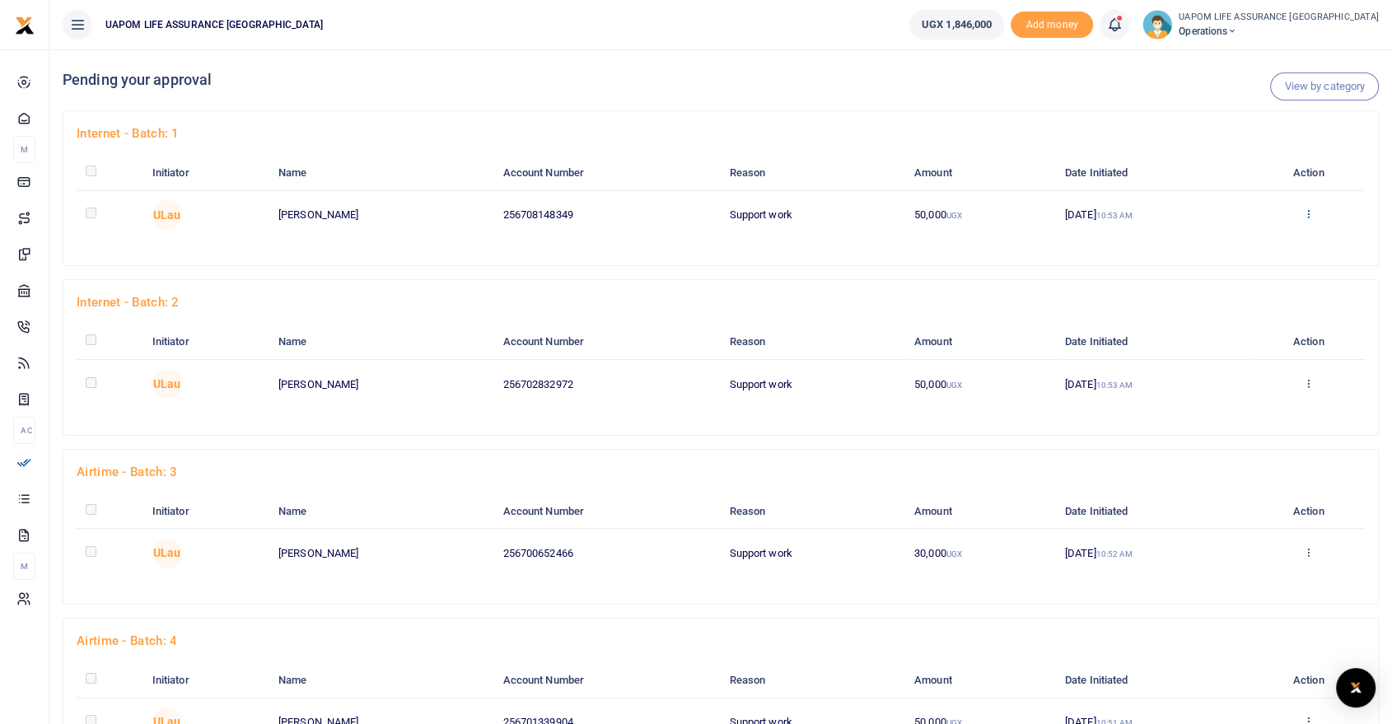
click at [1314, 217] on icon at bounding box center [1308, 214] width 11 height 12
click at [1253, 236] on link "Approve" at bounding box center [1251, 241] width 130 height 23
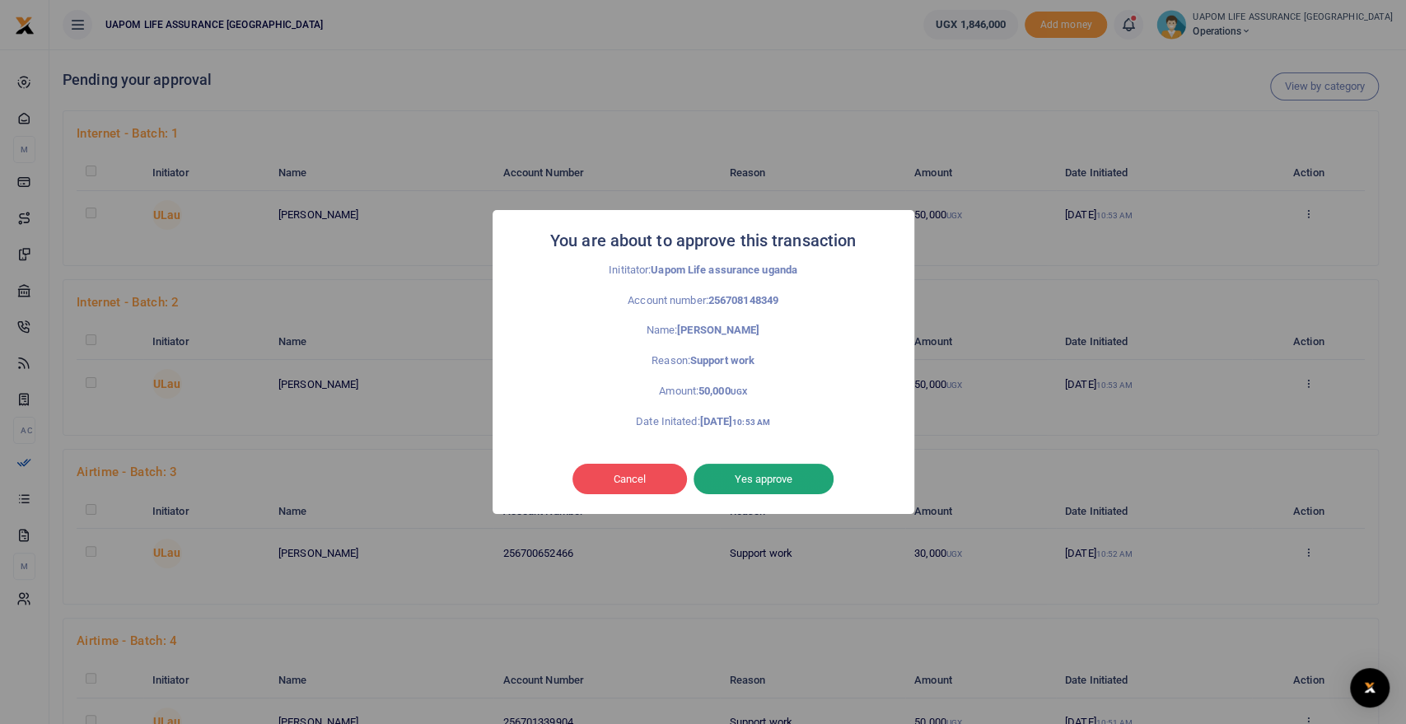
click at [771, 477] on button "Yes approve" at bounding box center [764, 479] width 140 height 31
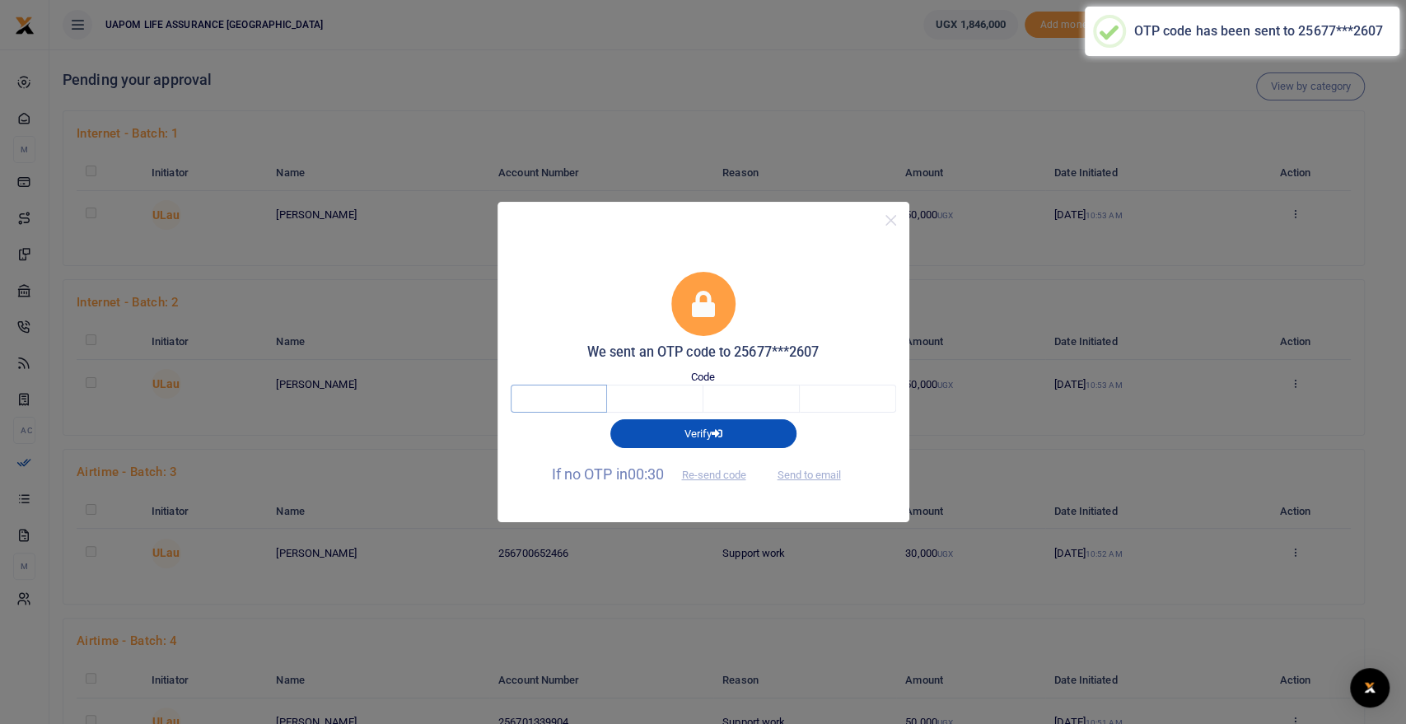
click at [577, 403] on input "text" at bounding box center [559, 399] width 96 height 28
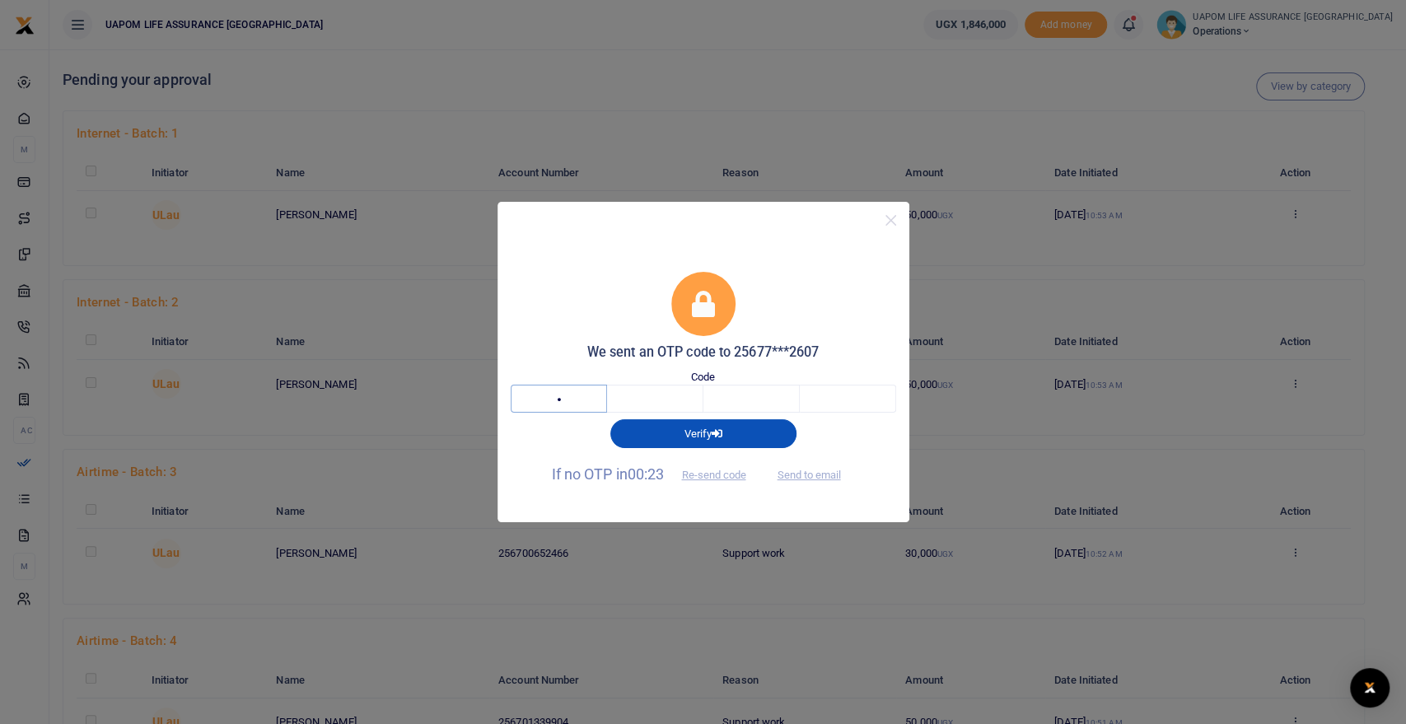
type input "7"
type input "4"
type input "2"
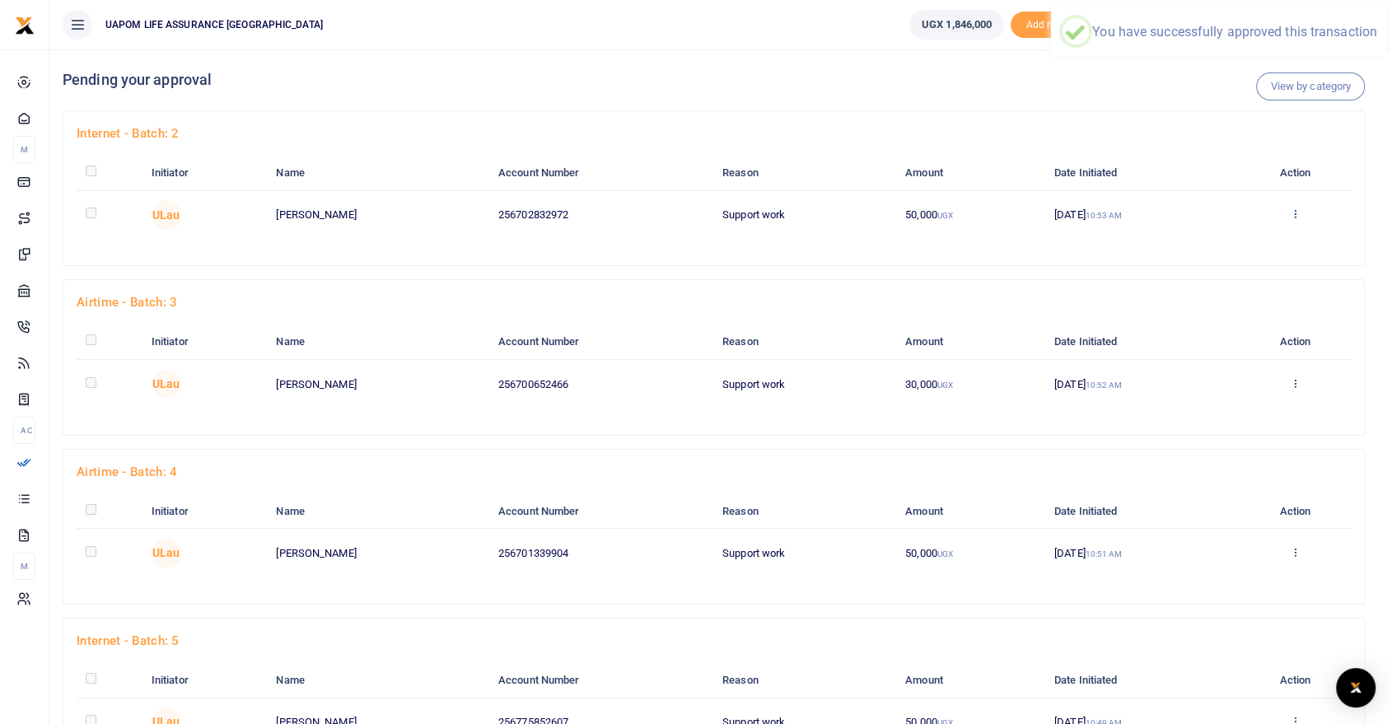
click at [1295, 216] on icon at bounding box center [1295, 214] width 11 height 12
click at [1242, 237] on link "Approve" at bounding box center [1236, 241] width 130 height 23
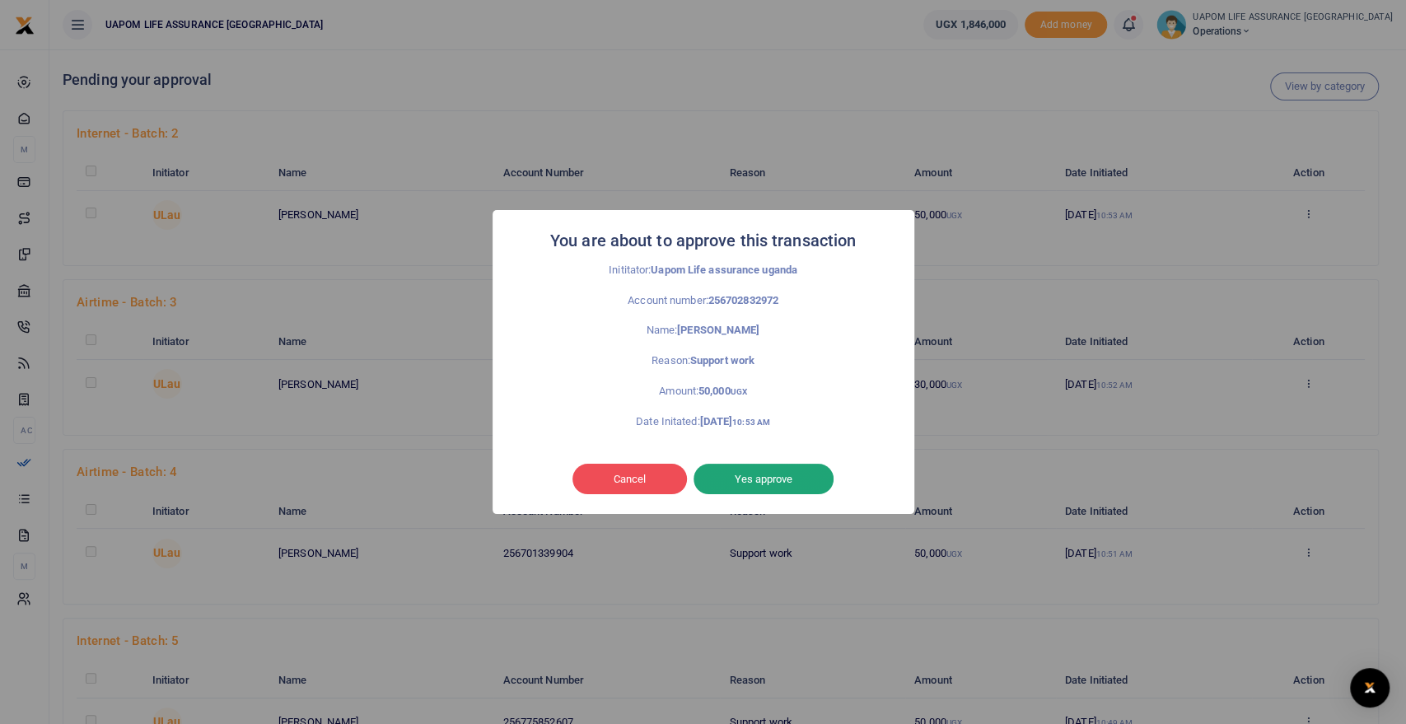
click at [815, 472] on button "Yes approve" at bounding box center [764, 479] width 140 height 31
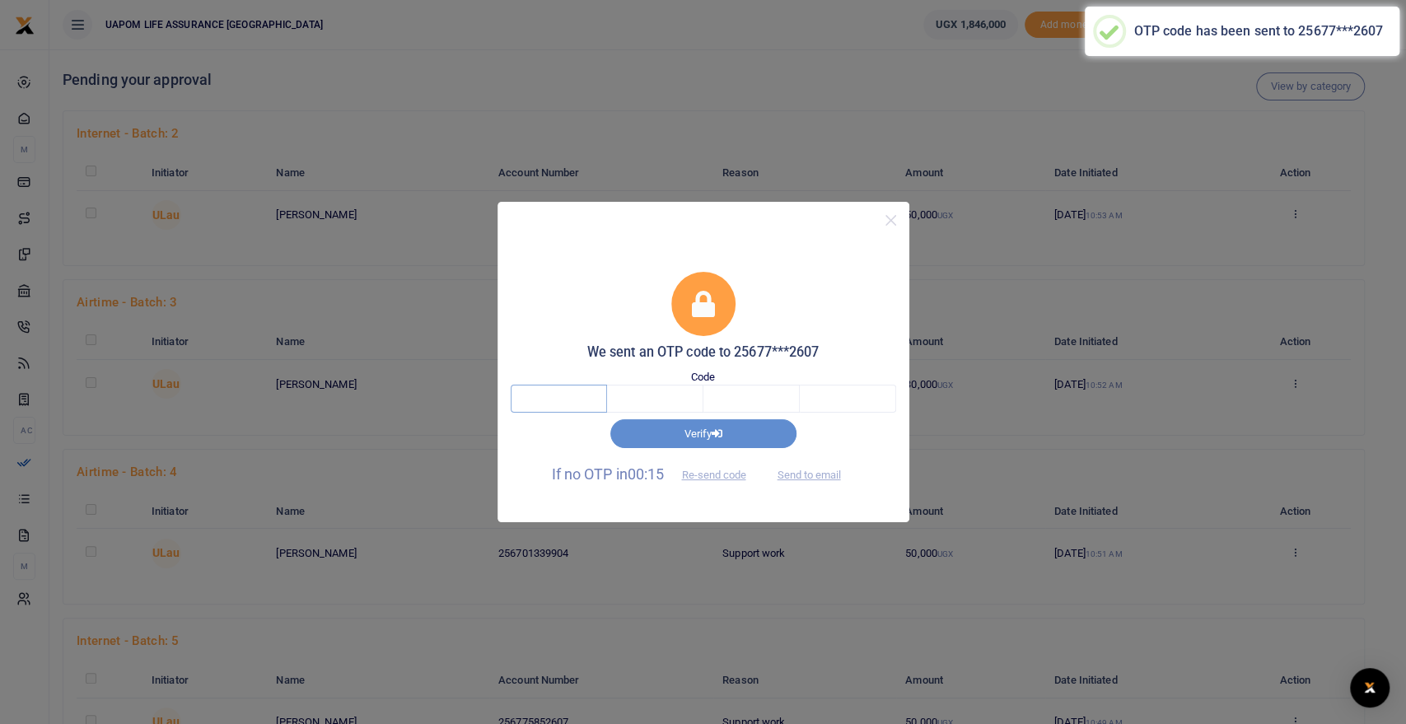
click at [567, 399] on input "text" at bounding box center [559, 399] width 96 height 28
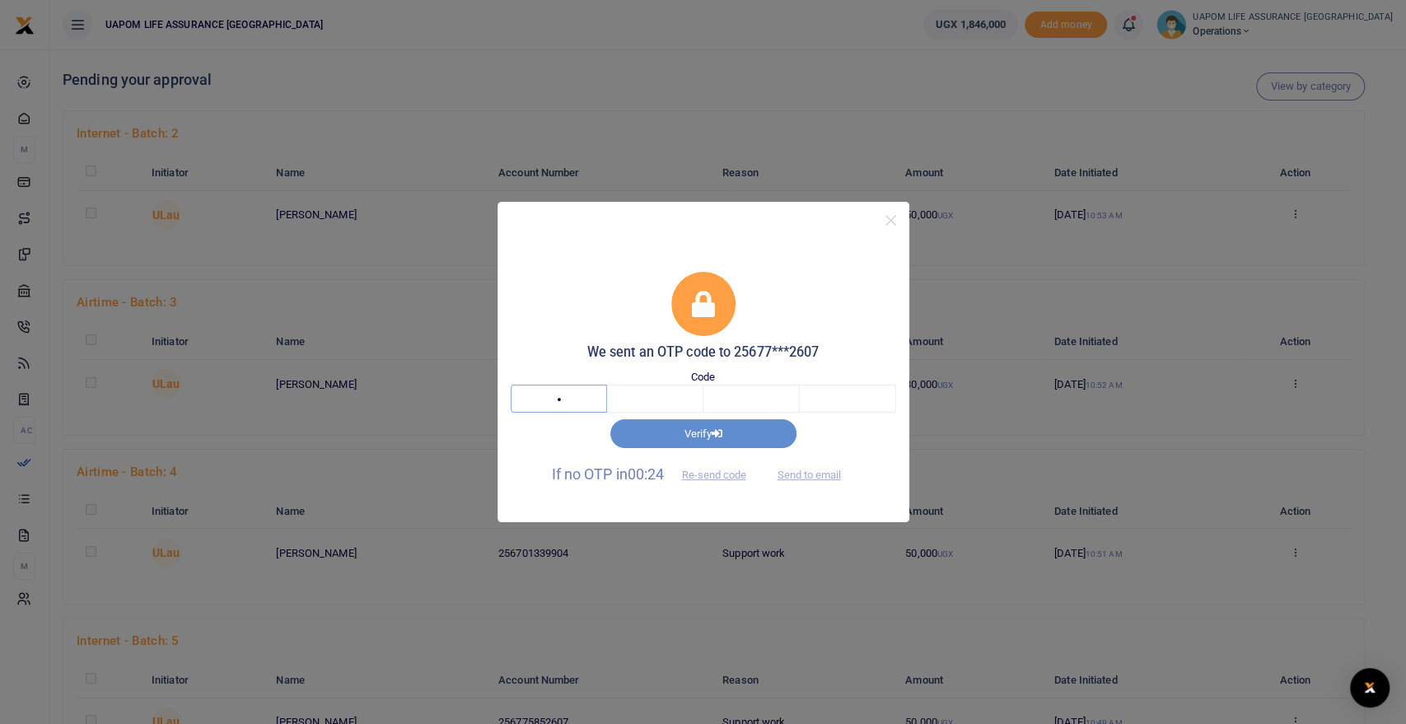
type input "1"
type input "7"
type input "8"
type input "7"
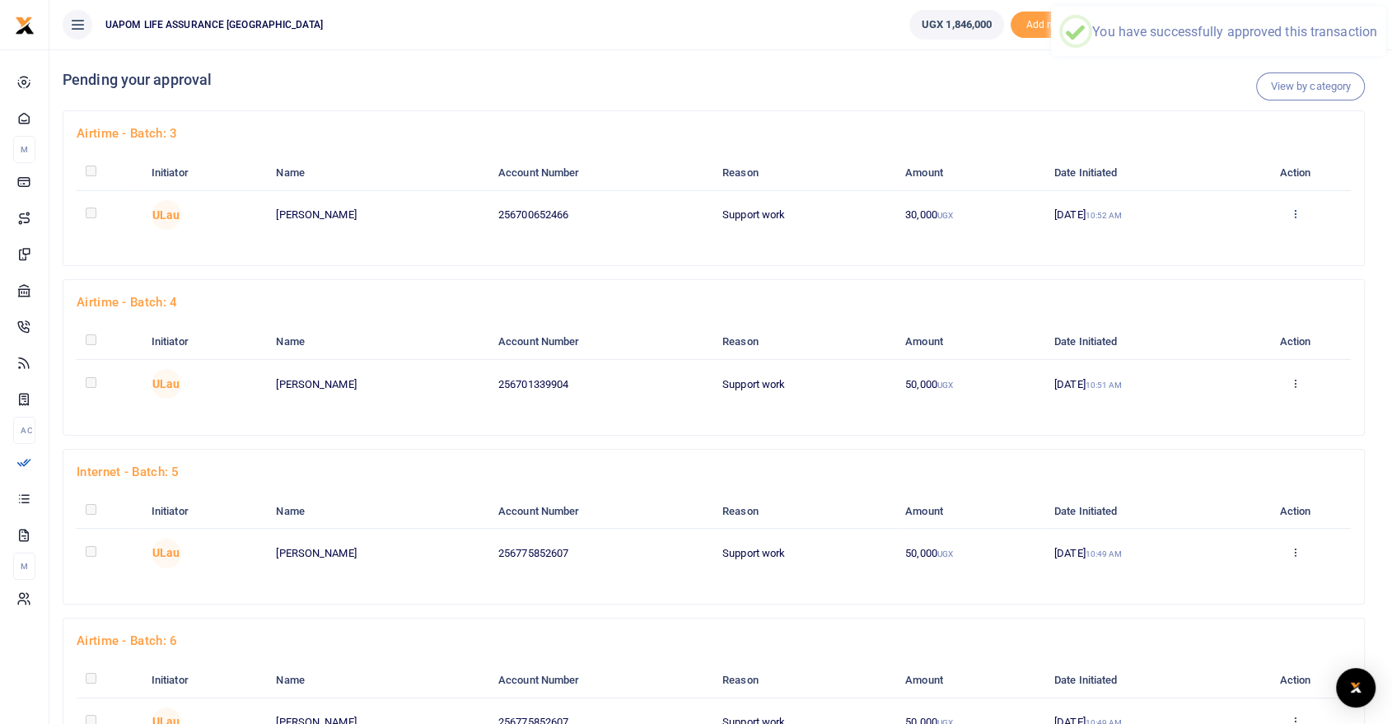
click at [1298, 215] on icon at bounding box center [1295, 214] width 11 height 12
click at [1206, 240] on link "Approve" at bounding box center [1236, 241] width 130 height 23
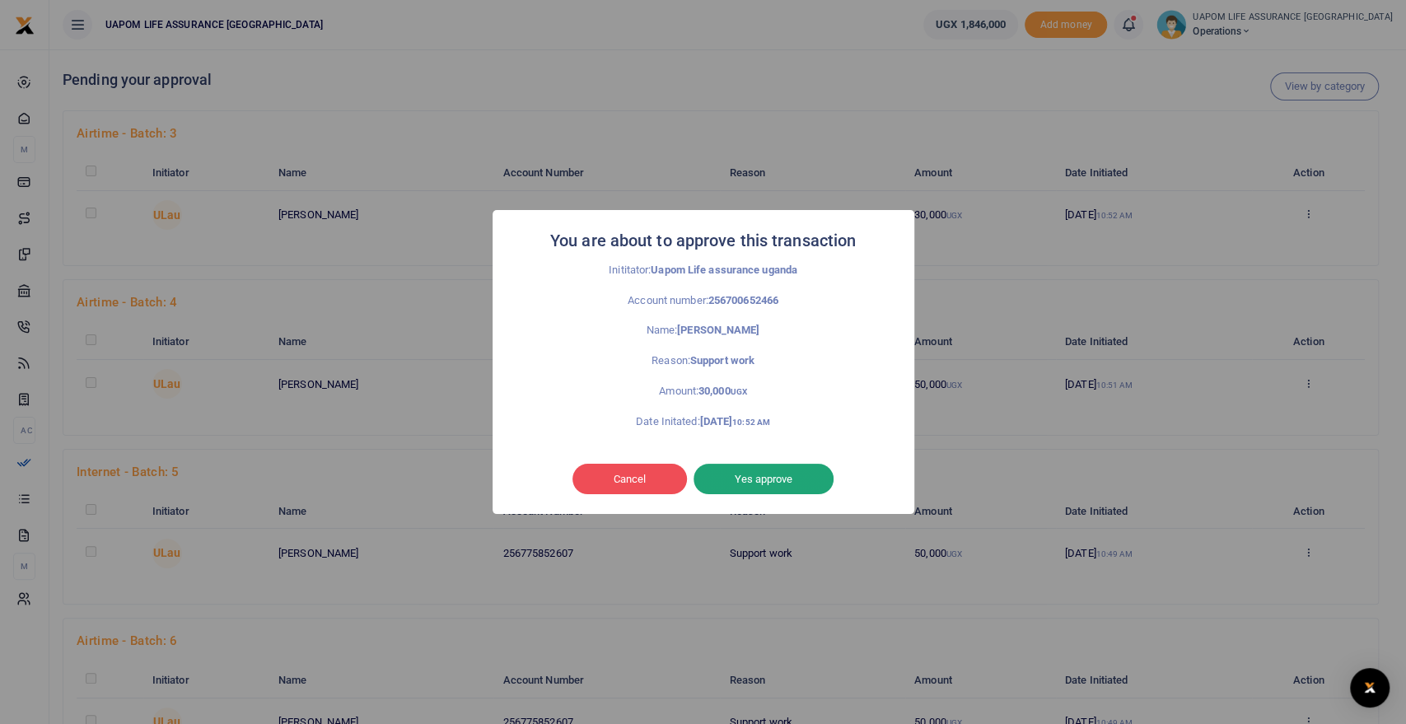
click at [775, 474] on button "Yes approve" at bounding box center [764, 479] width 140 height 31
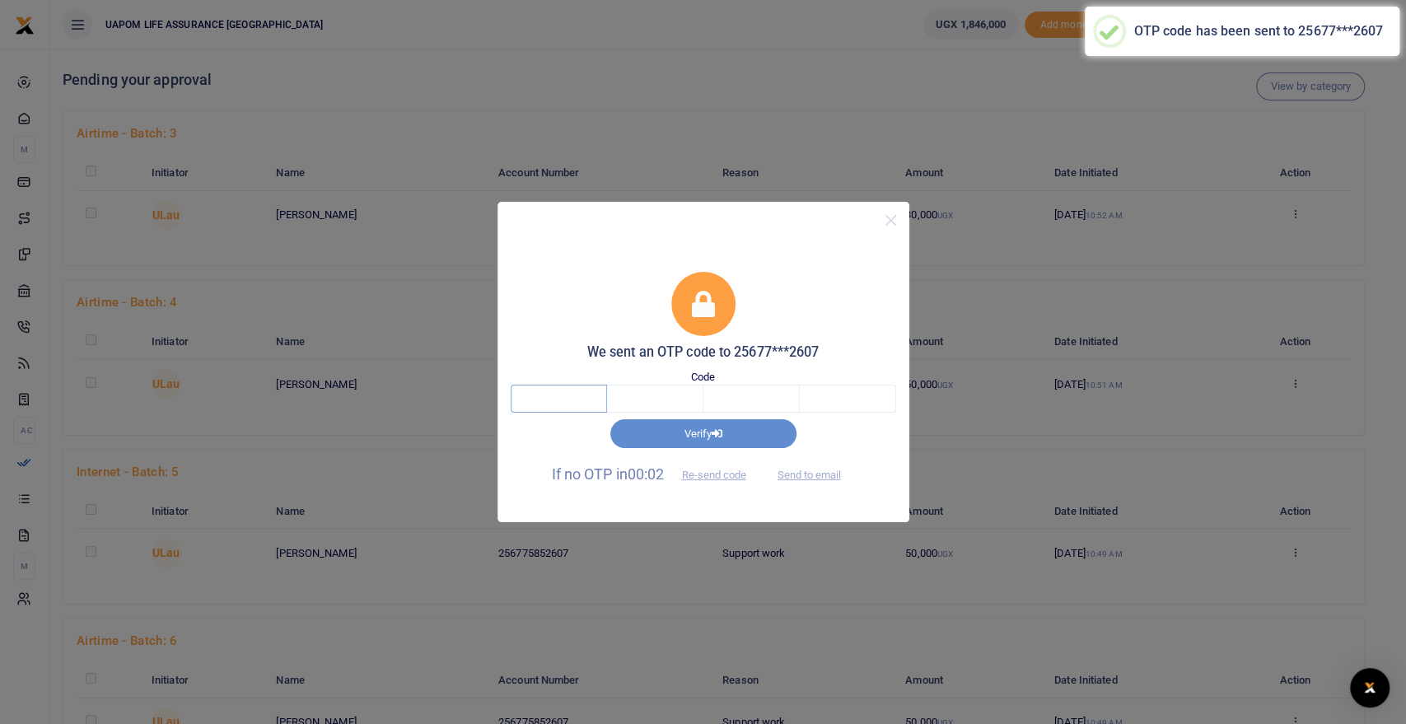
click at [582, 400] on input "text" at bounding box center [559, 399] width 96 height 28
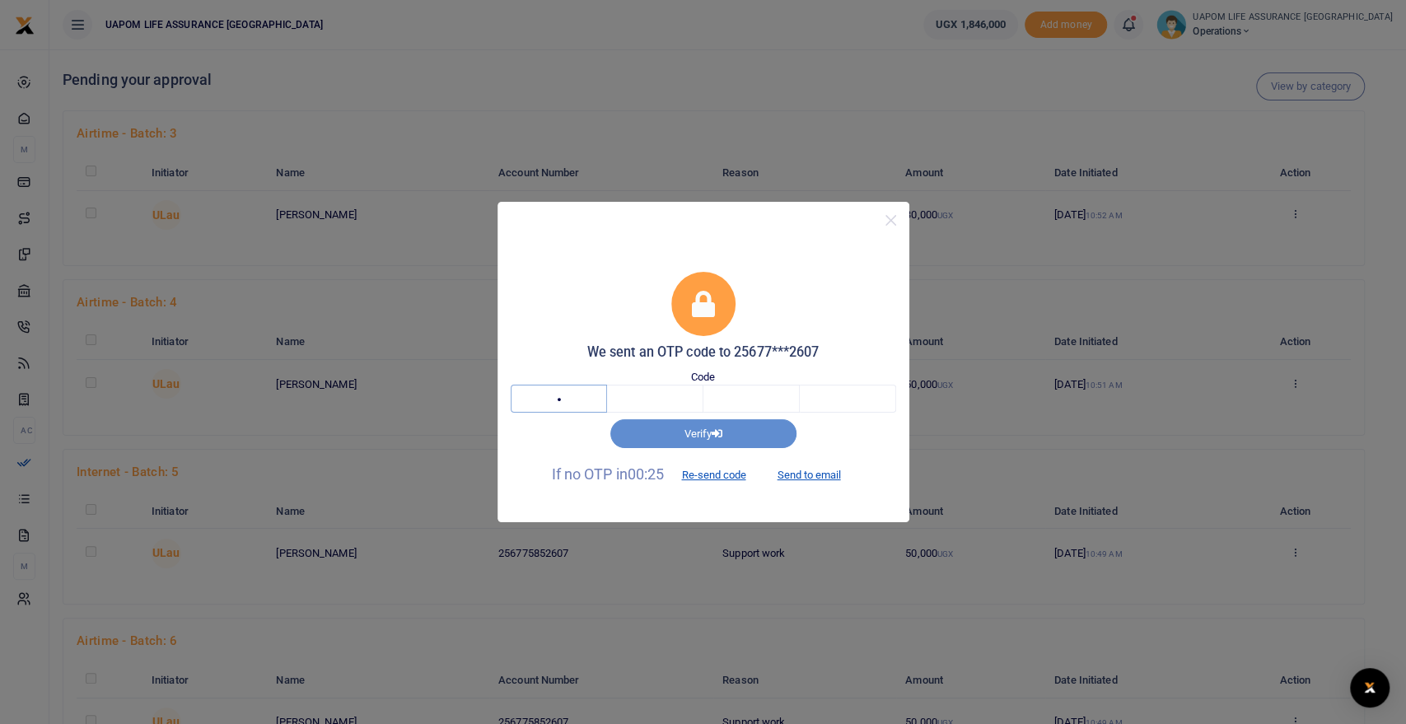
type input "3"
type input "2"
type input "6"
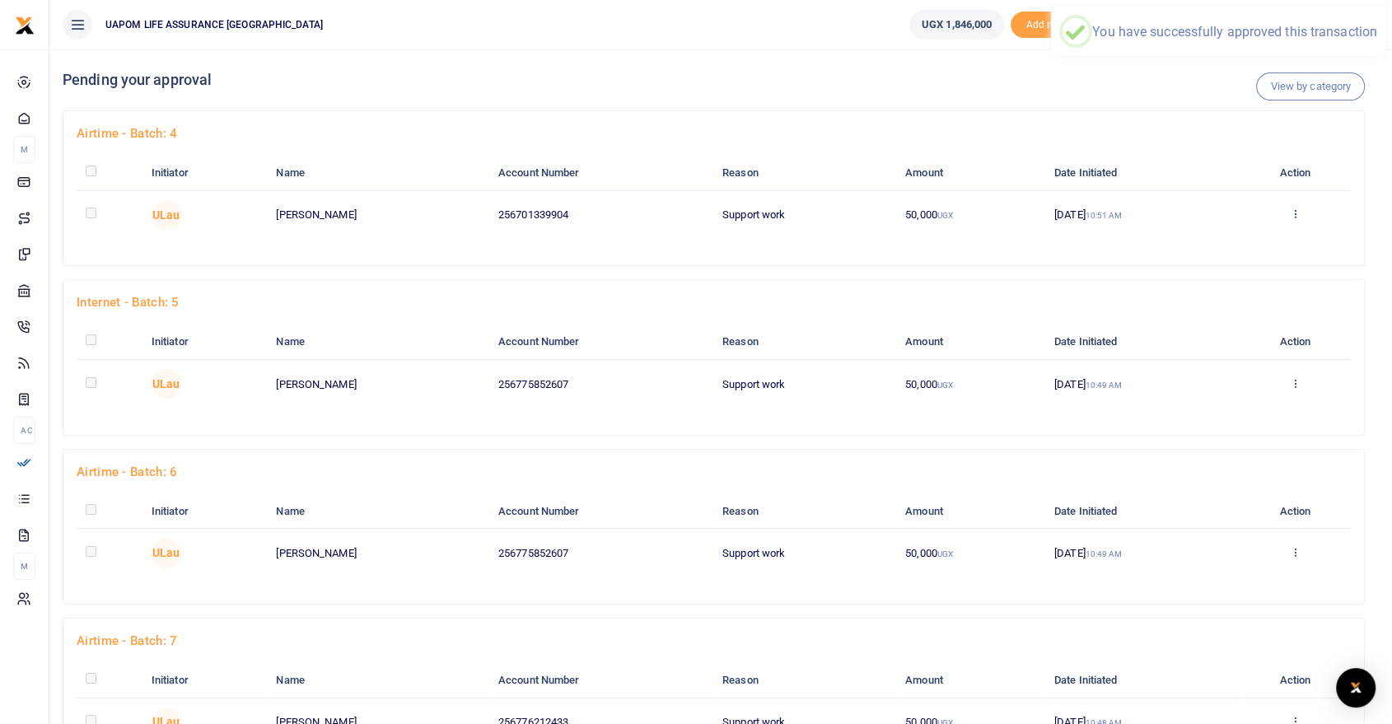
click at [1291, 213] on icon at bounding box center [1295, 214] width 11 height 12
click at [1250, 244] on link "Approve" at bounding box center [1236, 241] width 130 height 23
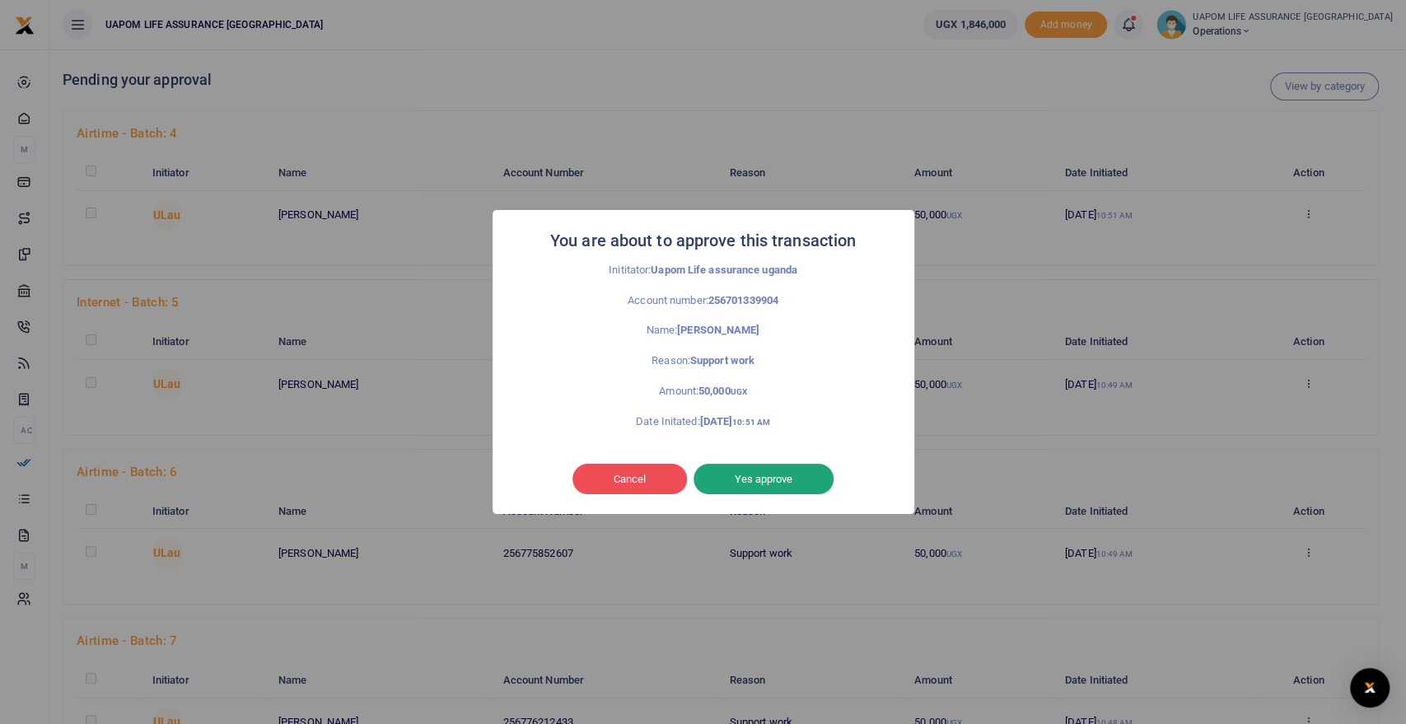
click at [792, 476] on button "Yes approve" at bounding box center [764, 479] width 140 height 31
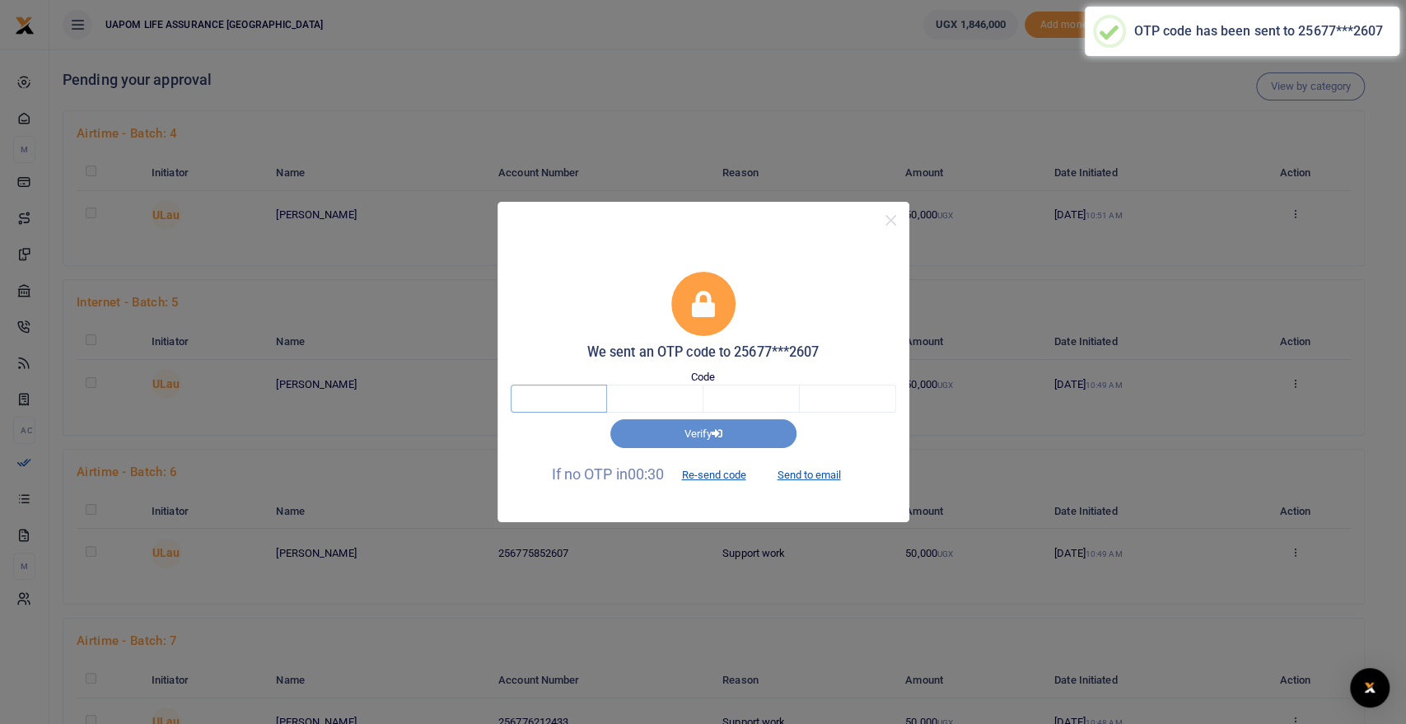
click at [573, 407] on input "text" at bounding box center [559, 399] width 96 height 28
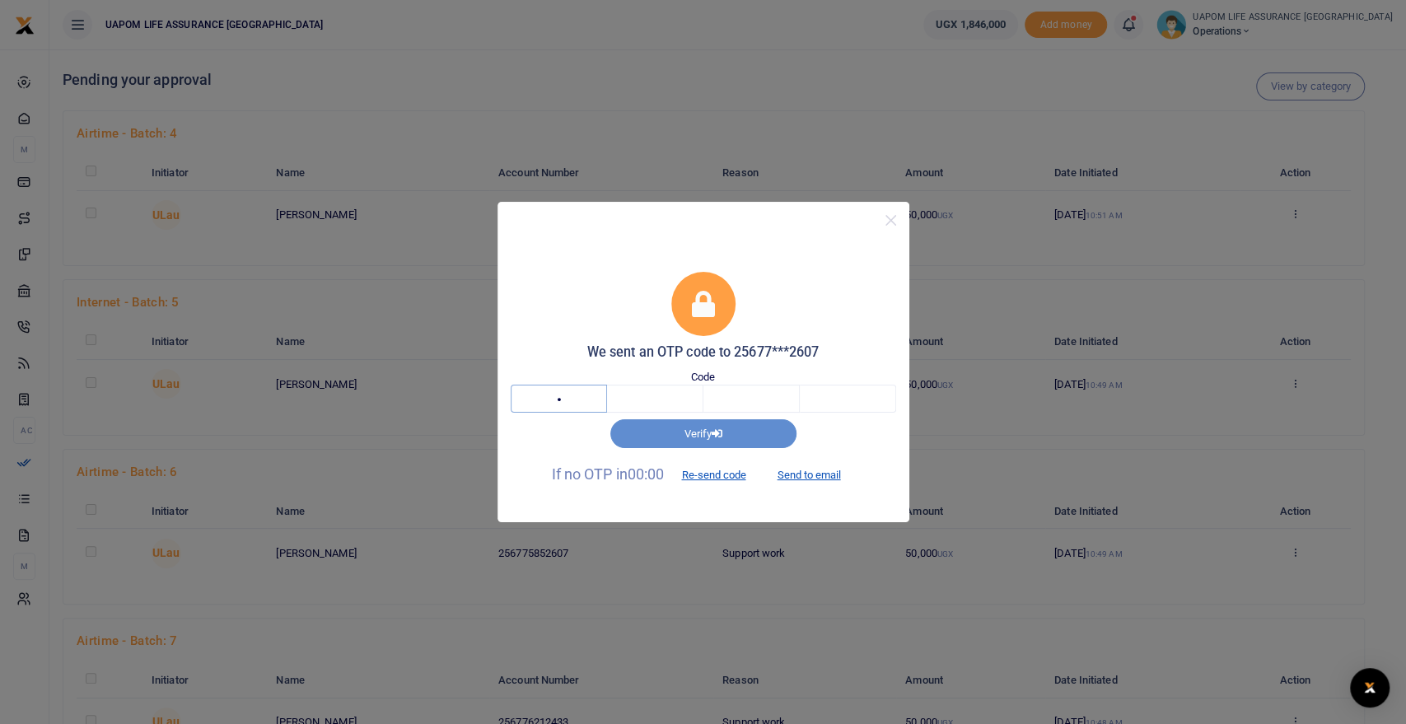
type input "3"
type input "2"
type input "6"
type input "5"
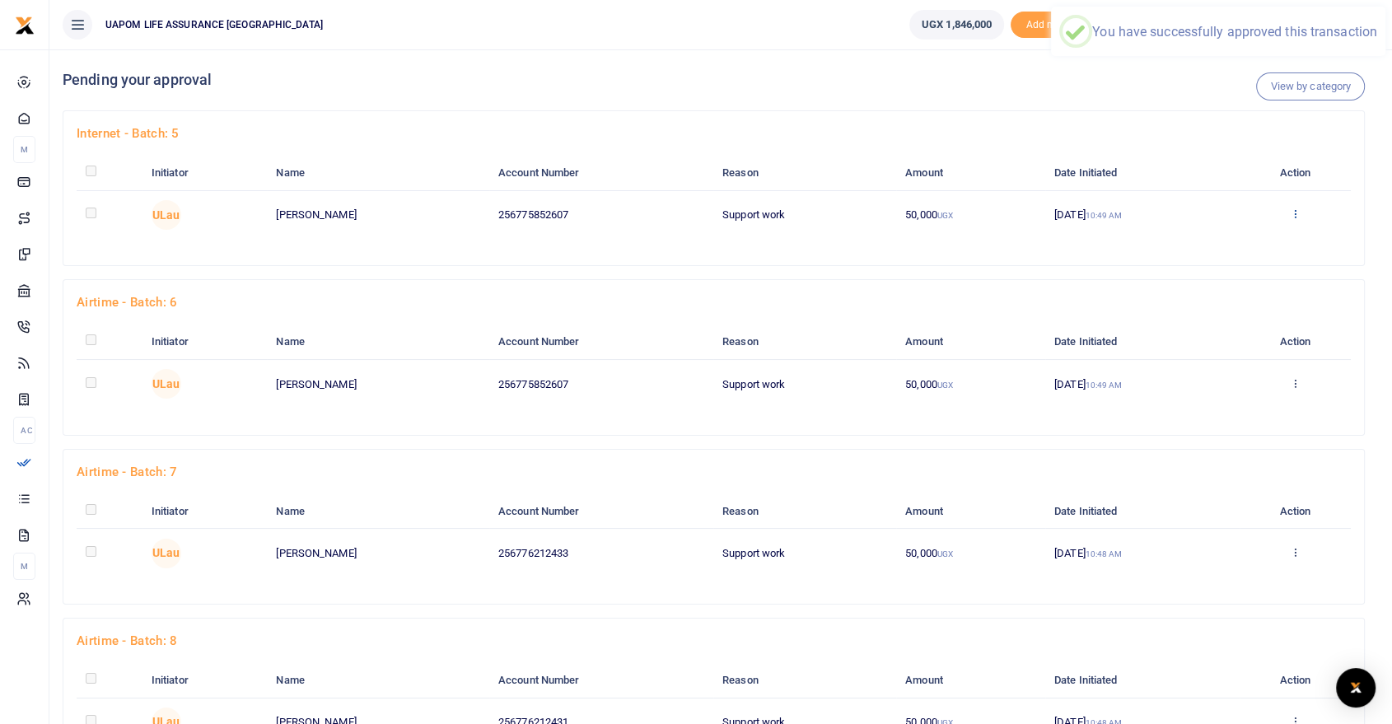
click at [1301, 210] on td "Approve Decline Details" at bounding box center [1295, 214] width 111 height 49
click at [1292, 211] on icon at bounding box center [1295, 214] width 11 height 12
click at [1230, 243] on link "Approve" at bounding box center [1235, 241] width 130 height 23
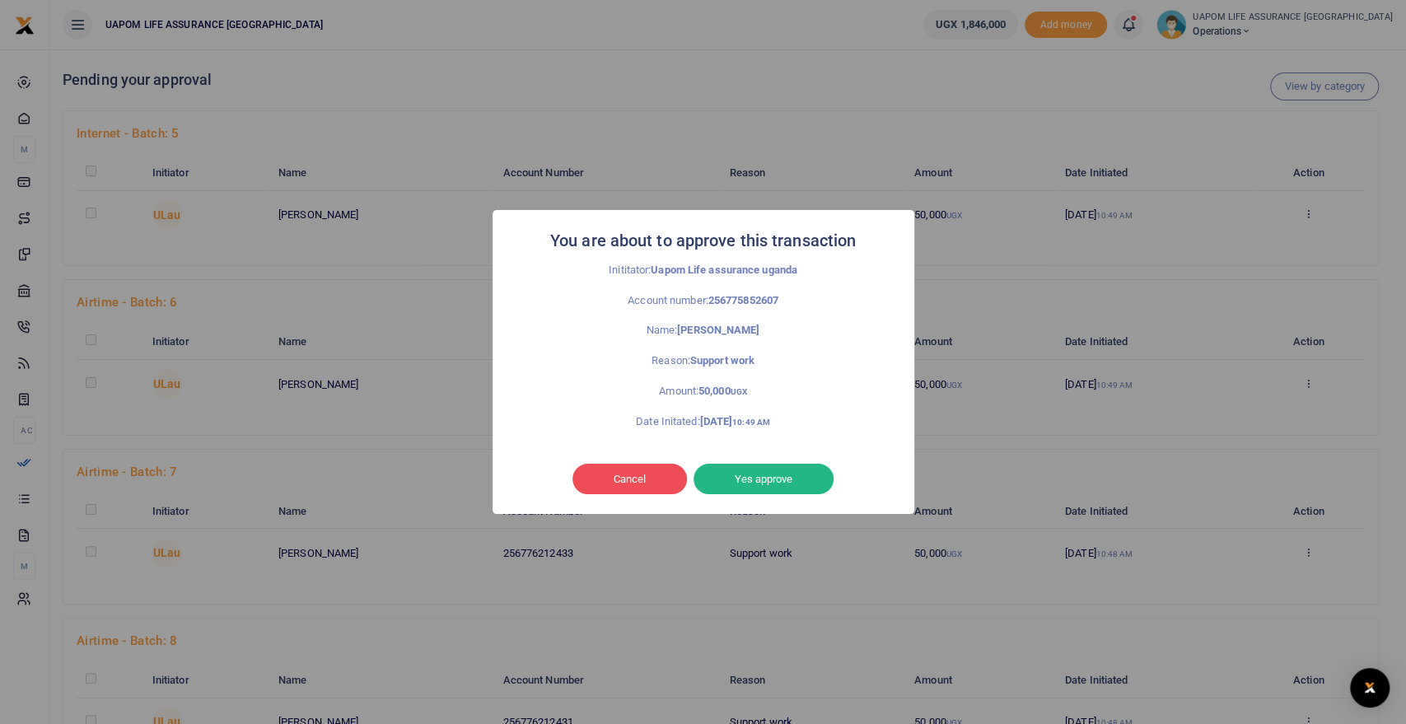
click at [791, 482] on button "Yes approve" at bounding box center [764, 479] width 140 height 31
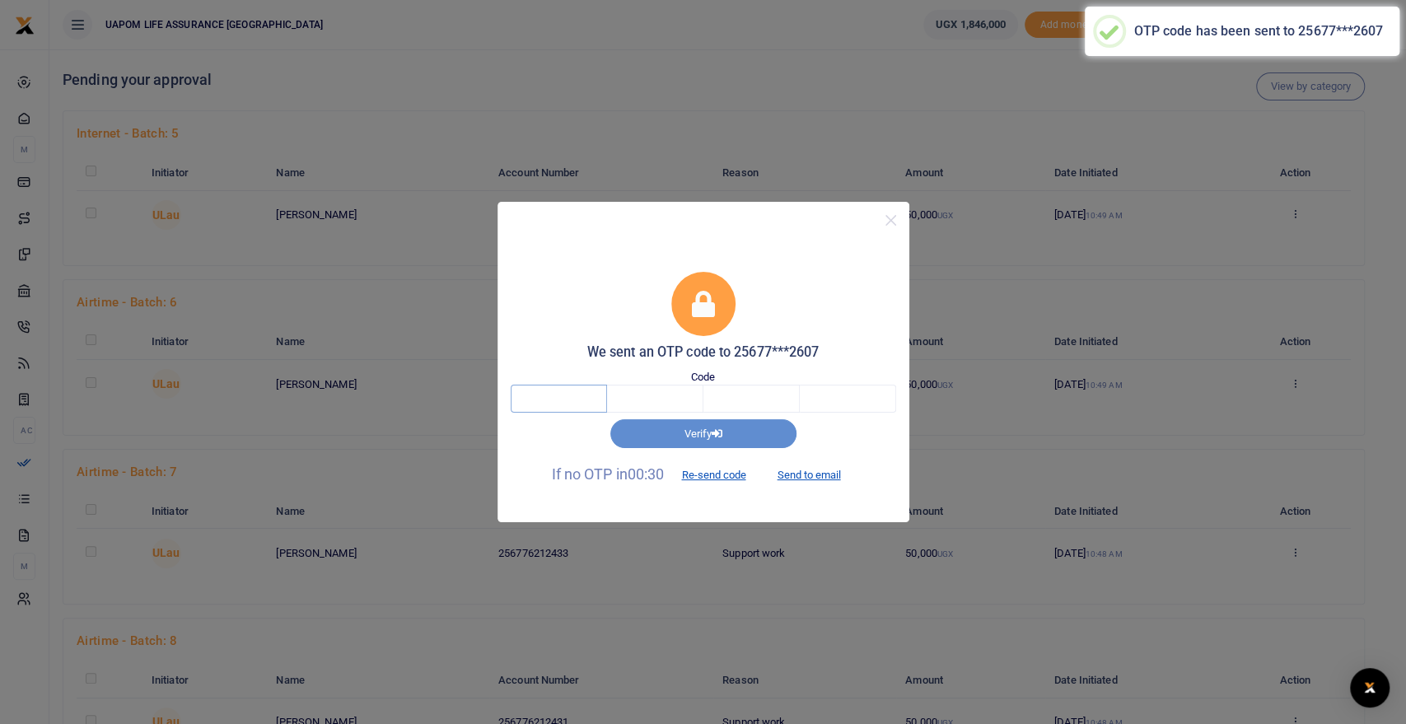
click at [573, 402] on input "text" at bounding box center [559, 399] width 96 height 28
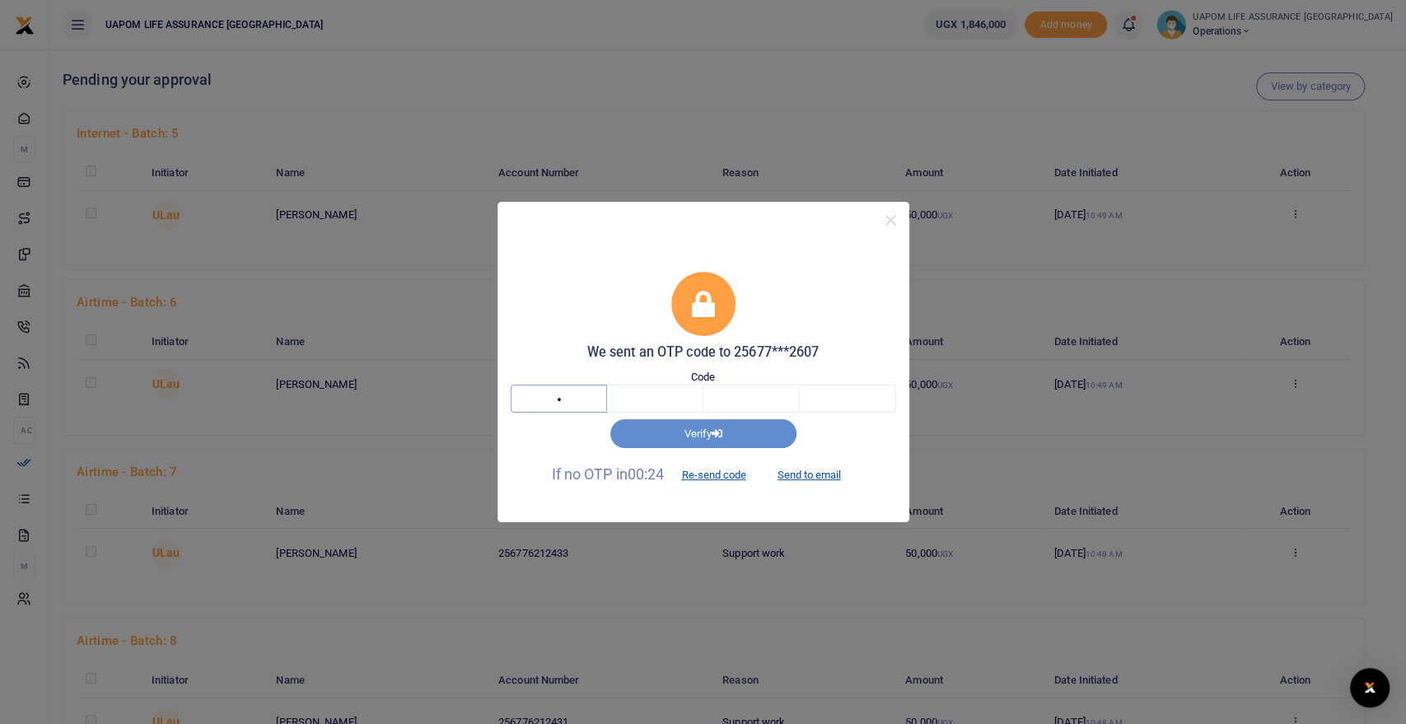
type input "8"
type input "0"
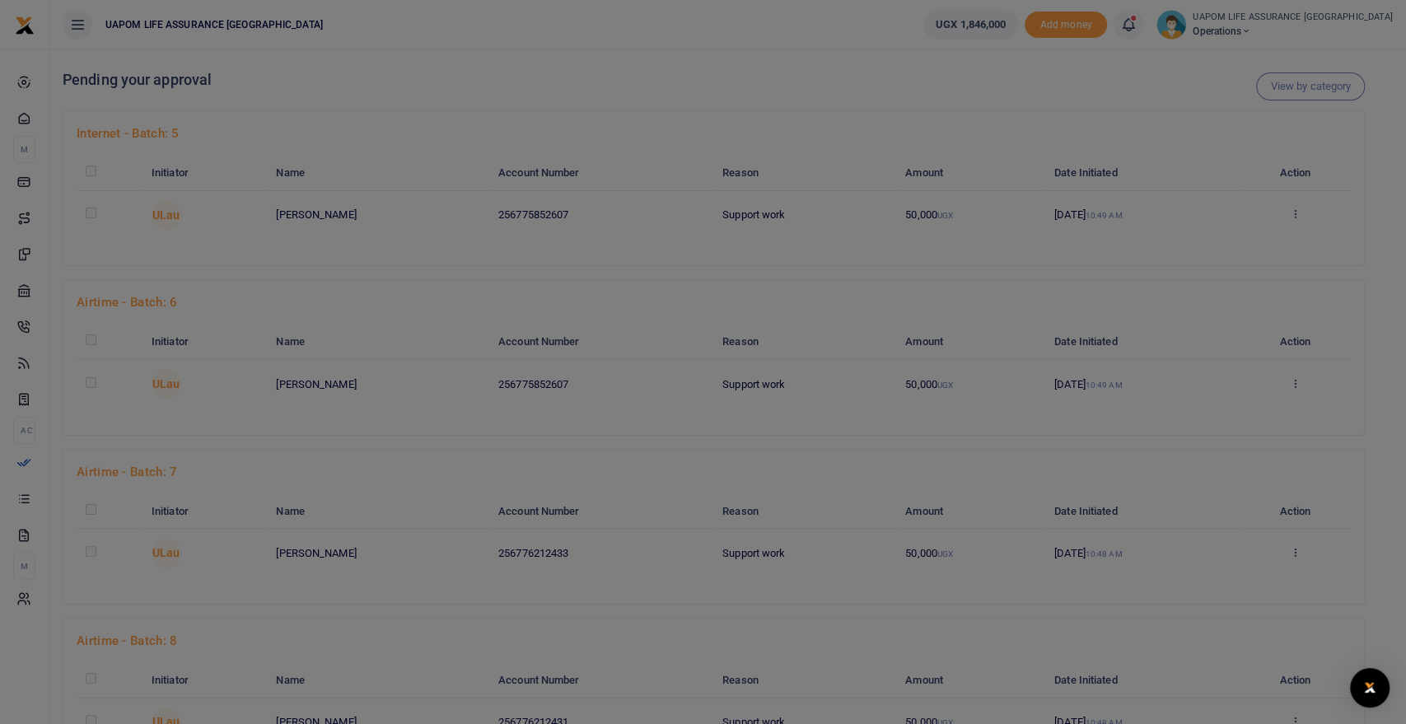
type input "9"
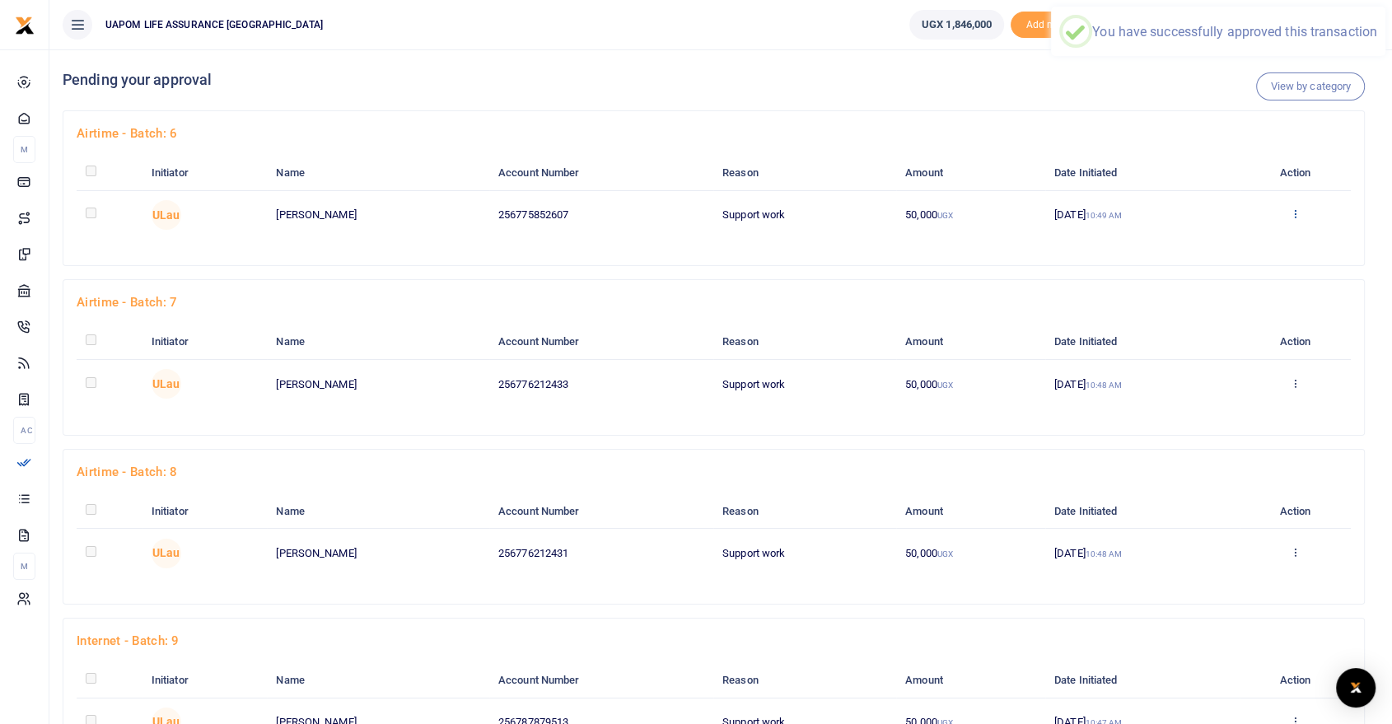
click at [1296, 215] on icon at bounding box center [1295, 214] width 11 height 12
click at [1240, 238] on link "Approve" at bounding box center [1235, 241] width 130 height 23
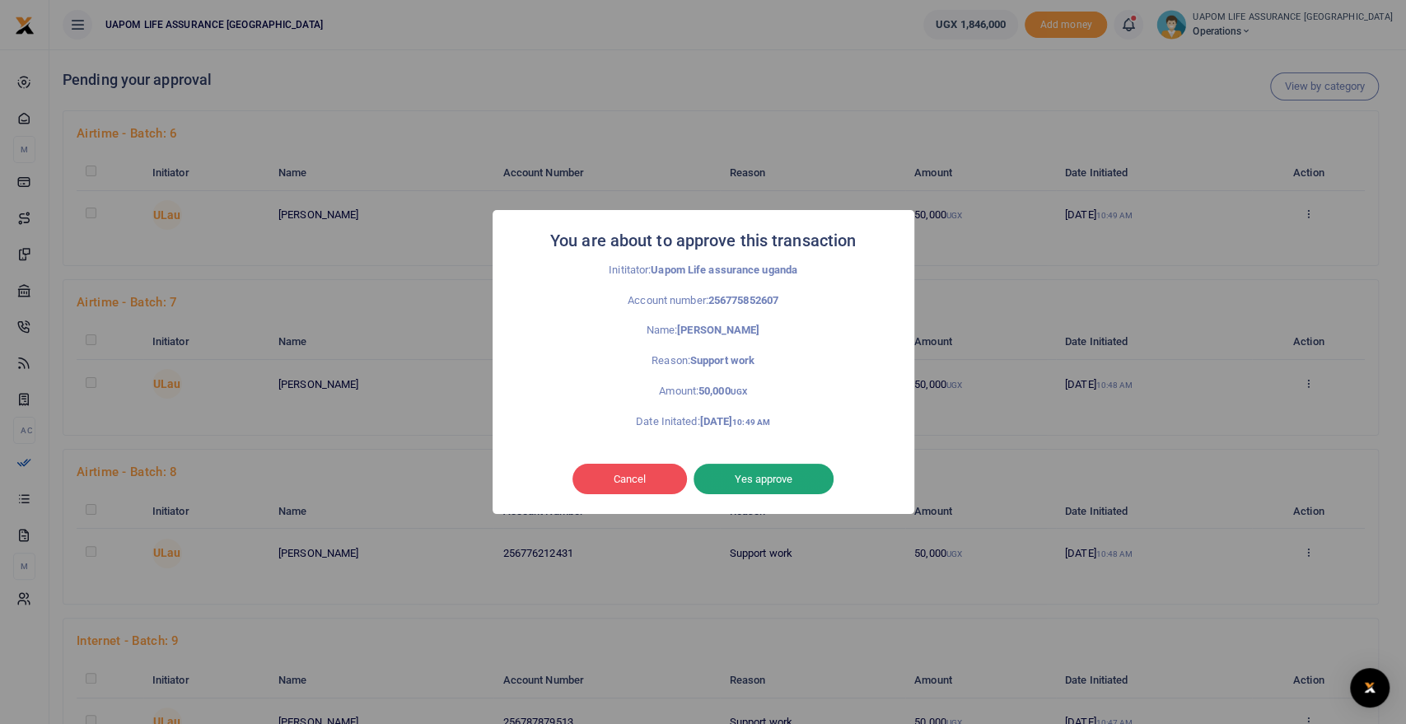
click at [771, 479] on button "Yes approve" at bounding box center [764, 479] width 140 height 31
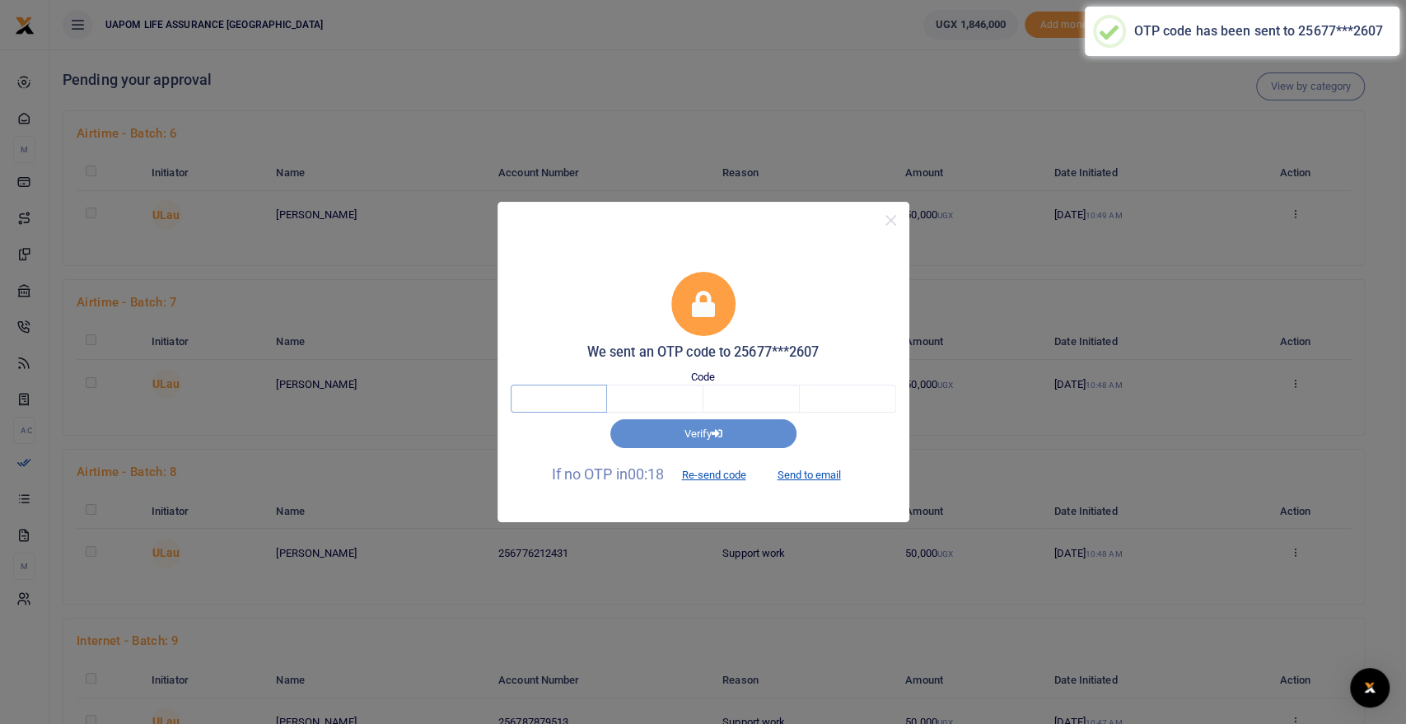
click at [593, 394] on input "text" at bounding box center [559, 399] width 96 height 28
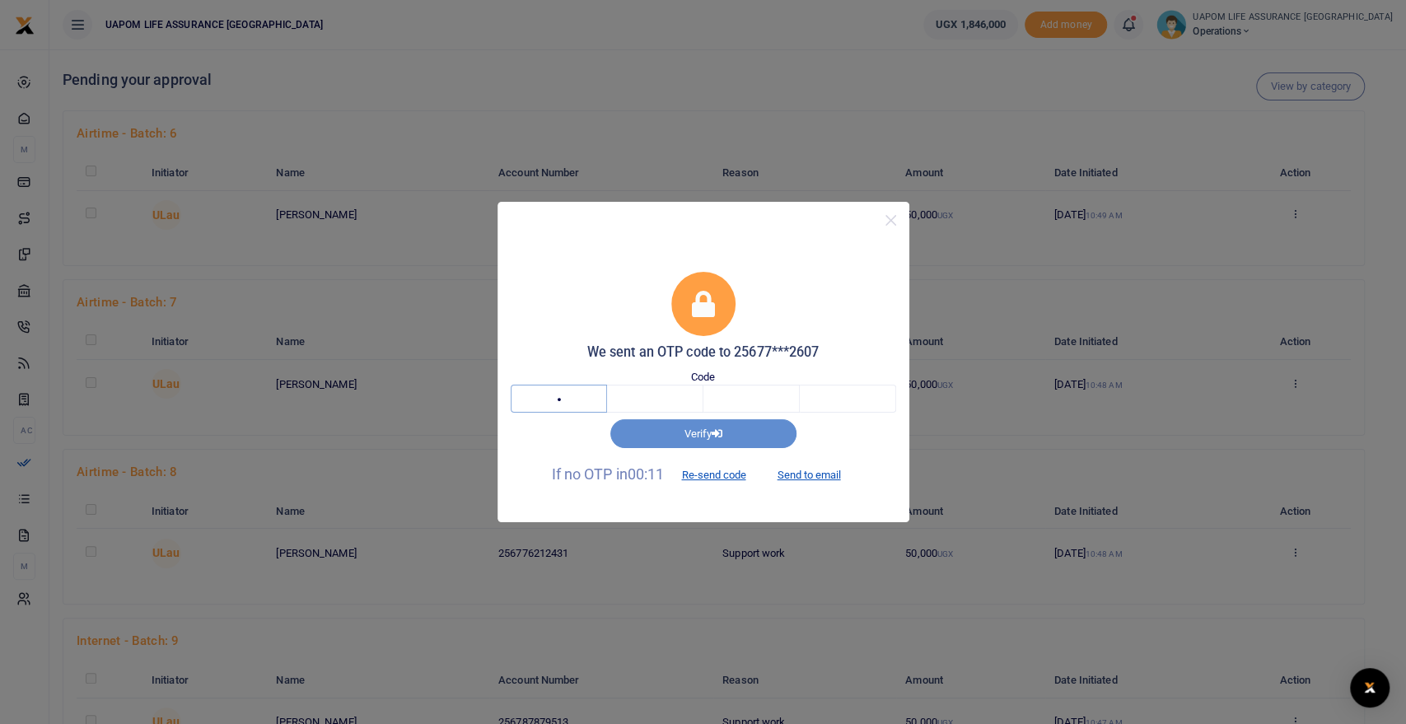
type input "8"
type input "9"
type input "2"
type input "9"
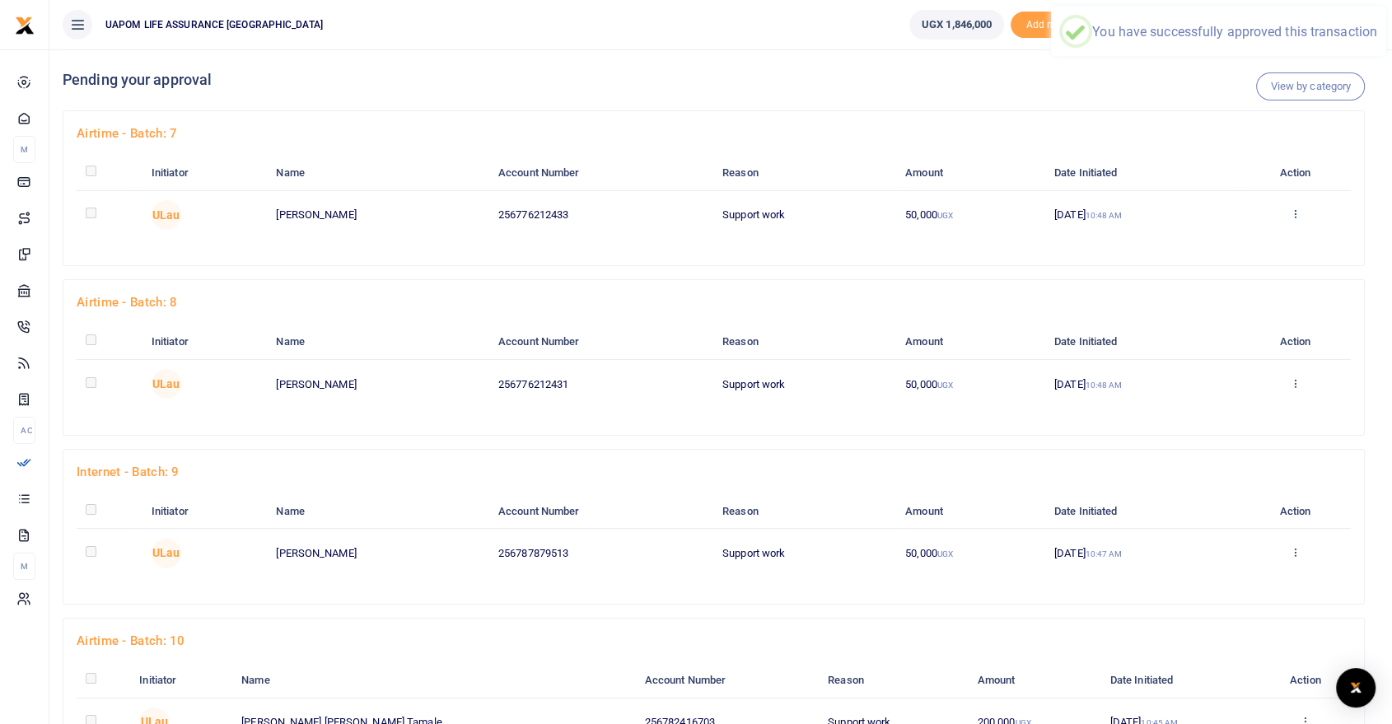
click at [1299, 214] on icon at bounding box center [1295, 214] width 11 height 12
click at [1232, 241] on link "Approve" at bounding box center [1238, 241] width 130 height 23
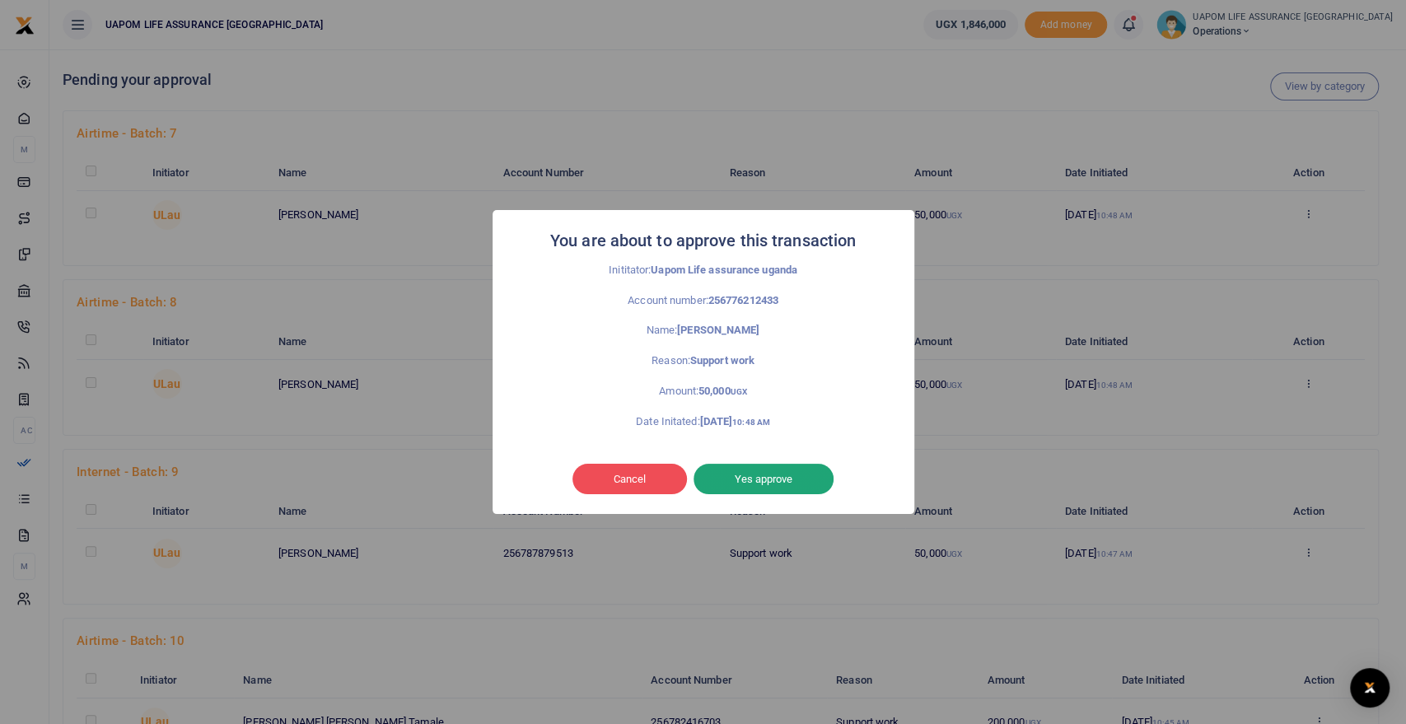
click at [771, 479] on button "Yes approve" at bounding box center [764, 479] width 140 height 31
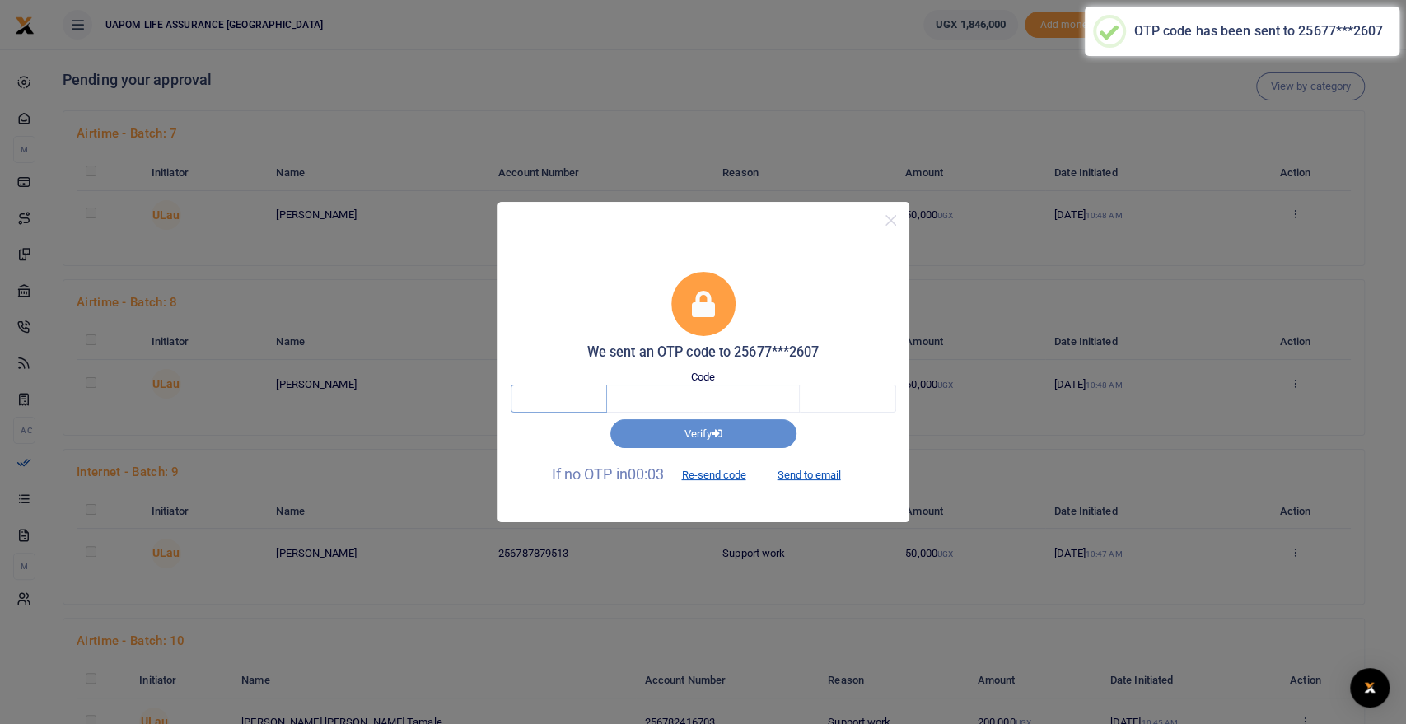
click at [570, 399] on input "text" at bounding box center [559, 399] width 96 height 28
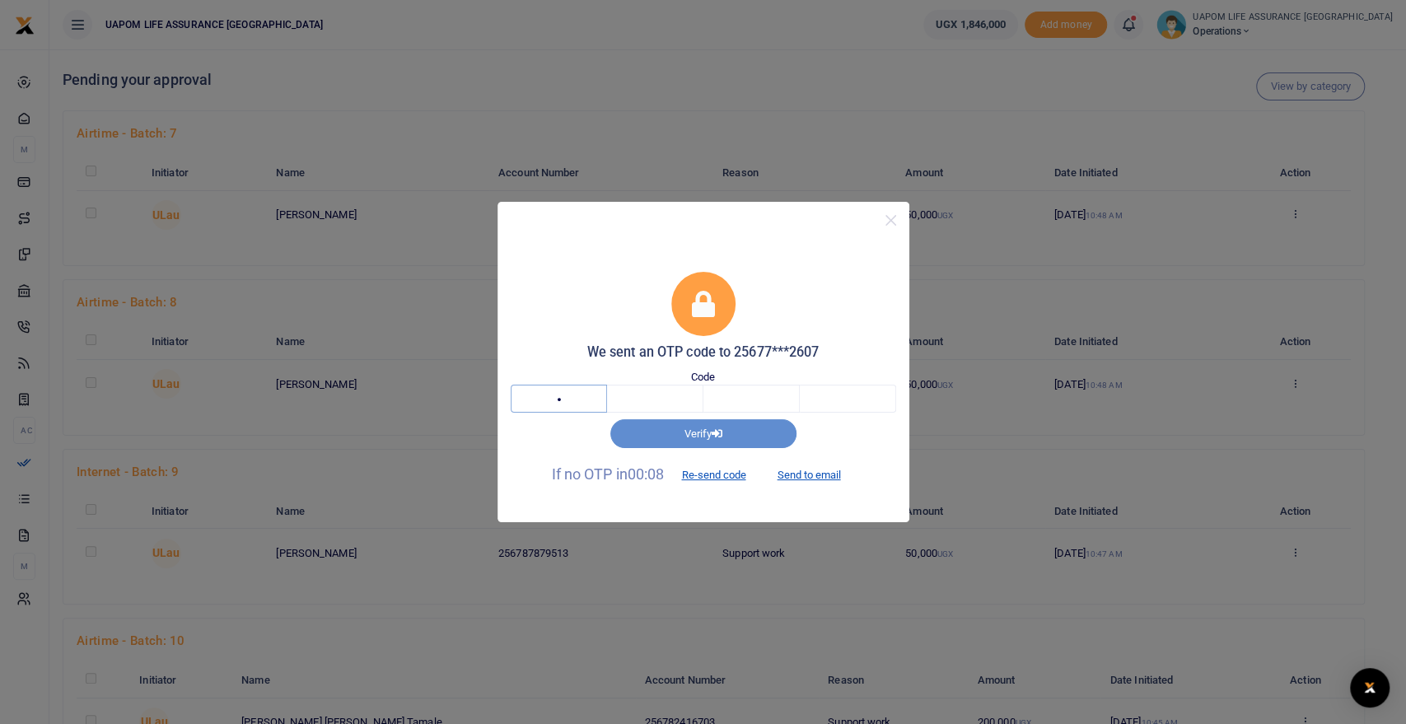
type input "8"
type input "9"
type input "2"
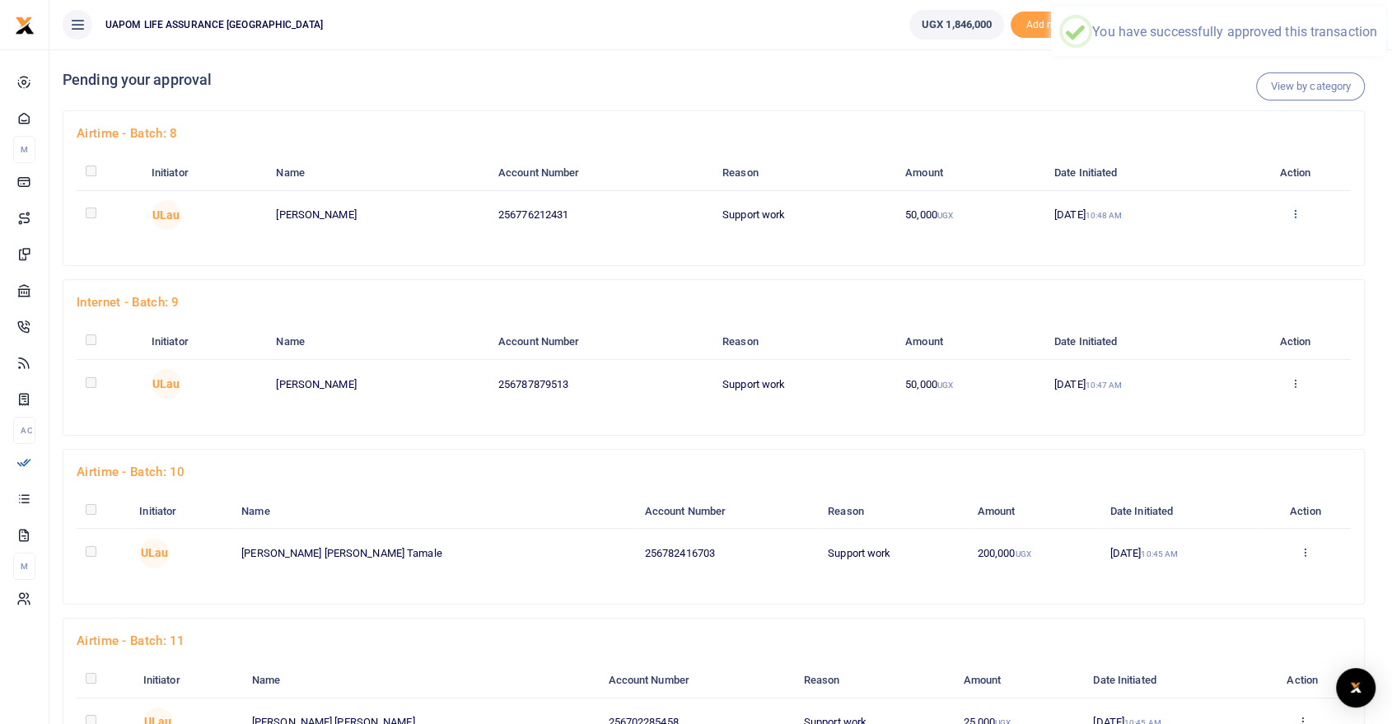
click at [1301, 214] on icon at bounding box center [1295, 214] width 11 height 12
click at [1245, 242] on link "Approve" at bounding box center [1244, 241] width 130 height 23
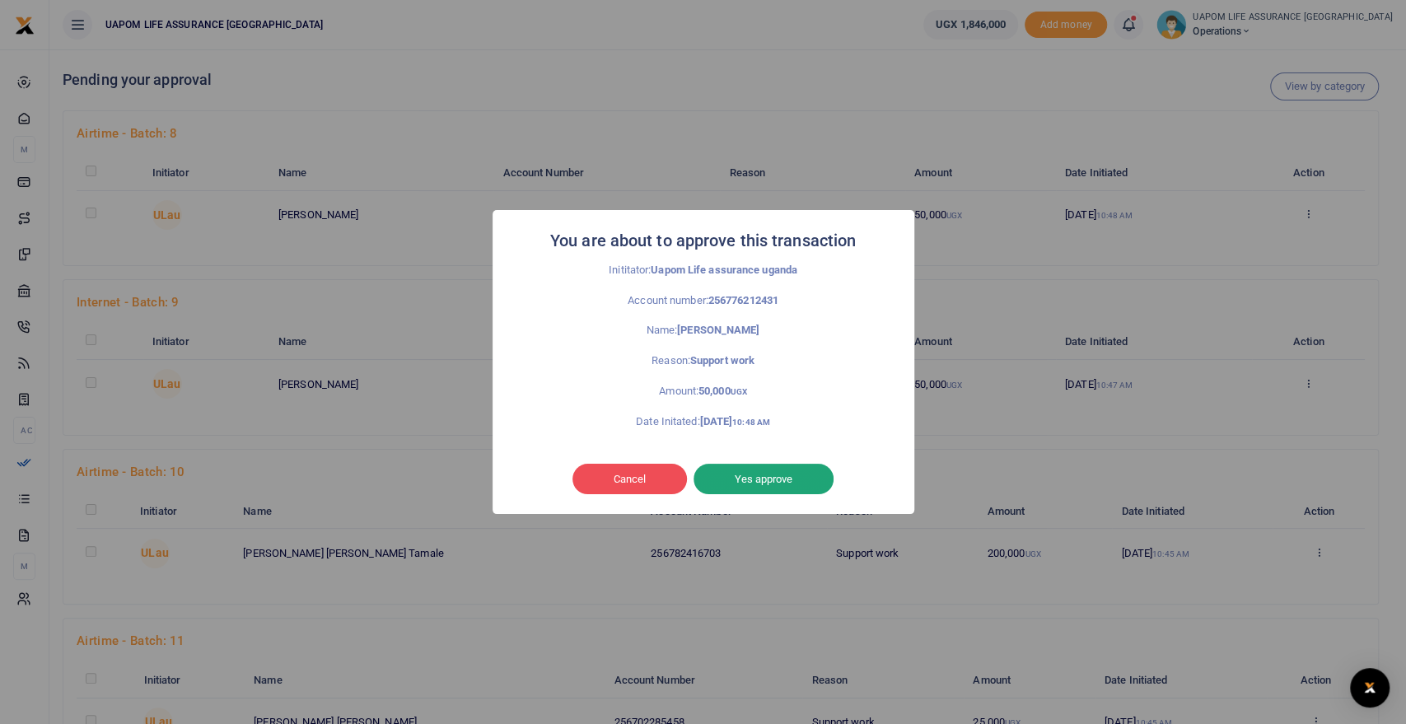
click at [777, 479] on button "Yes approve" at bounding box center [764, 479] width 140 height 31
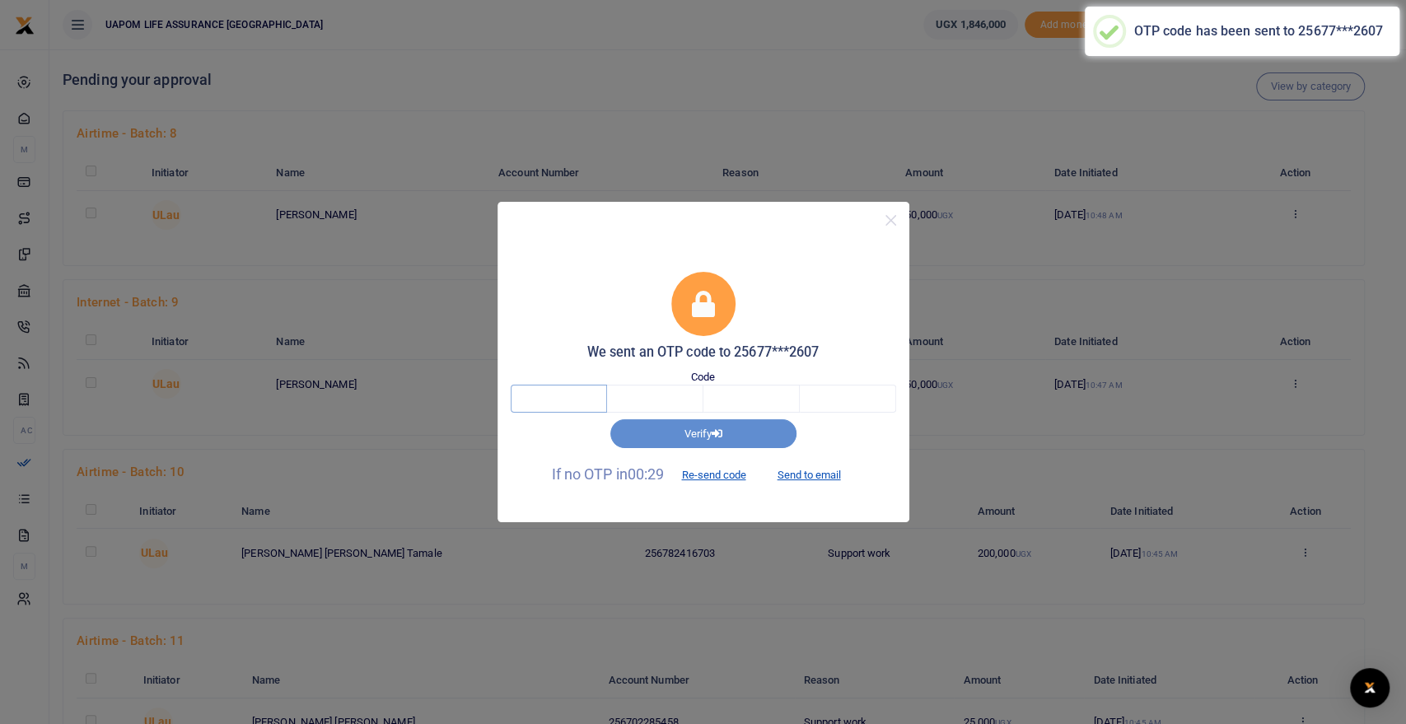
click at [560, 398] on input "text" at bounding box center [559, 399] width 96 height 28
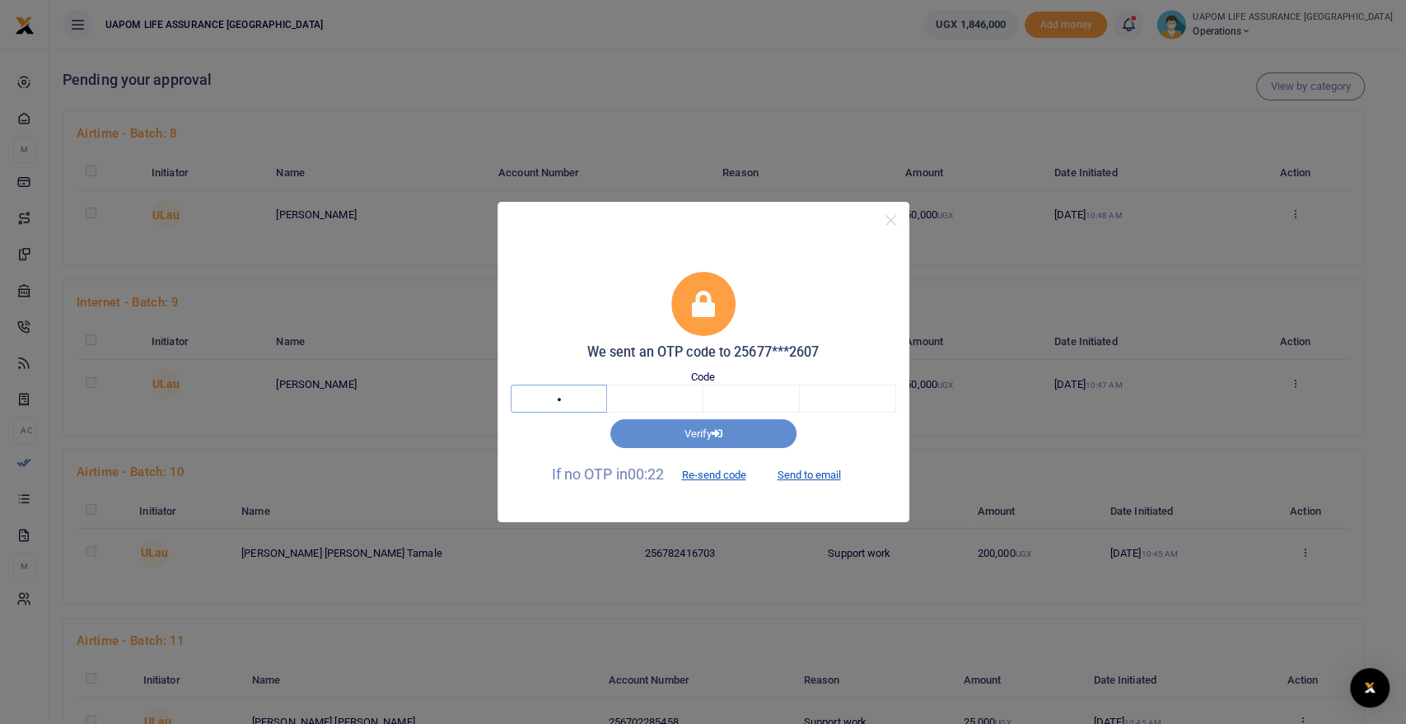
type input "6"
type input "7"
type input "4"
type input "2"
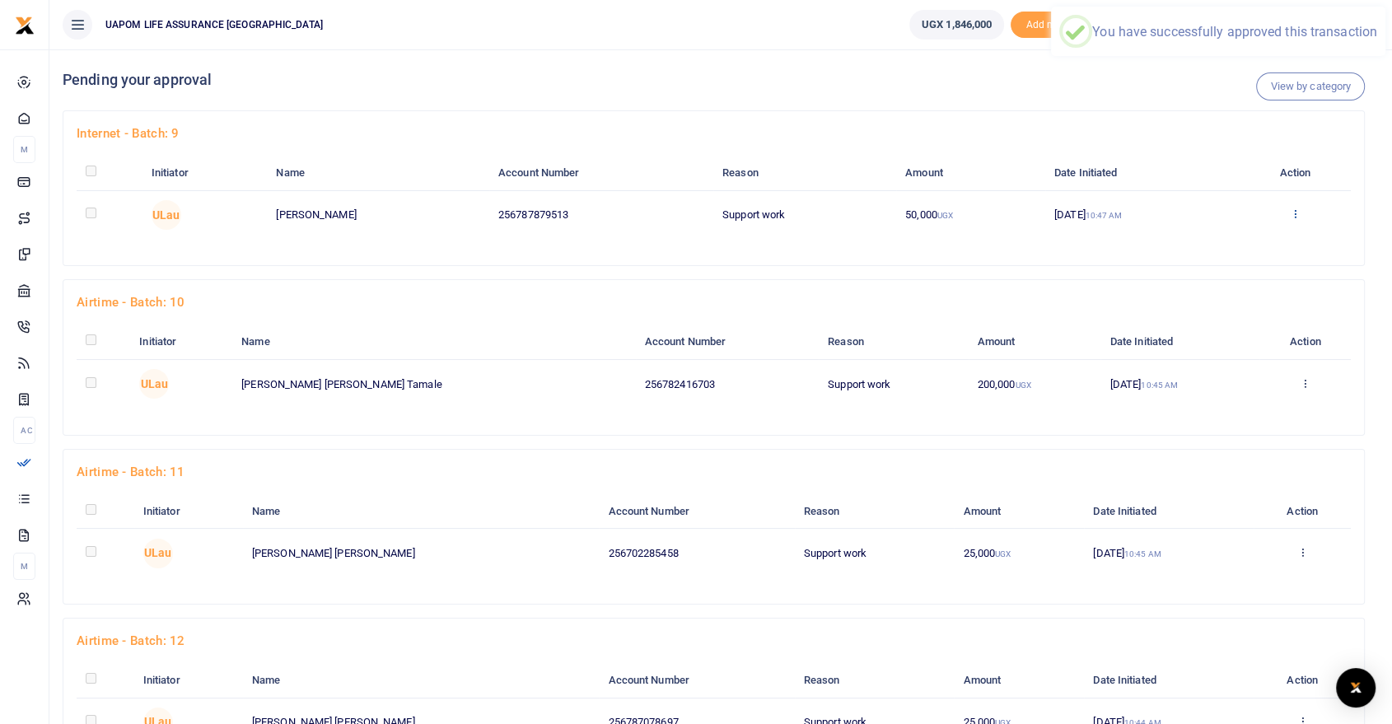
click at [1295, 215] on icon at bounding box center [1295, 214] width 11 height 12
click at [1233, 241] on link "Approve" at bounding box center [1235, 241] width 130 height 23
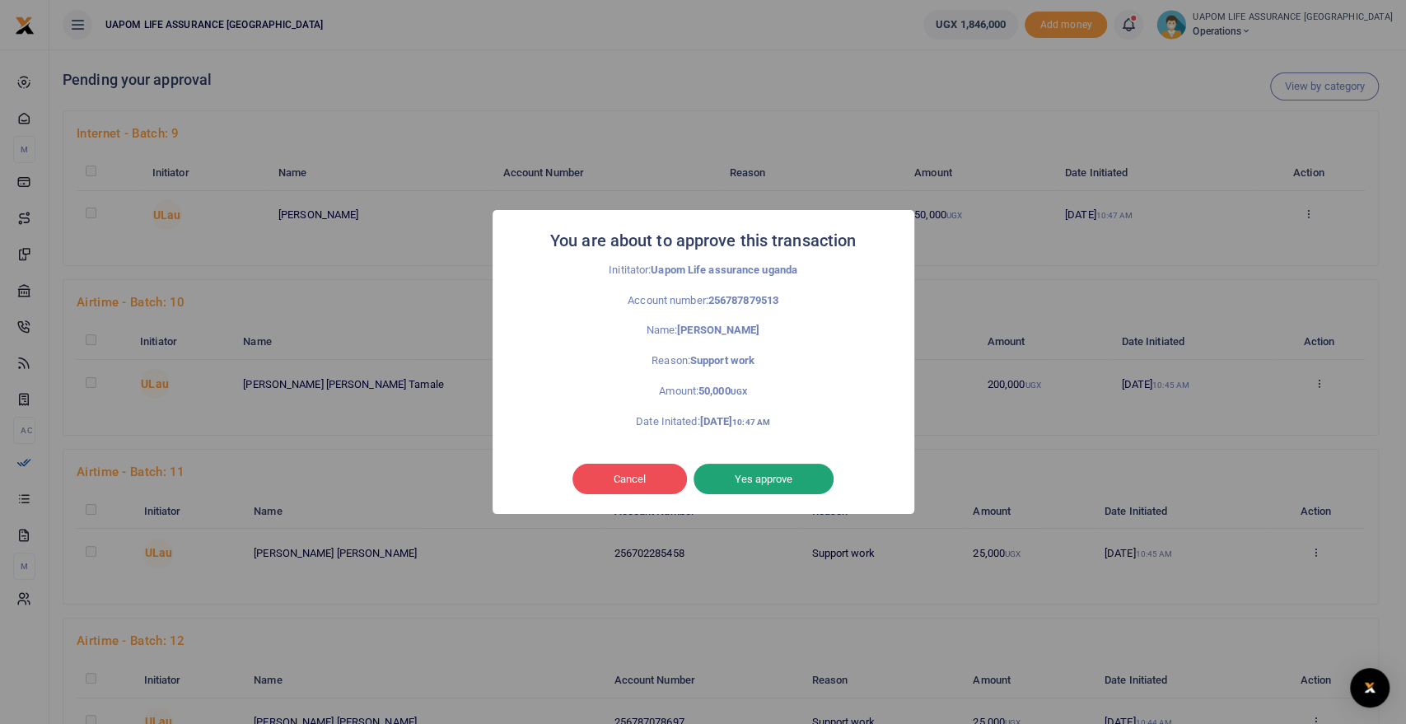
click at [792, 474] on button "Yes approve" at bounding box center [764, 479] width 140 height 31
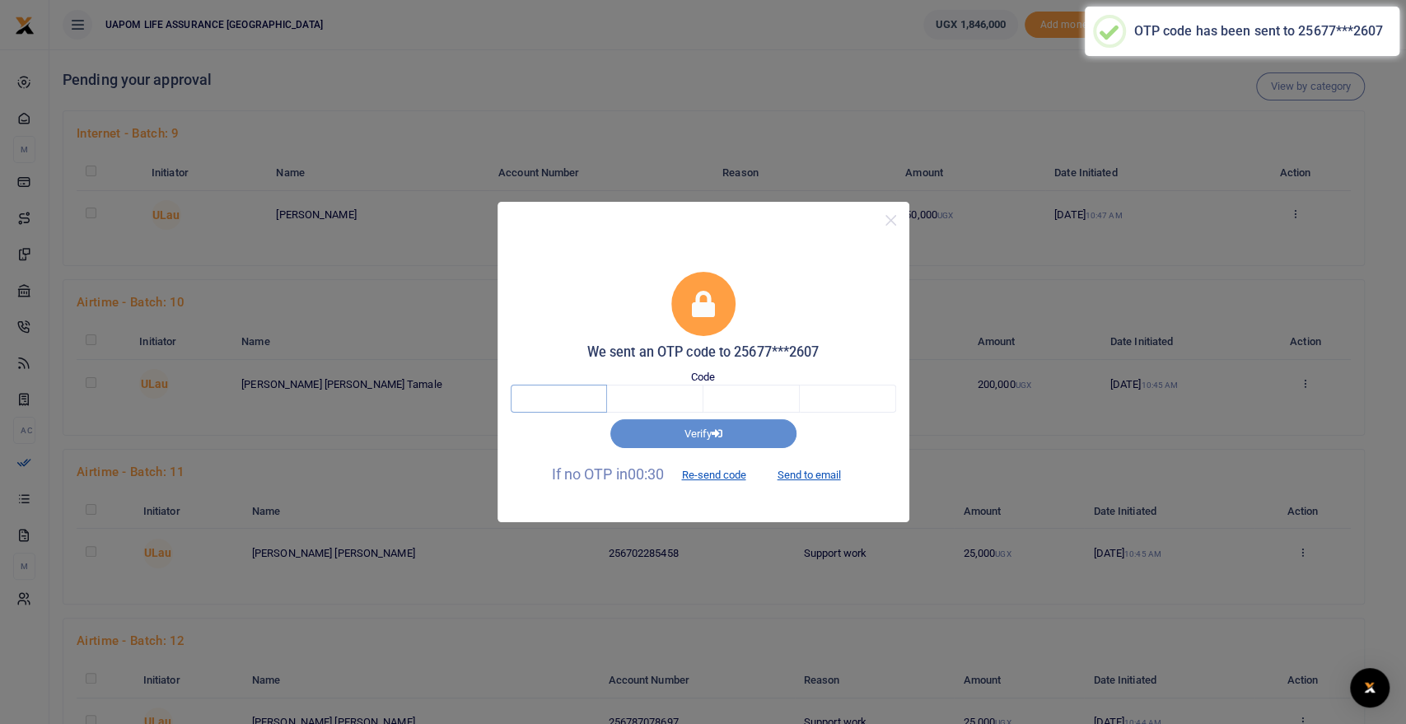
click at [564, 390] on input "text" at bounding box center [559, 399] width 96 height 28
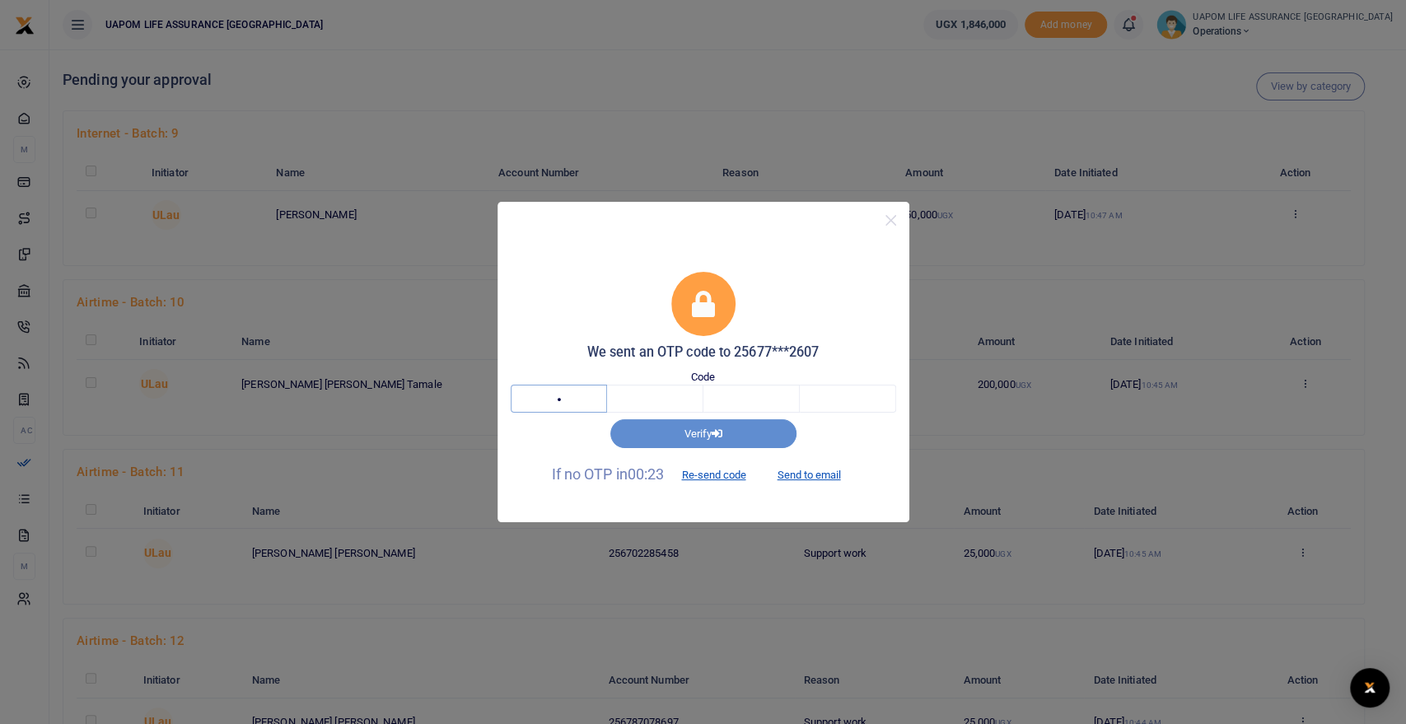
type input "8"
type input "6"
type input "9"
type input "4"
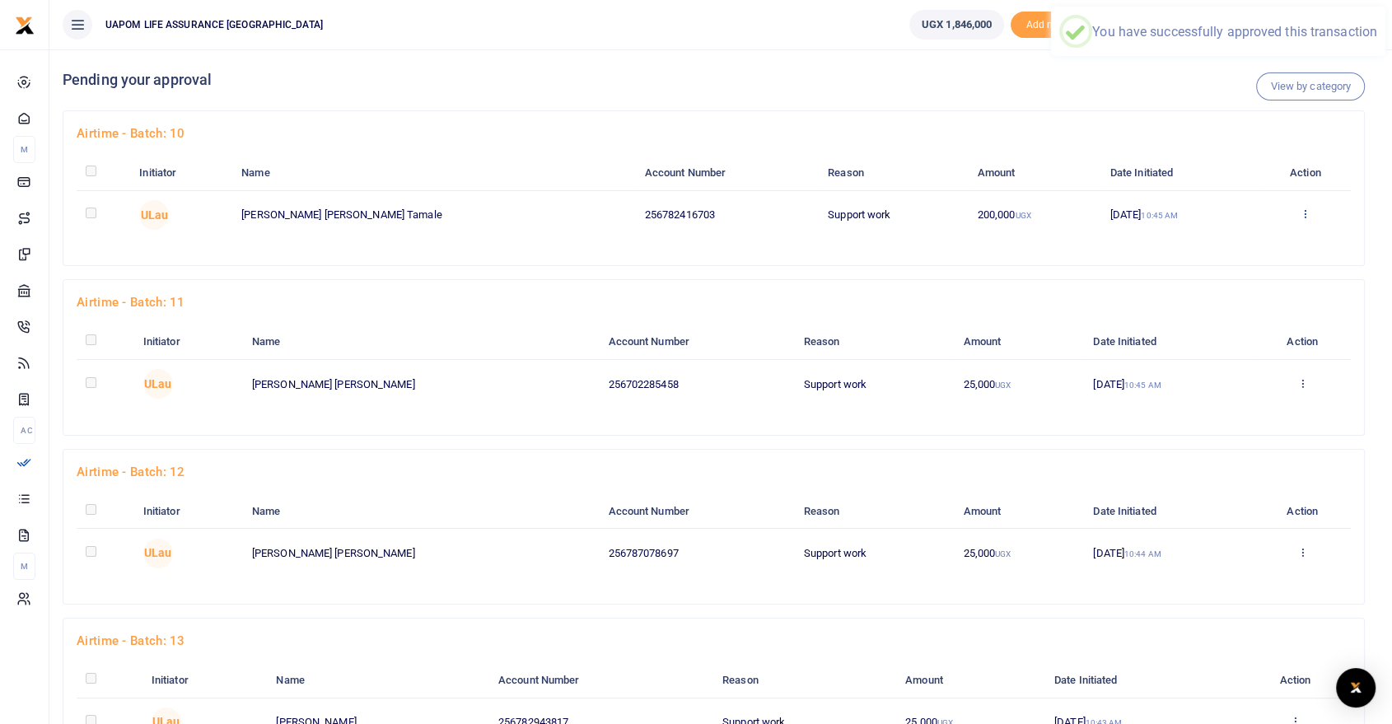
click at [1301, 210] on icon at bounding box center [1305, 214] width 11 height 12
click at [1231, 243] on link "Approve" at bounding box center [1240, 241] width 130 height 23
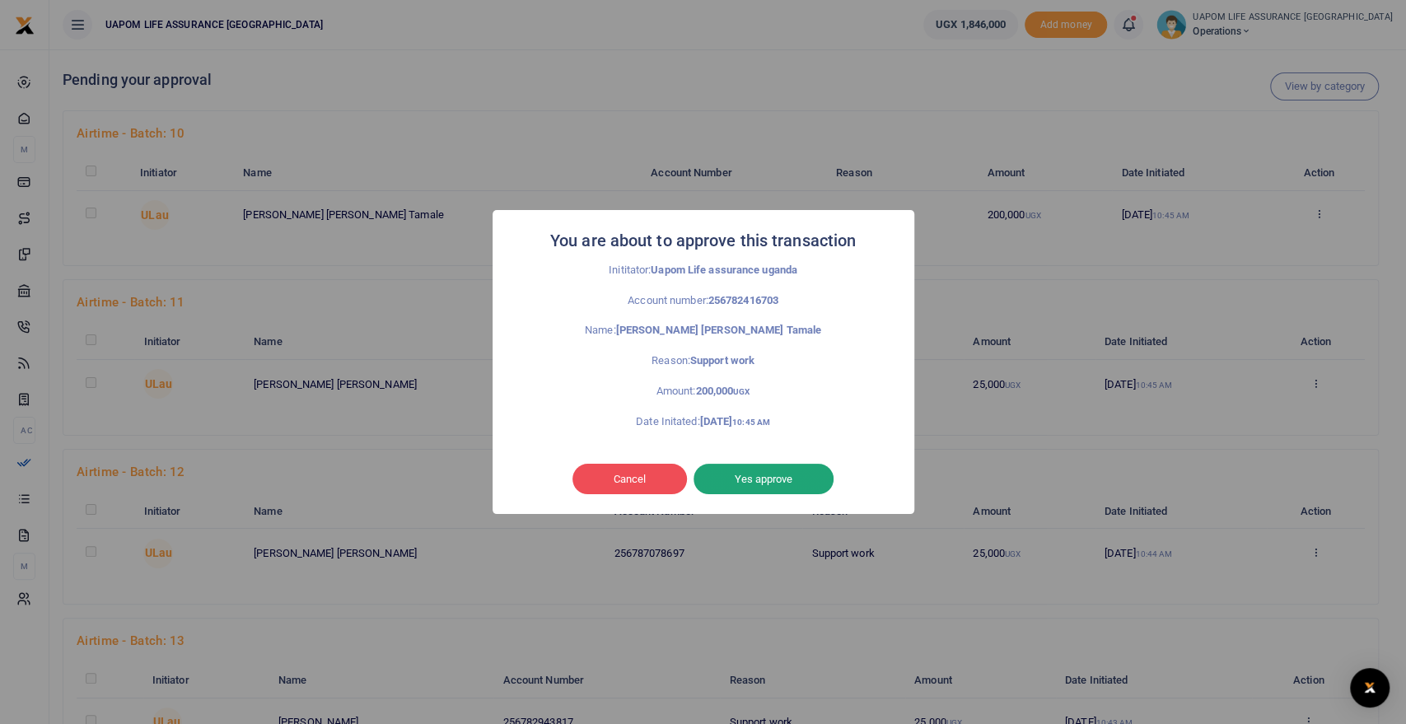
click at [786, 484] on button "Yes approve" at bounding box center [764, 479] width 140 height 31
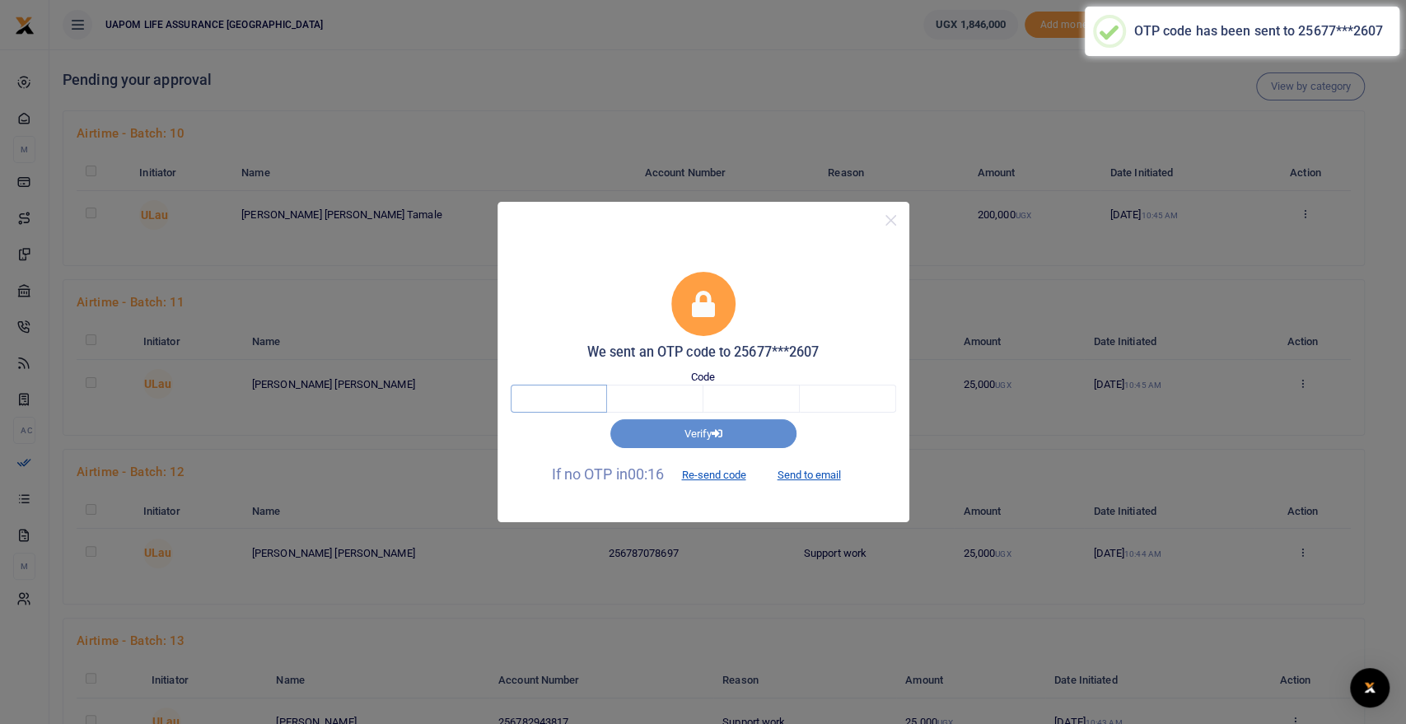
click at [551, 400] on input "text" at bounding box center [559, 399] width 96 height 28
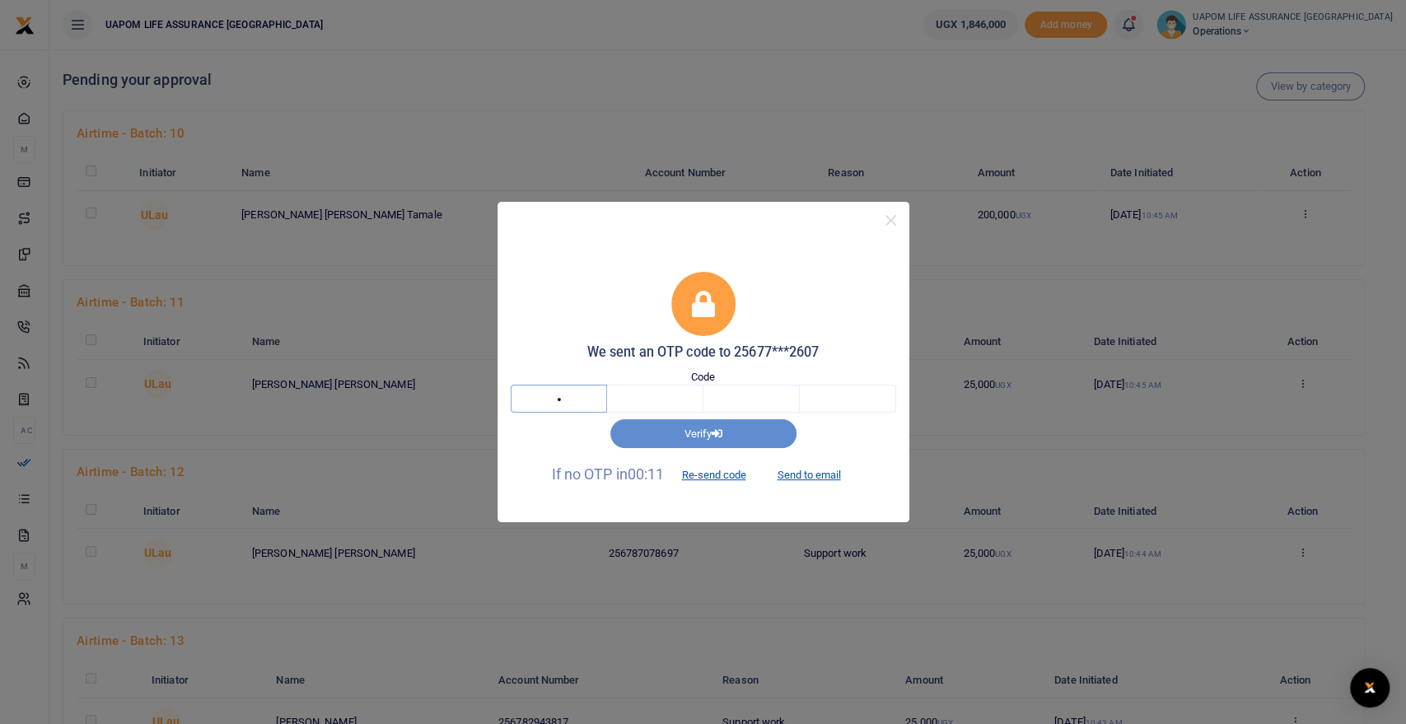
type input "7"
type input "4"
type input "5"
type input "9"
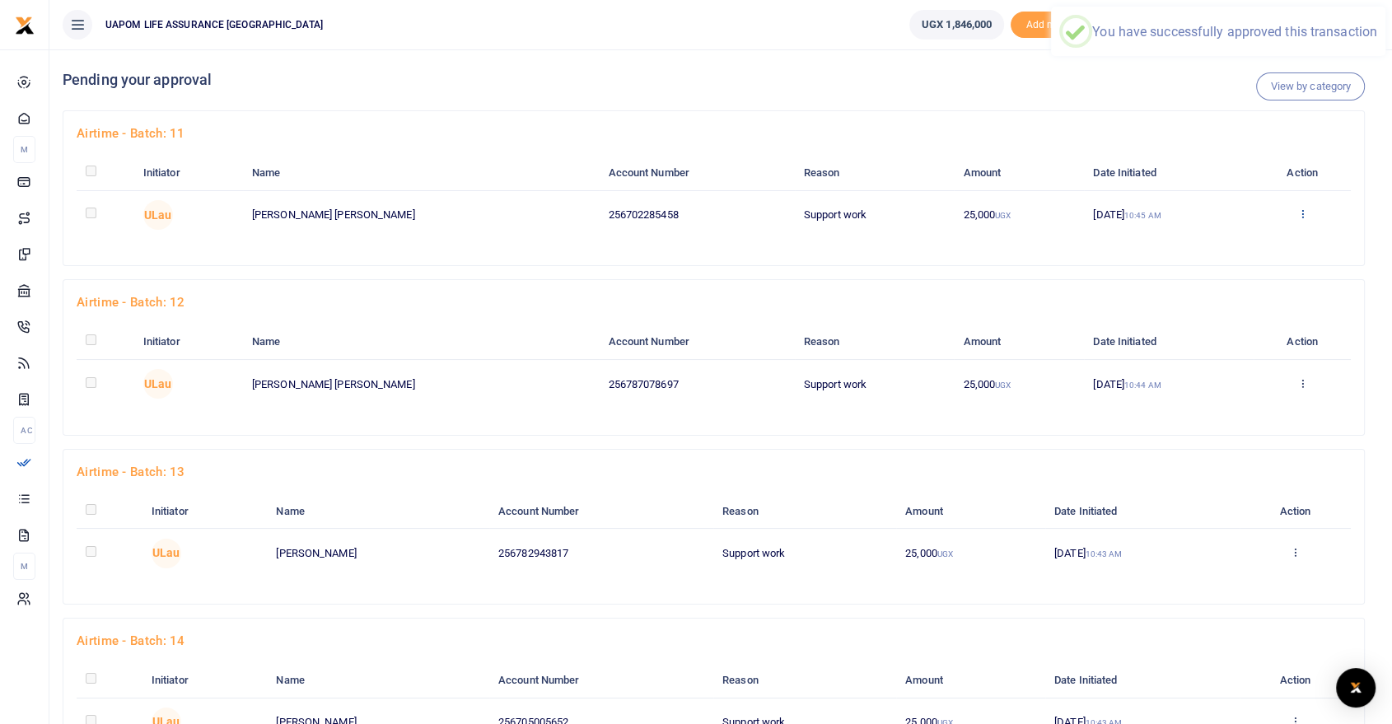
click at [1301, 216] on icon at bounding box center [1301, 214] width 11 height 12
click at [1219, 237] on link "Approve" at bounding box center [1236, 241] width 130 height 23
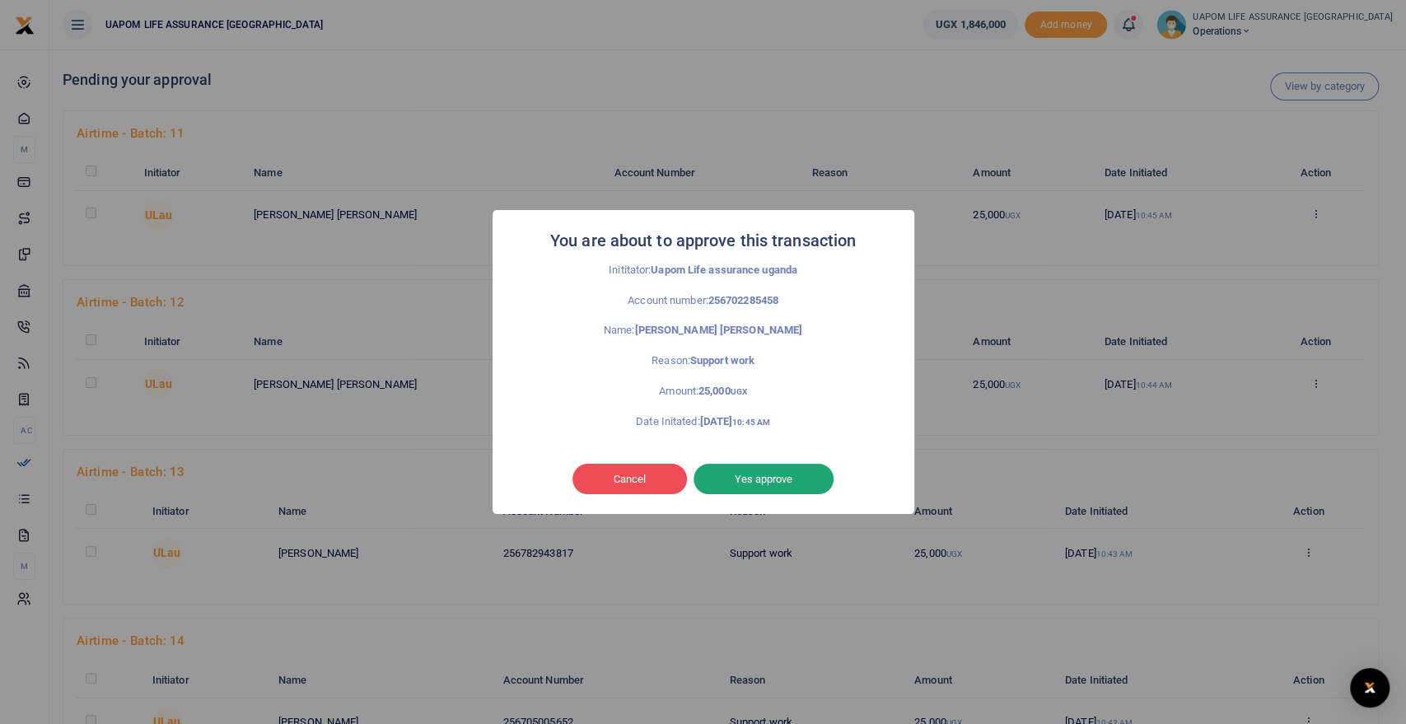
click at [784, 473] on button "Yes approve" at bounding box center [764, 479] width 140 height 31
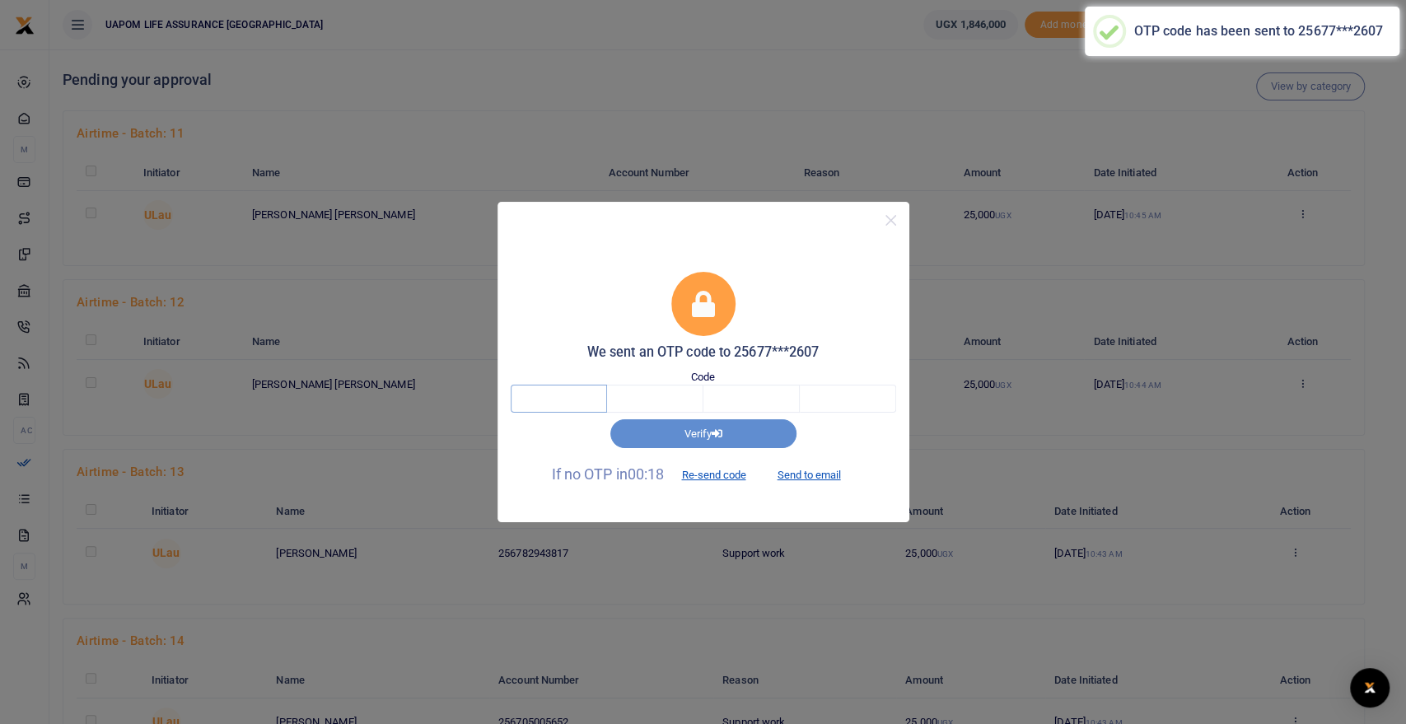
click at [576, 393] on input "text" at bounding box center [559, 399] width 96 height 28
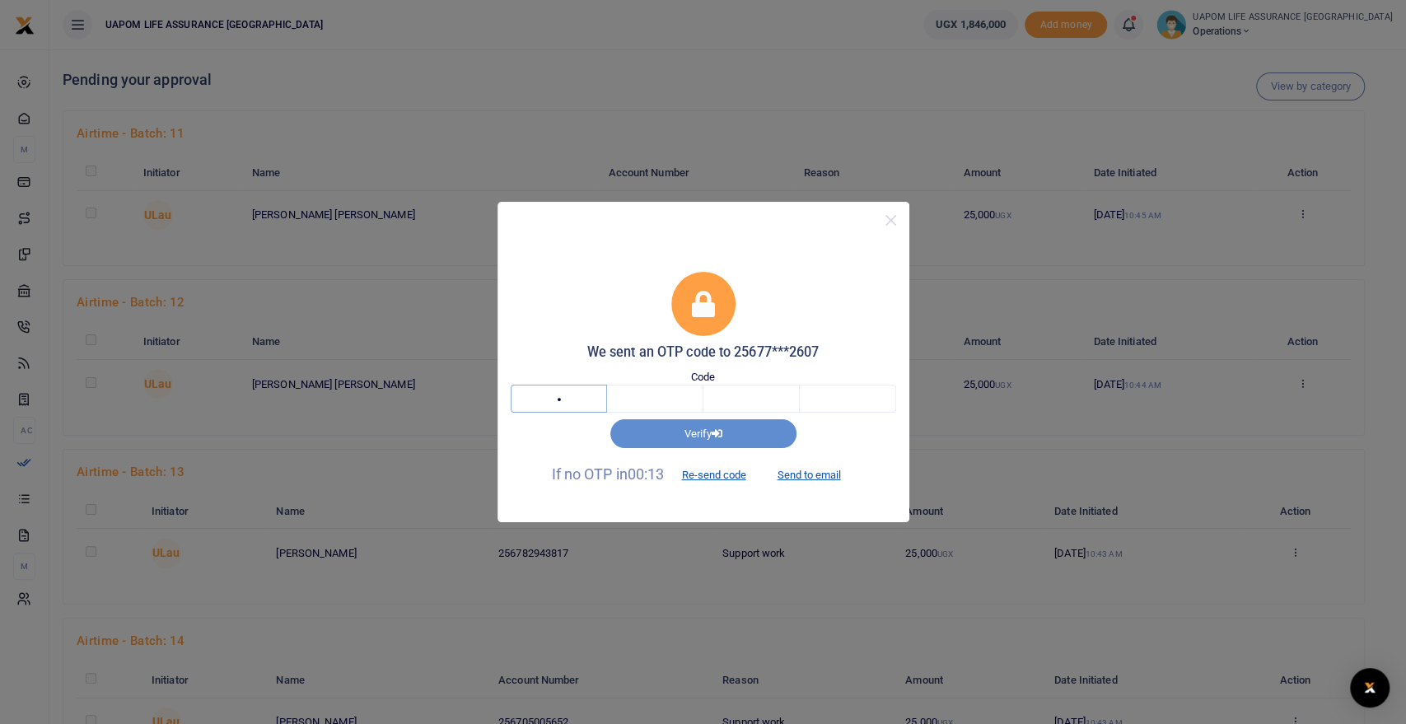
type input "1"
type input "7"
type input "9"
type input "6"
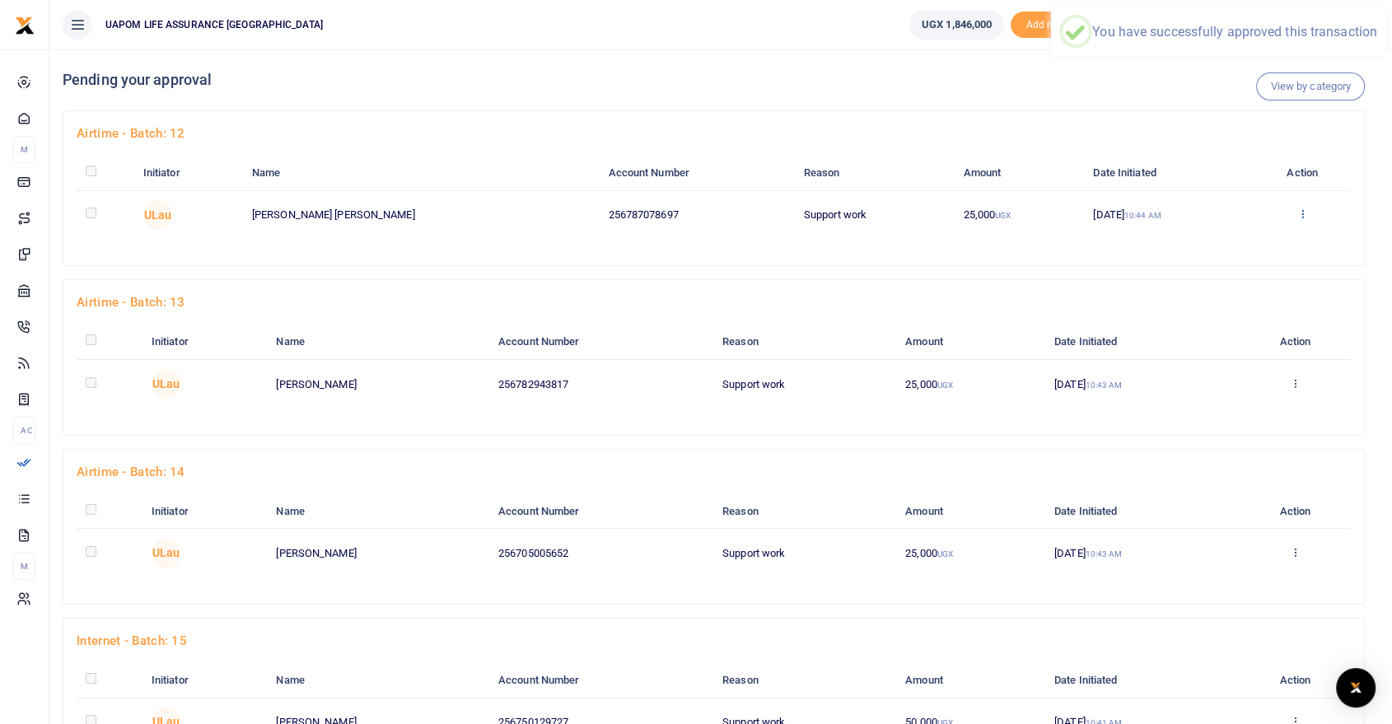
click at [1296, 216] on icon at bounding box center [1301, 214] width 11 height 12
click at [1219, 237] on link "Approve" at bounding box center [1236, 241] width 130 height 23
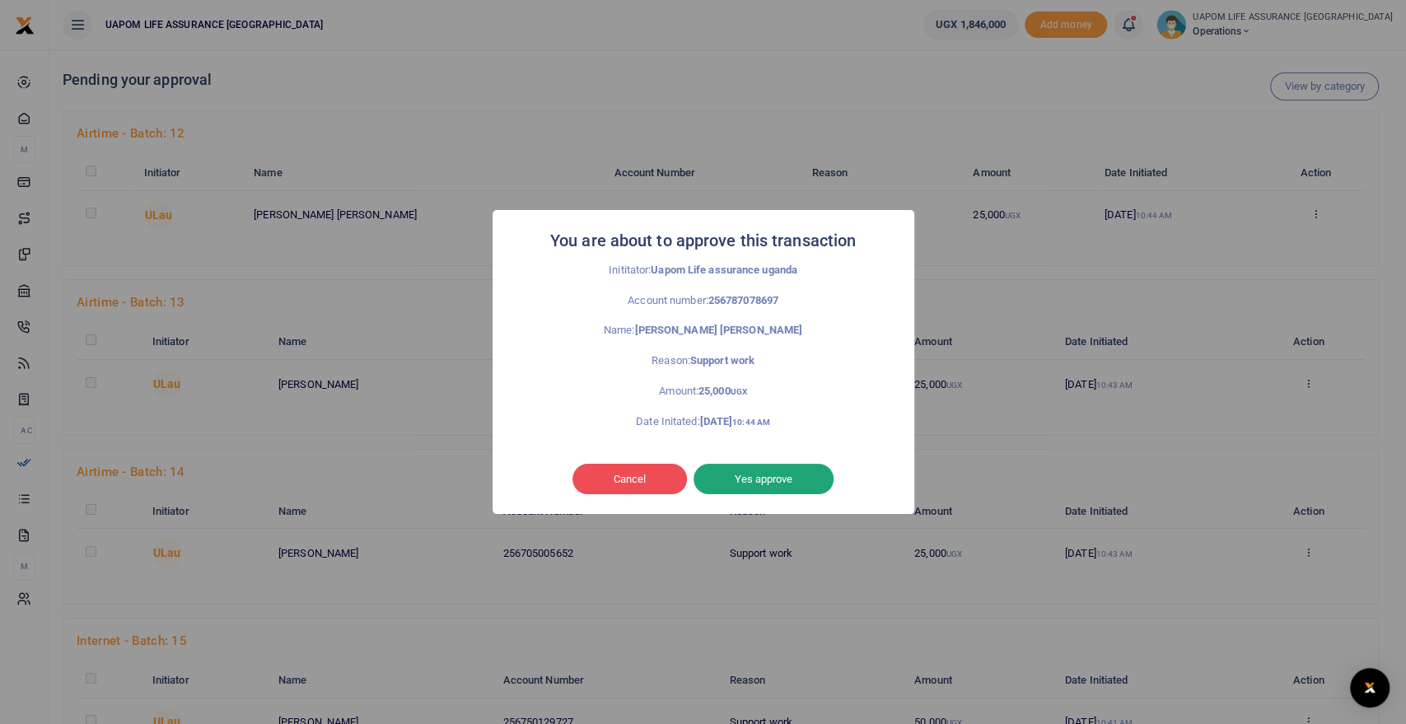
click at [800, 477] on button "Yes approve" at bounding box center [764, 479] width 140 height 31
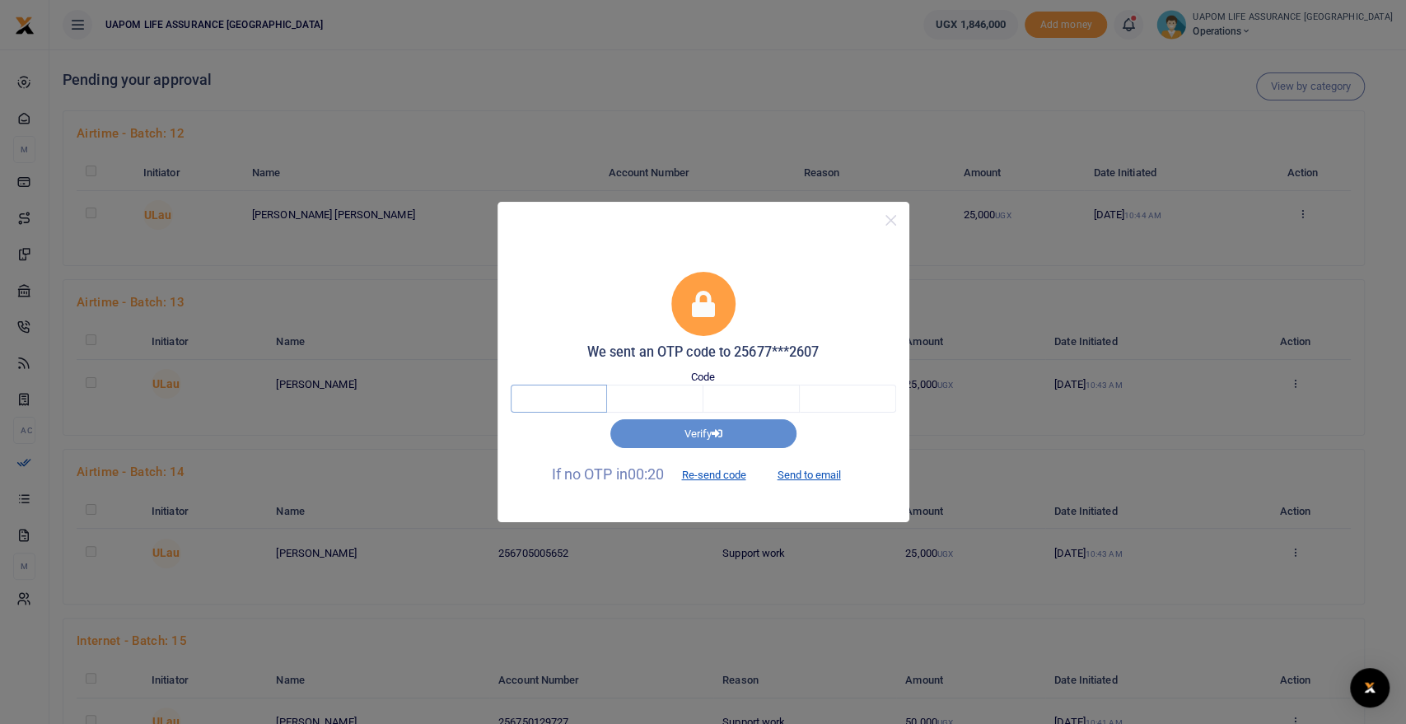
click at [588, 400] on input "text" at bounding box center [559, 399] width 96 height 28
type input "7"
type input "8"
type input "5"
type input "4"
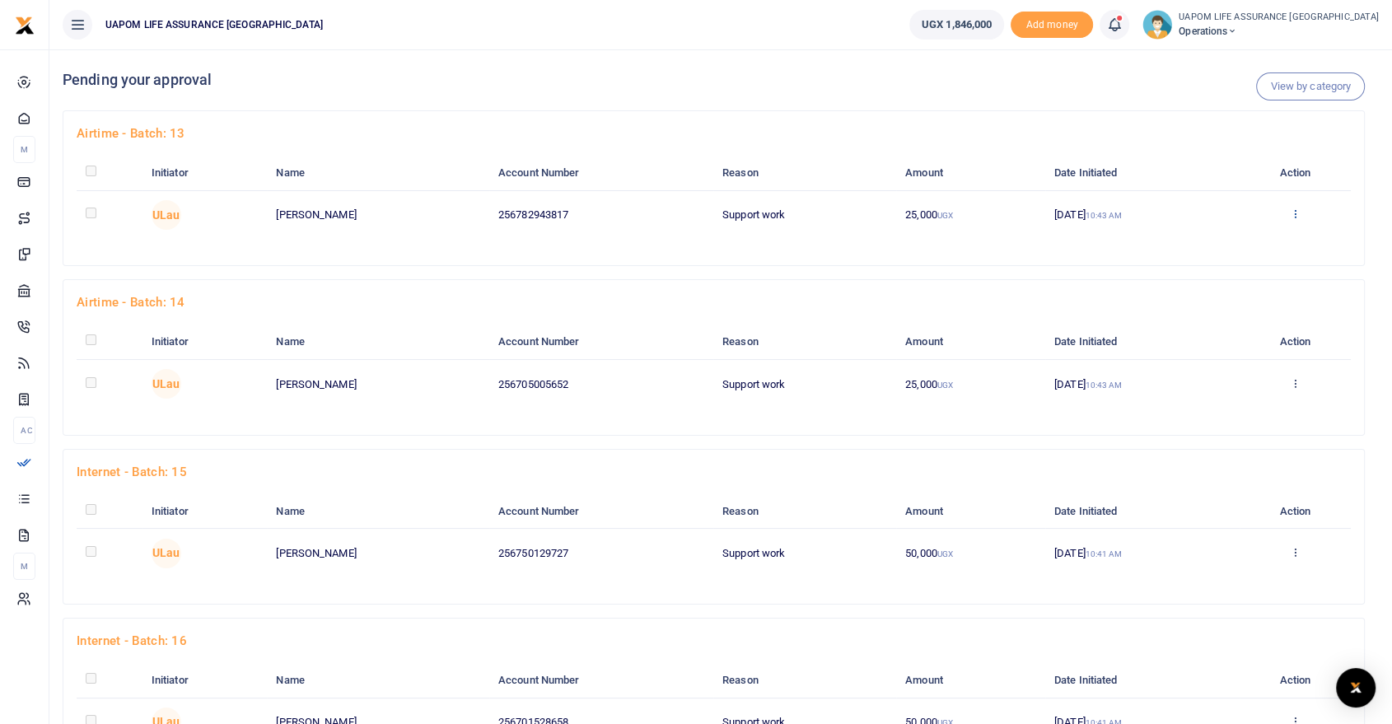
click at [1301, 213] on icon at bounding box center [1295, 214] width 11 height 12
click at [1261, 245] on link "Approve" at bounding box center [1237, 241] width 130 height 23
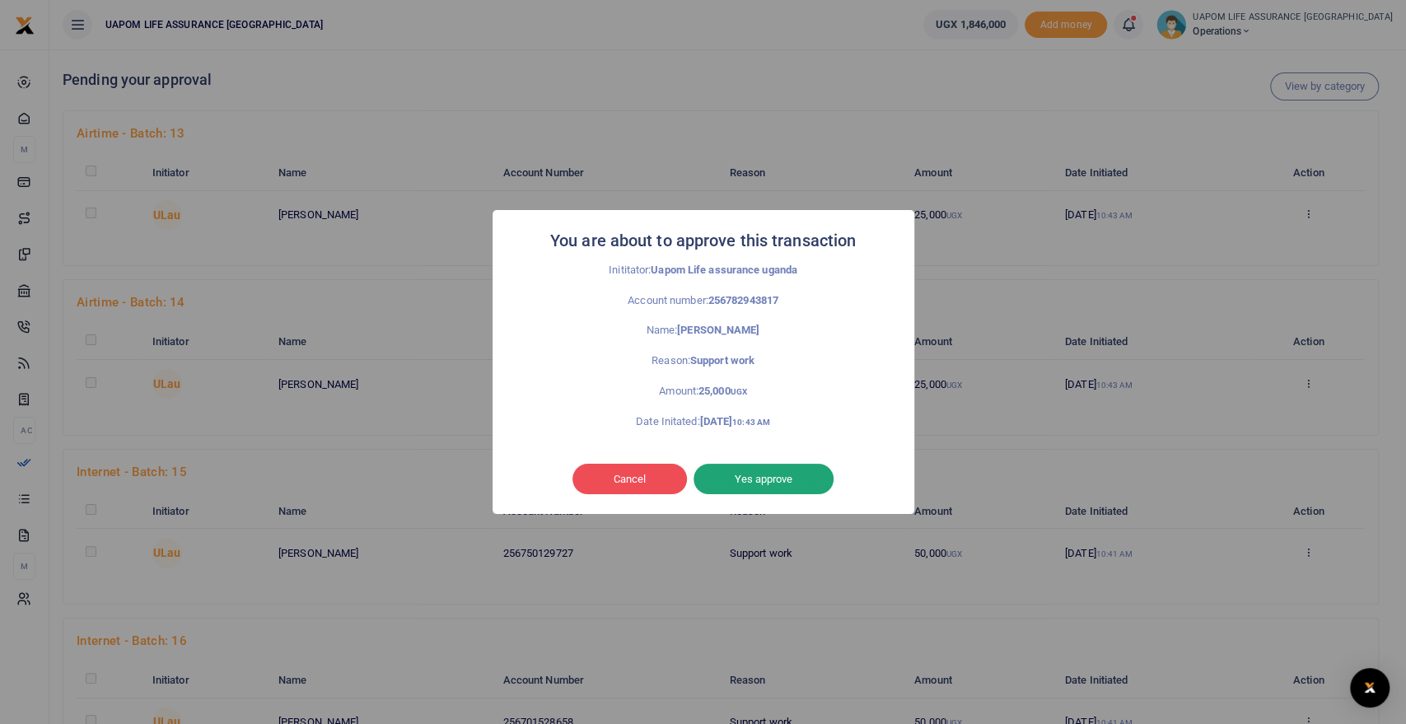
click at [758, 478] on button "Yes approve" at bounding box center [764, 479] width 140 height 31
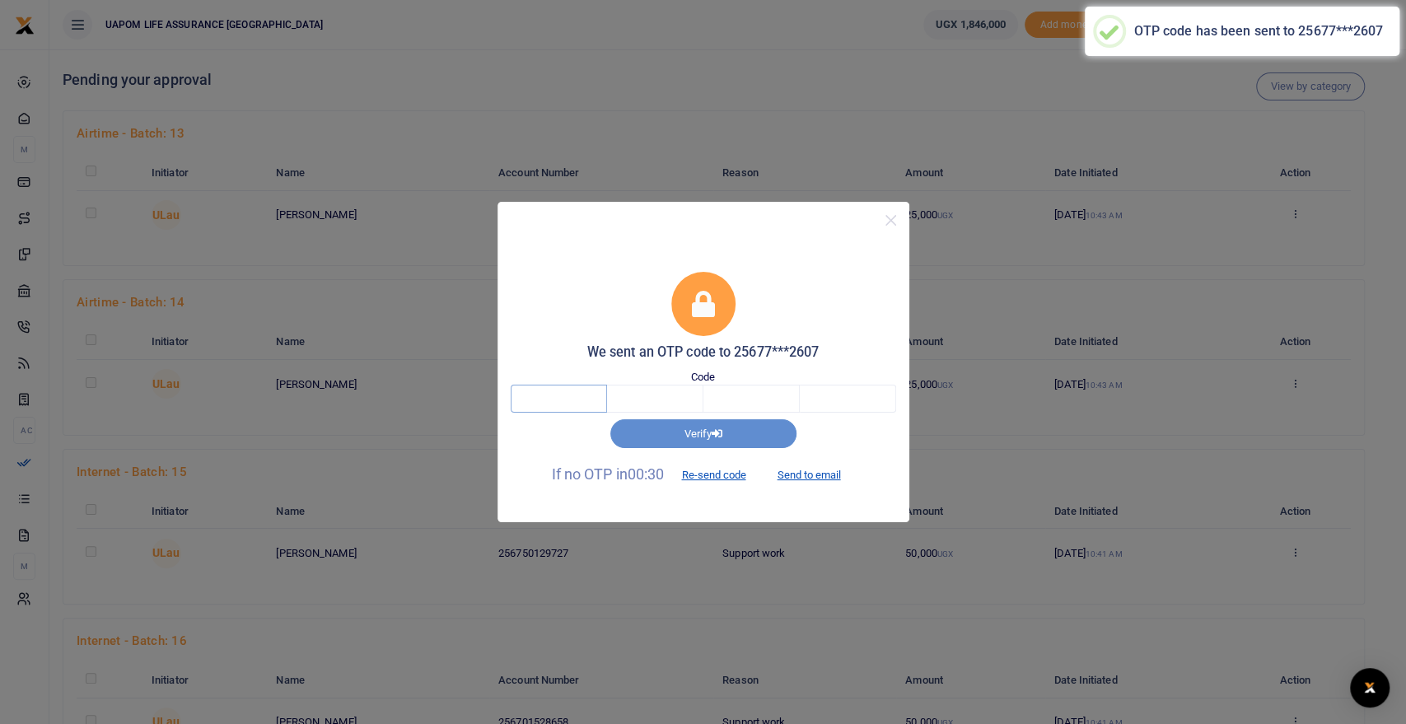
click at [521, 390] on input "text" at bounding box center [559, 399] width 96 height 28
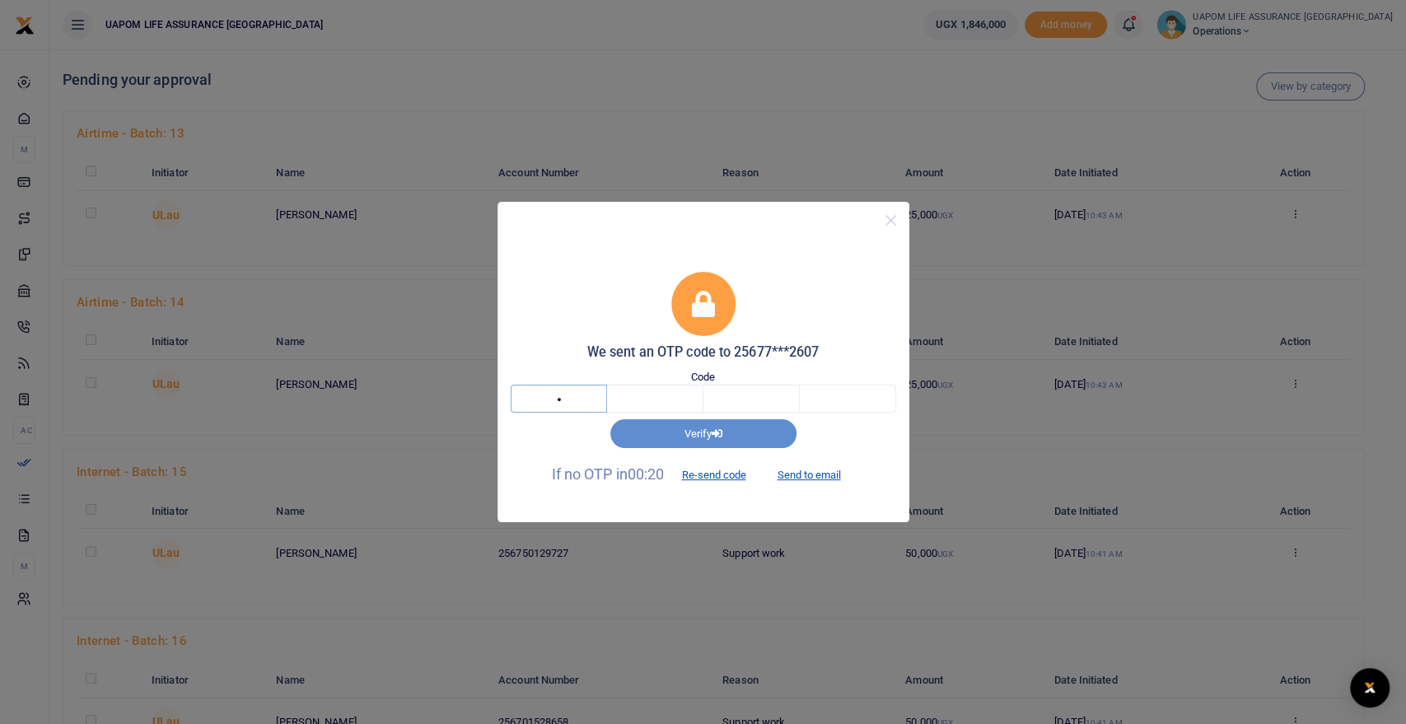
type input "2"
type input "5"
type input "4"
type input "8"
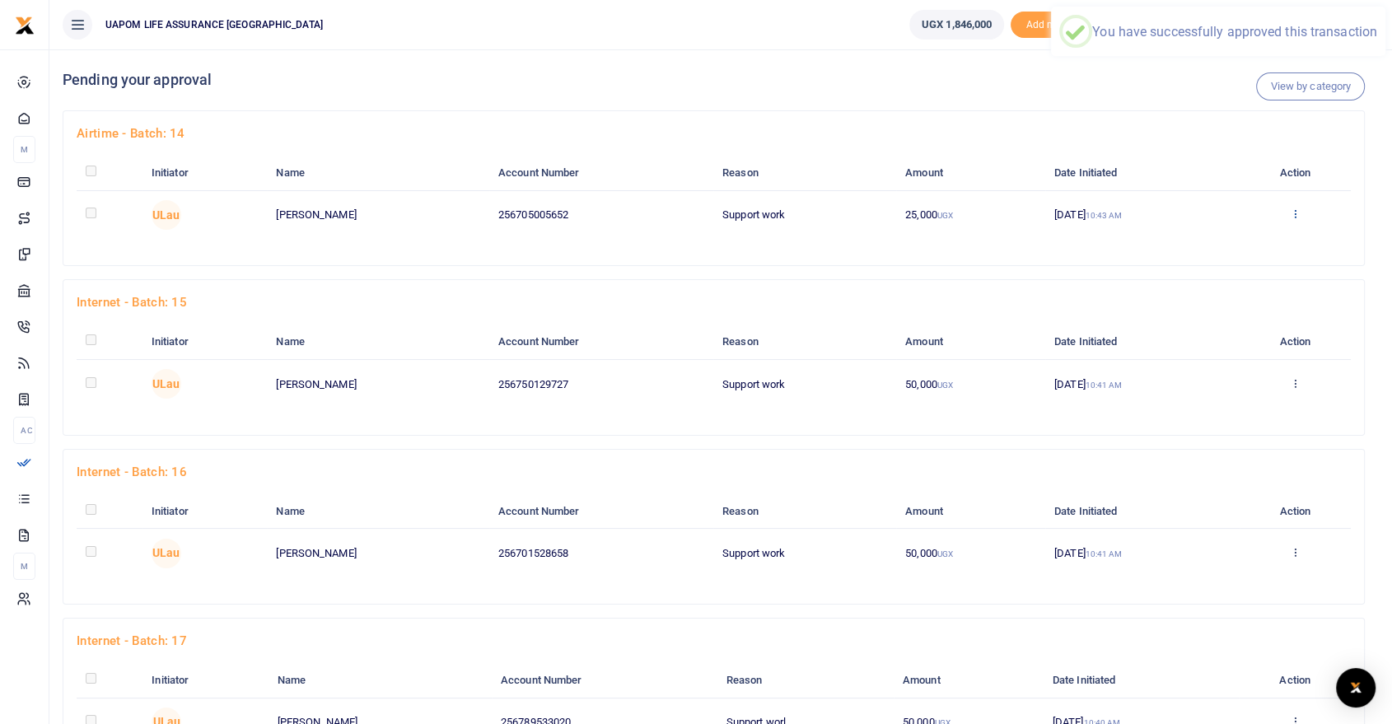
click at [1296, 216] on icon at bounding box center [1295, 214] width 11 height 12
click at [1237, 248] on link "Approve" at bounding box center [1238, 241] width 130 height 23
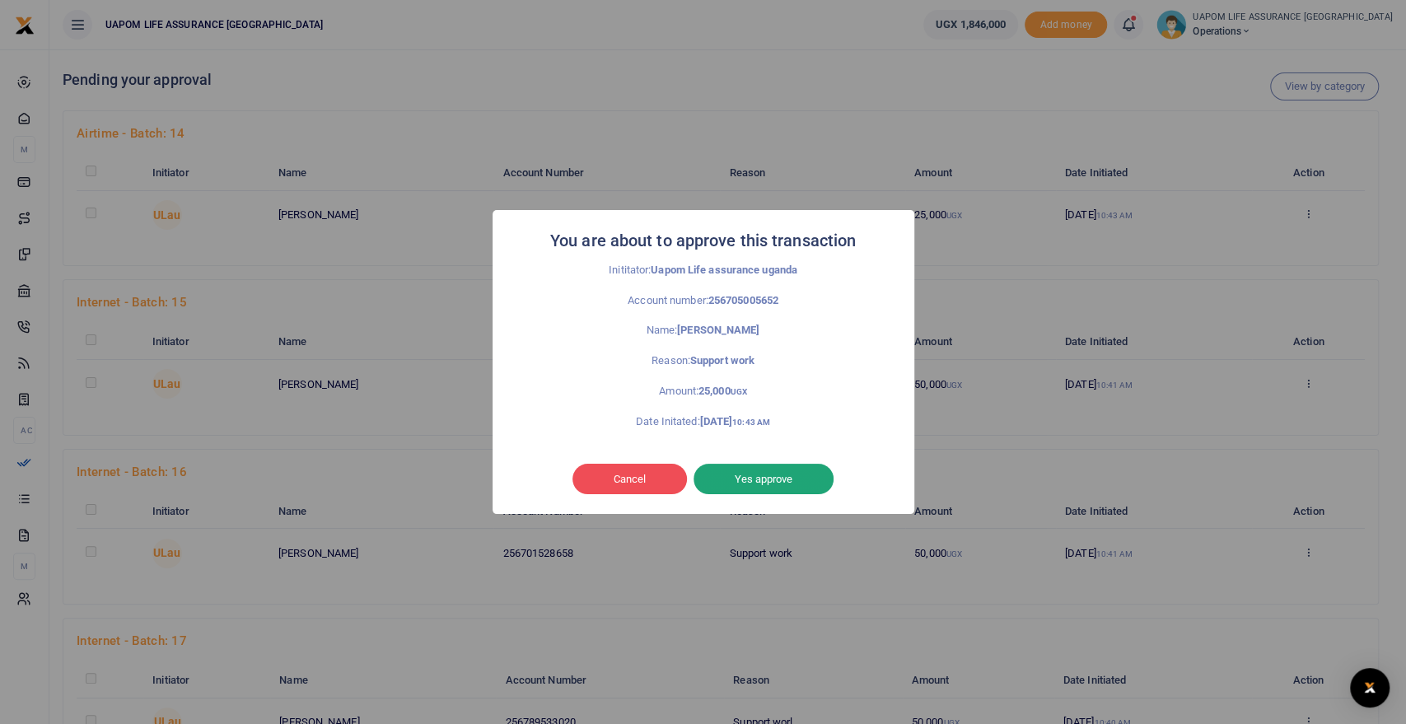
click at [760, 478] on button "Yes approve" at bounding box center [764, 479] width 140 height 31
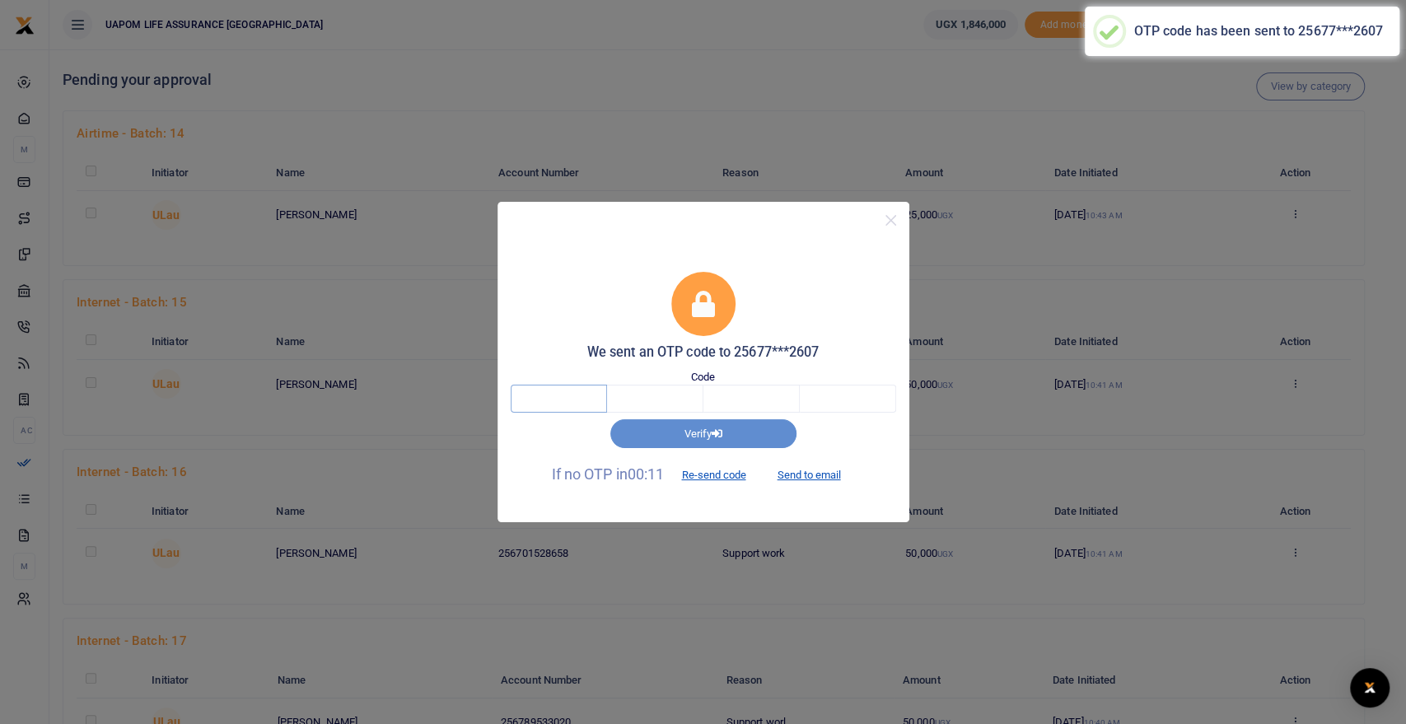
click at [544, 398] on input "text" at bounding box center [559, 399] width 96 height 28
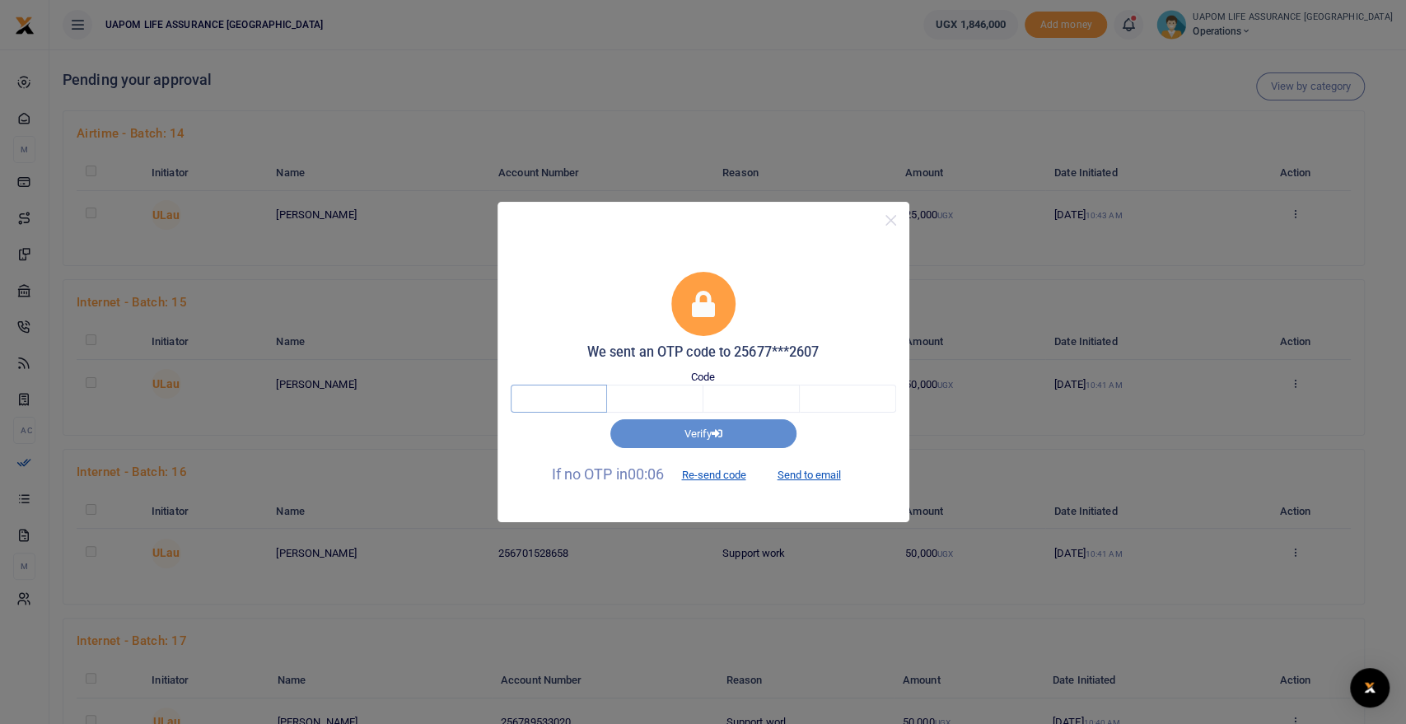
click at [544, 398] on input "text" at bounding box center [559, 399] width 96 height 28
type input "9"
type input "5"
type input "0"
type input "3"
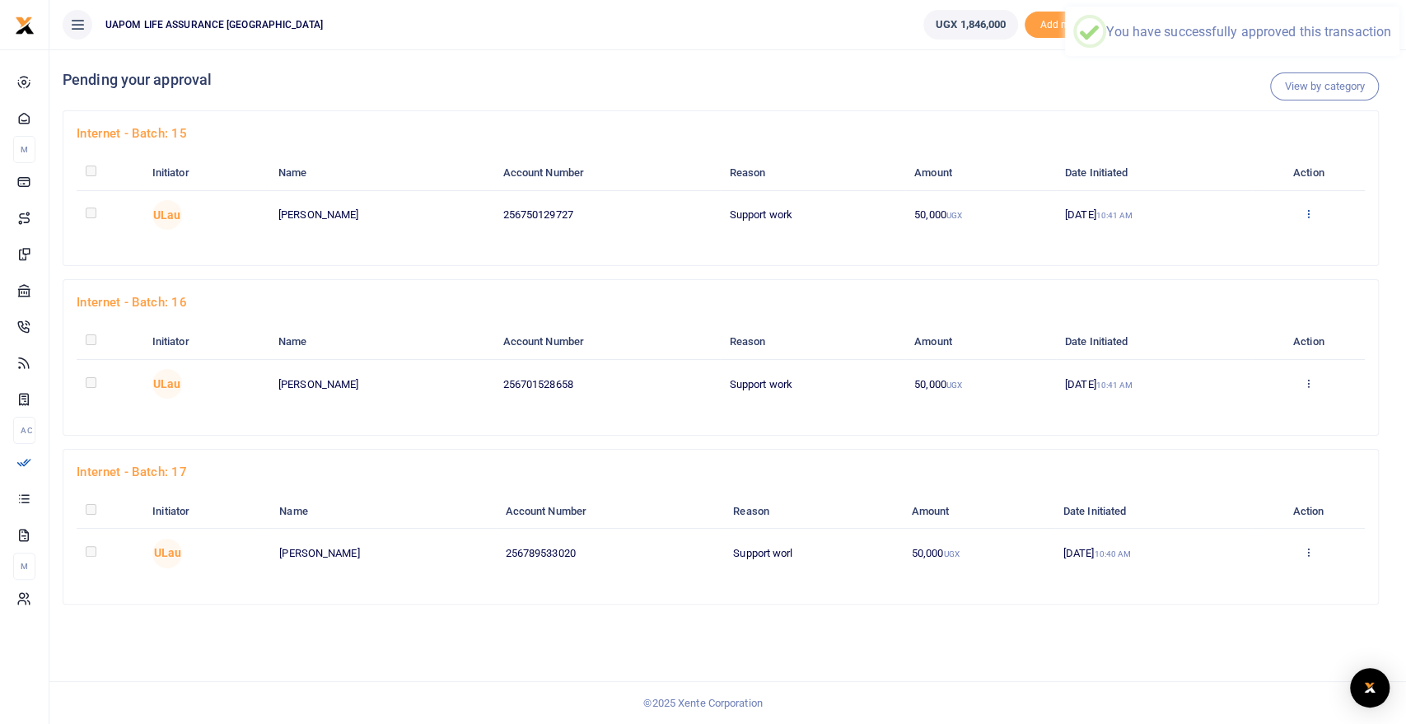
click at [1314, 217] on icon at bounding box center [1308, 214] width 11 height 12
click at [1239, 237] on link "Approve" at bounding box center [1250, 241] width 130 height 23
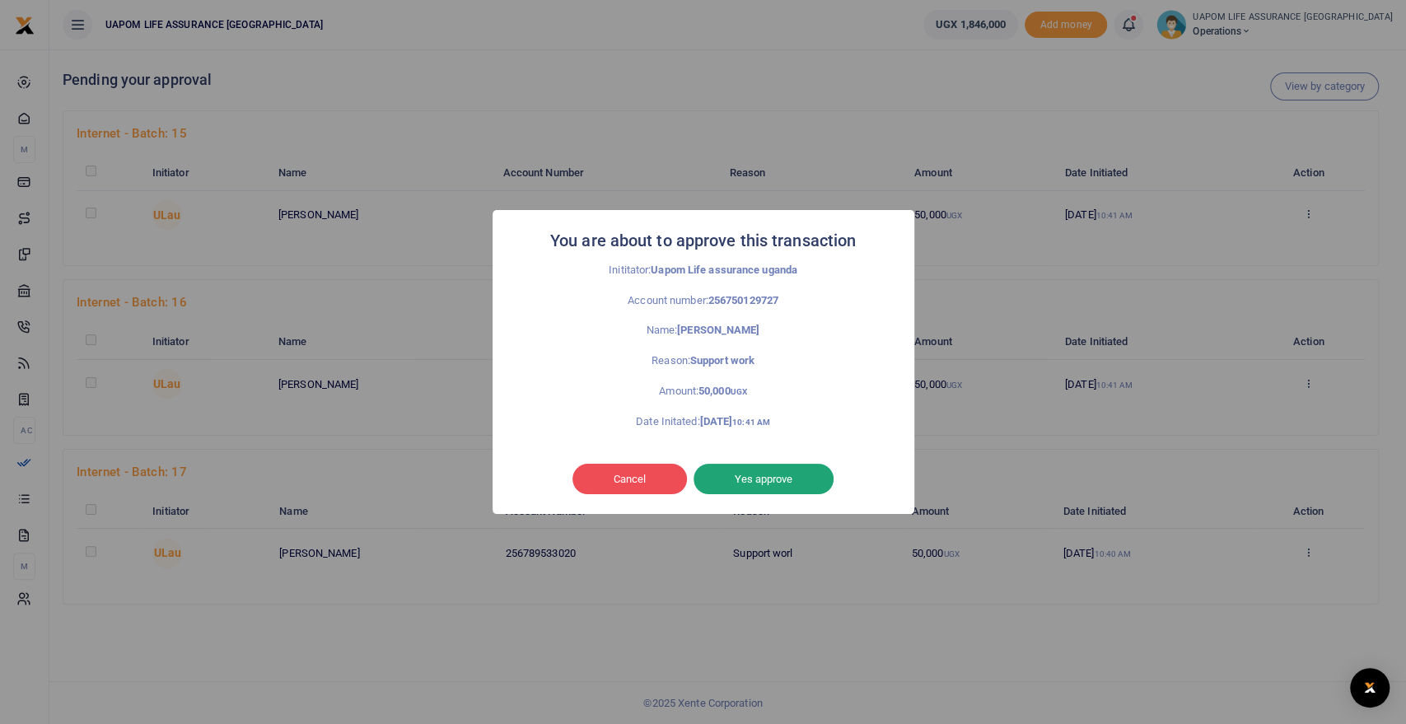
click at [771, 484] on button "Yes approve" at bounding box center [764, 479] width 140 height 31
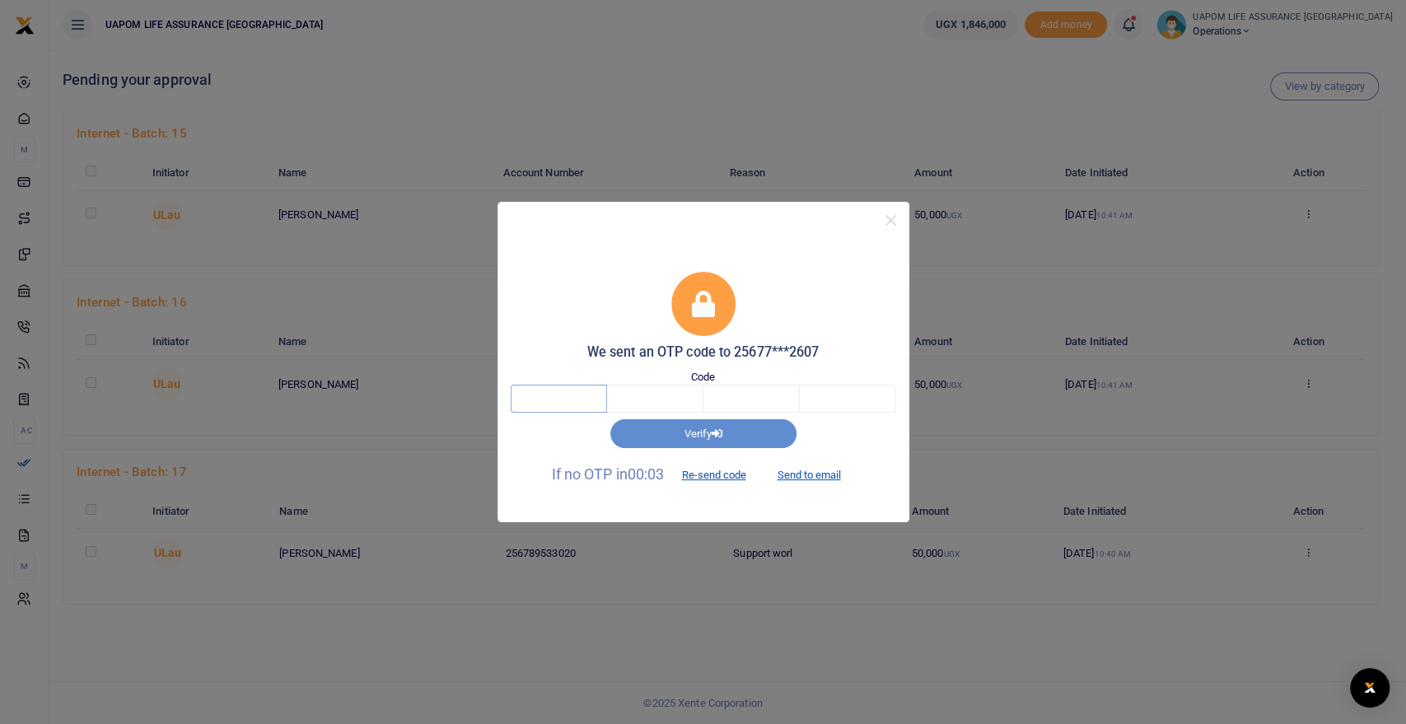
click at [559, 407] on input "text" at bounding box center [559, 399] width 96 height 28
type input "3"
type input "9"
type input "3"
type input "2"
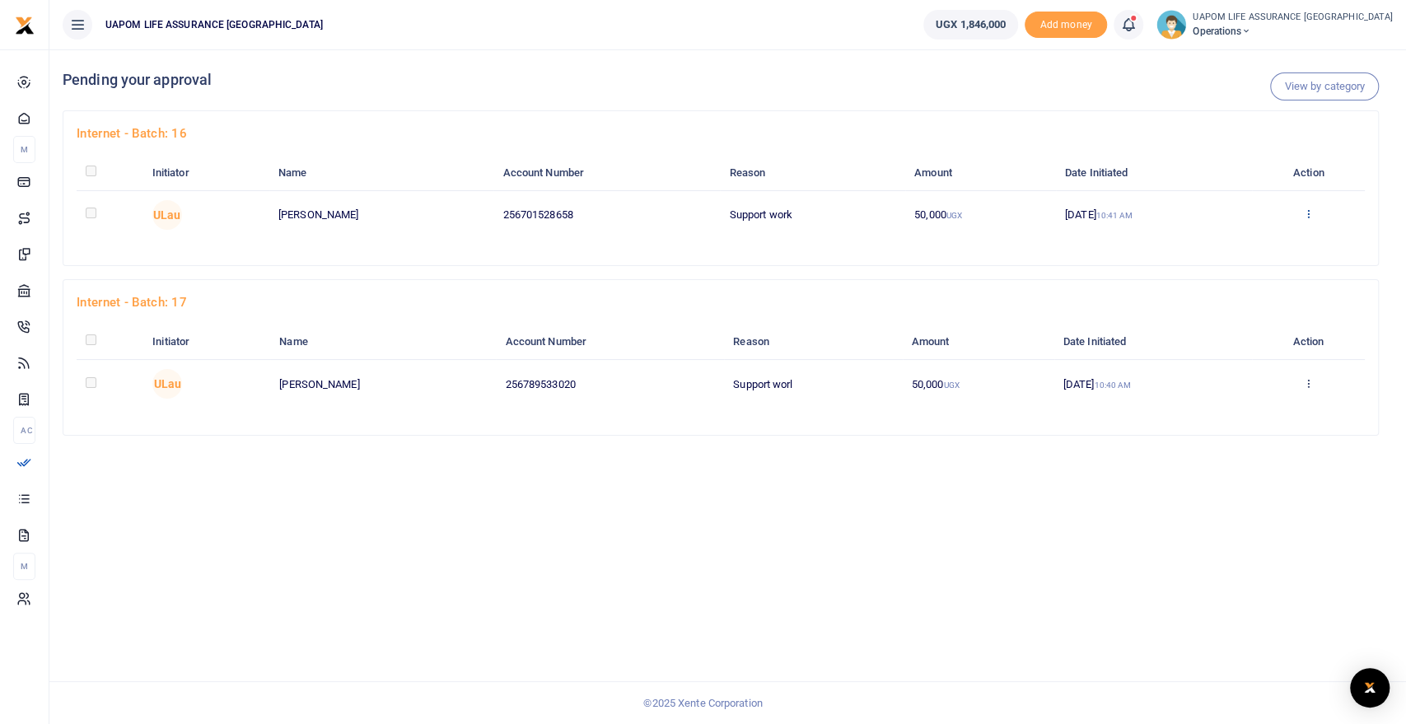
click at [1314, 213] on icon at bounding box center [1308, 214] width 11 height 12
click at [1252, 243] on link "Approve" at bounding box center [1253, 241] width 130 height 23
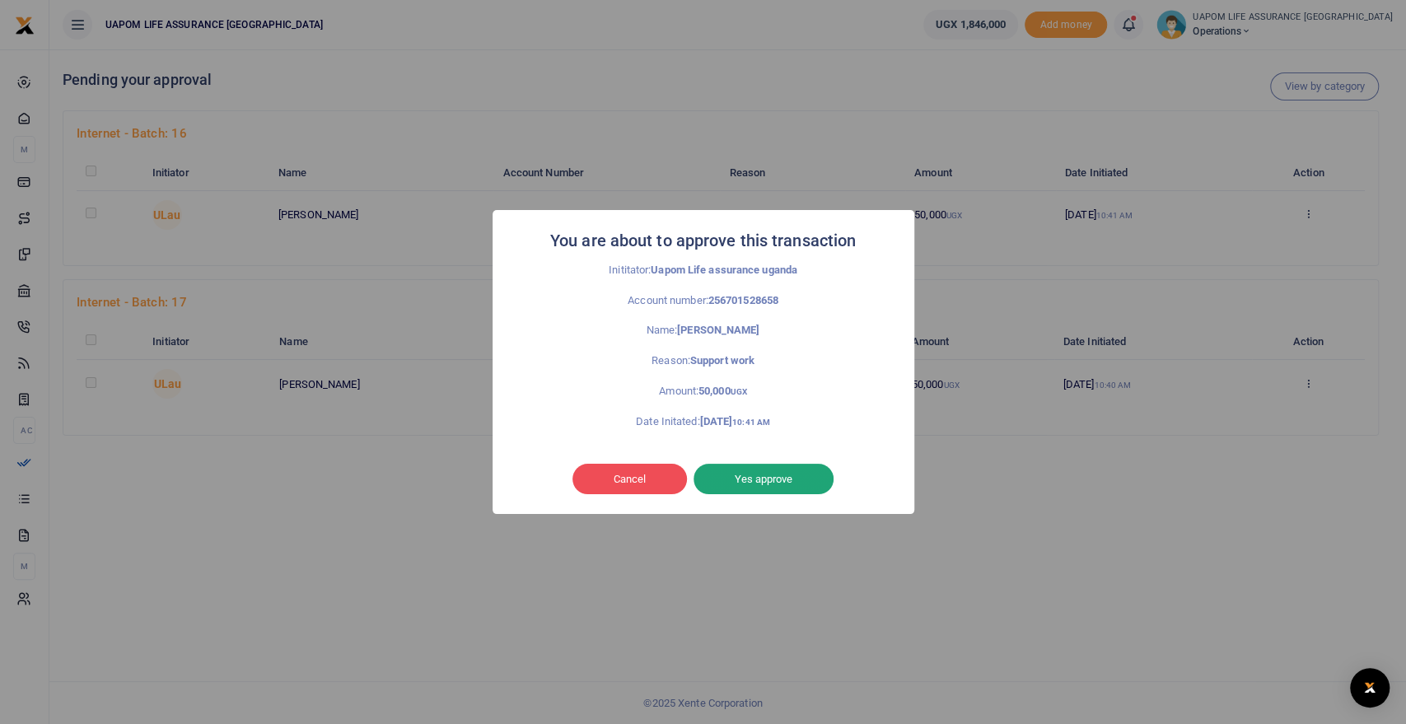
click at [783, 473] on button "Yes approve" at bounding box center [764, 479] width 140 height 31
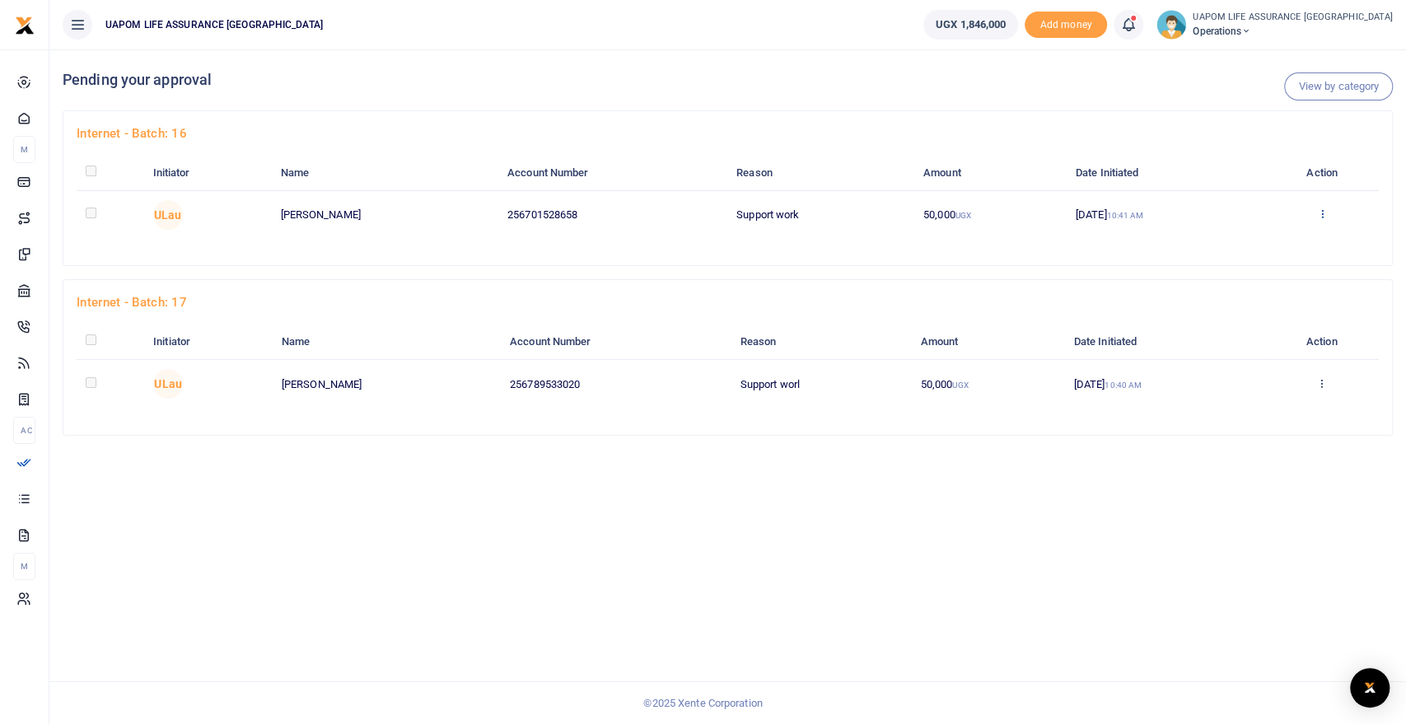
click at [1327, 221] on link at bounding box center [1321, 214] width 11 height 12
click at [1262, 241] on link "Approve" at bounding box center [1266, 241] width 130 height 23
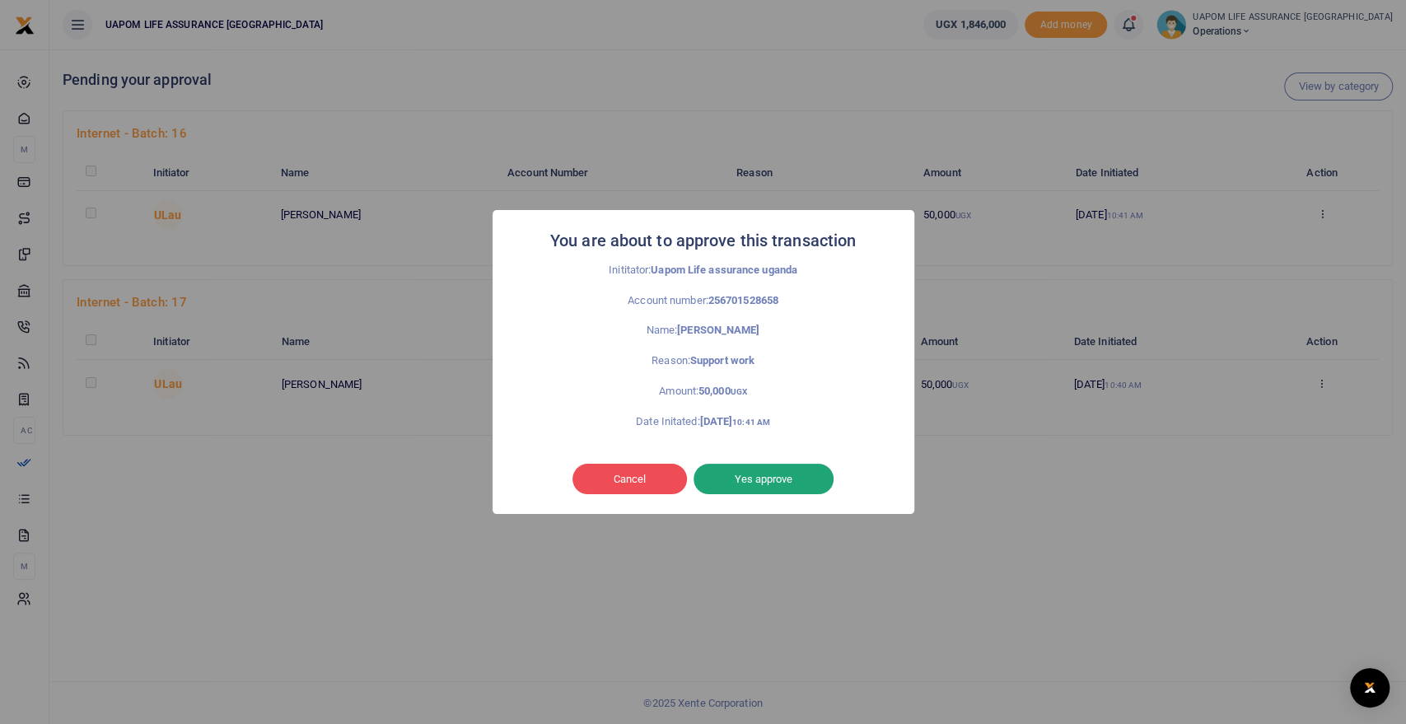
click at [774, 487] on button "Yes approve" at bounding box center [764, 479] width 140 height 31
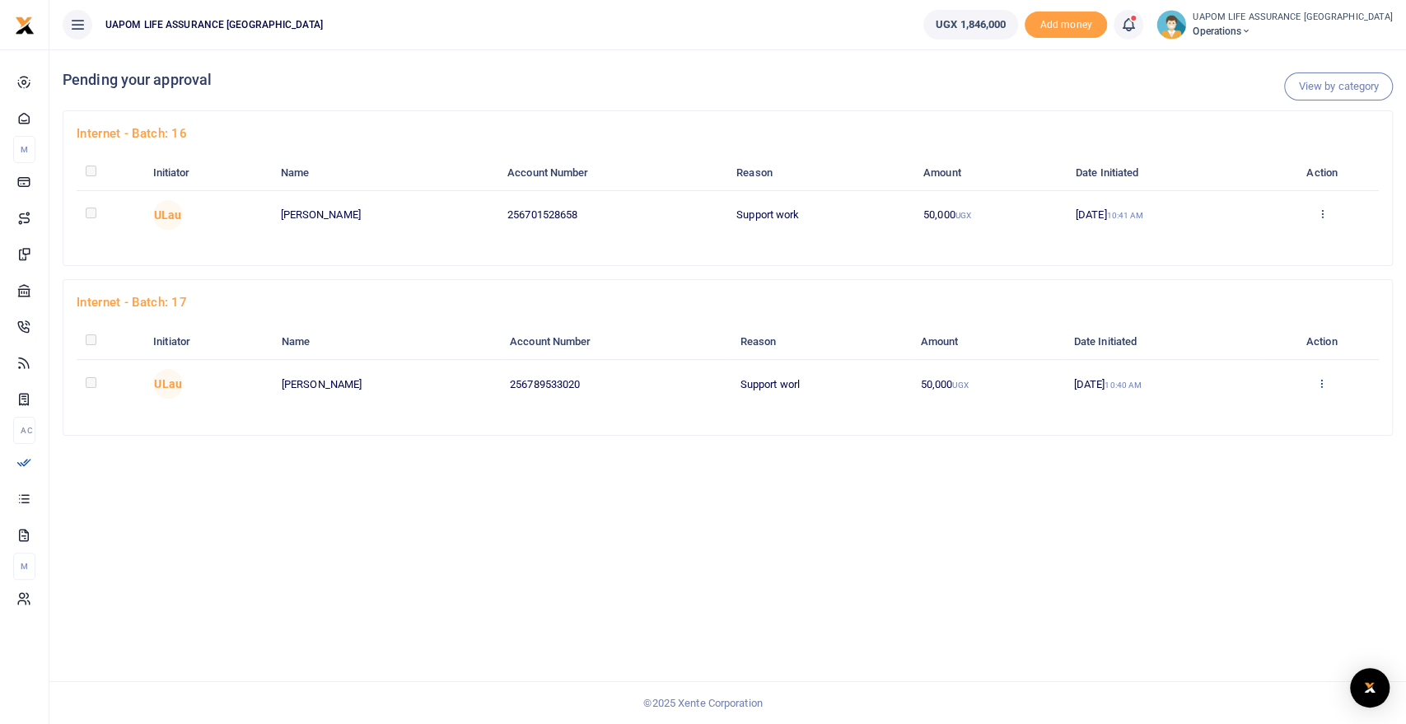
click at [1322, 383] on icon at bounding box center [1321, 383] width 11 height 12
click at [1259, 411] on link "Approve" at bounding box center [1266, 410] width 130 height 23
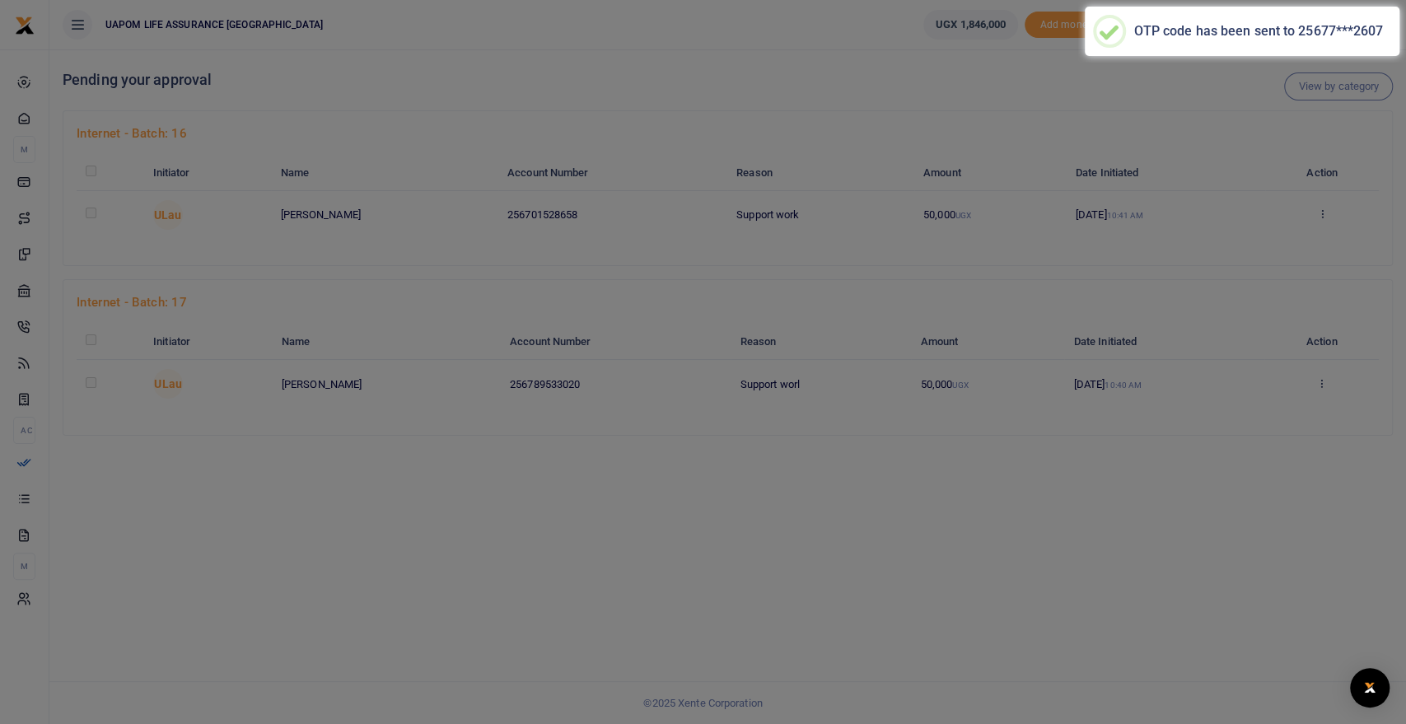
click at [773, 480] on body "Start Dashboard M ake Payments Cards Xente Transfers Mobile Money Banks Airtime…" at bounding box center [703, 362] width 1406 height 724
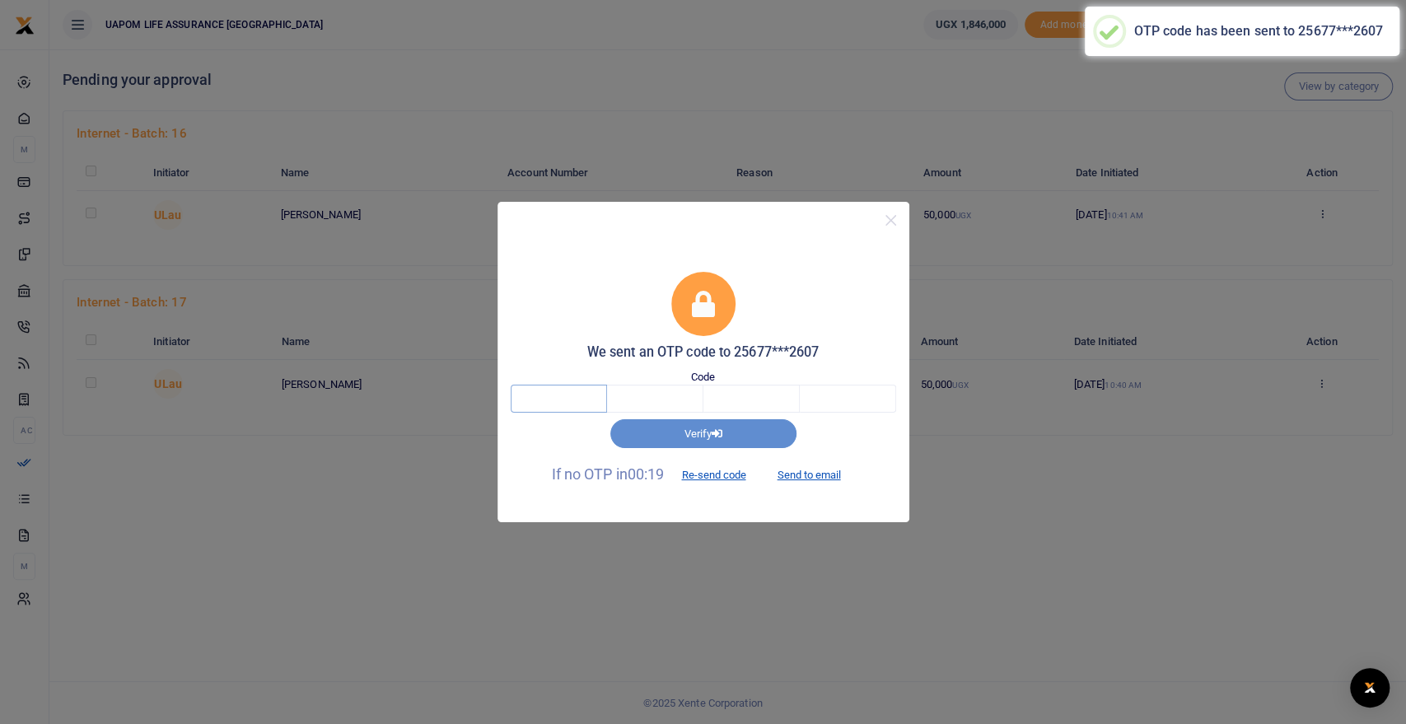
click at [573, 409] on input "text" at bounding box center [559, 399] width 96 height 28
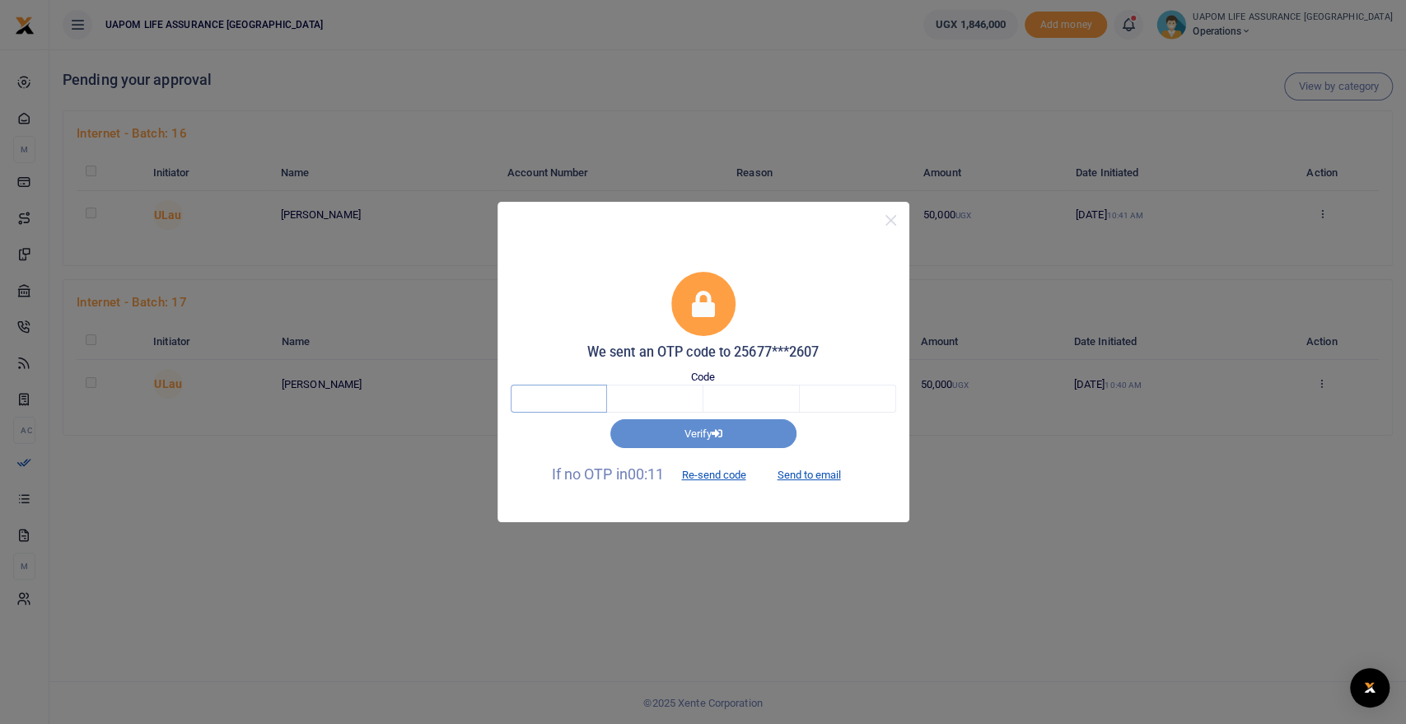
click at [573, 409] on input "text" at bounding box center [559, 399] width 96 height 28
type input "2"
type input "5"
type input "8"
type input "9"
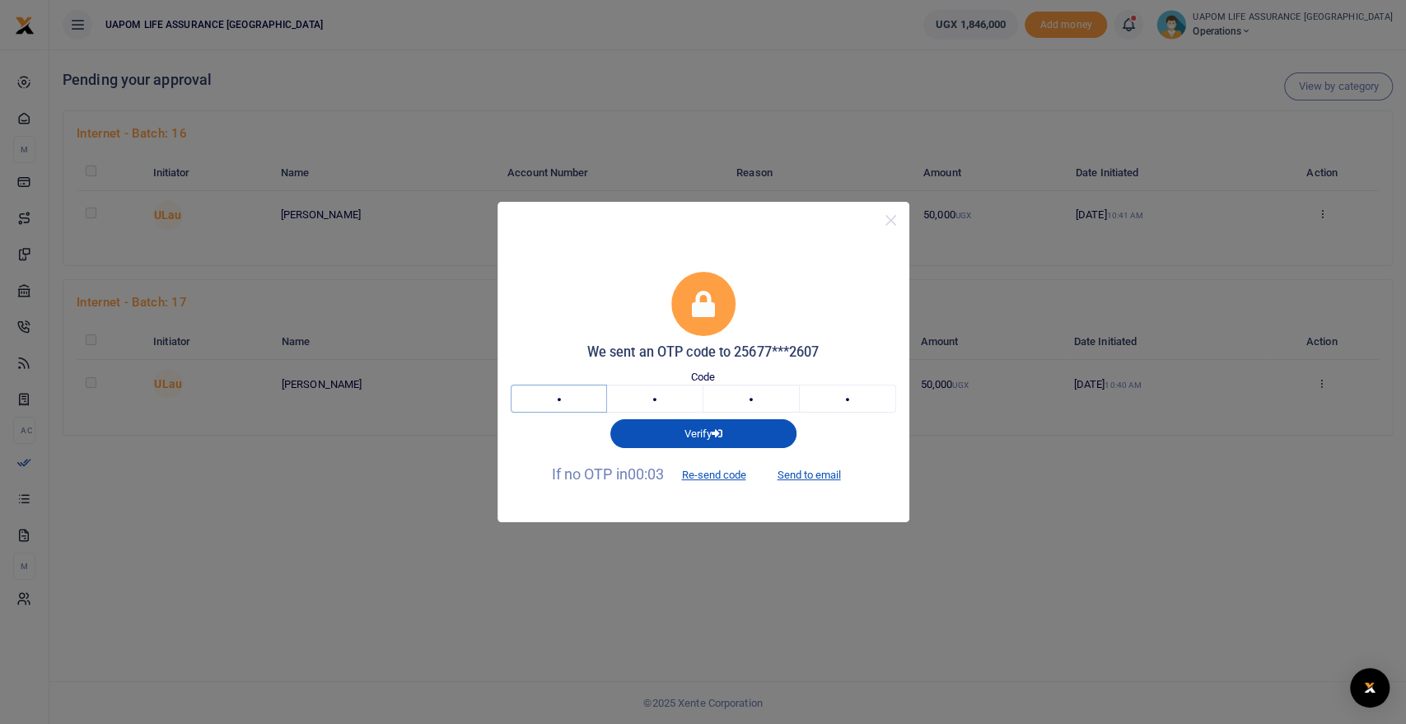
click at [573, 409] on input "2" at bounding box center [559, 399] width 96 height 28
type input "6"
type input "5"
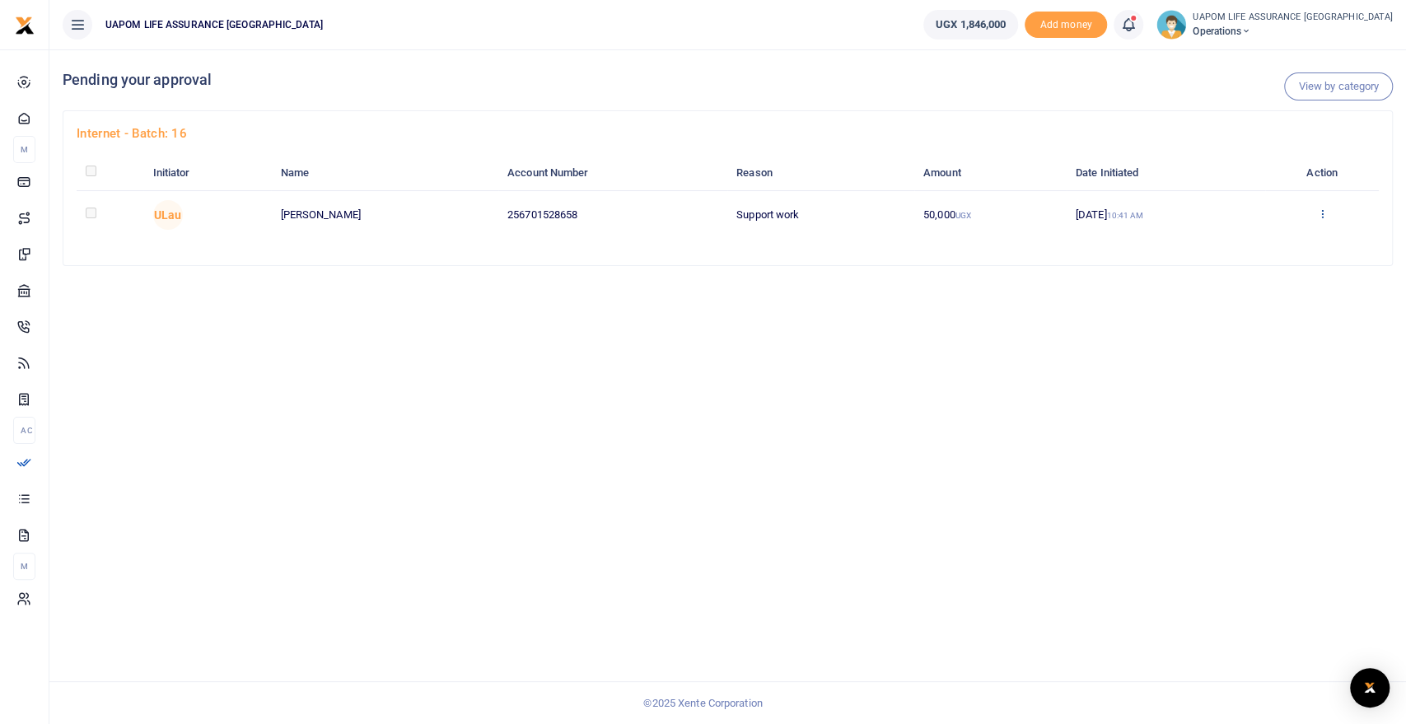
click at [1321, 211] on icon at bounding box center [1321, 214] width 11 height 12
click at [1272, 232] on link "Approve" at bounding box center [1266, 241] width 130 height 23
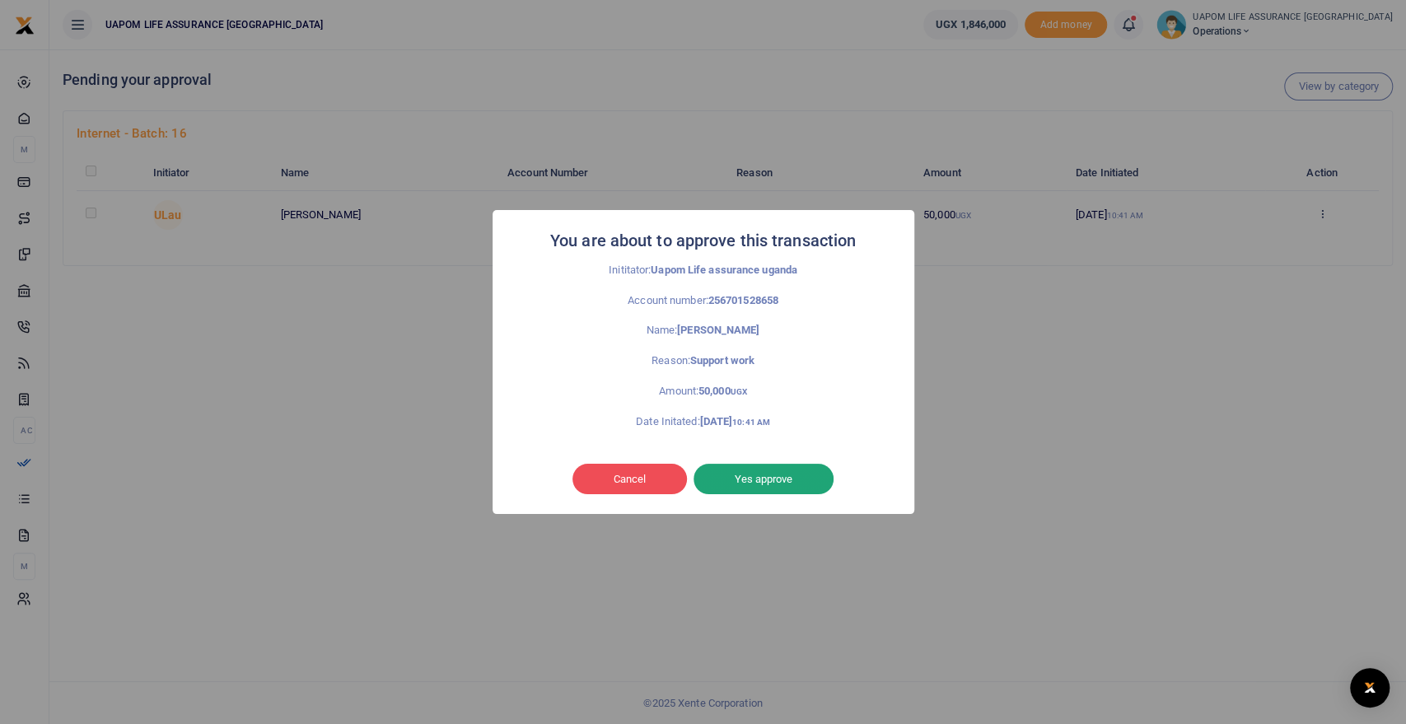
click at [750, 476] on button "Yes approve" at bounding box center [764, 479] width 140 height 31
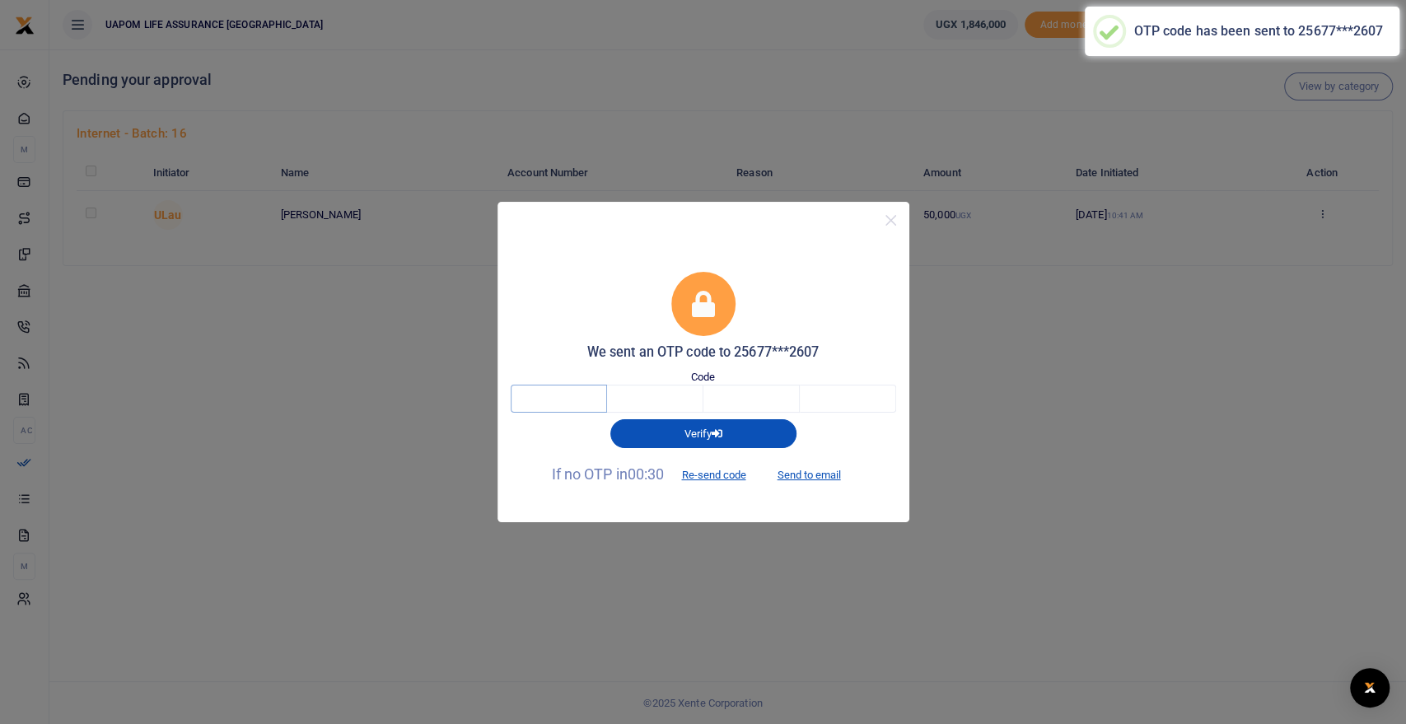
click at [542, 395] on input "text" at bounding box center [559, 399] width 96 height 28
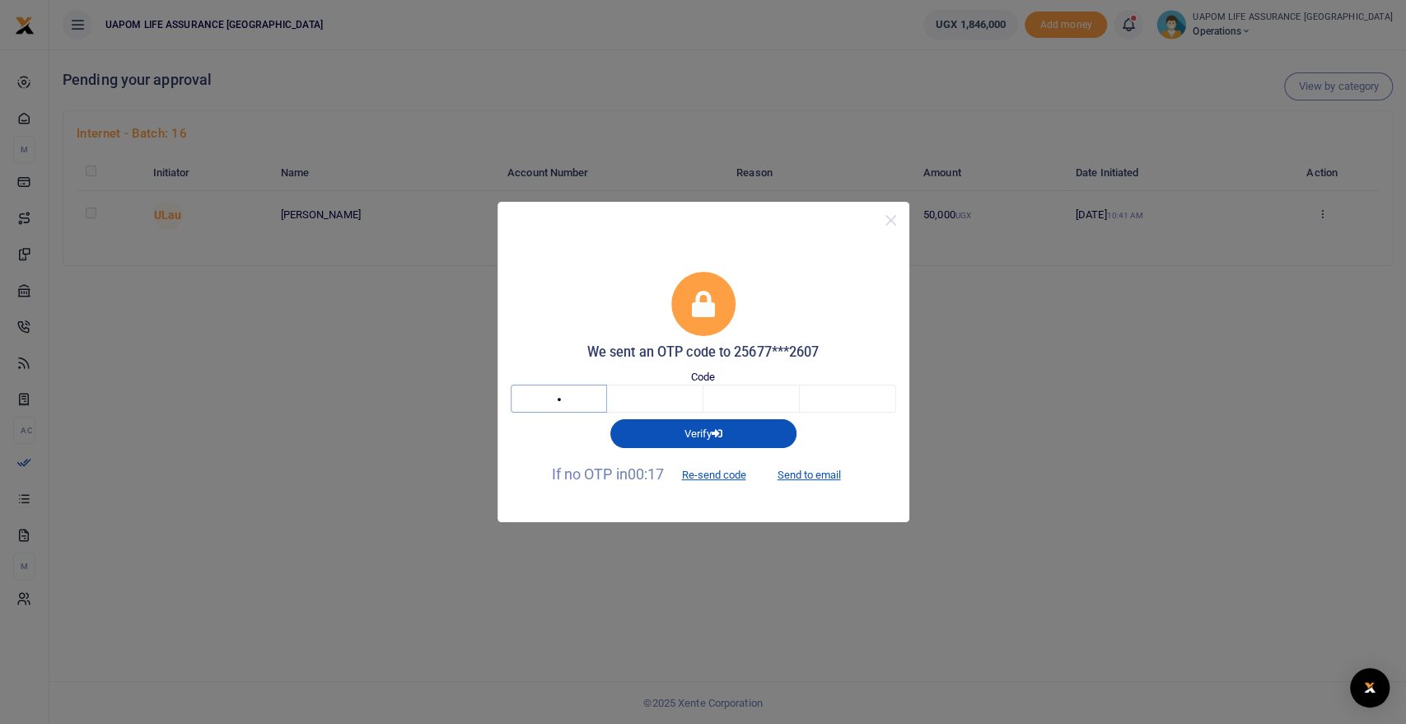
type input "7"
type input "0"
type input "2"
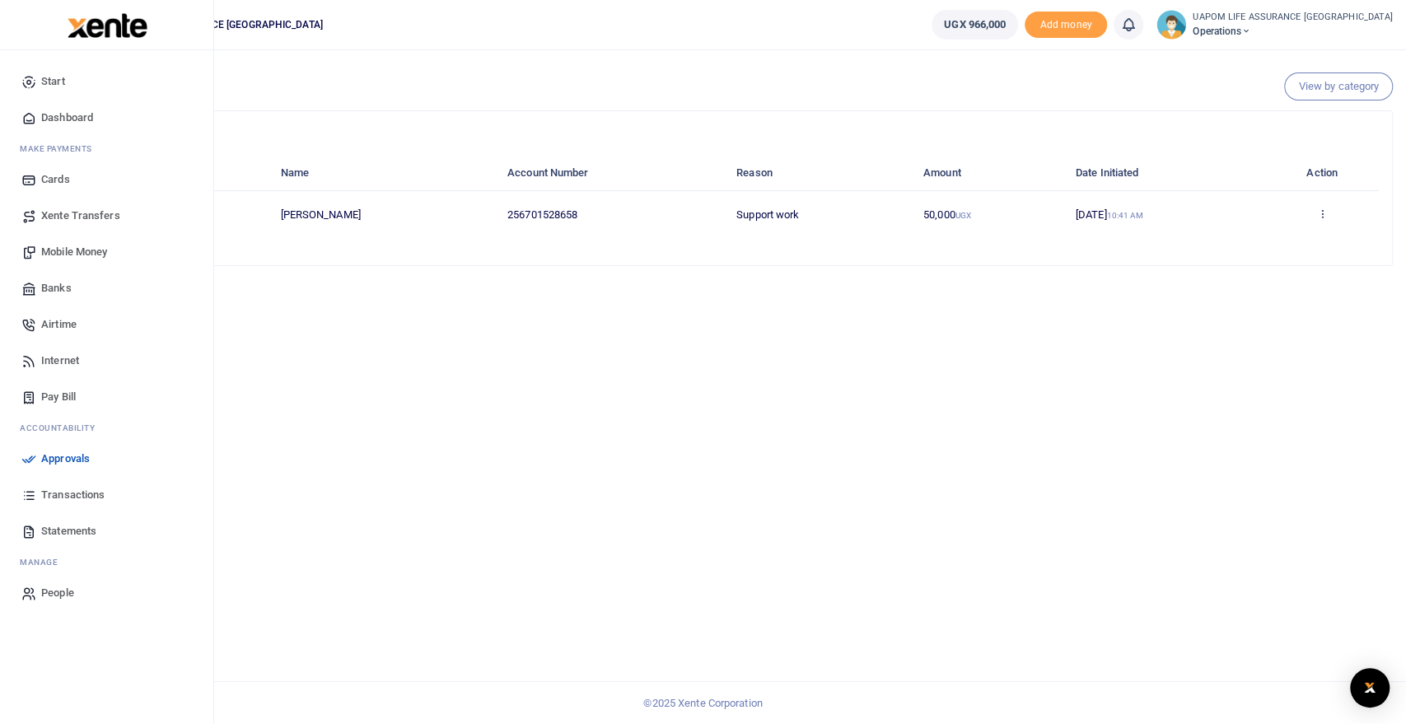
click at [77, 487] on span "Transactions" at bounding box center [72, 495] width 63 height 16
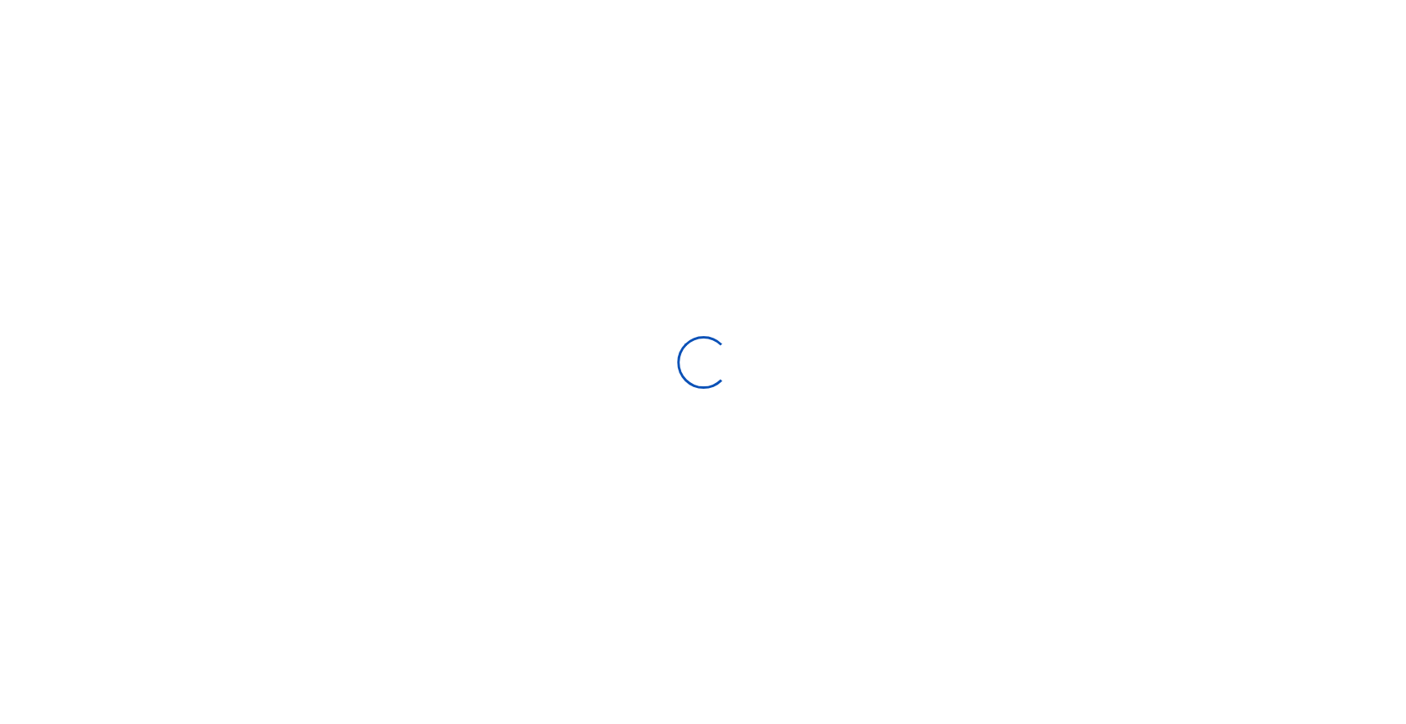
select select
type input "[DATE] - [DATE]"
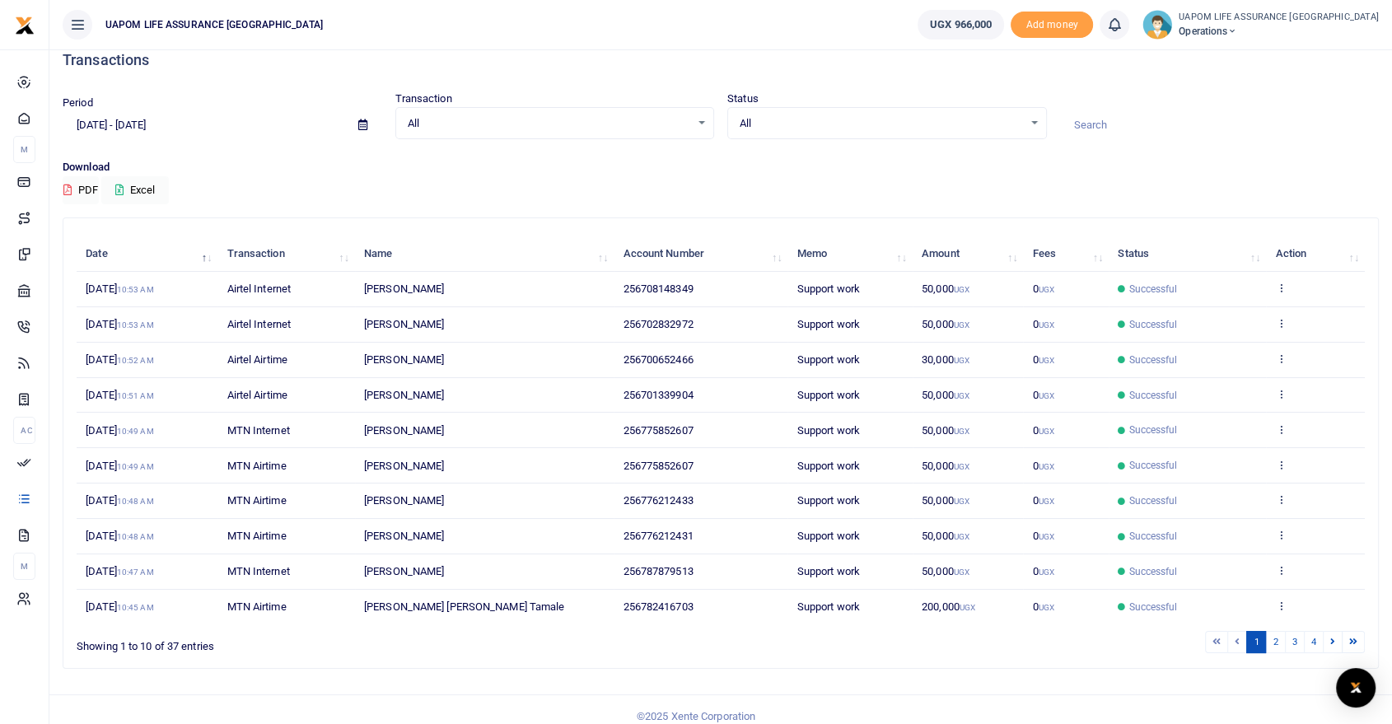
scroll to position [32, 0]
